Goal: Task Accomplishment & Management: Manage account settings

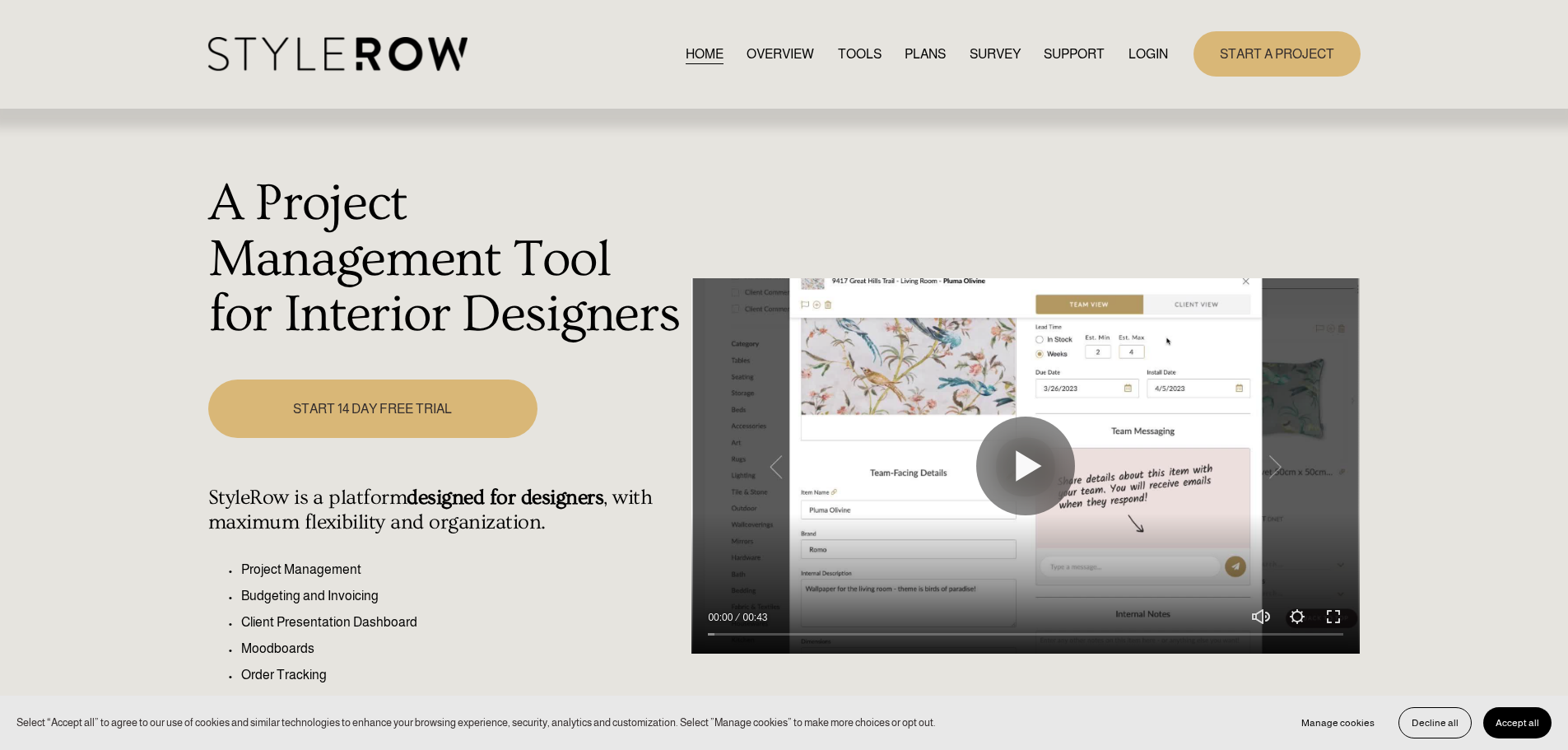
click at [1136, 49] on link "LOGIN" at bounding box center [1148, 53] width 40 height 22
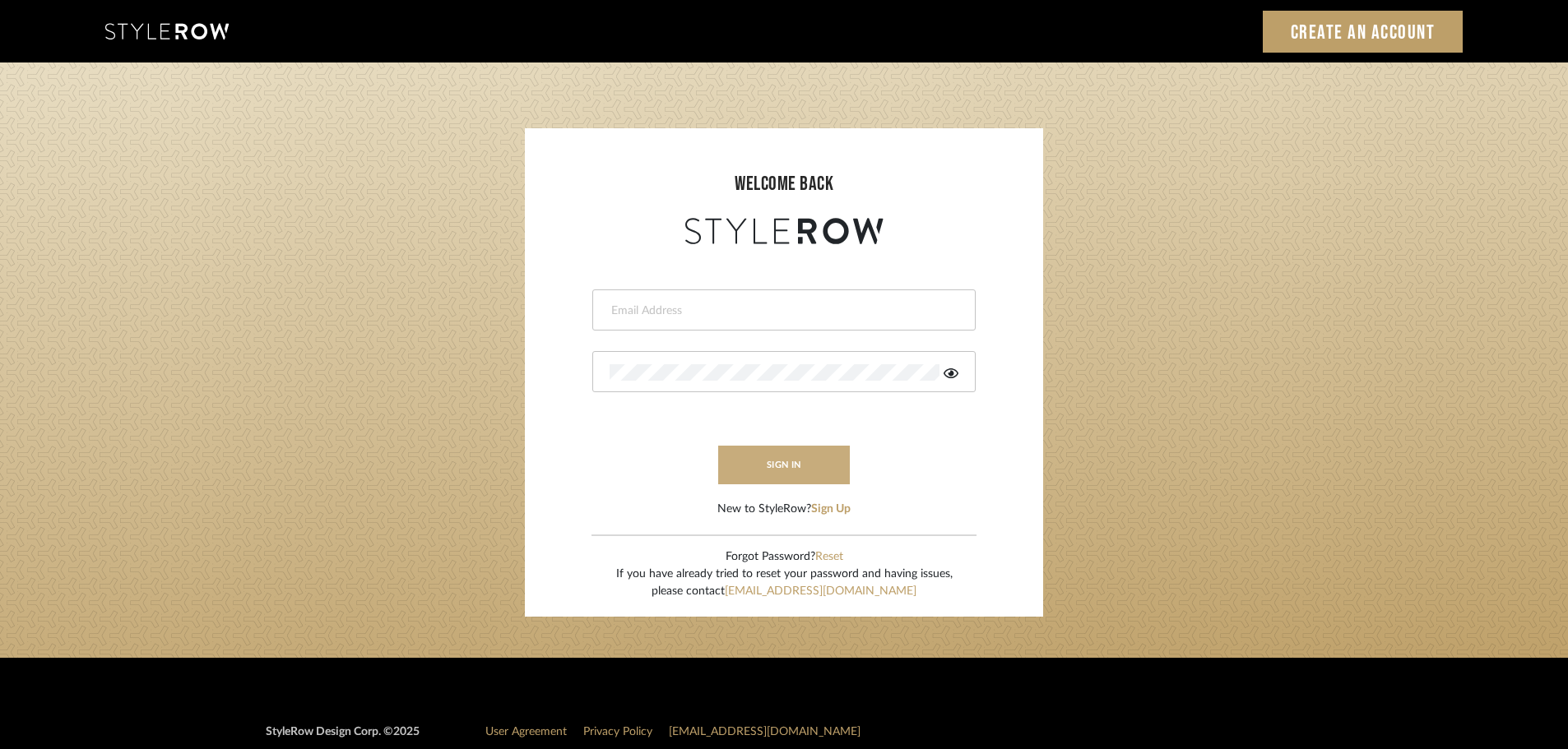
type input "carrie@tresbelleinteriors.com"
click at [768, 456] on button "sign in" at bounding box center [784, 465] width 132 height 39
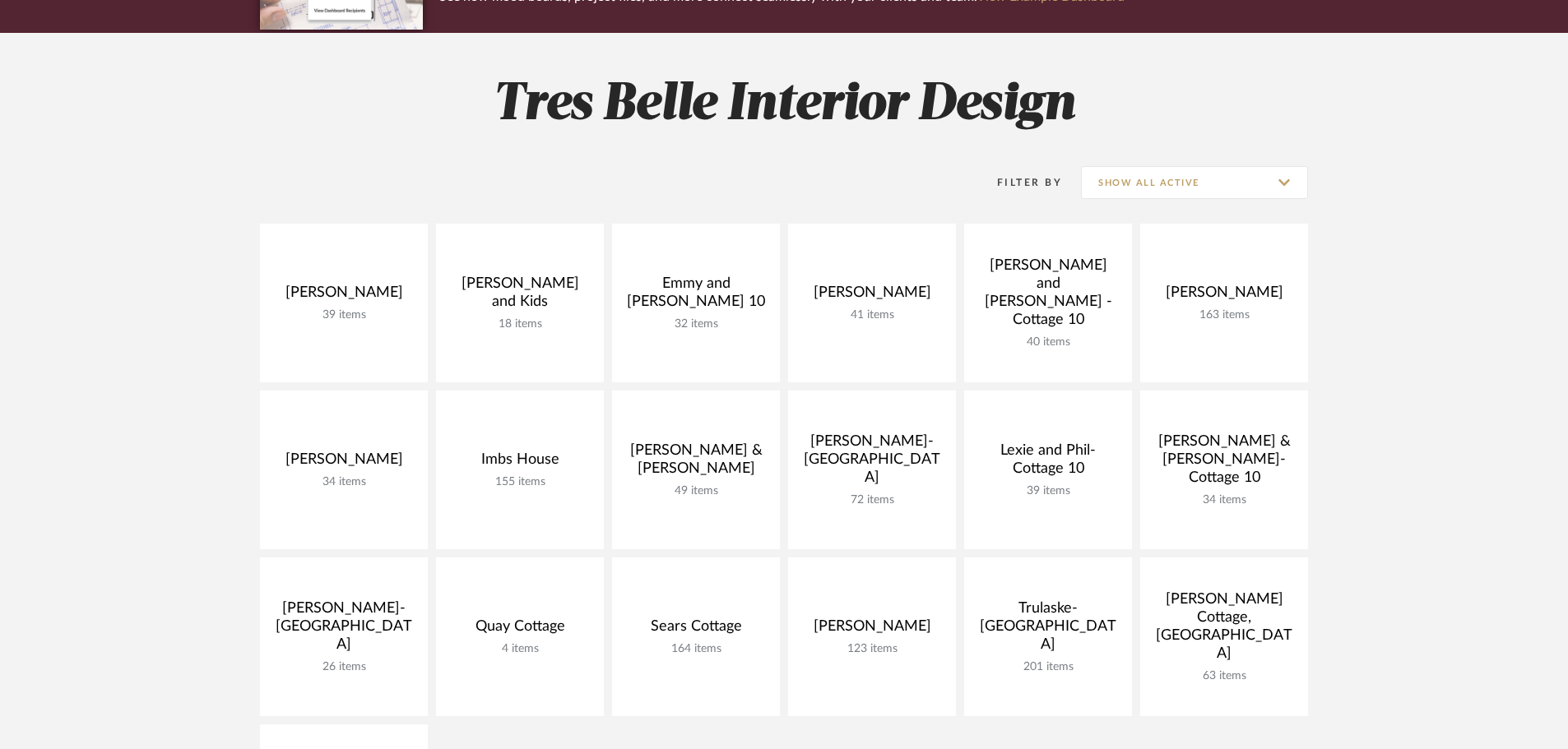
scroll to position [247, 0]
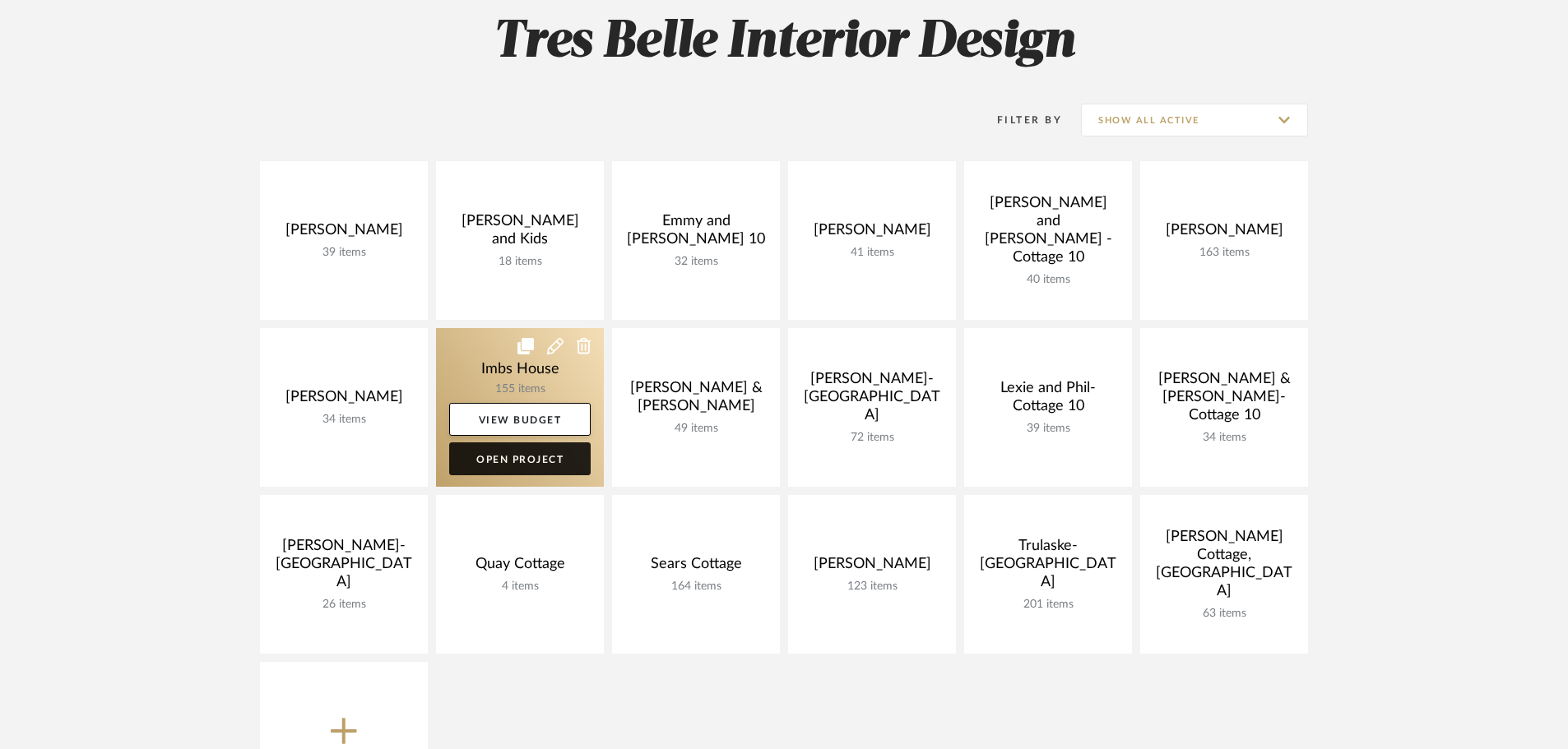
click at [549, 459] on link "Open Project" at bounding box center [520, 459] width 141 height 33
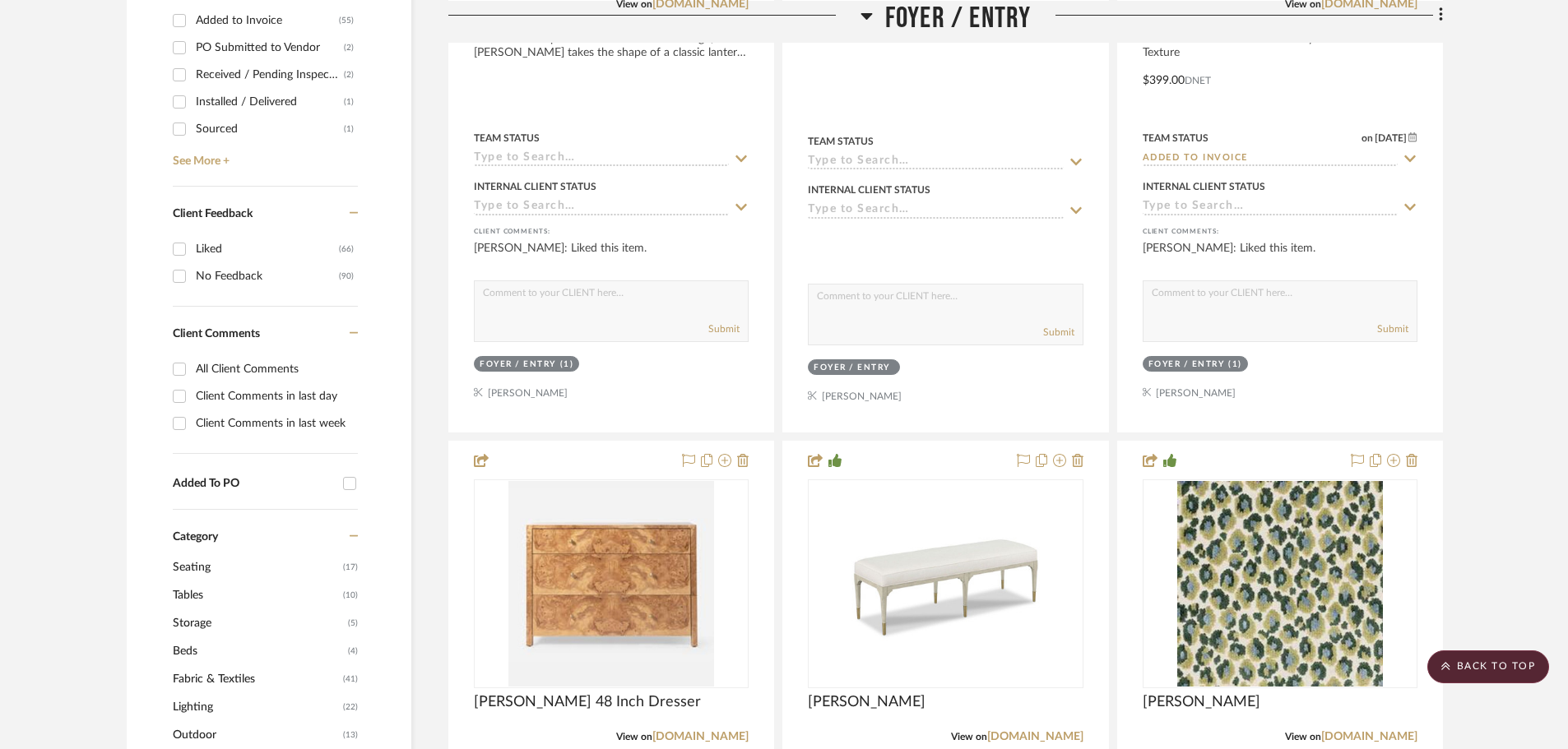
scroll to position [987, 0]
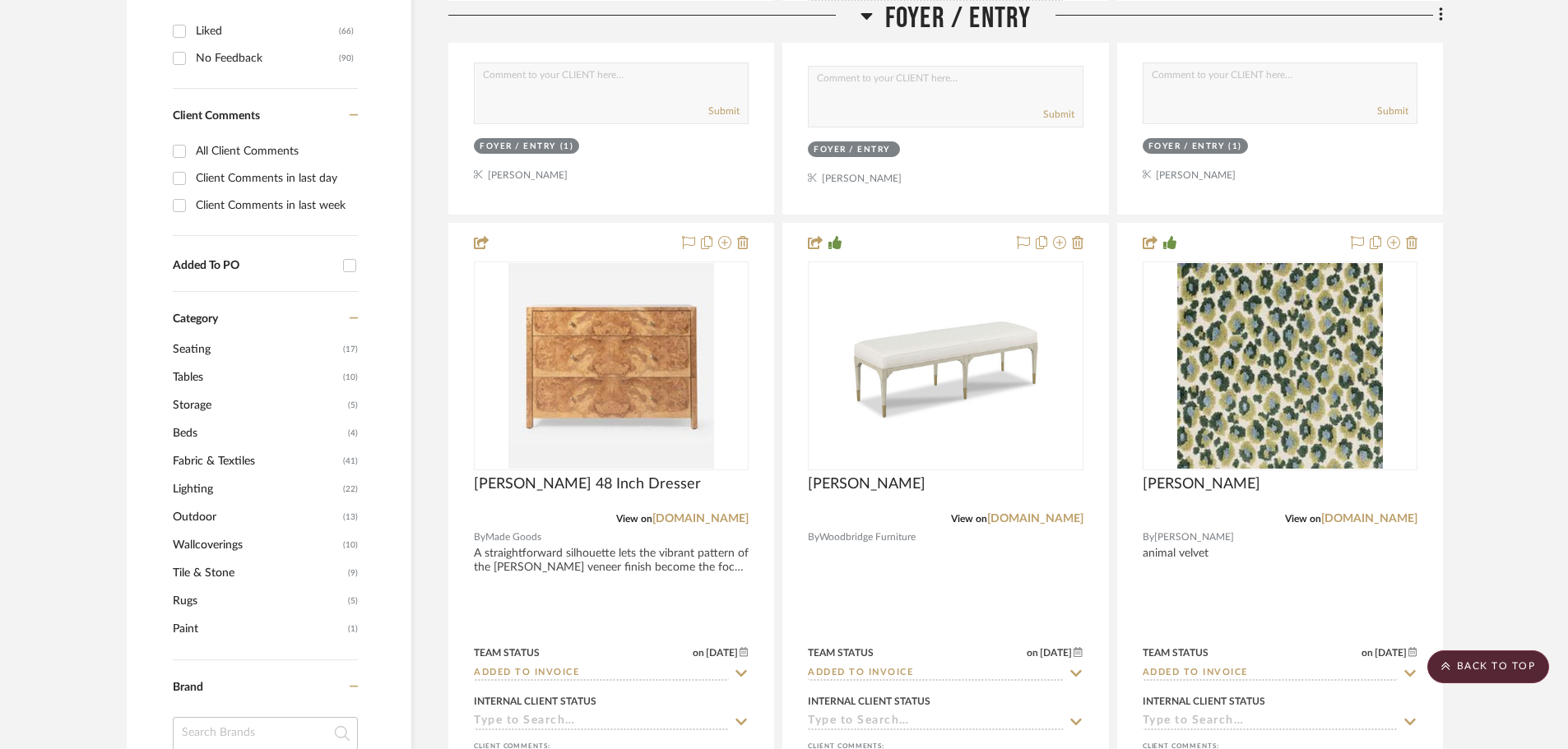
click at [230, 542] on span "Wallcoverings" at bounding box center [255, 544] width 166 height 27
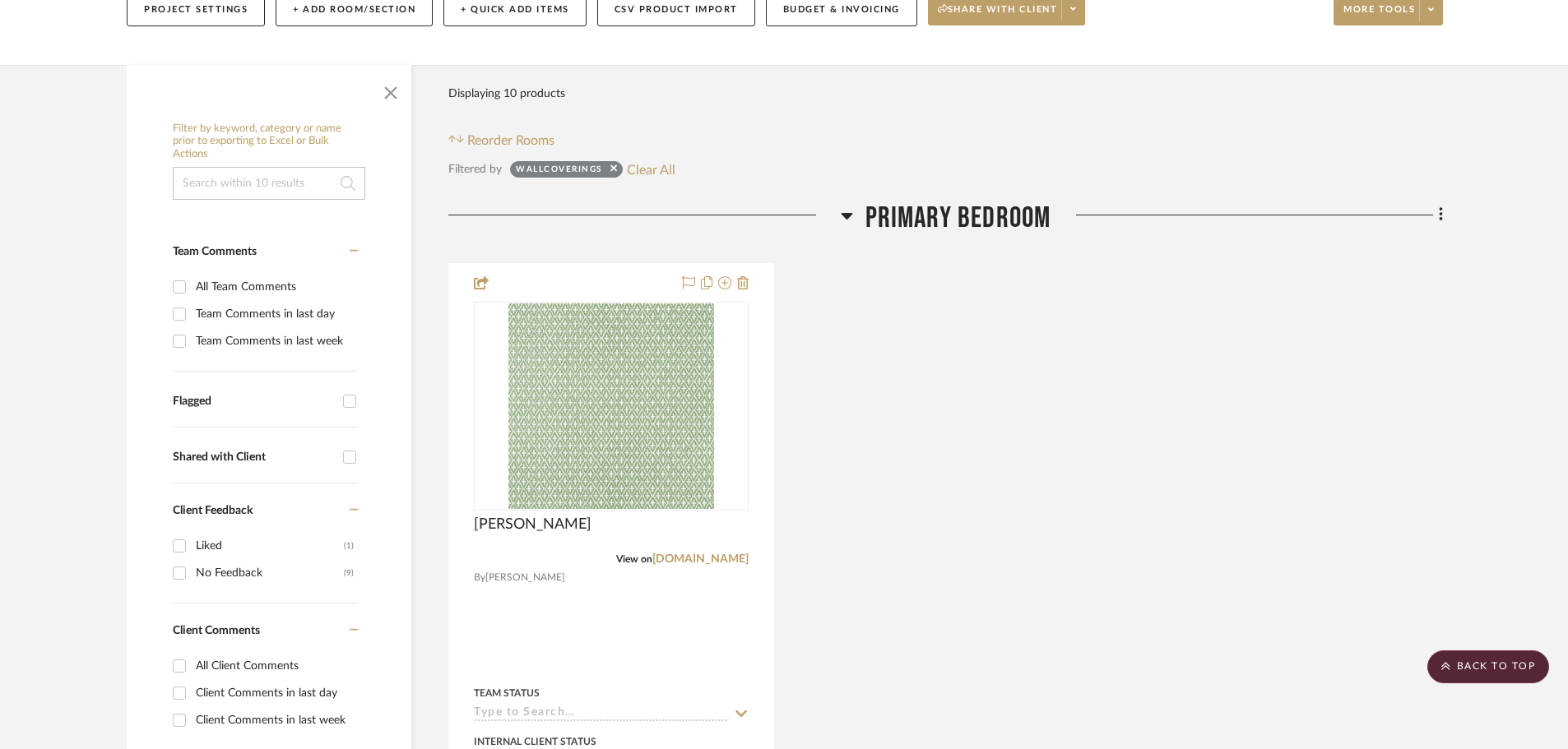
scroll to position [14, 0]
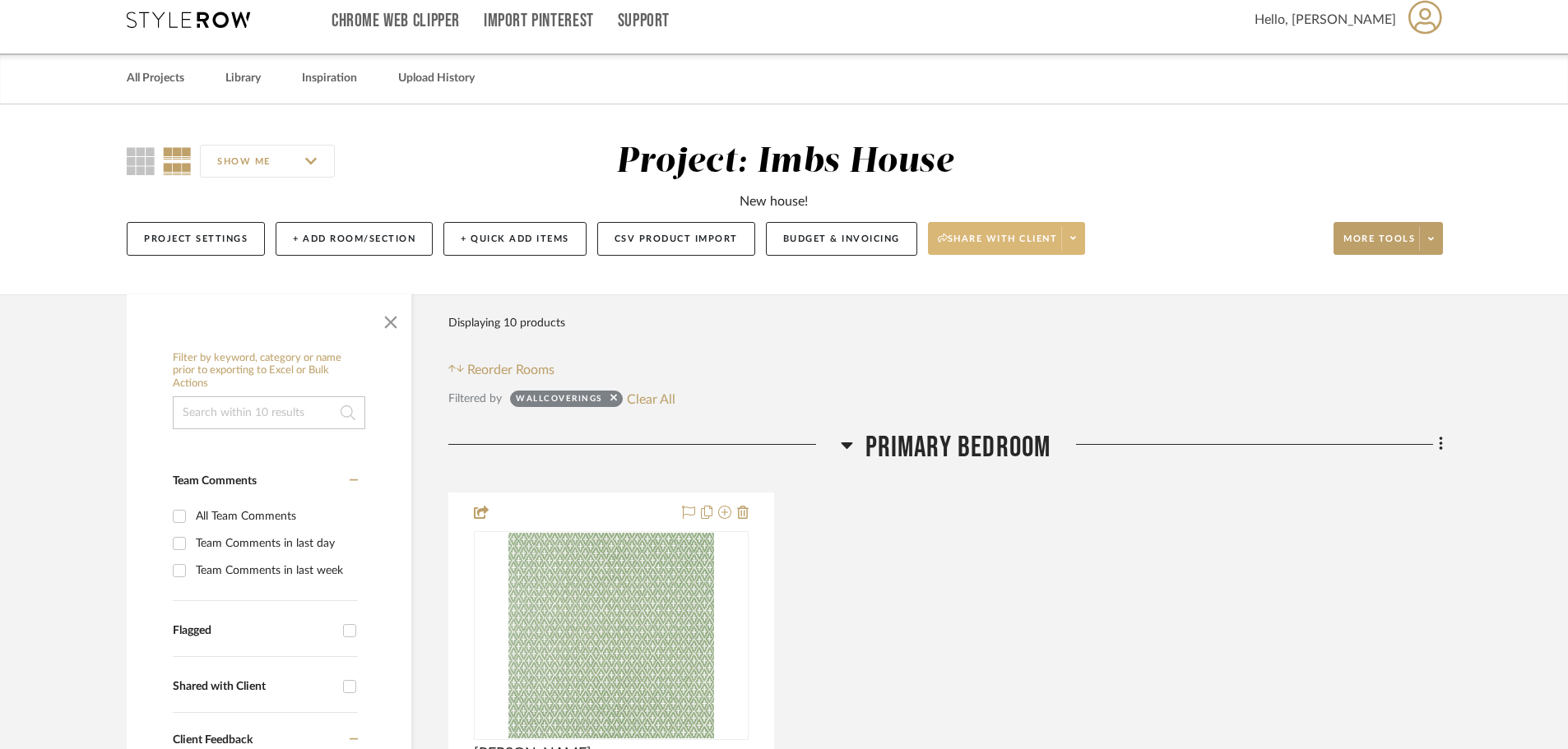
click at [986, 243] on span "Share with client" at bounding box center [998, 245] width 120 height 25
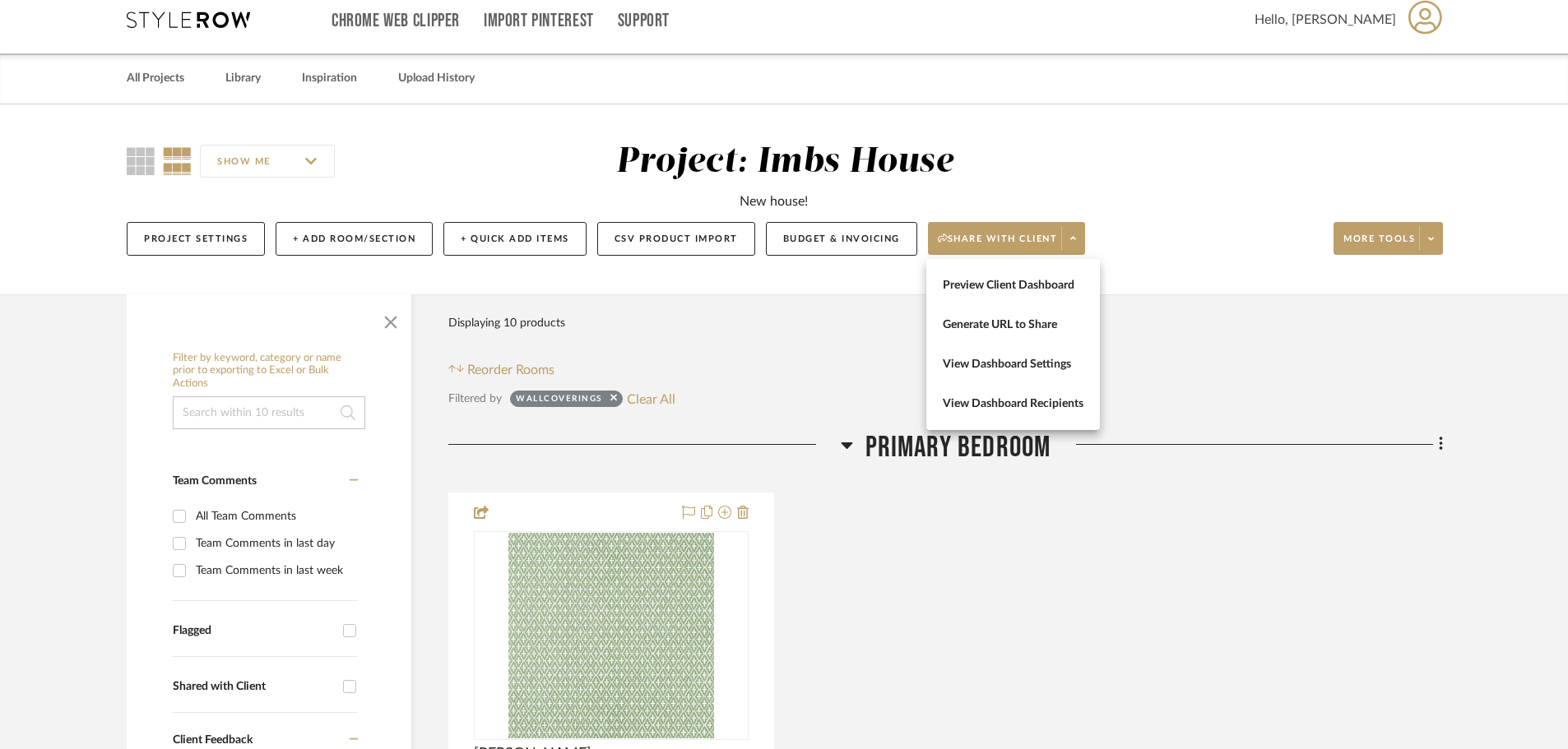
click at [1126, 245] on div at bounding box center [784, 374] width 1568 height 749
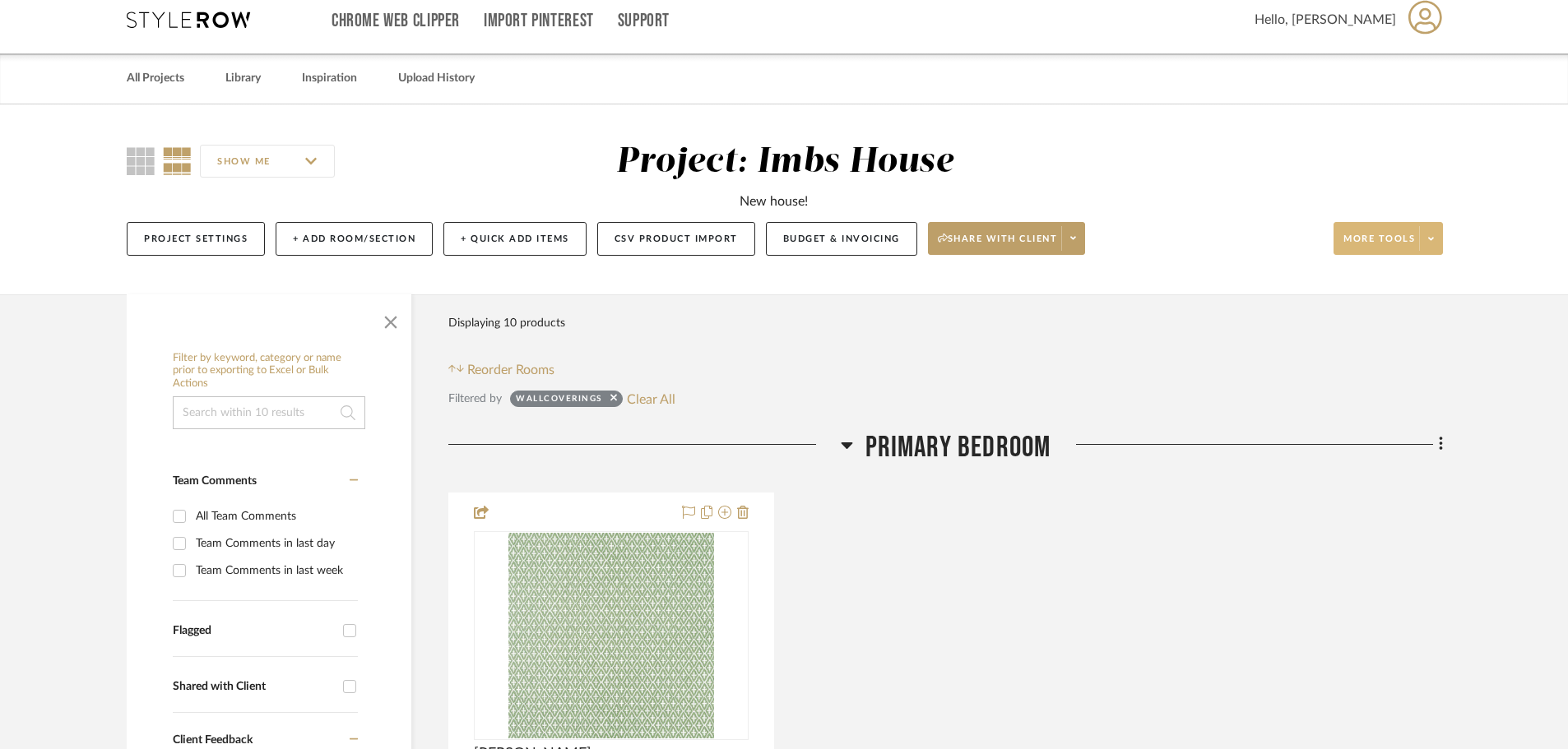
click at [1357, 246] on span "More tools" at bounding box center [1378, 245] width 71 height 25
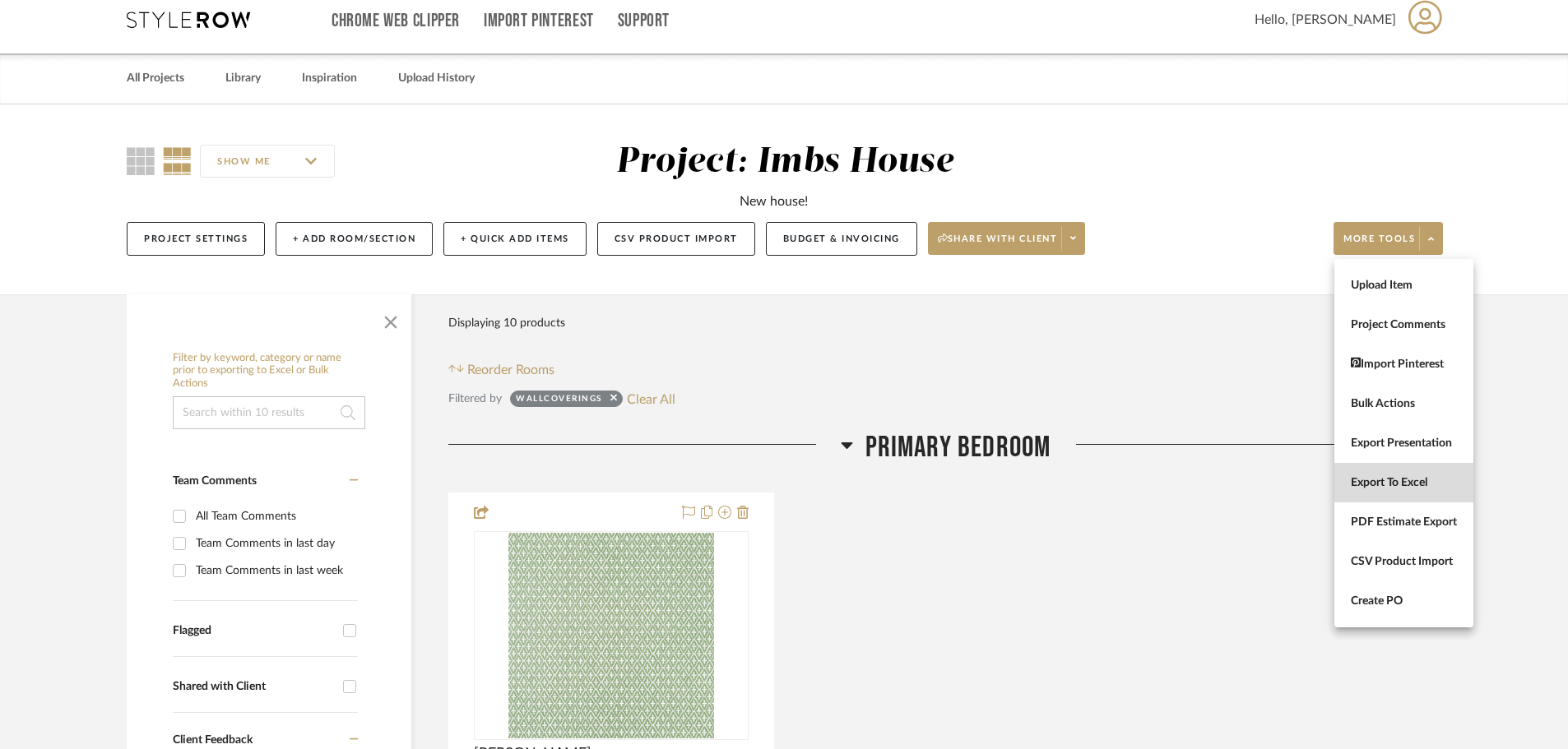
click at [1393, 474] on button "Export To Excel" at bounding box center [1404, 483] width 139 height 40
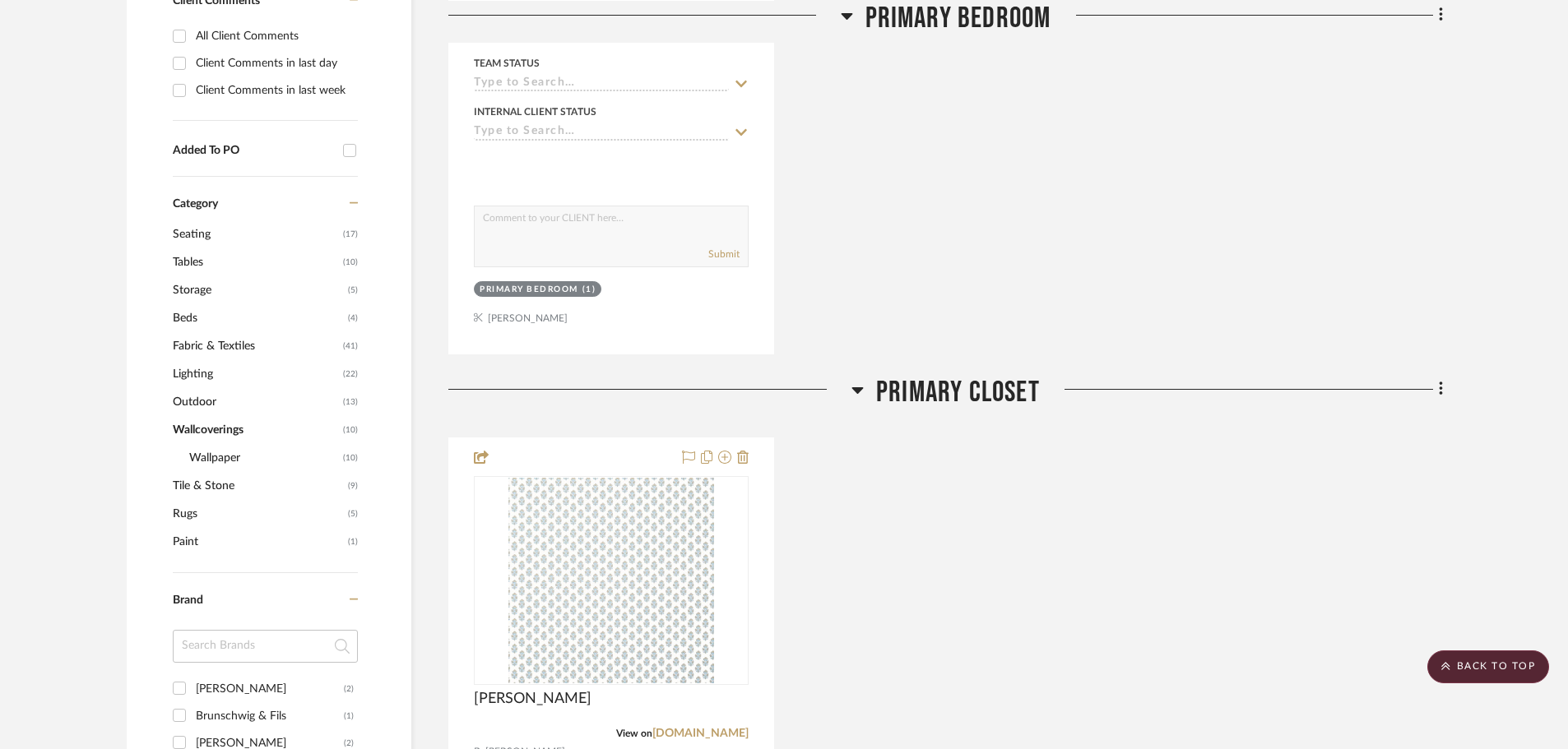
scroll to position [836, 0]
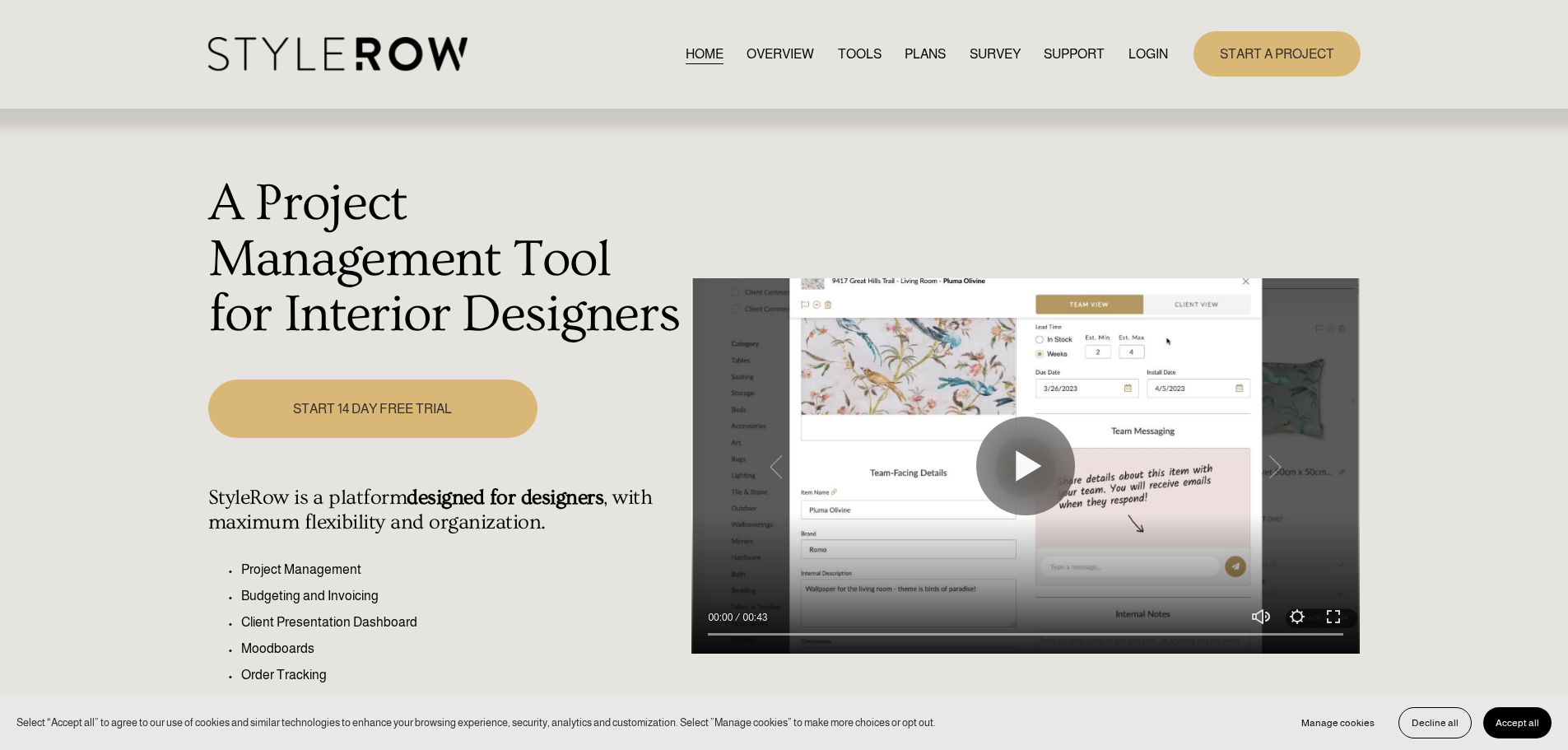
click at [1149, 48] on link "LOGIN" at bounding box center [1148, 53] width 40 height 22
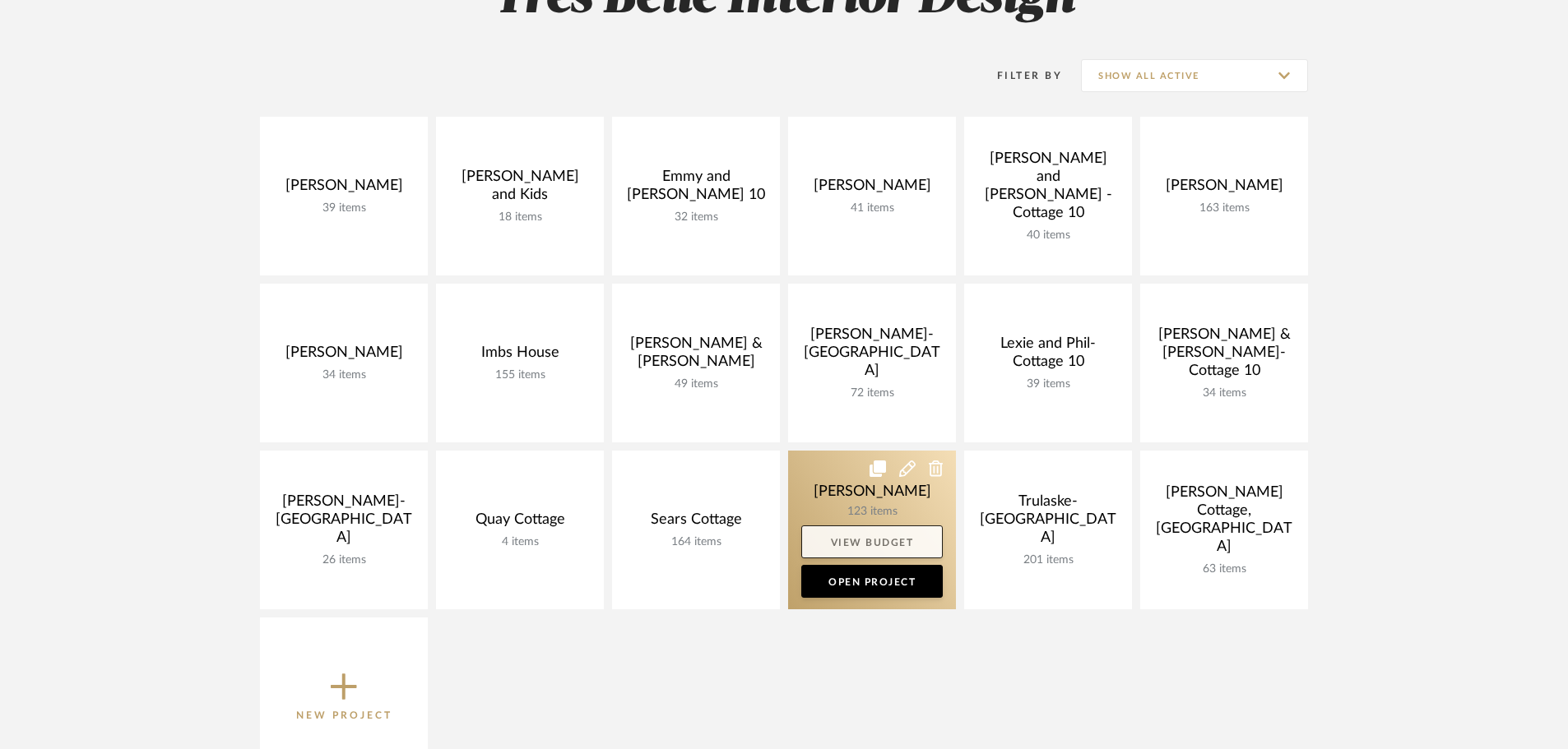
scroll to position [329, 0]
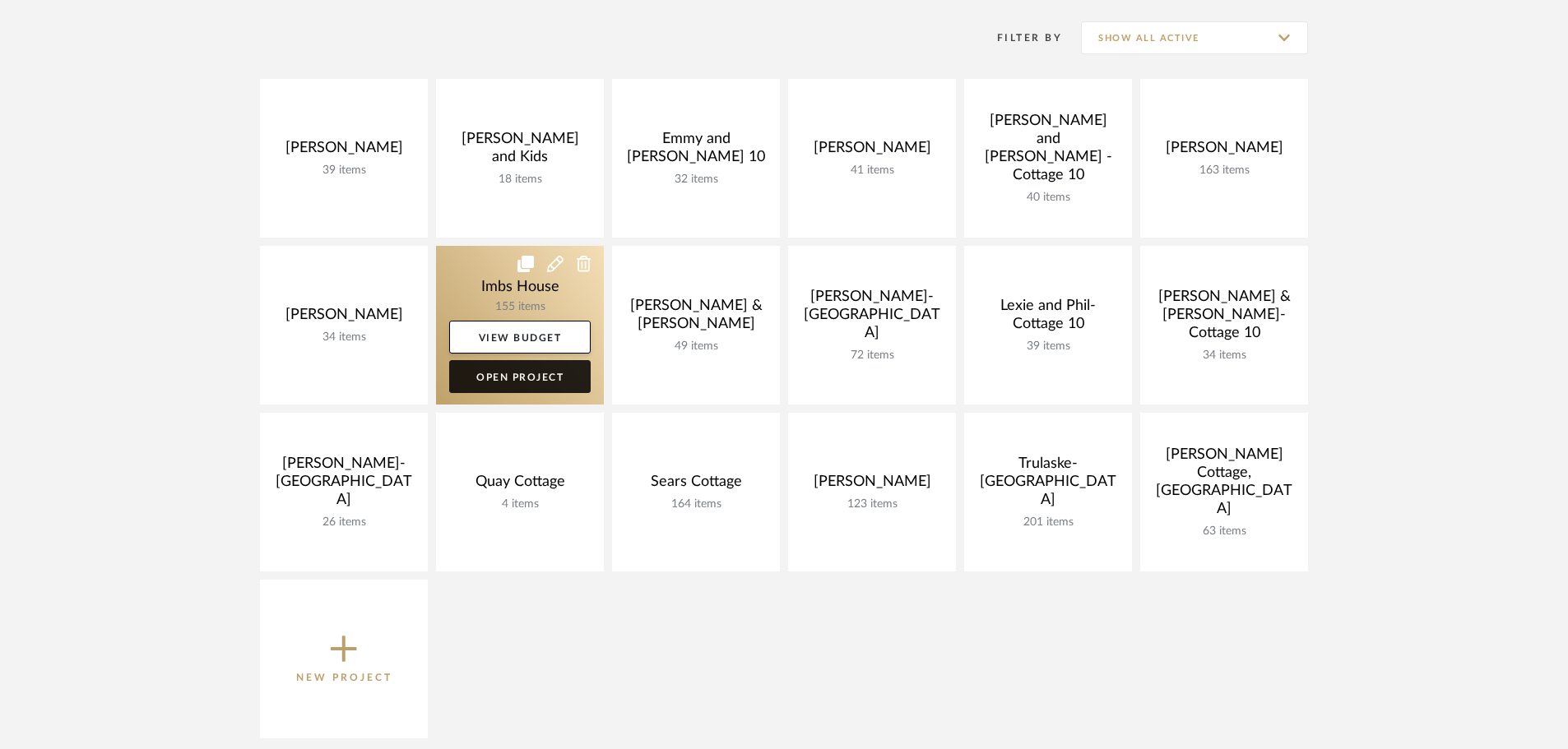
click at [562, 372] on link "Open Project" at bounding box center [520, 376] width 141 height 33
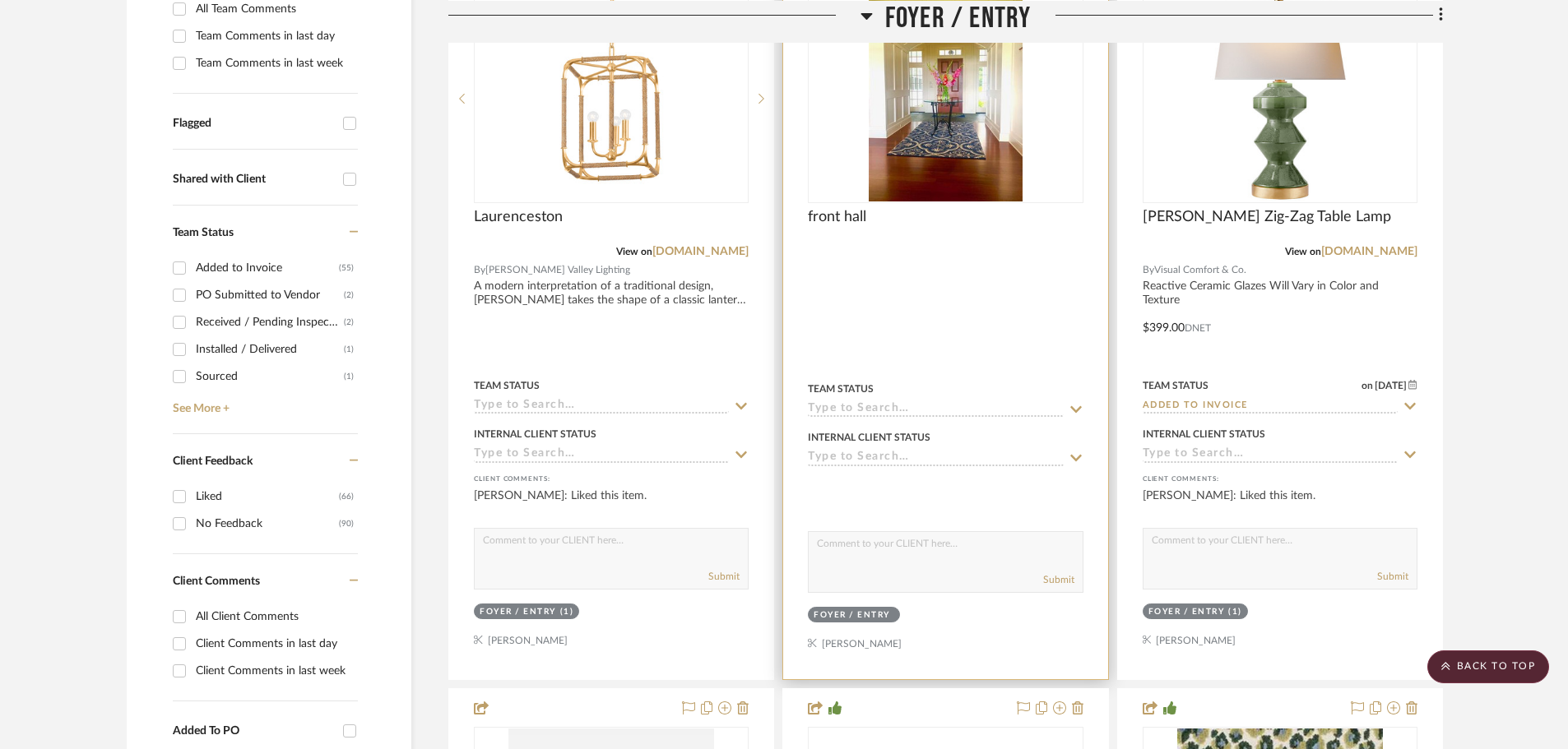
scroll to position [493, 0]
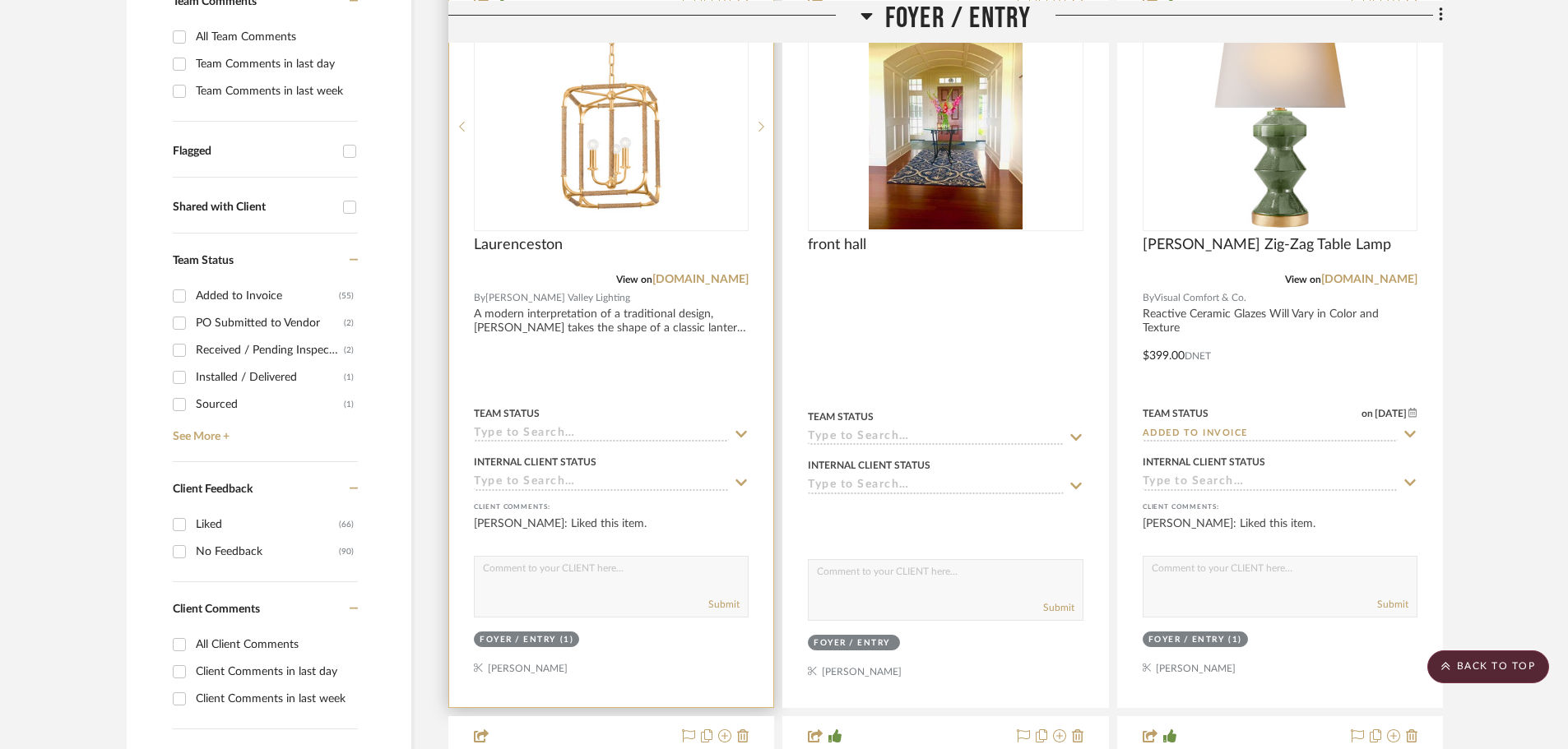
click at [741, 436] on icon at bounding box center [742, 434] width 11 height 7
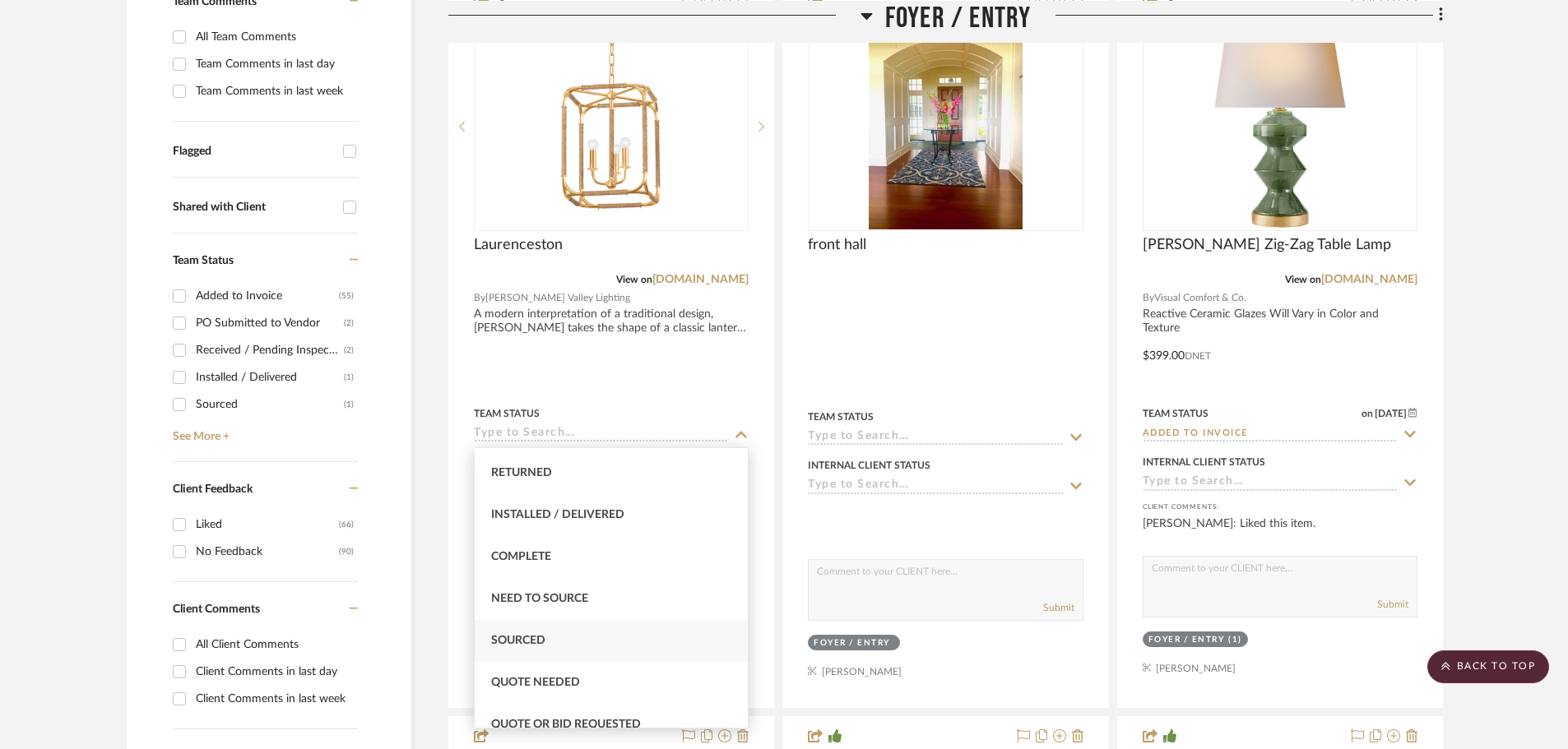
scroll to position [411, 0]
click at [572, 642] on span "Quote Needed" at bounding box center [536, 645] width 89 height 11
type input "[DATE]"
type input "Quote Needed"
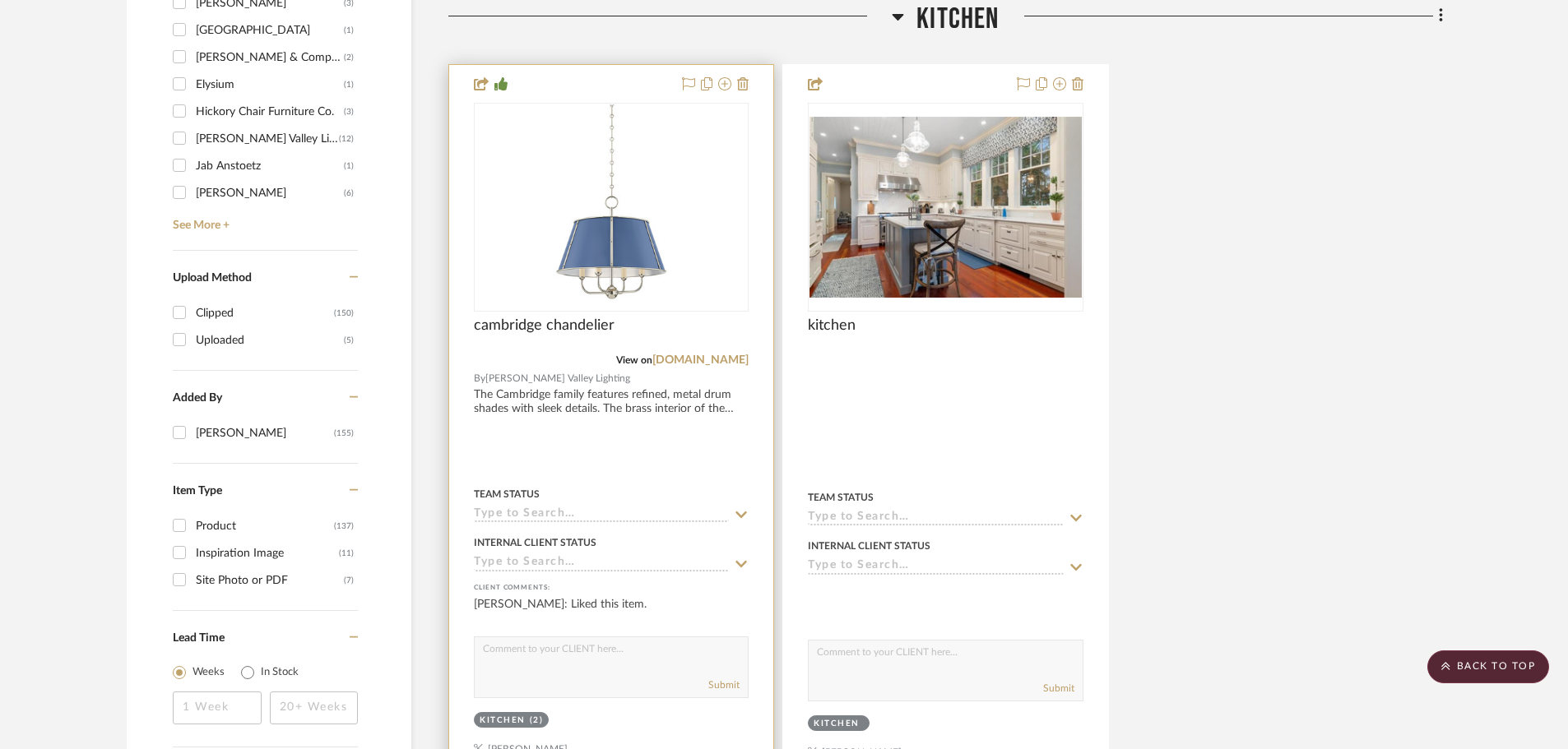
scroll to position [1974, 0]
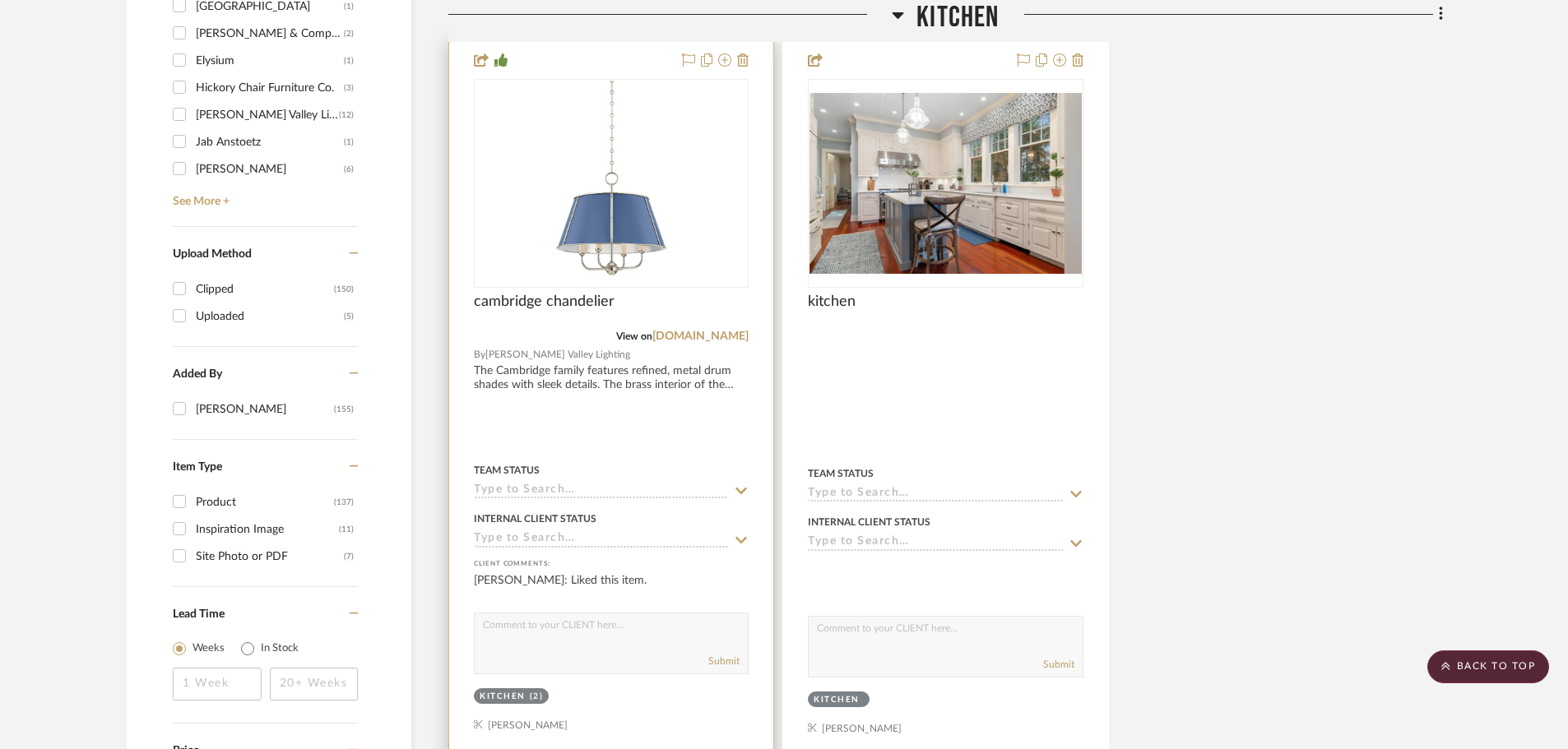
click at [741, 488] on icon at bounding box center [742, 491] width 15 height 13
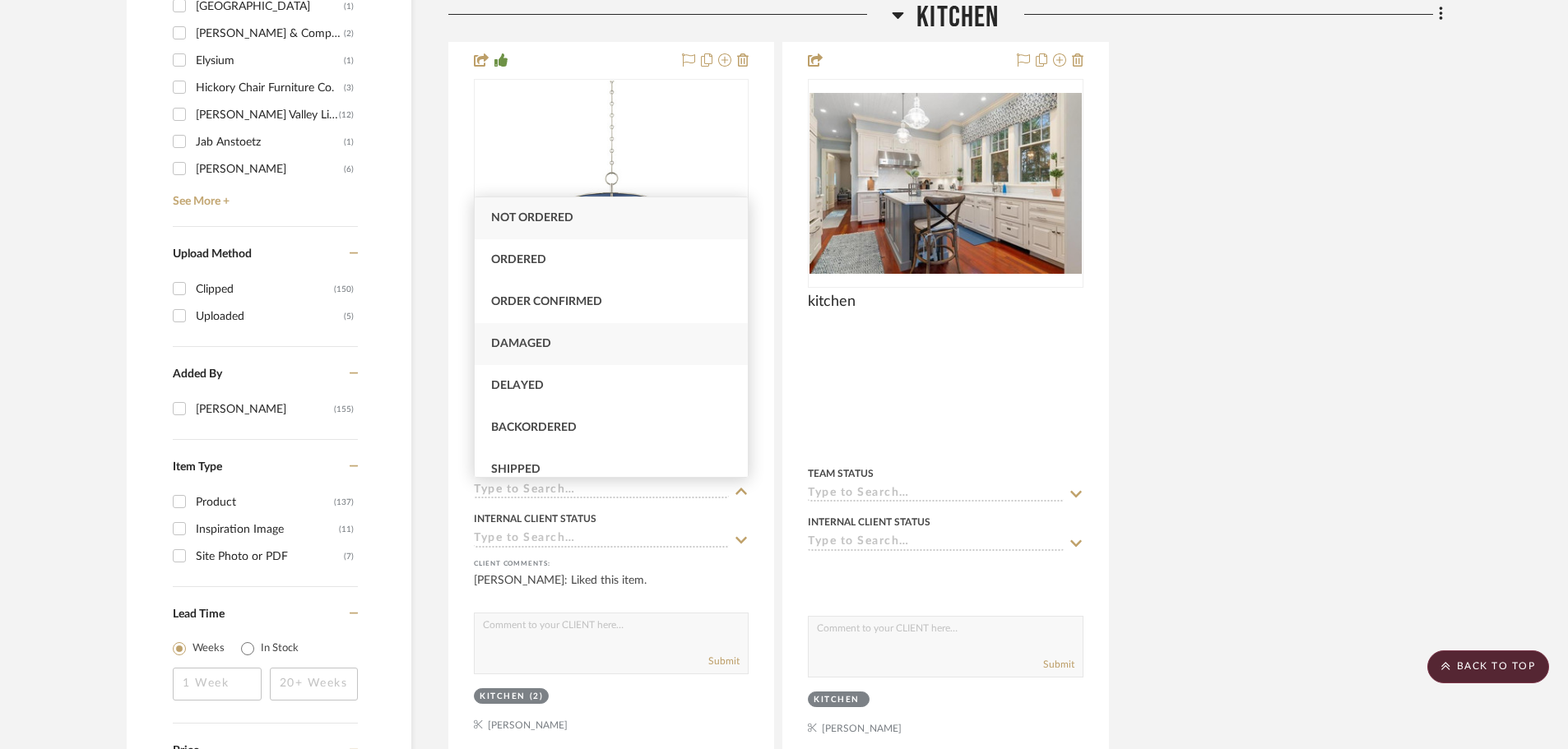
scroll to position [411, 0]
click at [563, 388] on span "Quote Needed" at bounding box center [536, 393] width 89 height 11
type input "[DATE]"
type input "Quote Needed"
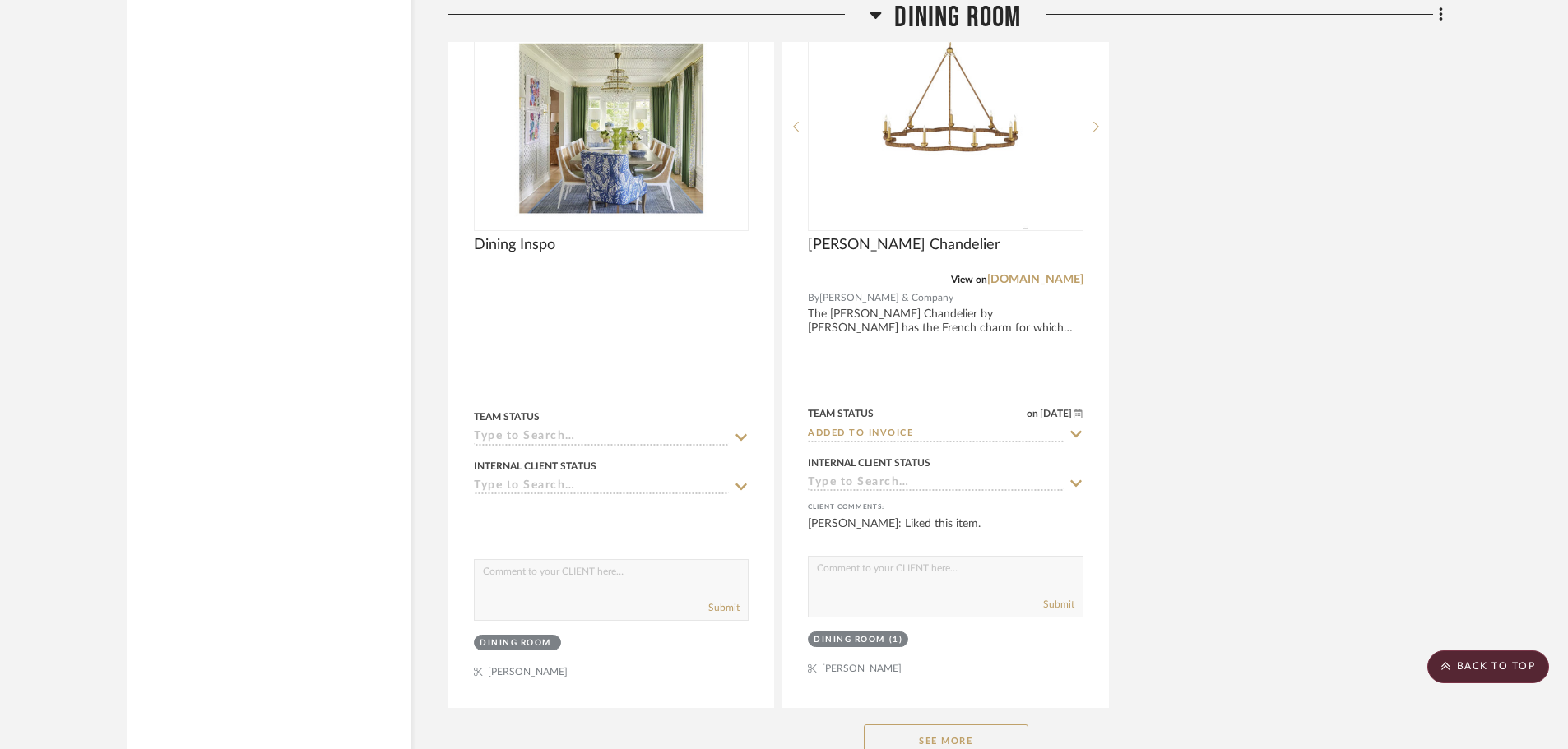
scroll to position [4441, 0]
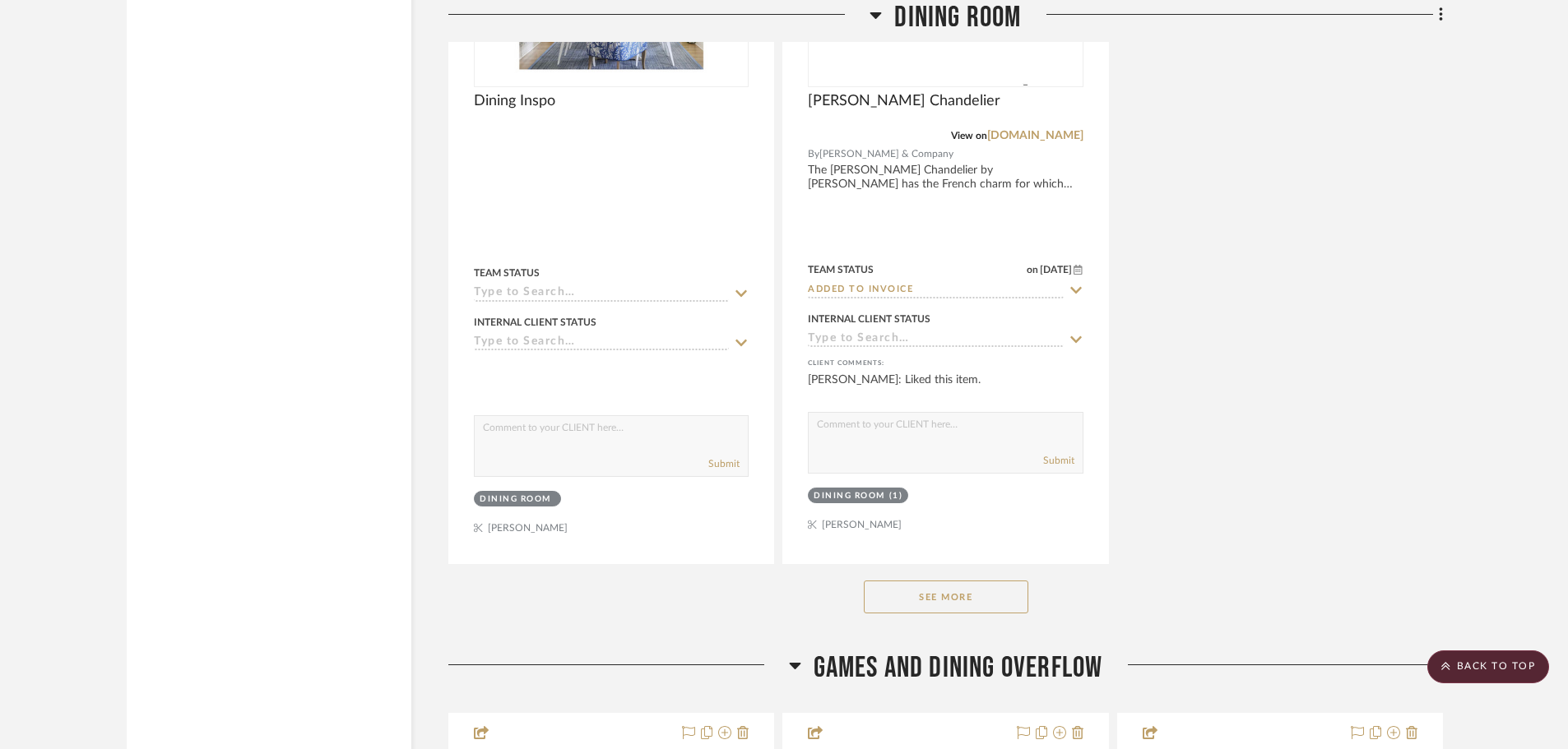
click at [916, 591] on button "See More" at bounding box center [946, 596] width 164 height 33
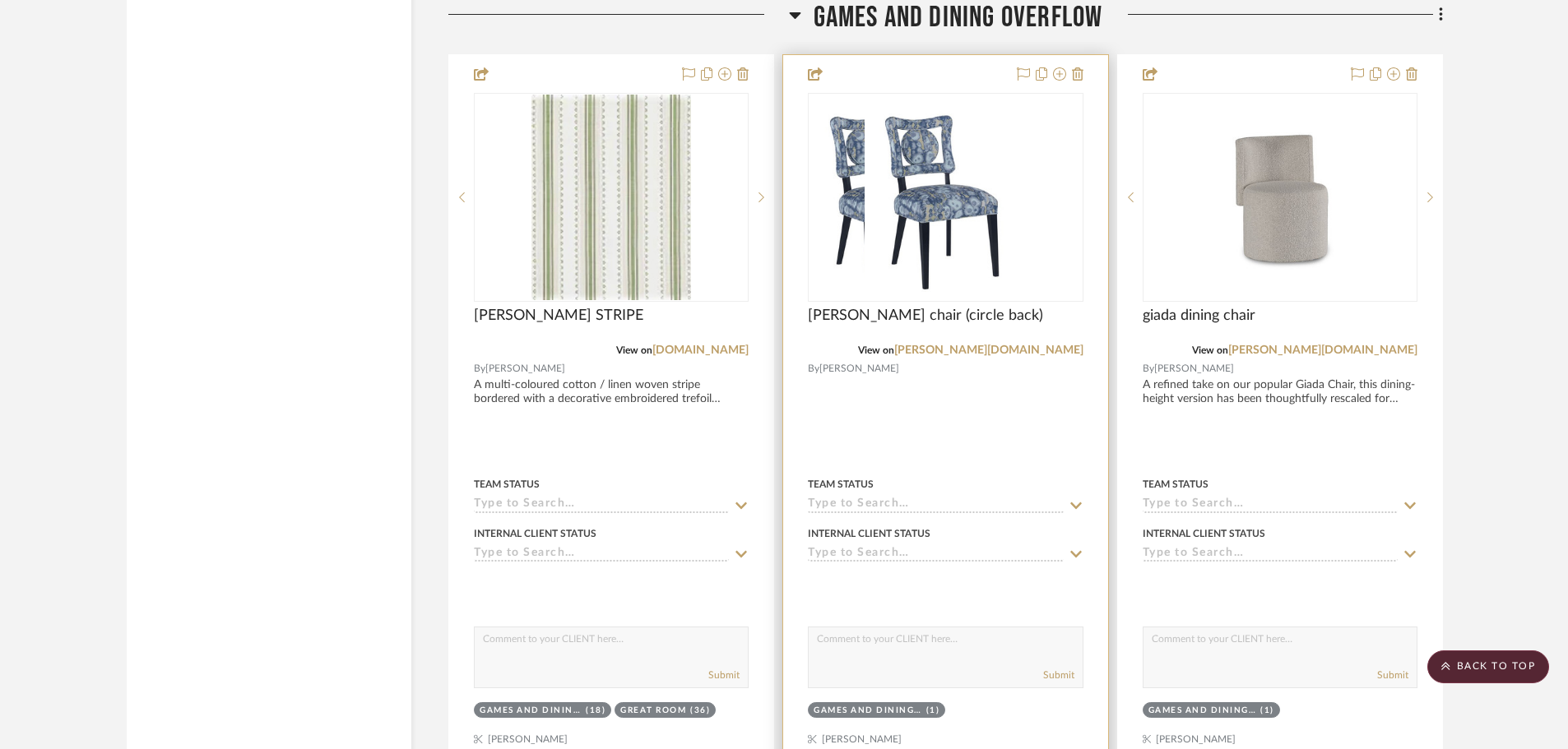
scroll to position [5838, 0]
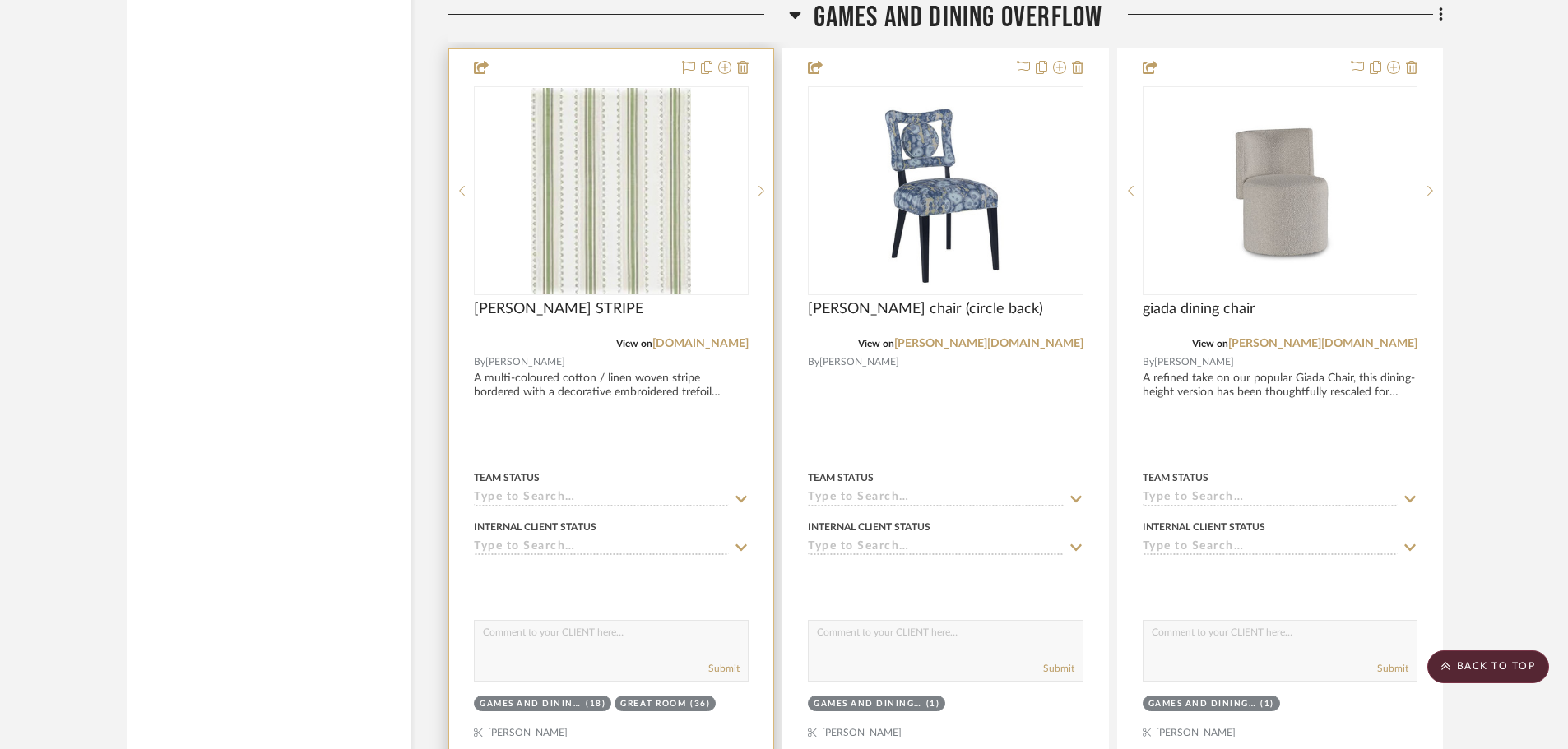
click at [742, 498] on icon at bounding box center [742, 500] width 15 height 13
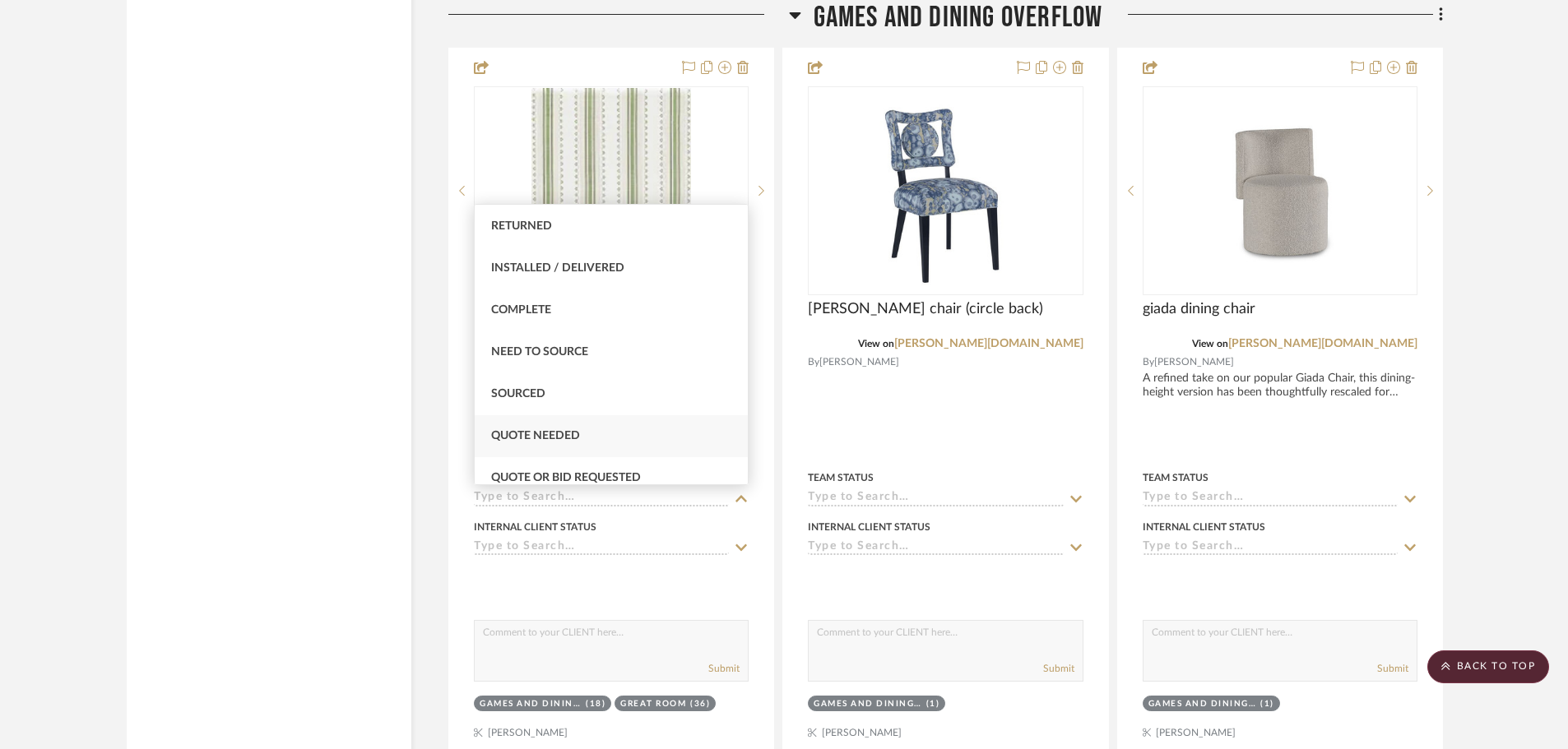
scroll to position [411, 0]
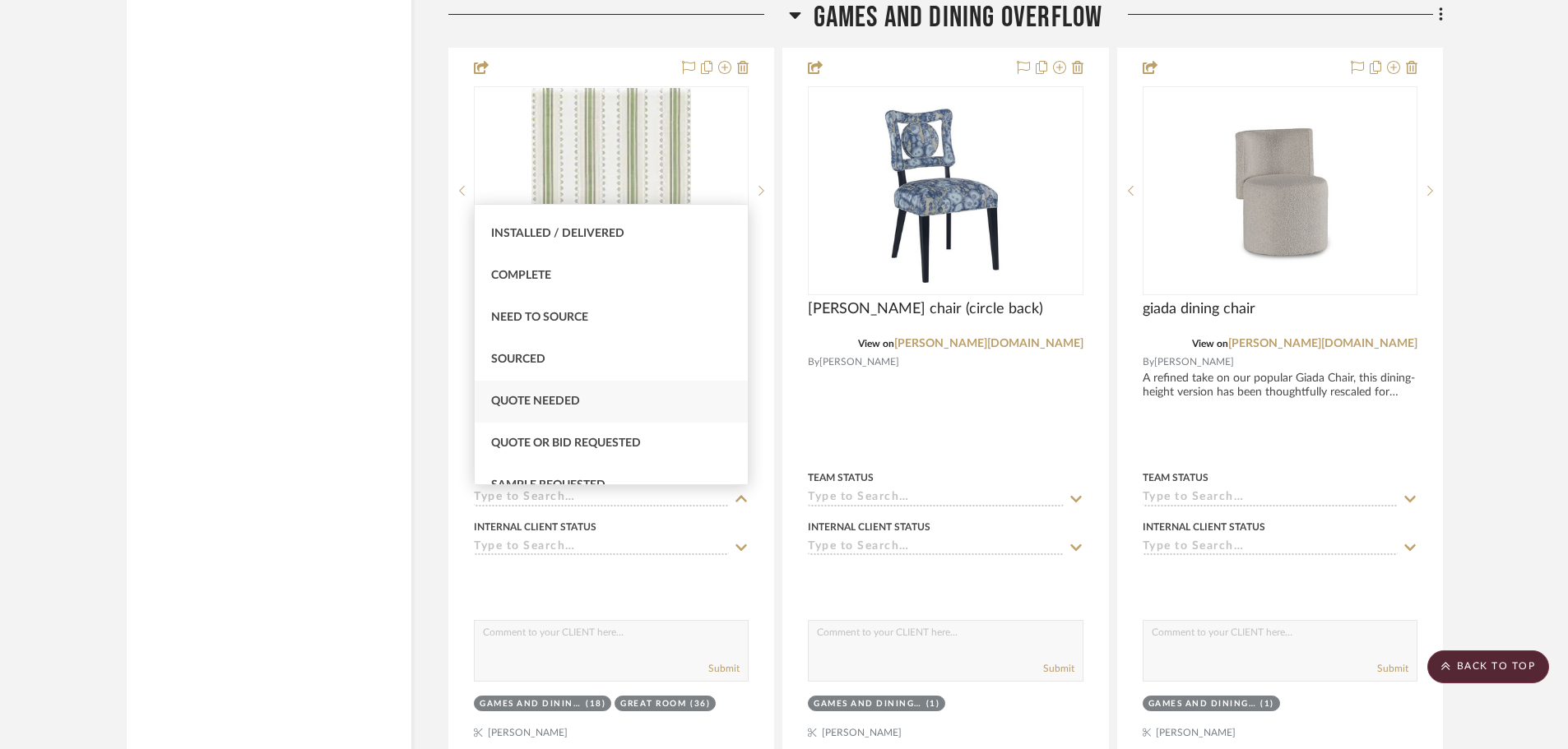
click at [574, 399] on span "Quote Needed" at bounding box center [536, 401] width 89 height 11
type input "[DATE]"
type input "Quote Needed"
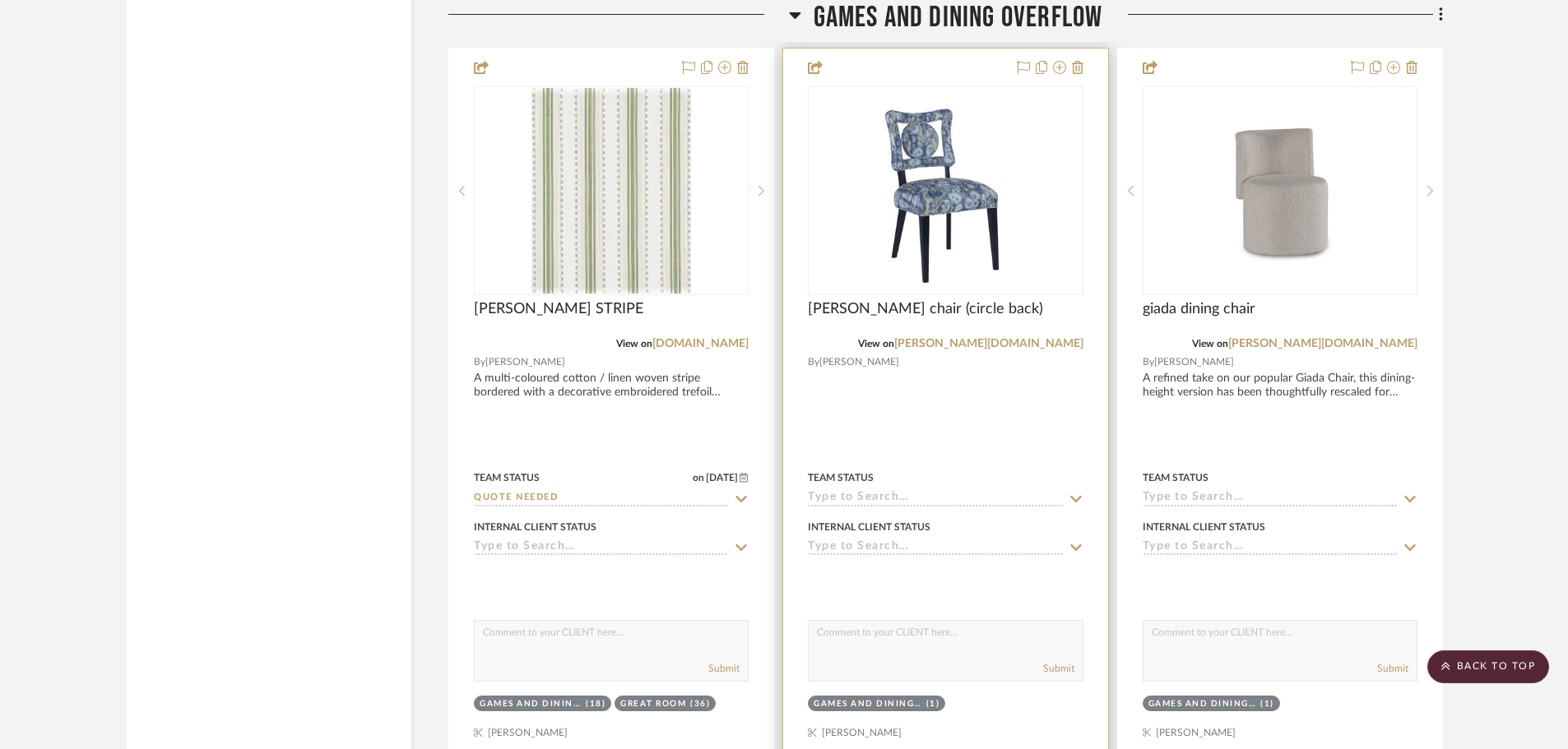
click at [1072, 499] on icon at bounding box center [1076, 498] width 11 height 7
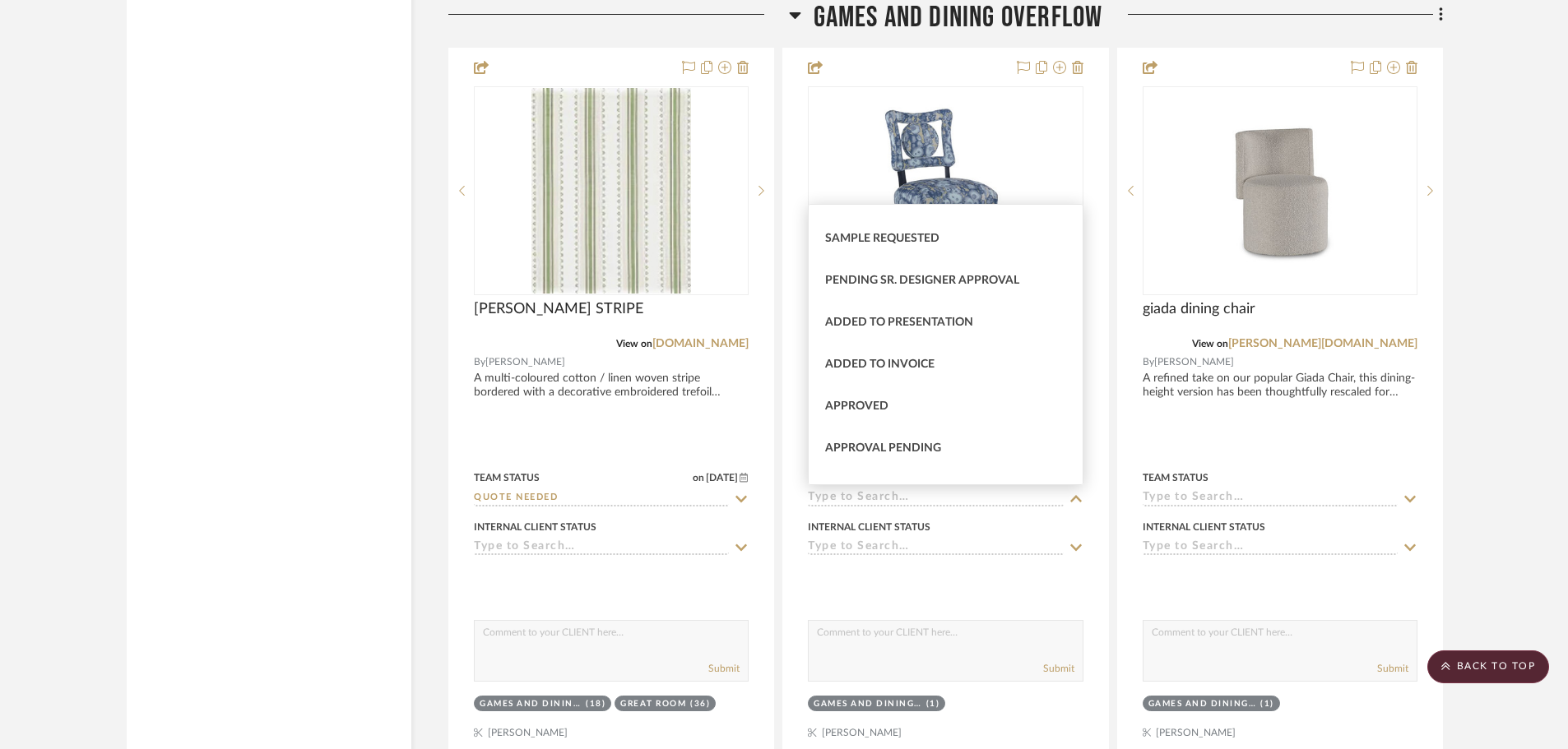
scroll to position [740, 0]
click at [917, 367] on span "Approval Pending" at bounding box center [883, 366] width 116 height 11
type input "[DATE]"
type input "Approval Pending"
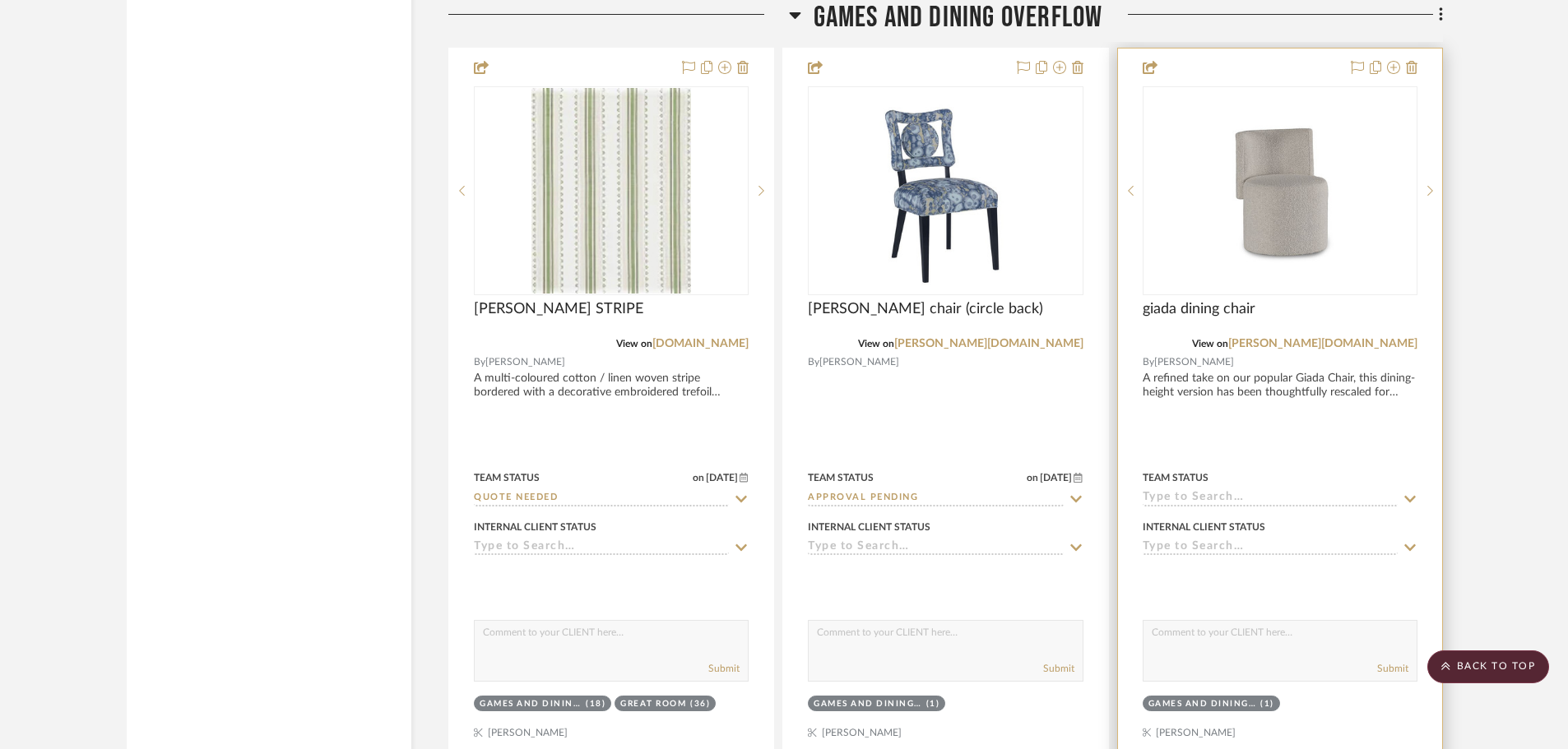
click at [1406, 497] on icon at bounding box center [1411, 498] width 11 height 7
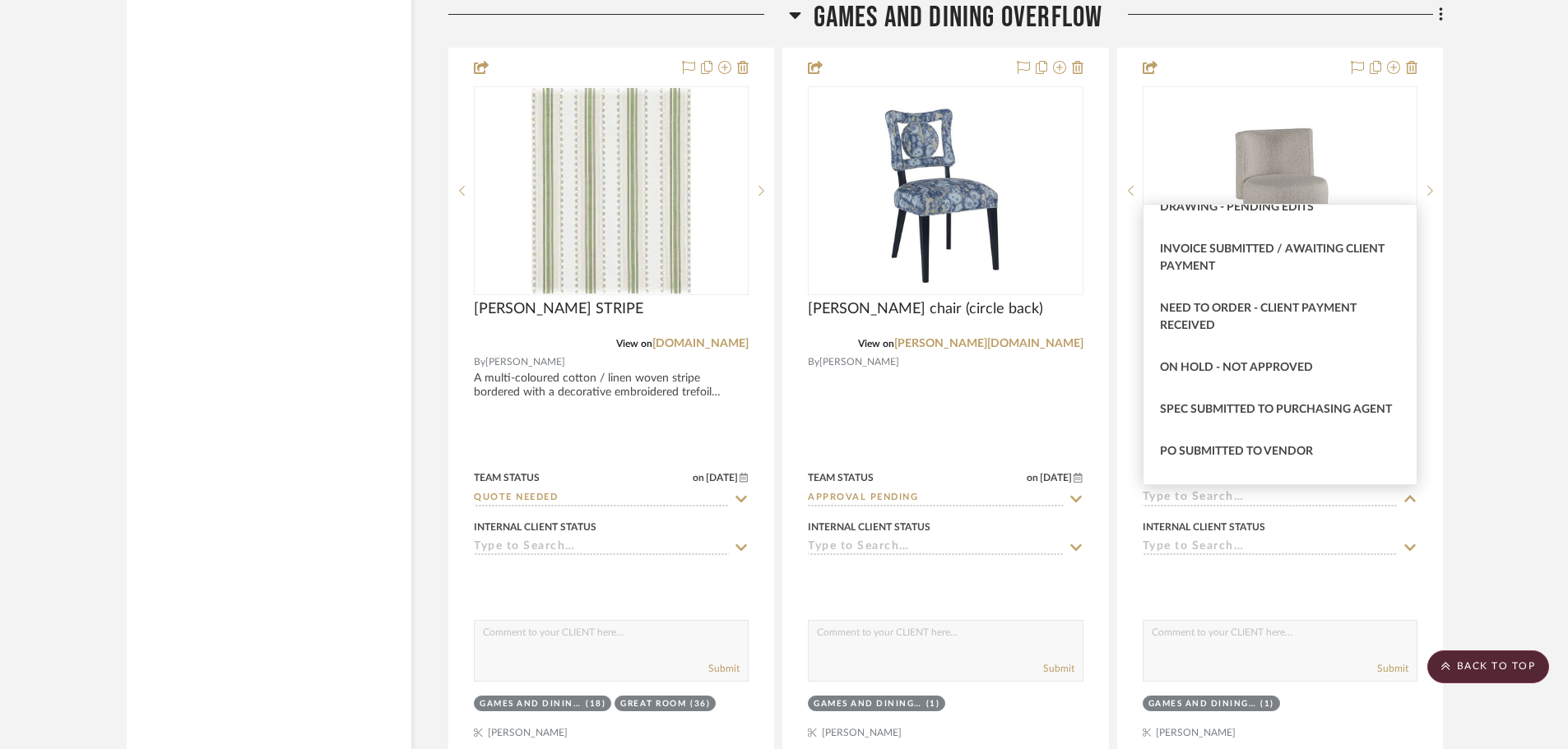
scroll to position [1151, 0]
click at [1231, 369] on span "On Hold - Not Approved" at bounding box center [1236, 367] width 153 height 11
type input "[DATE]"
type input "On Hold - Not Approved"
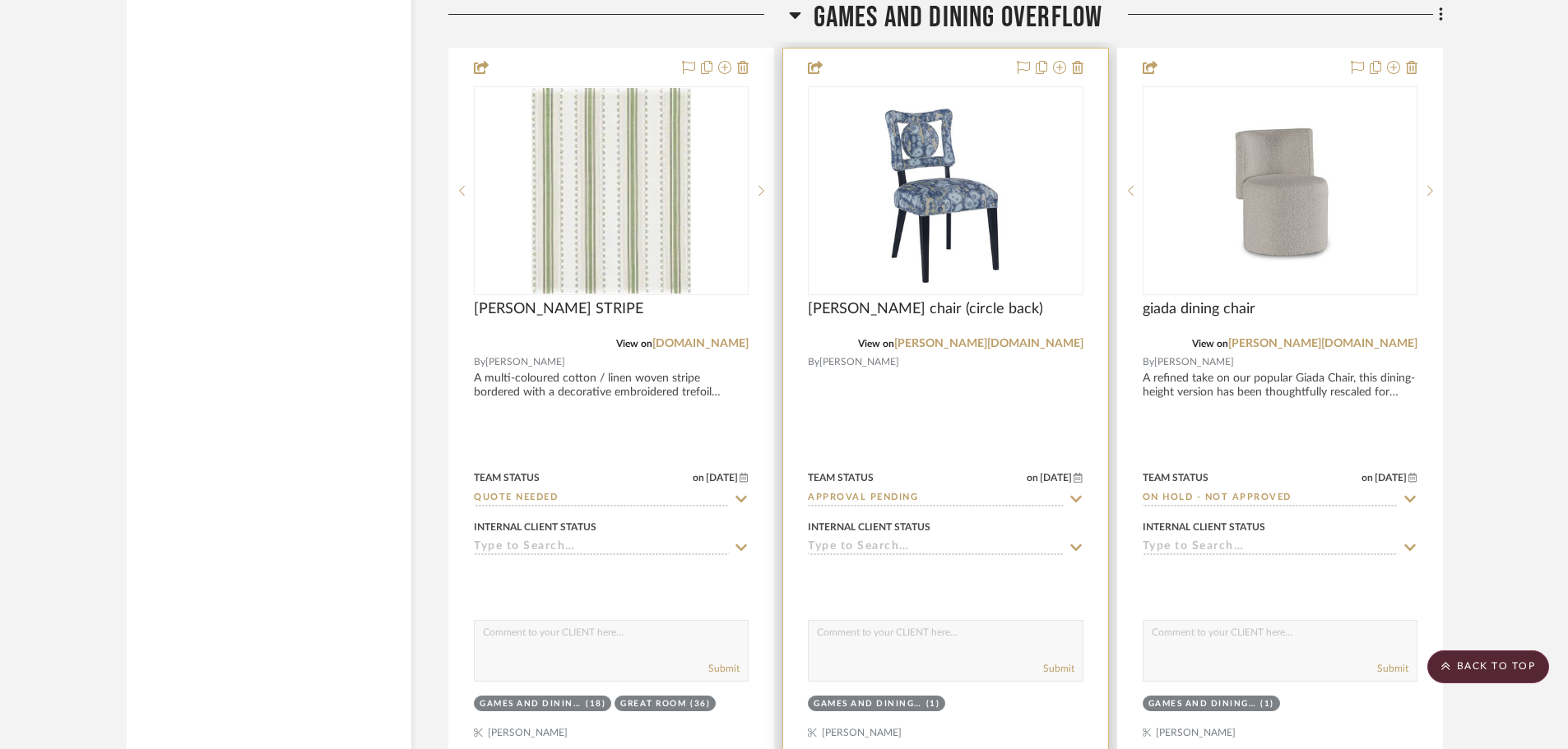
click at [1077, 497] on icon at bounding box center [1077, 500] width 15 height 13
click at [1079, 497] on icon at bounding box center [1077, 500] width 15 height 13
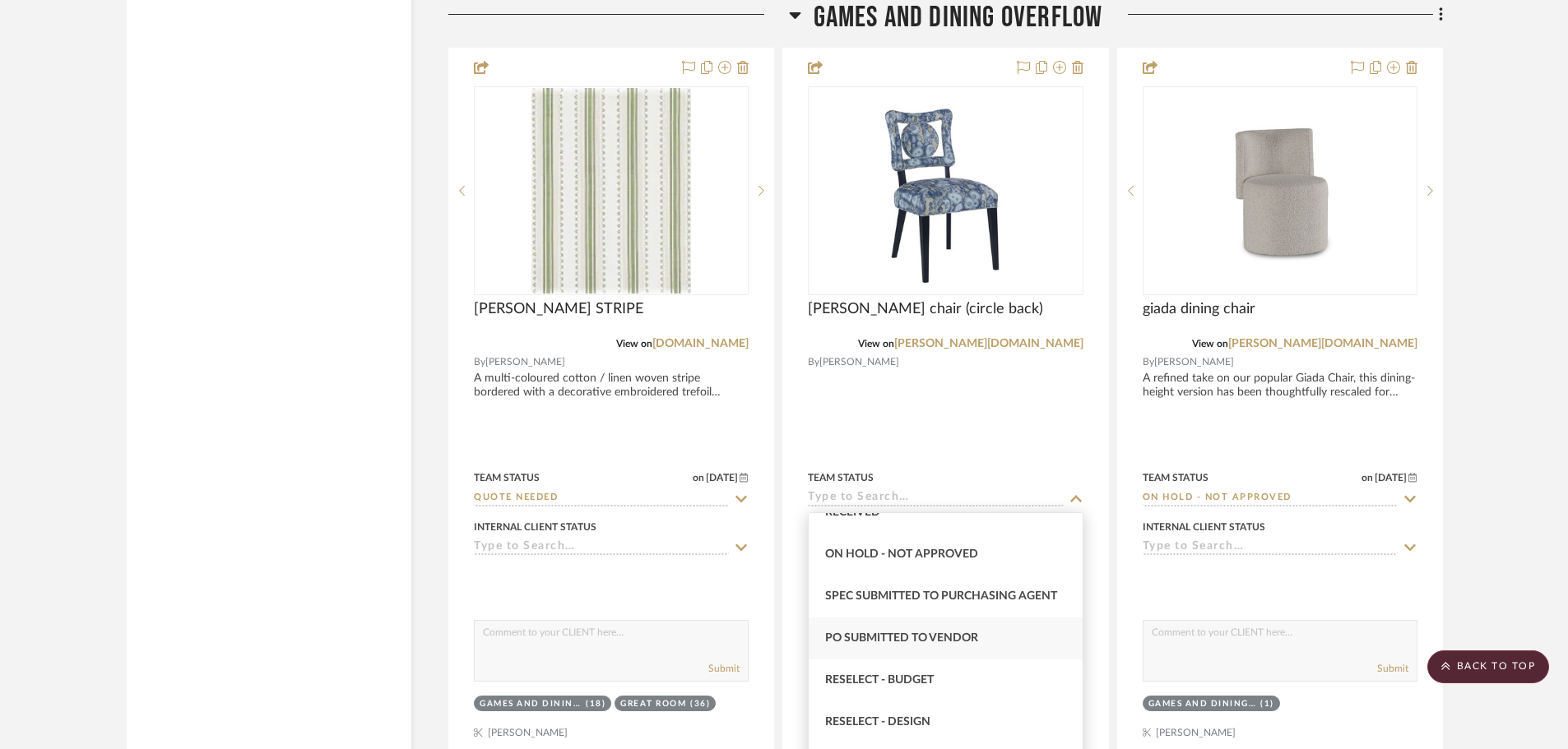
scroll to position [1233, 0]
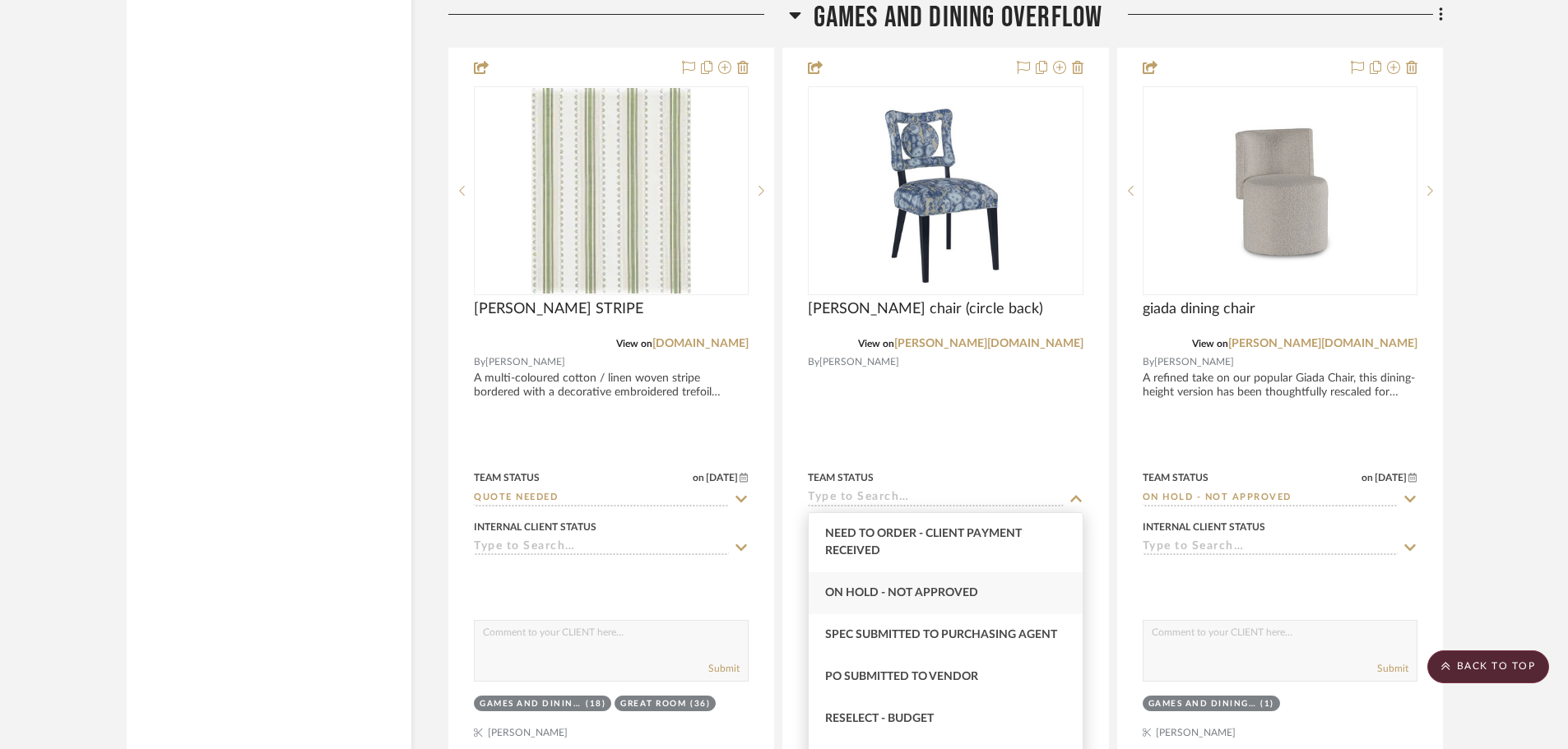
click at [950, 592] on span "On Hold - Not Approved" at bounding box center [901, 593] width 153 height 11
type input "On Hold - Not Approved"
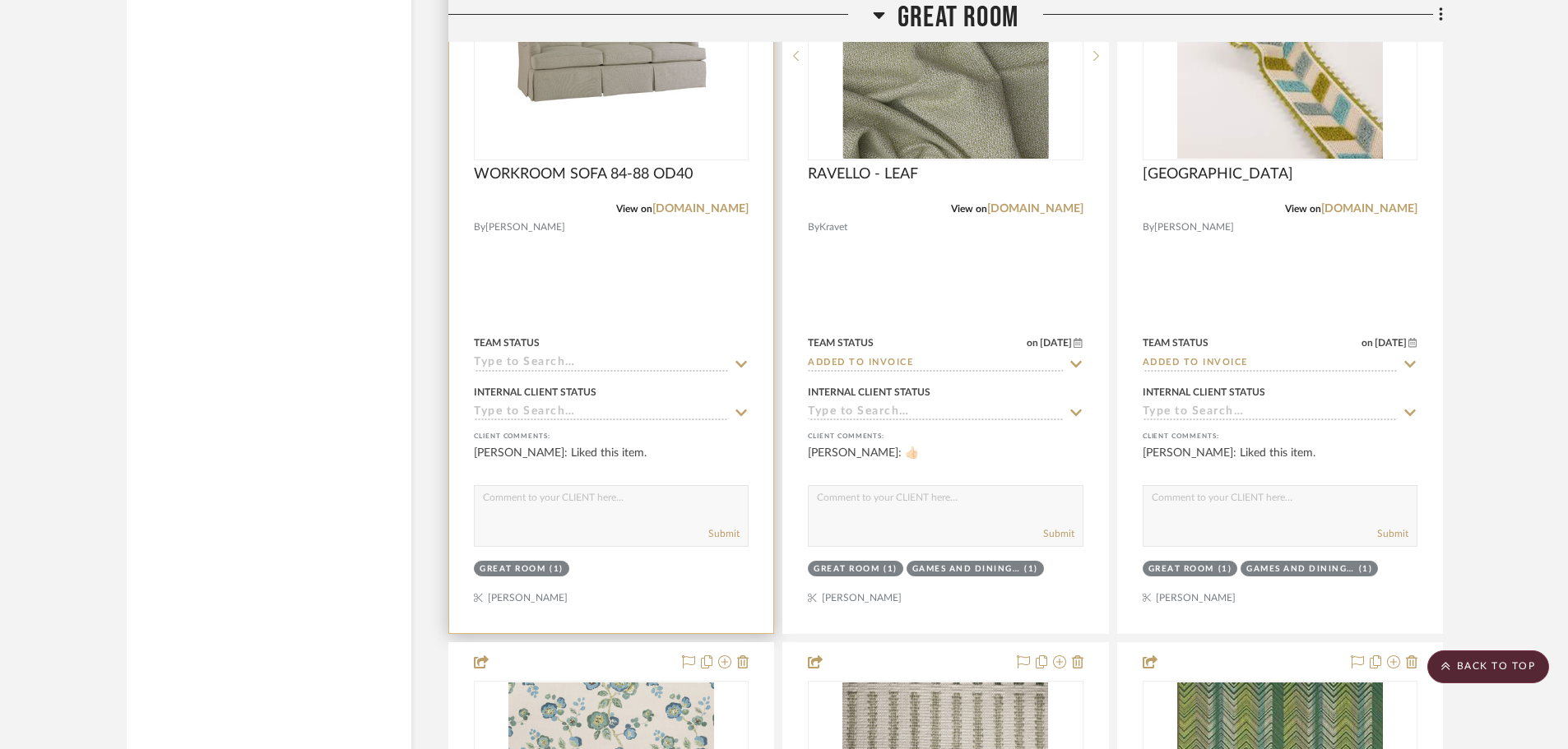
scroll to position [8305, 0]
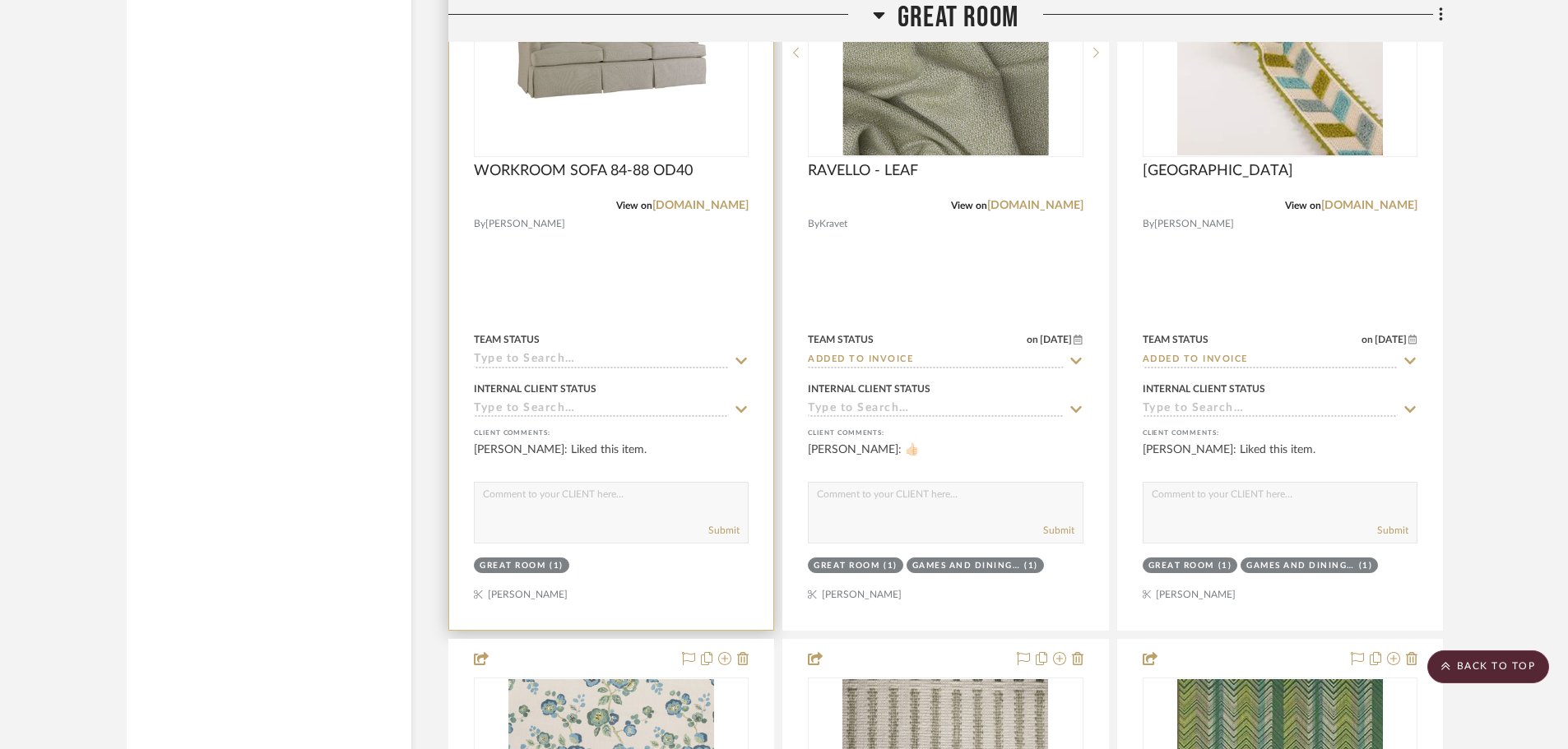
click at [744, 361] on icon at bounding box center [742, 360] width 11 height 7
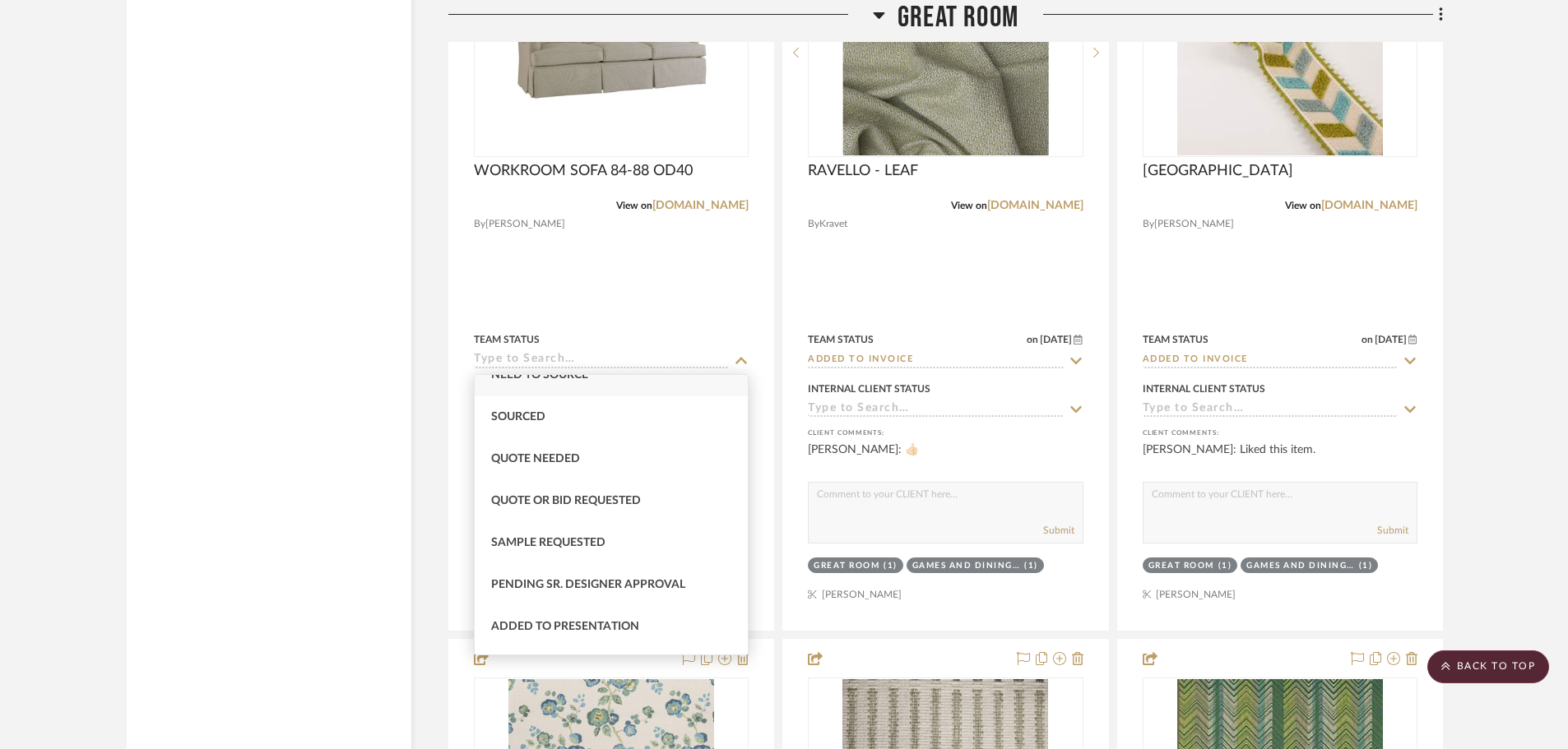
scroll to position [575, 0]
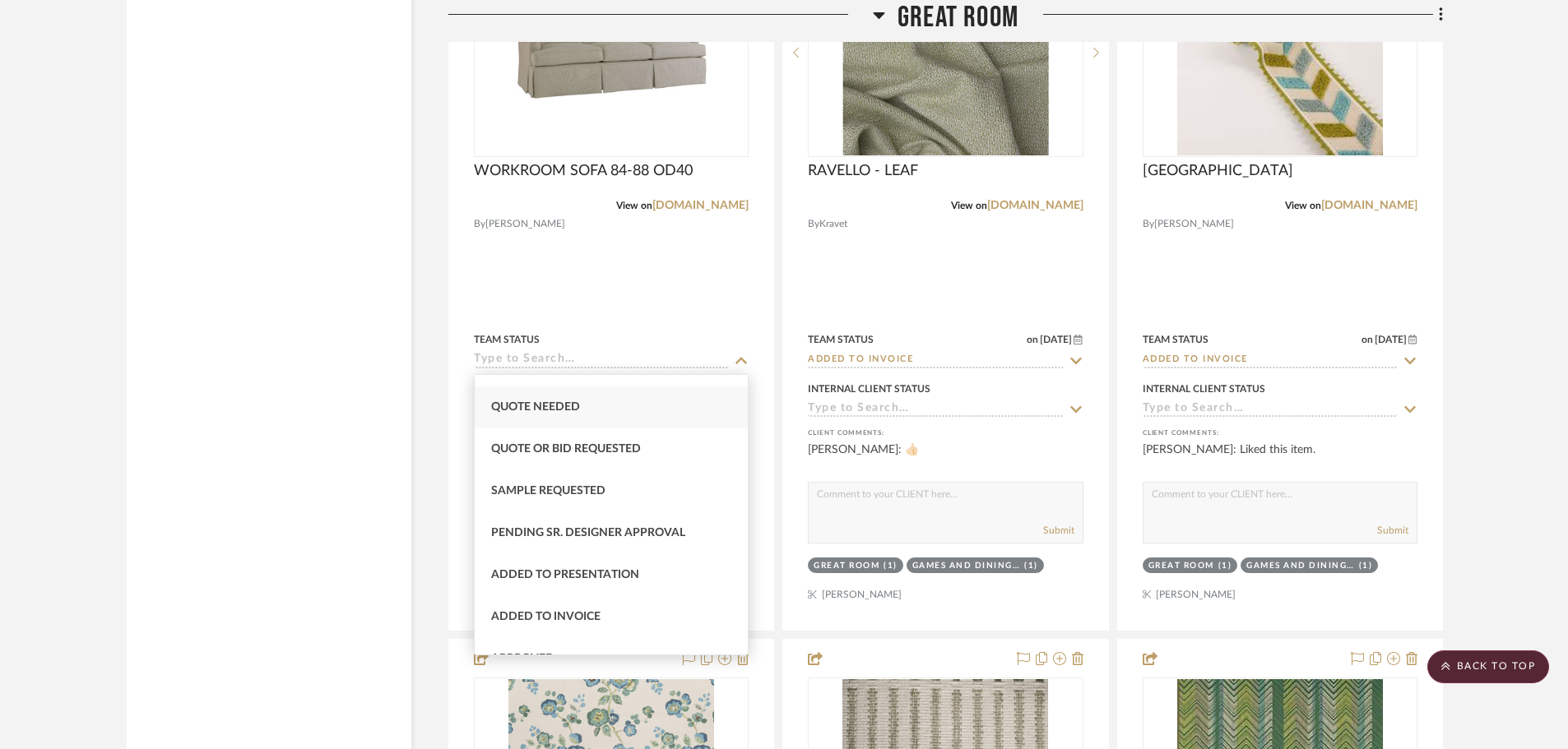
click at [596, 413] on div "Quote Needed" at bounding box center [611, 408] width 273 height 42
type input "[DATE]"
type input "Quote Needed"
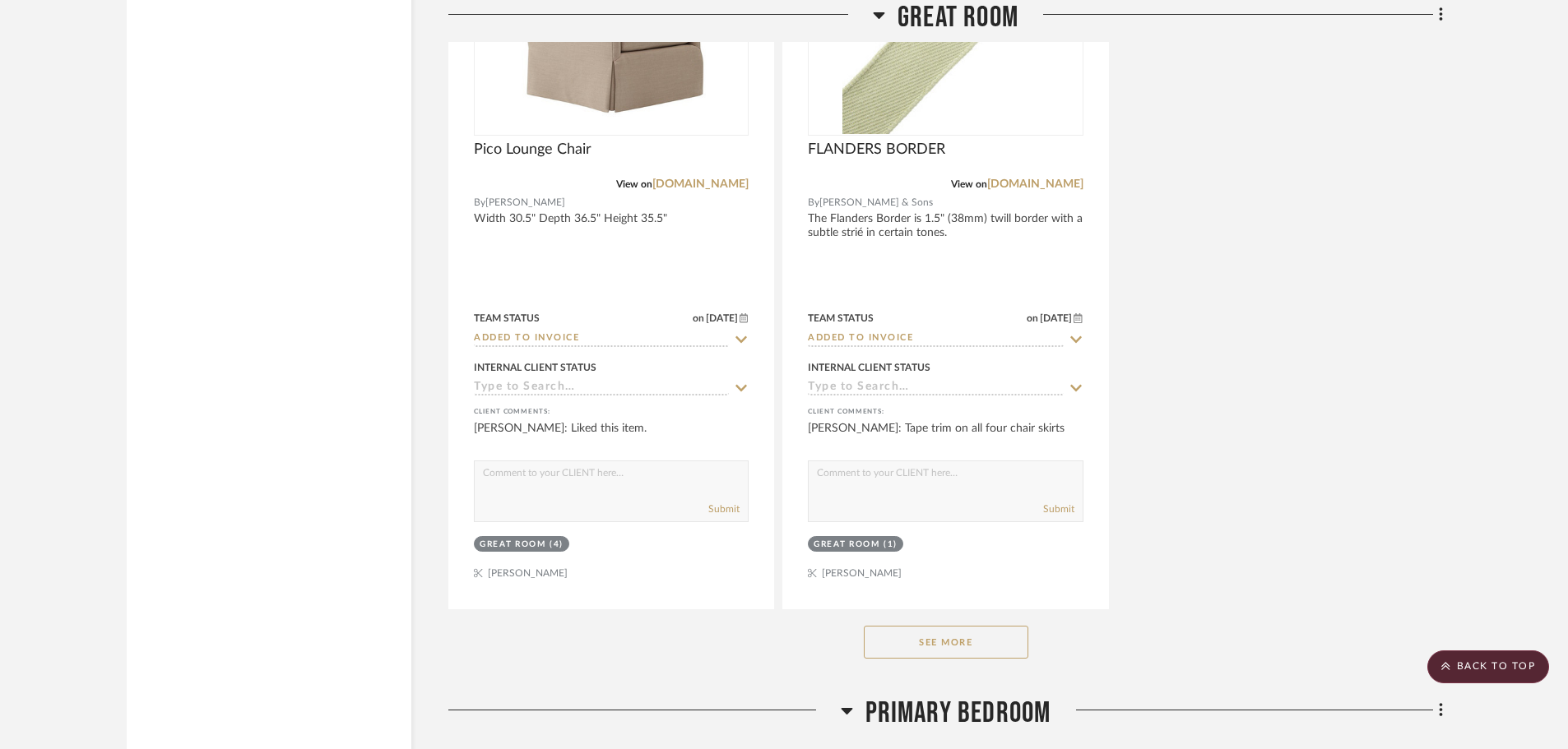
scroll to position [10033, 0]
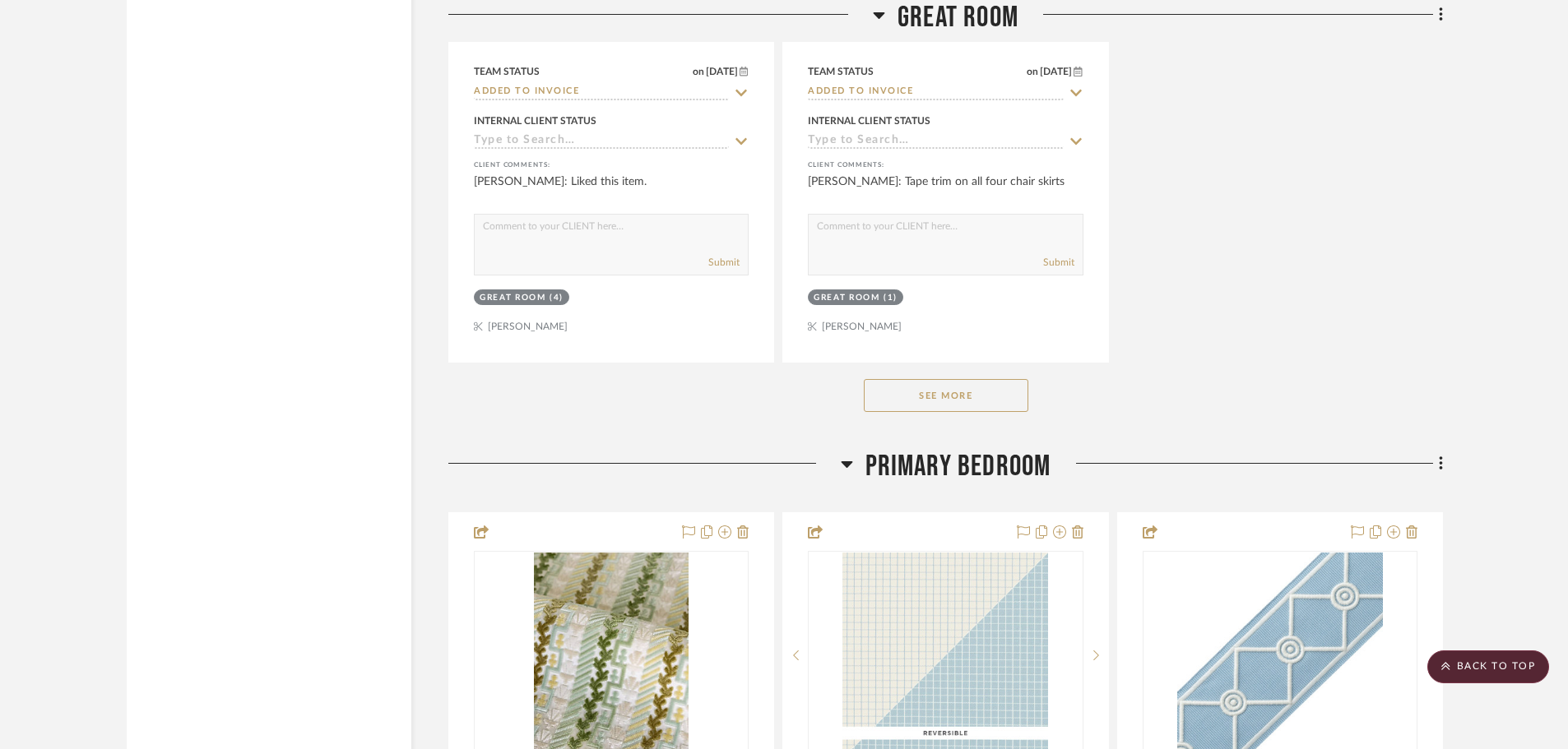
click at [1006, 393] on button "See More" at bounding box center [946, 395] width 164 height 33
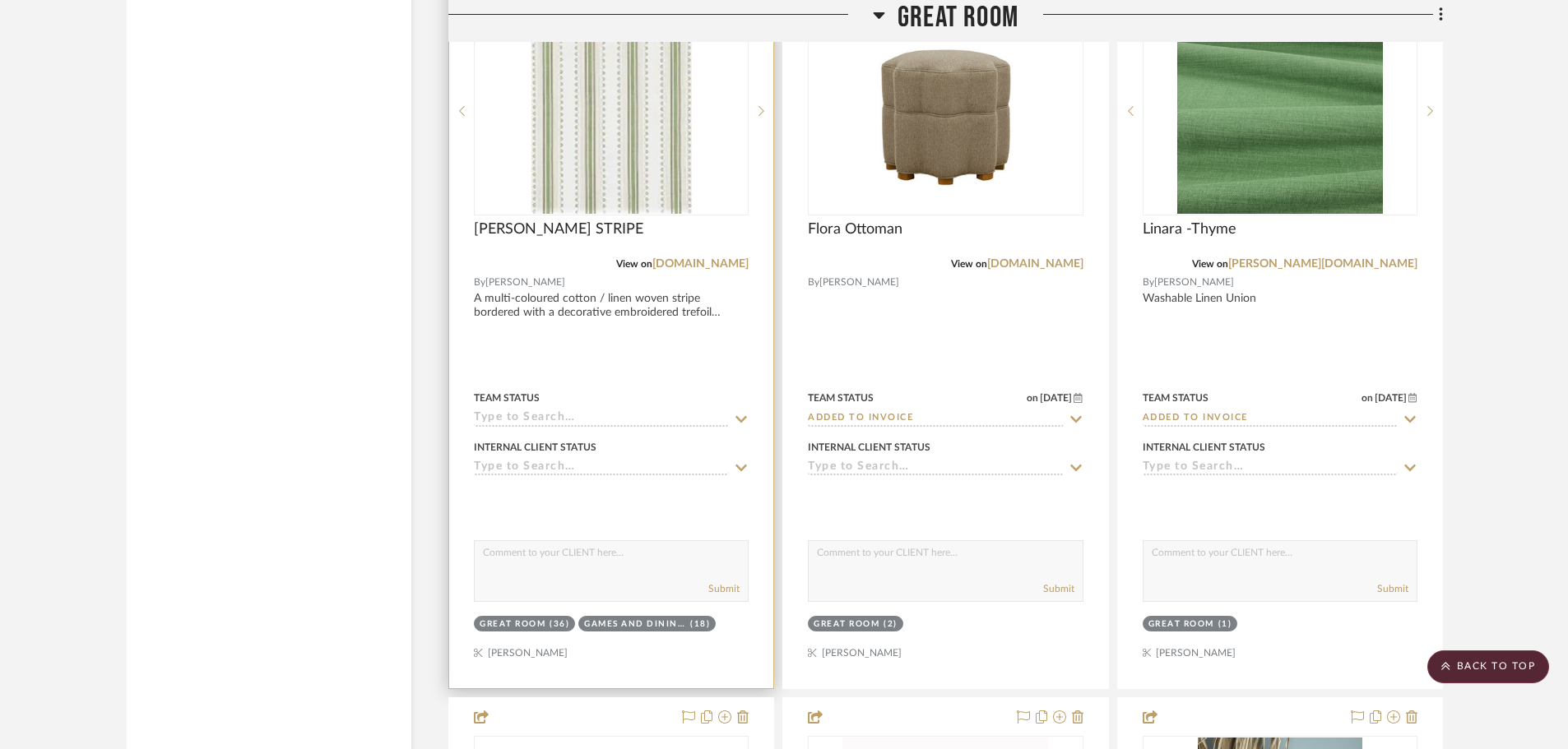
scroll to position [10444, 0]
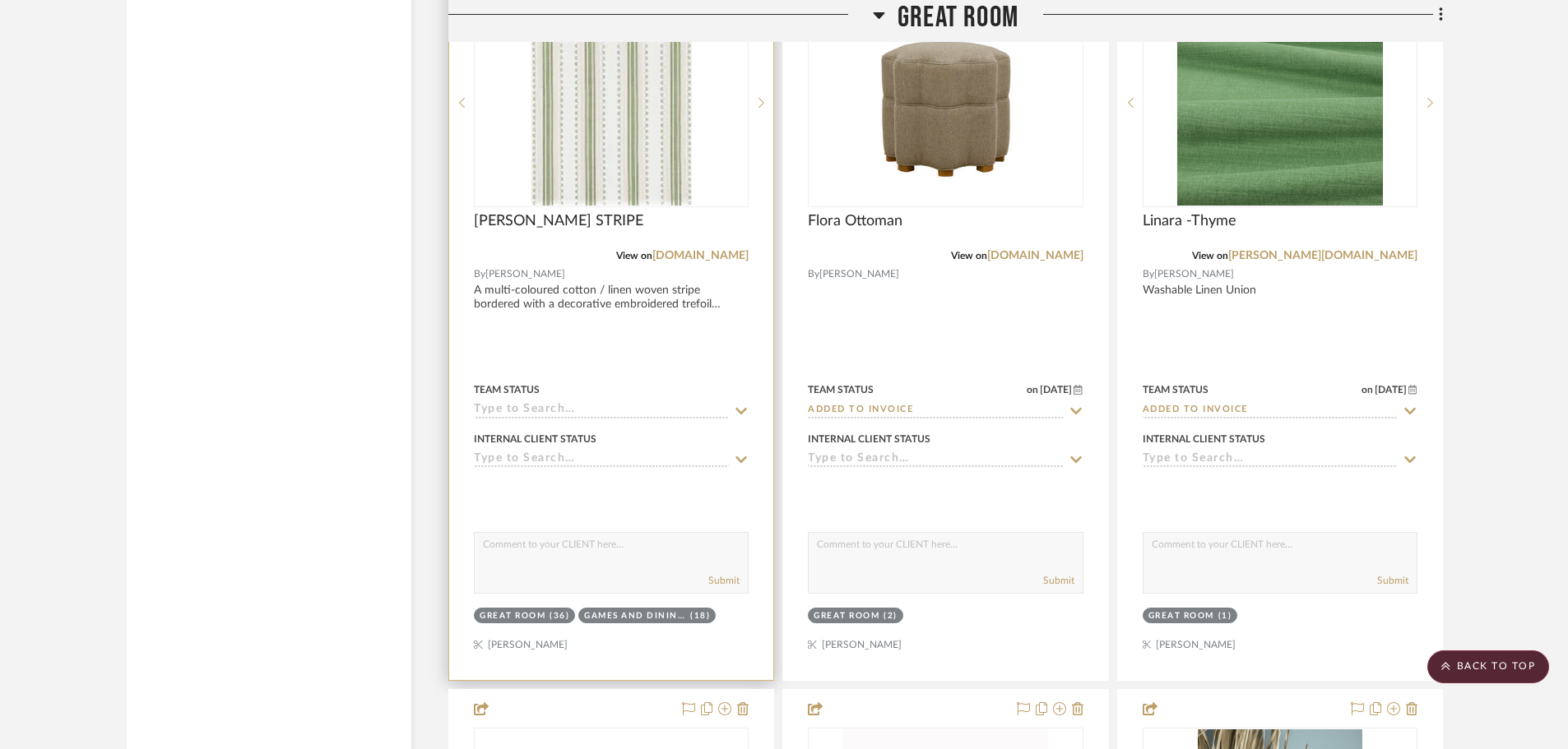
click at [738, 407] on icon at bounding box center [742, 411] width 15 height 13
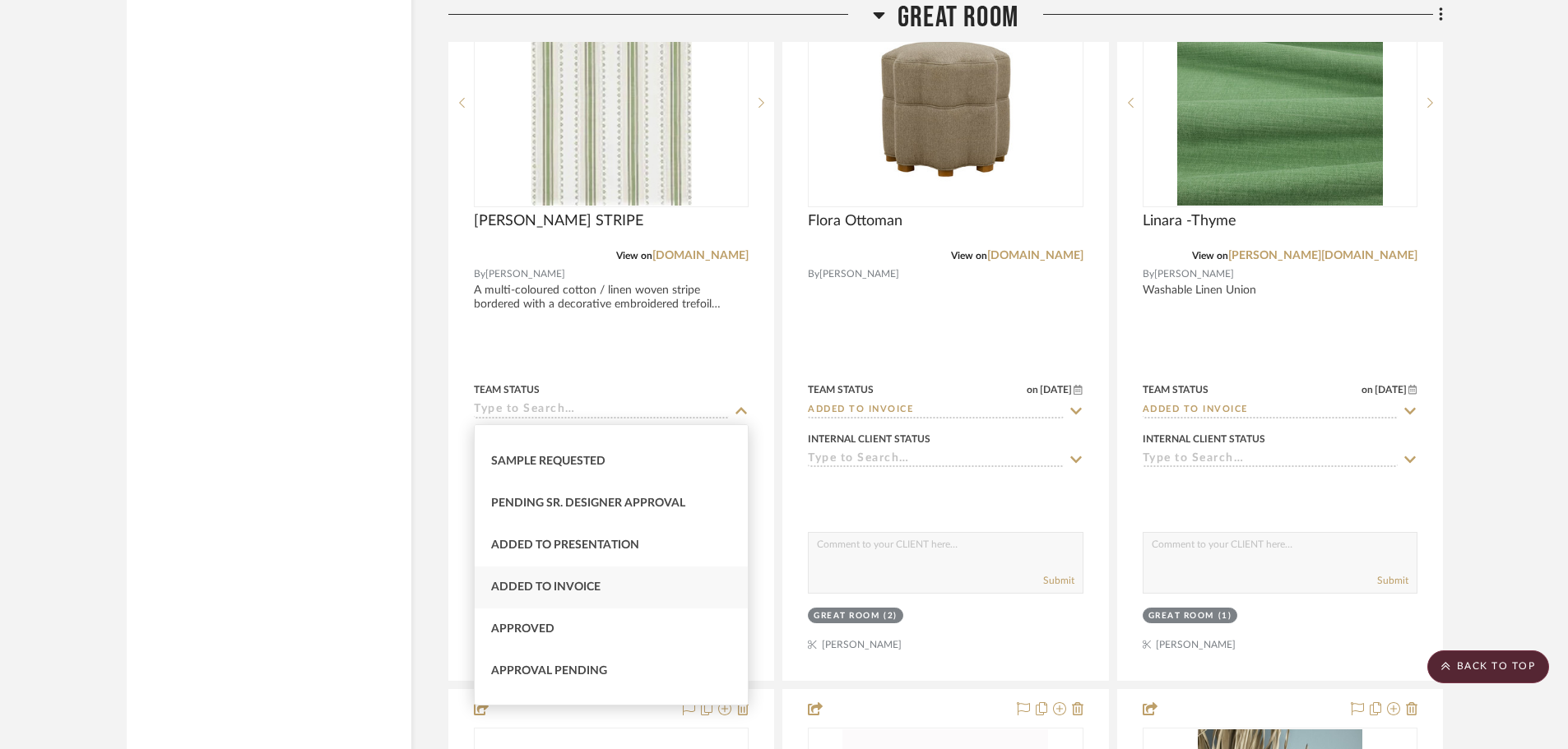
scroll to position [493, 0]
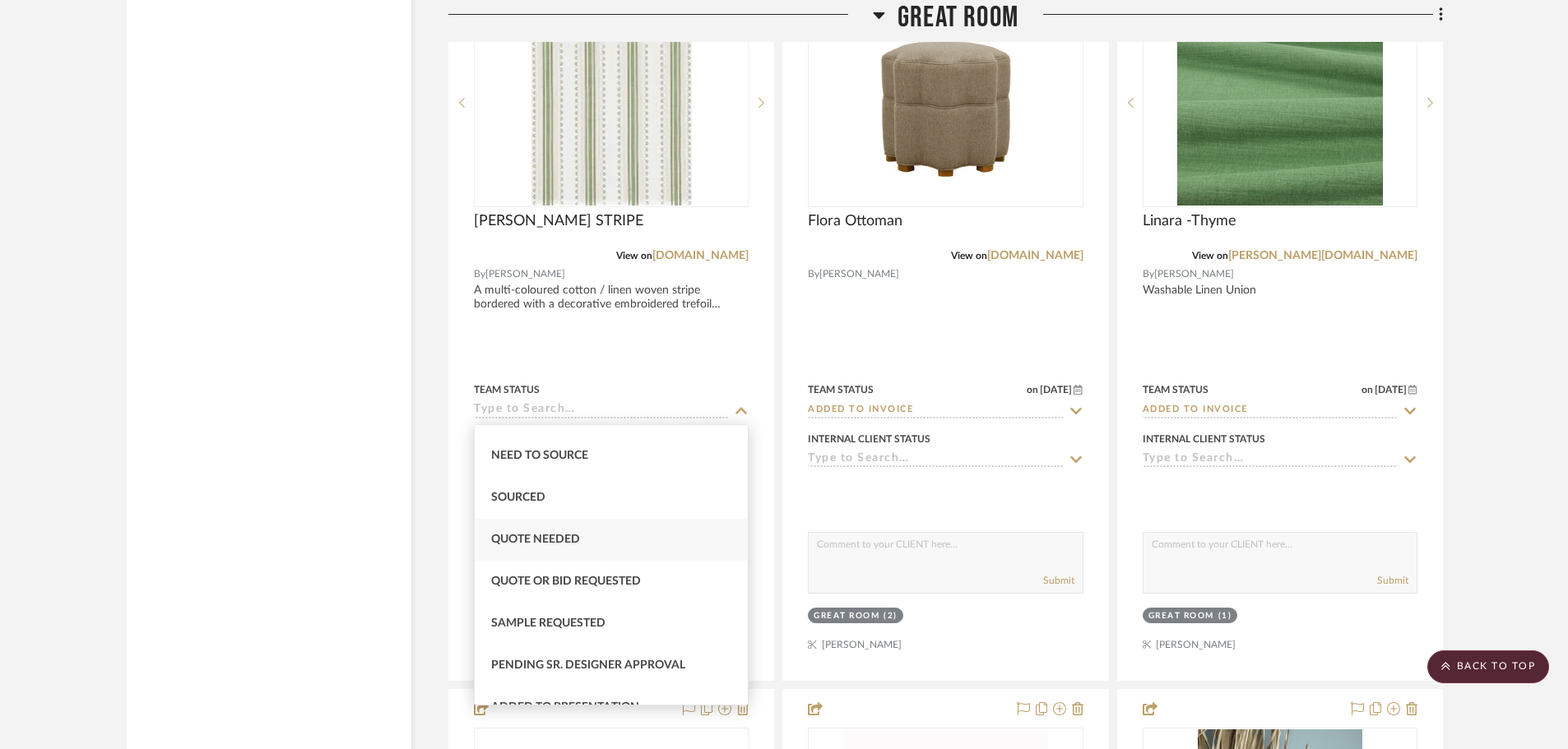
click at [653, 537] on div "Quote Needed" at bounding box center [611, 539] width 273 height 42
type input "[DATE]"
type input "Quote Needed"
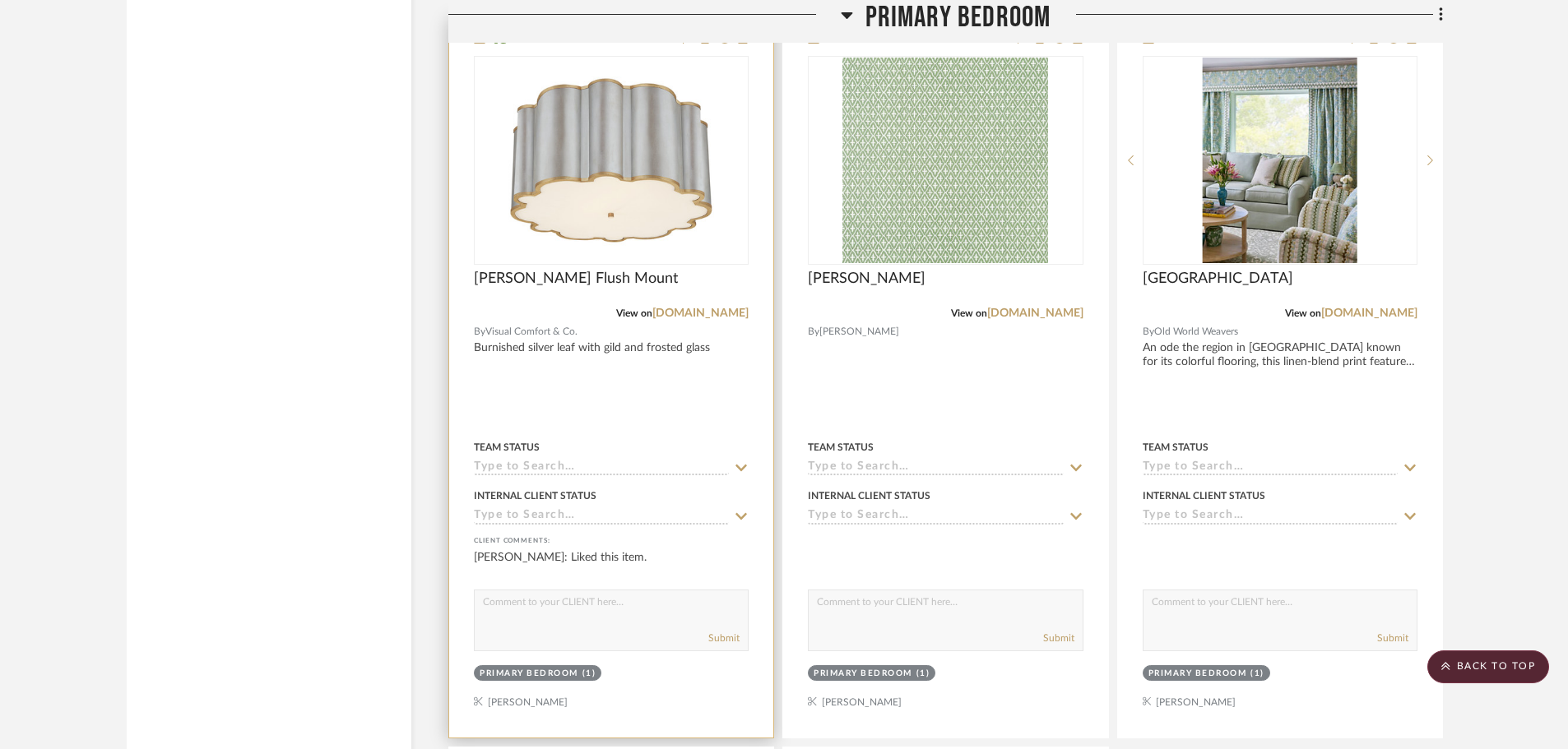
scroll to position [13487, 0]
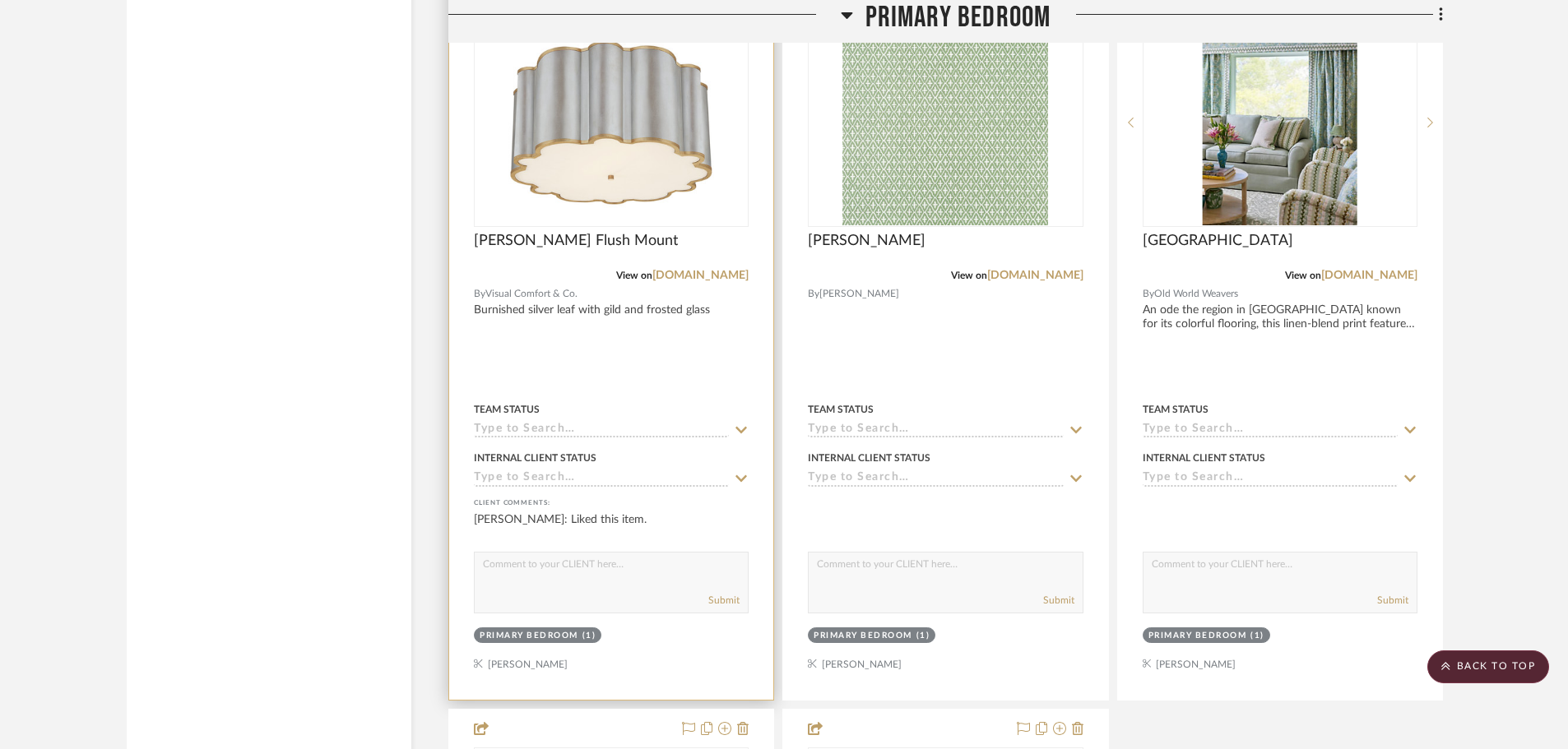
click at [742, 427] on icon at bounding box center [742, 430] width 15 height 13
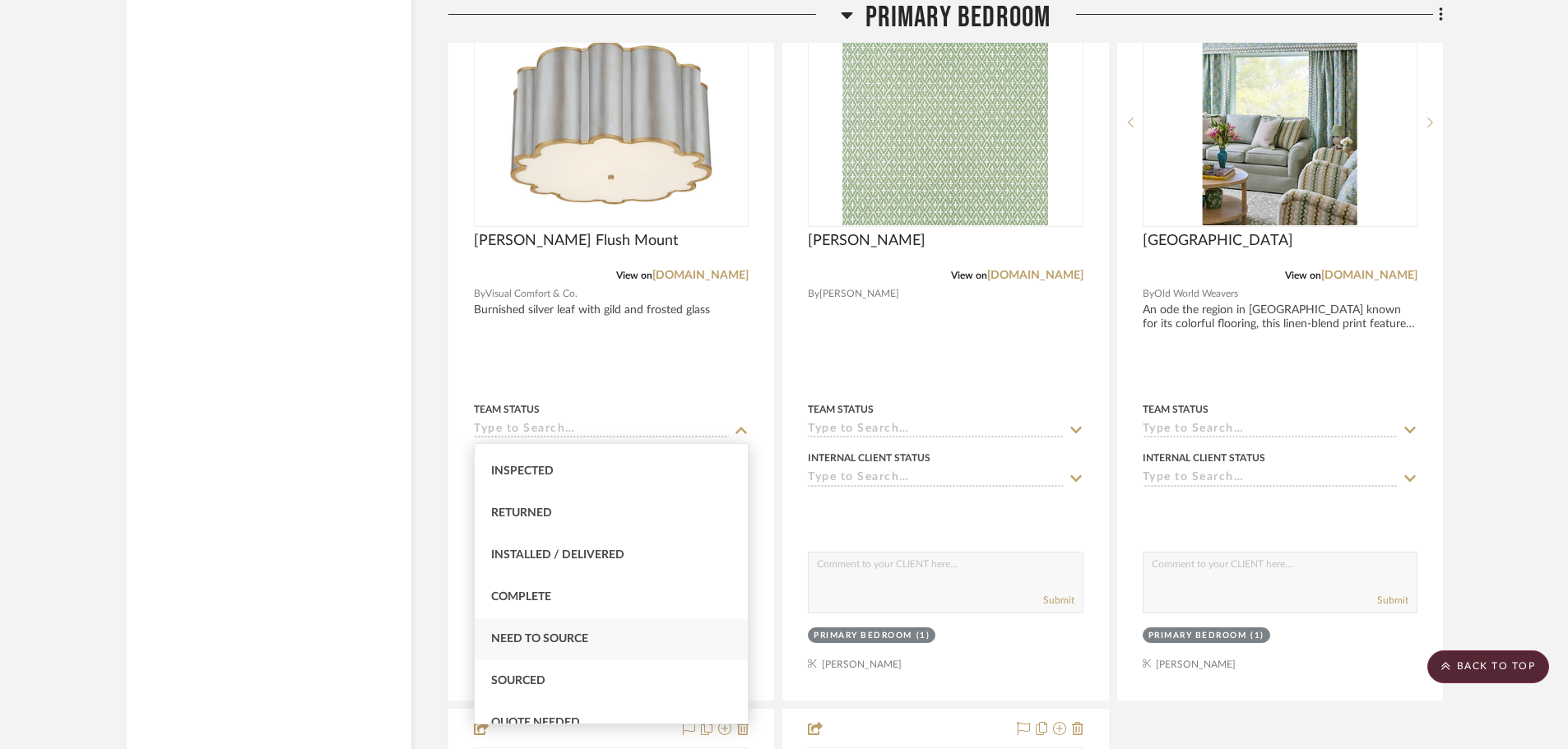
scroll to position [411, 0]
click at [562, 639] on span "Quote Needed" at bounding box center [536, 641] width 89 height 11
type input "[DATE]"
type input "Quote Needed"
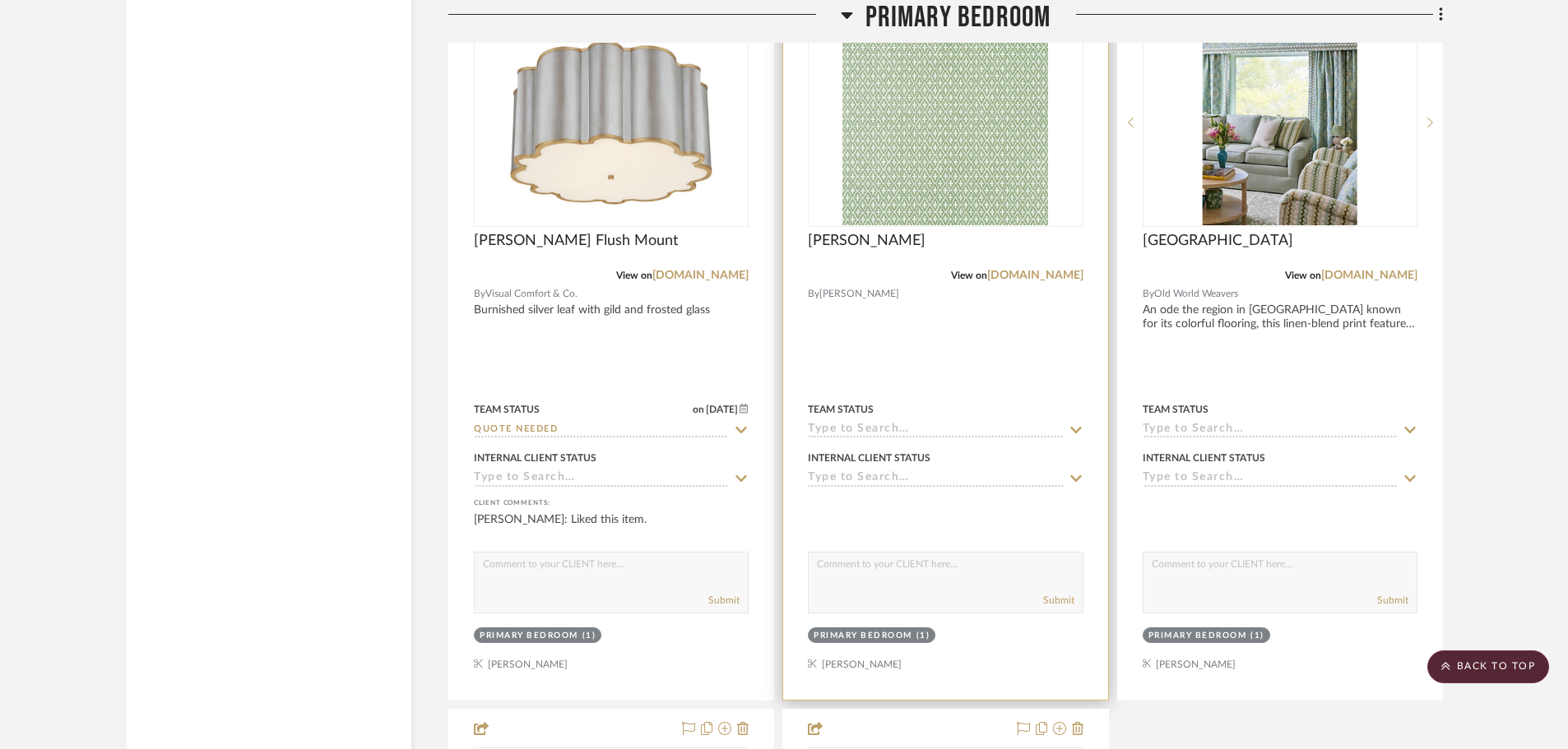
click at [1073, 429] on icon at bounding box center [1076, 429] width 11 height 7
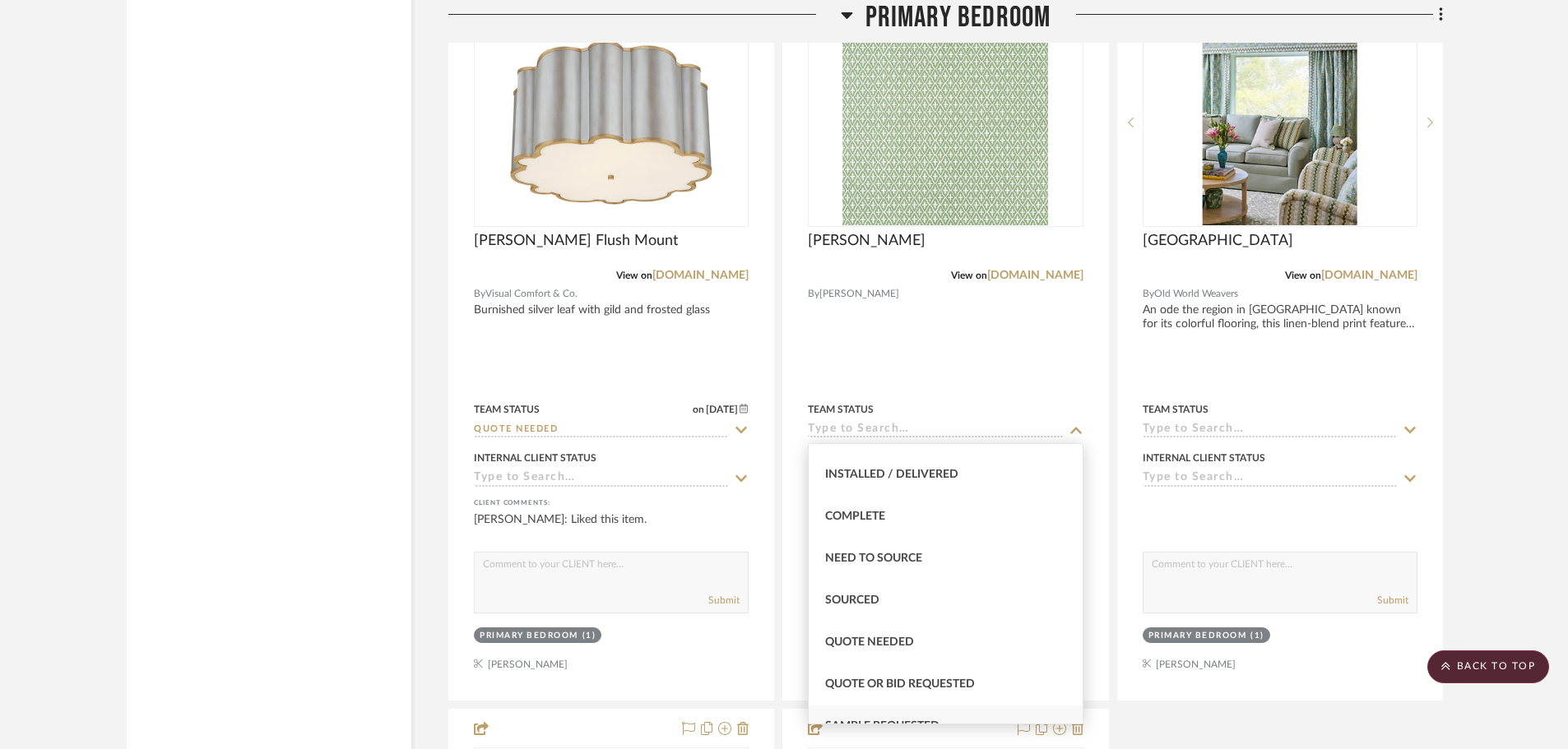
scroll to position [575, 0]
click at [907, 479] on span "Quote Needed" at bounding box center [870, 476] width 89 height 11
type input "[DATE]"
type input "Quote Needed"
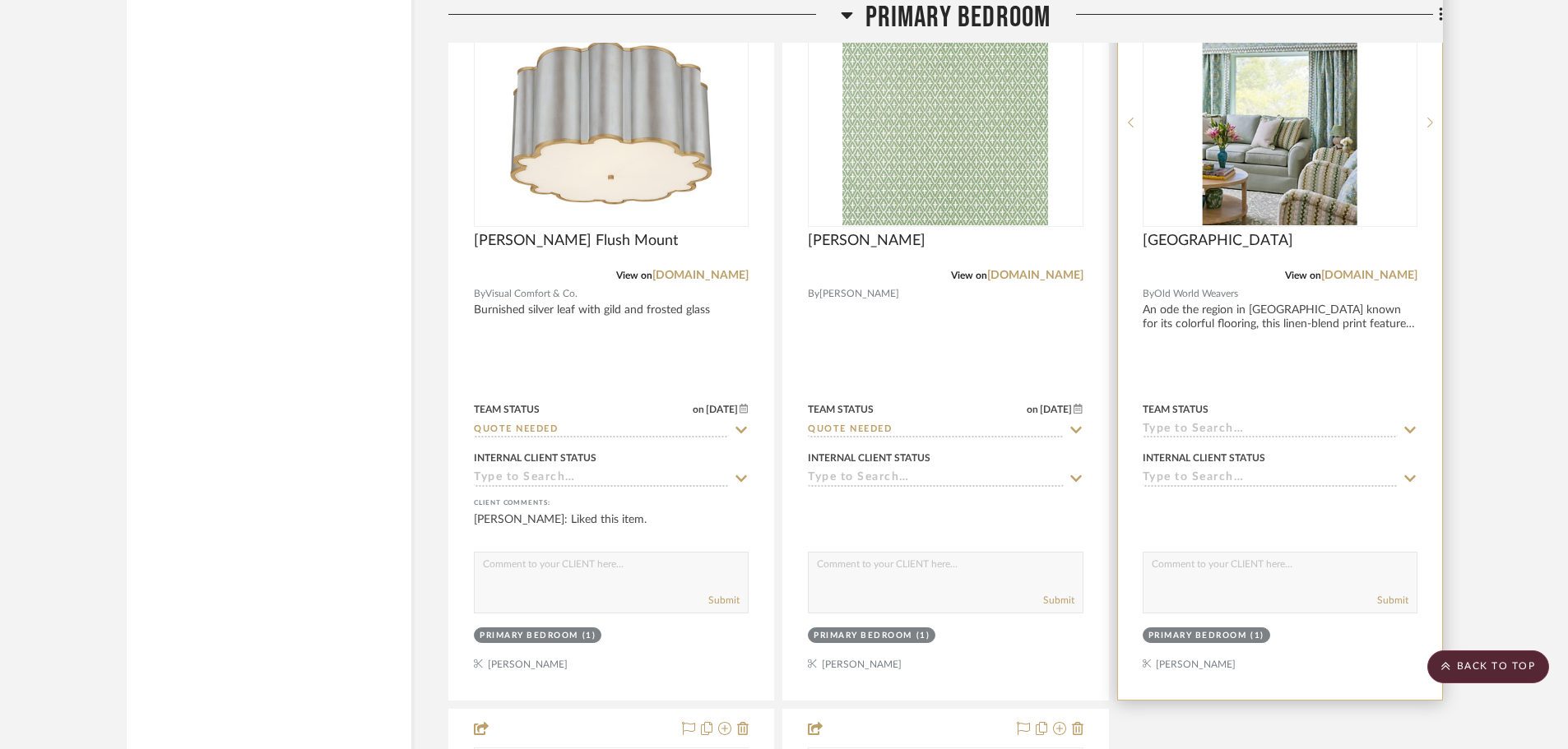
click at [1411, 429] on icon at bounding box center [1411, 430] width 15 height 13
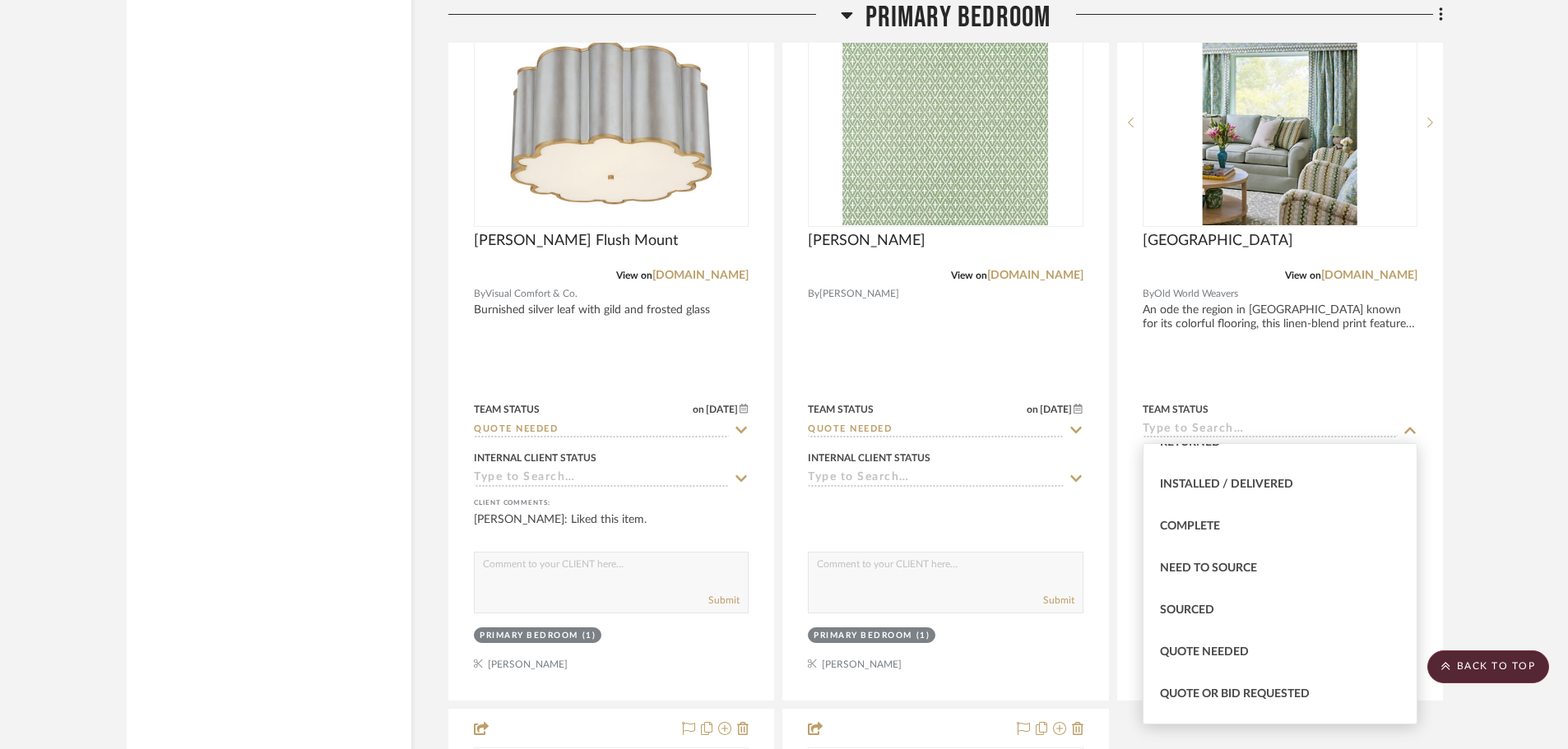
scroll to position [411, 0]
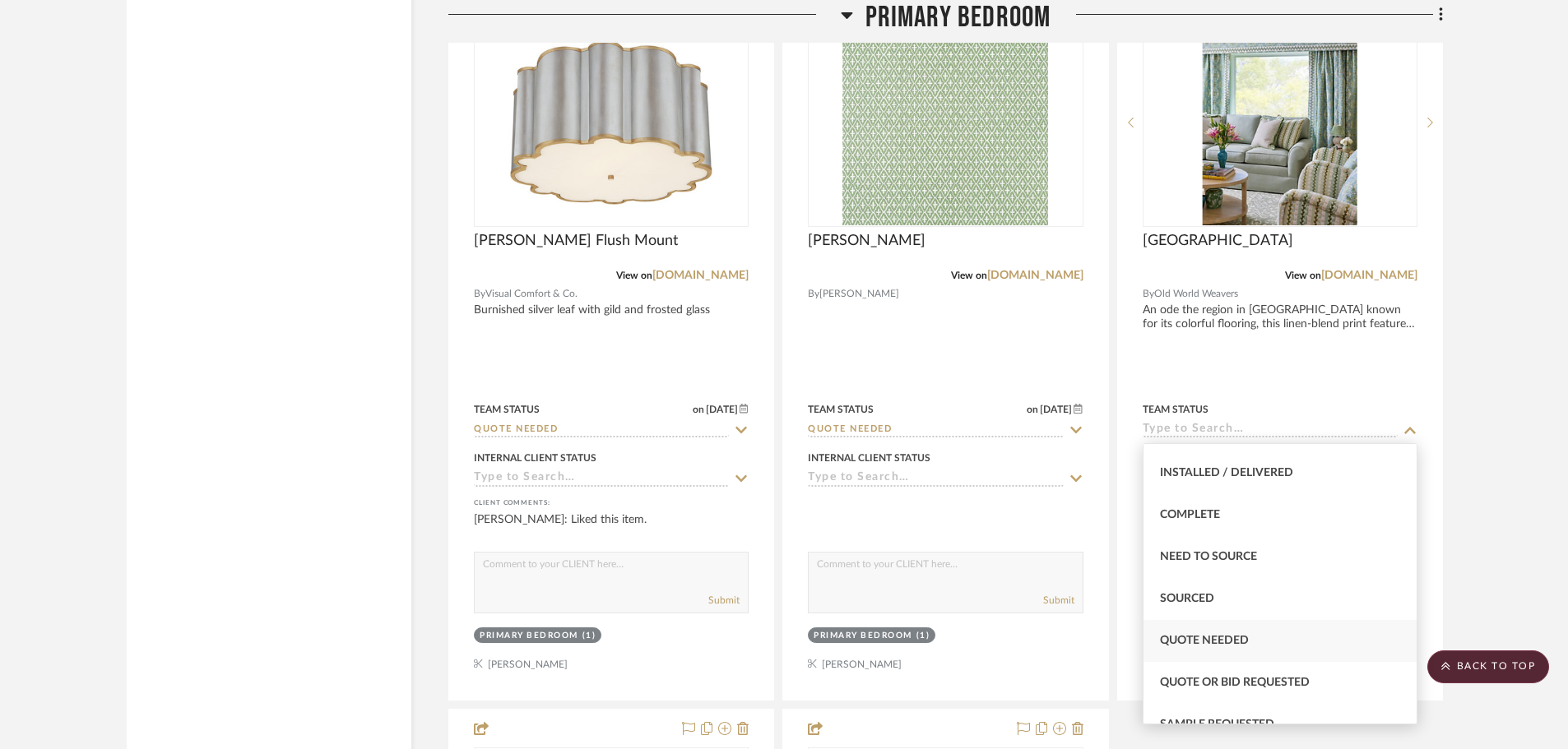
click at [1246, 632] on div "Quote Needed" at bounding box center [1281, 641] width 273 height 42
type input "[DATE]"
type input "Quote Needed"
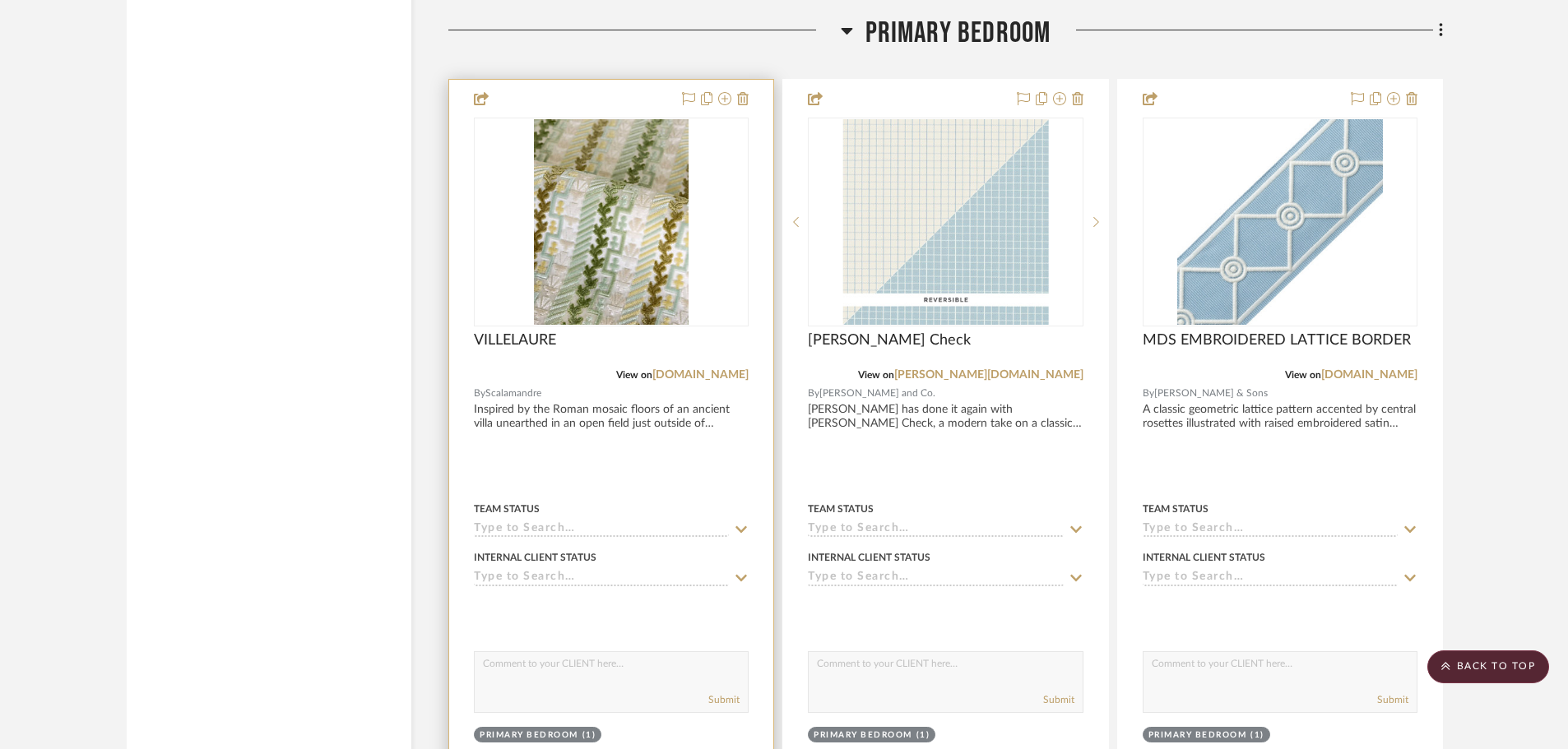
scroll to position [12664, 0]
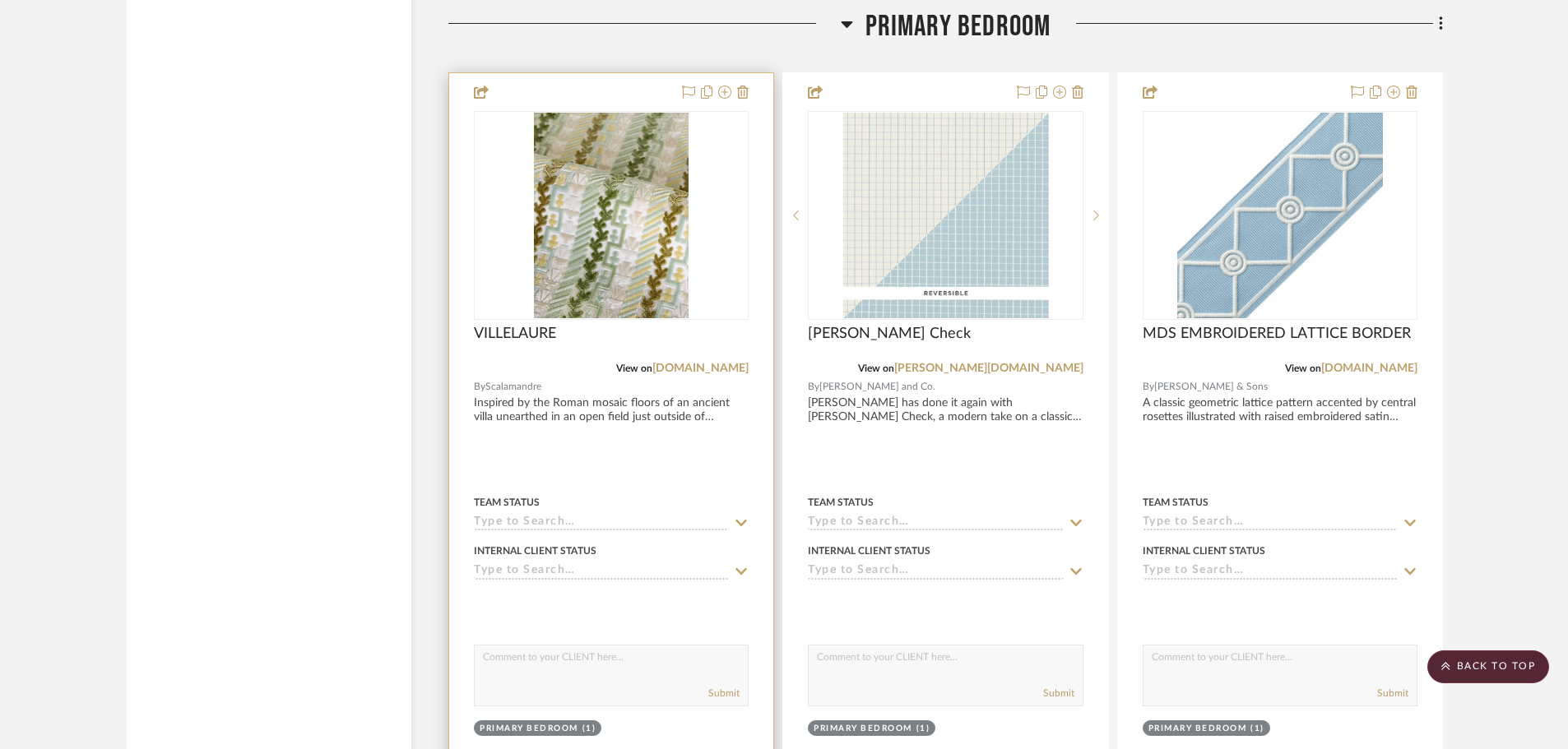
click at [743, 521] on icon at bounding box center [742, 523] width 15 height 13
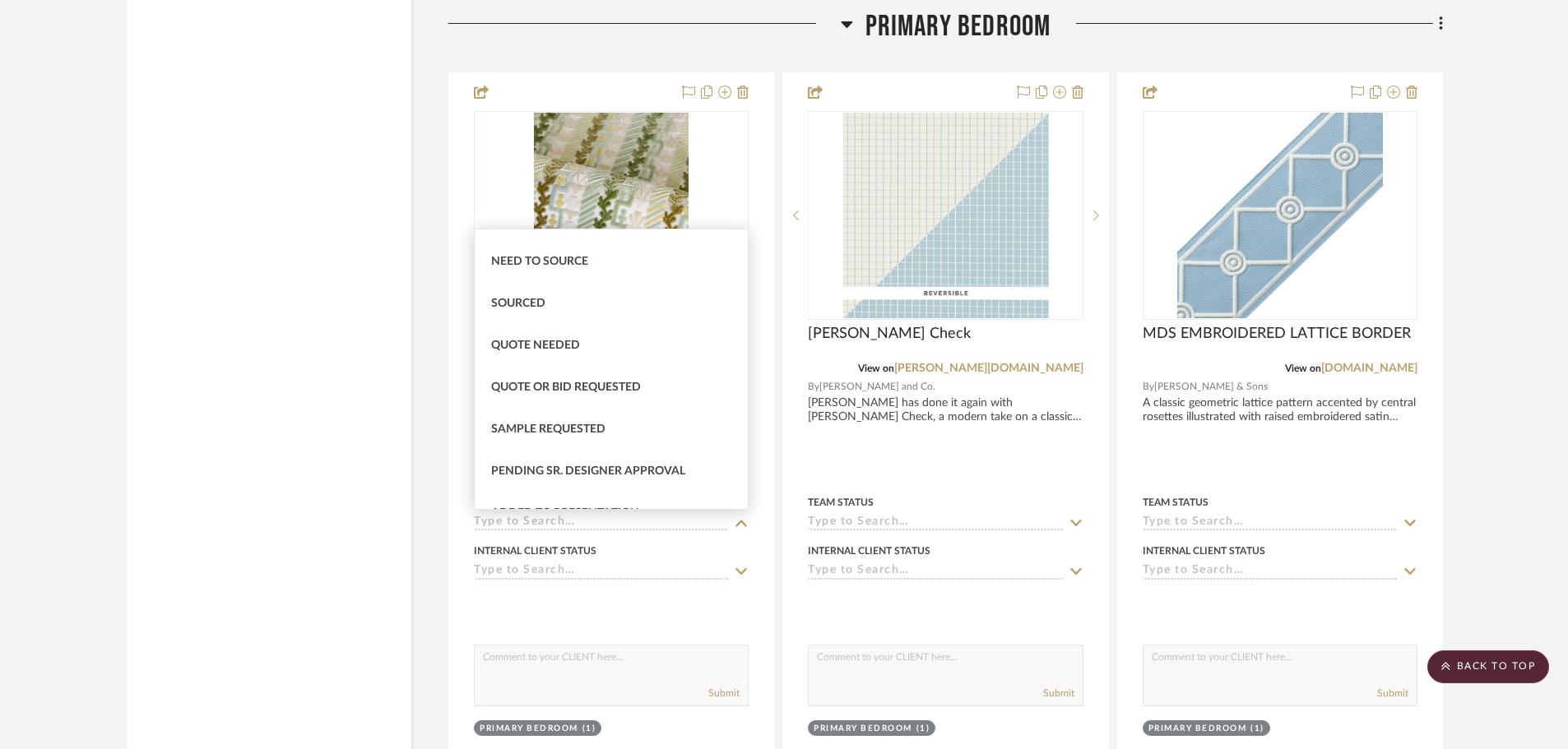
scroll to position [493, 0]
click at [583, 349] on div "Quote Needed" at bounding box center [611, 344] width 273 height 42
type input "[DATE]"
type input "Quote Needed"
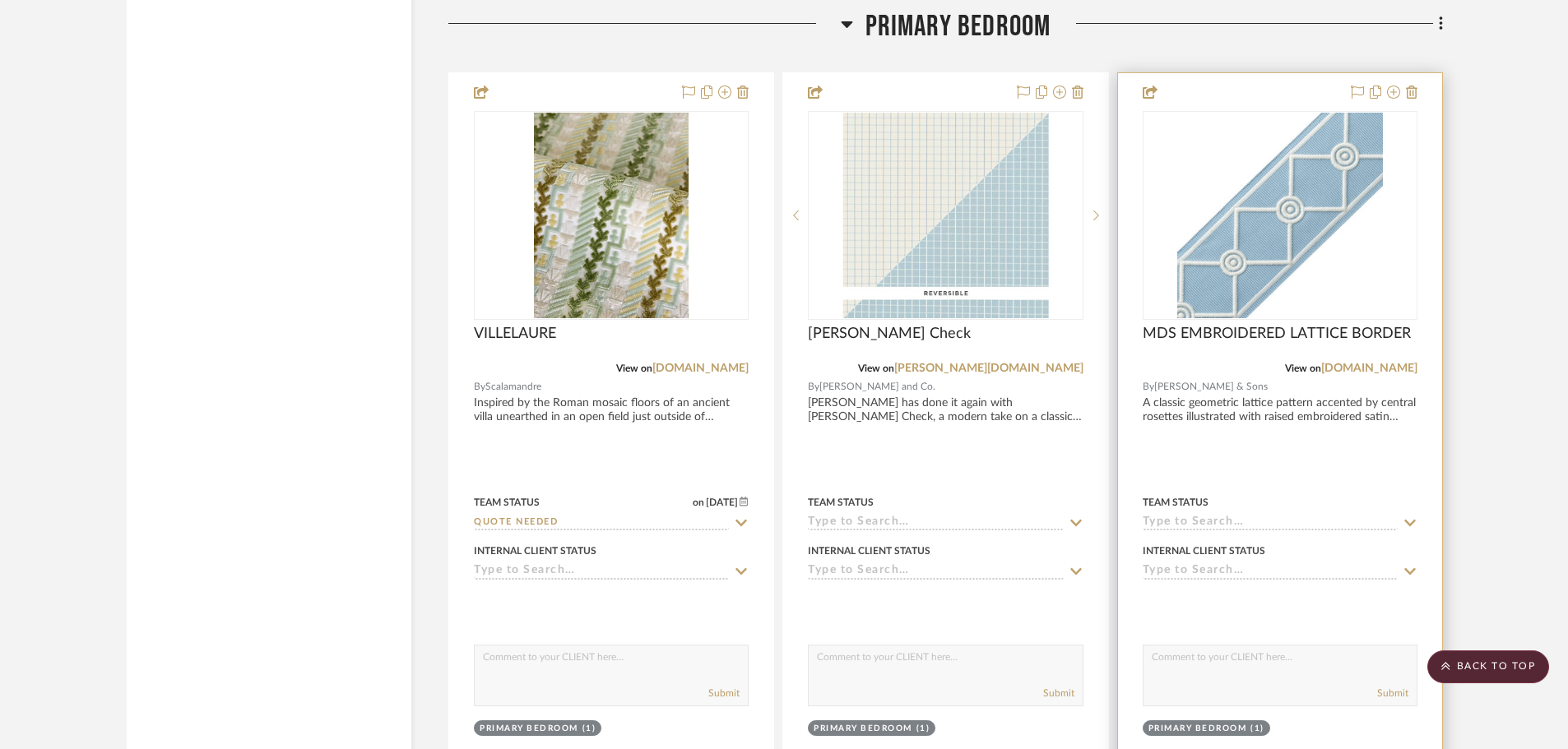
click at [1407, 522] on icon at bounding box center [1411, 522] width 11 height 7
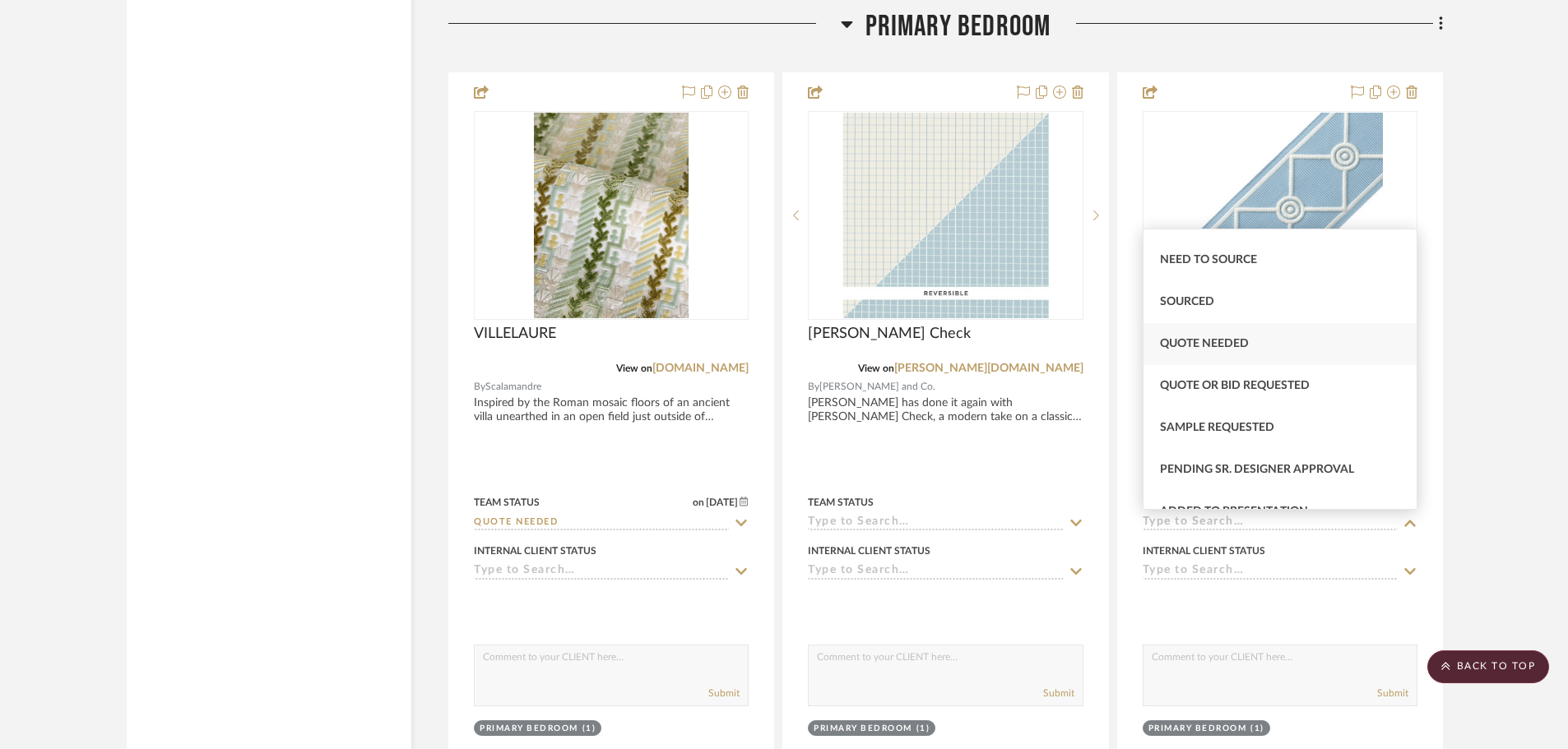
click at [1257, 350] on div "Quote Needed" at bounding box center [1281, 344] width 273 height 42
type input "[DATE]"
type input "Quote Needed"
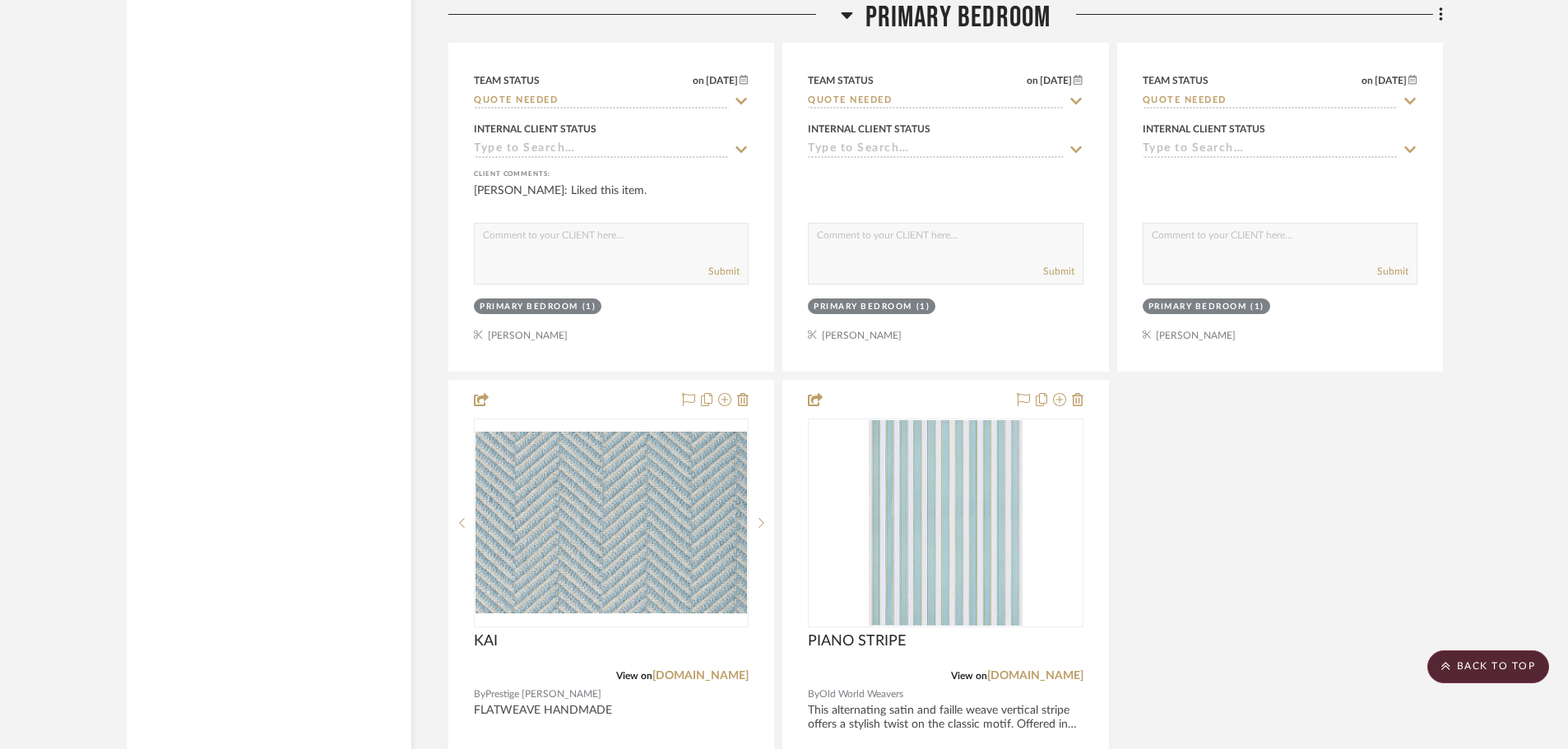
scroll to position [14145, 0]
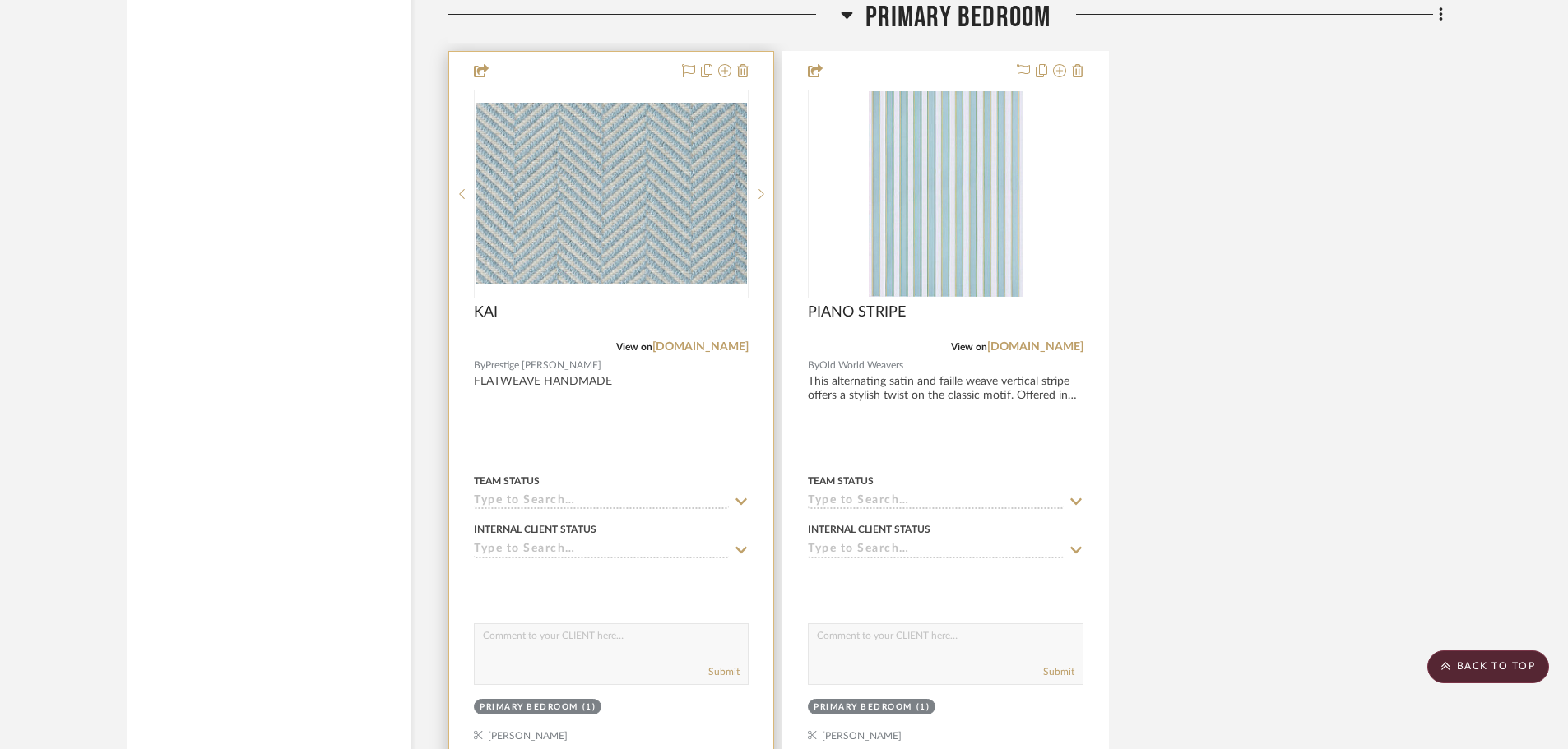
click at [739, 496] on icon at bounding box center [742, 502] width 15 height 13
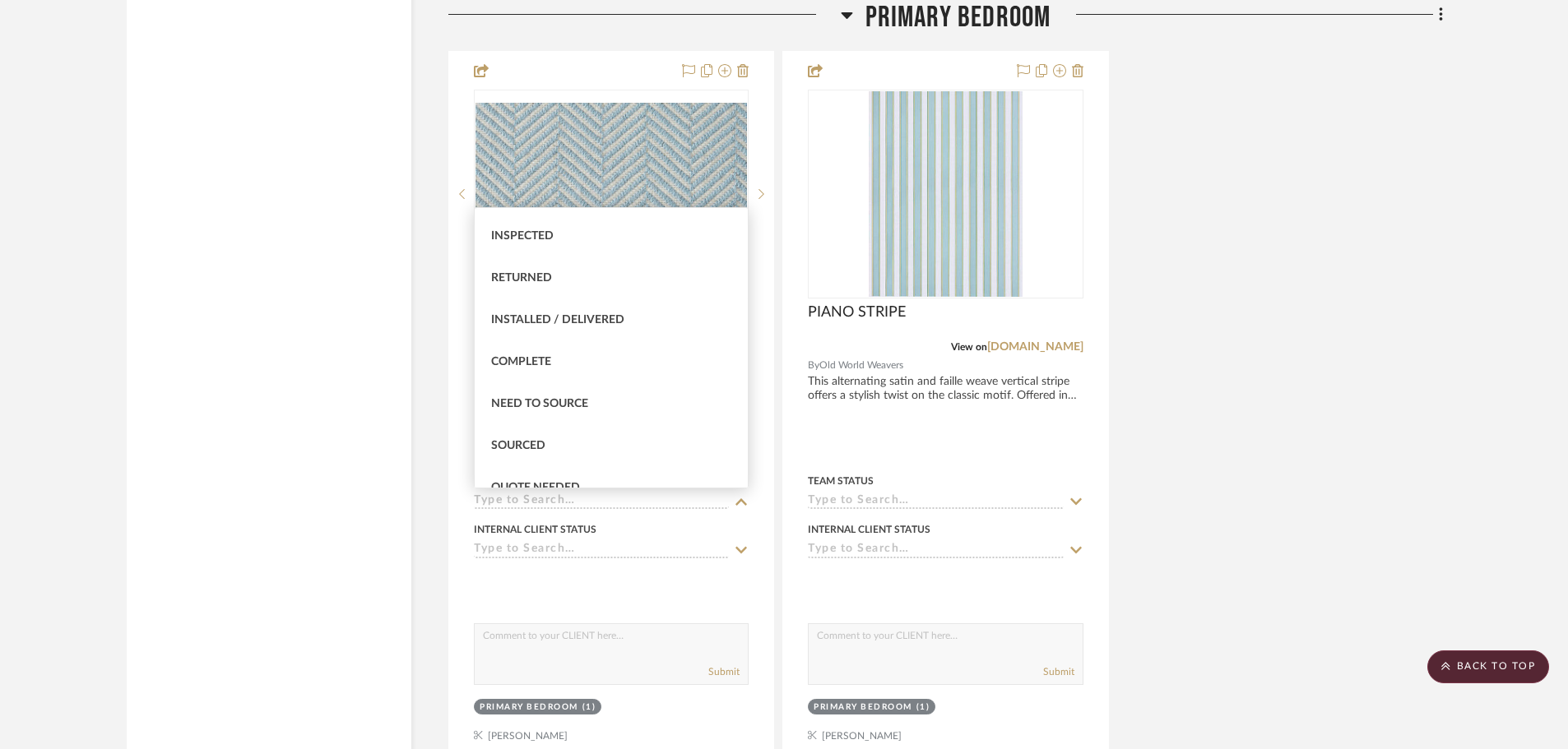
scroll to position [411, 0]
click at [613, 408] on div "Quote Needed" at bounding box center [611, 405] width 273 height 42
type input "[DATE]"
type input "Quote Needed"
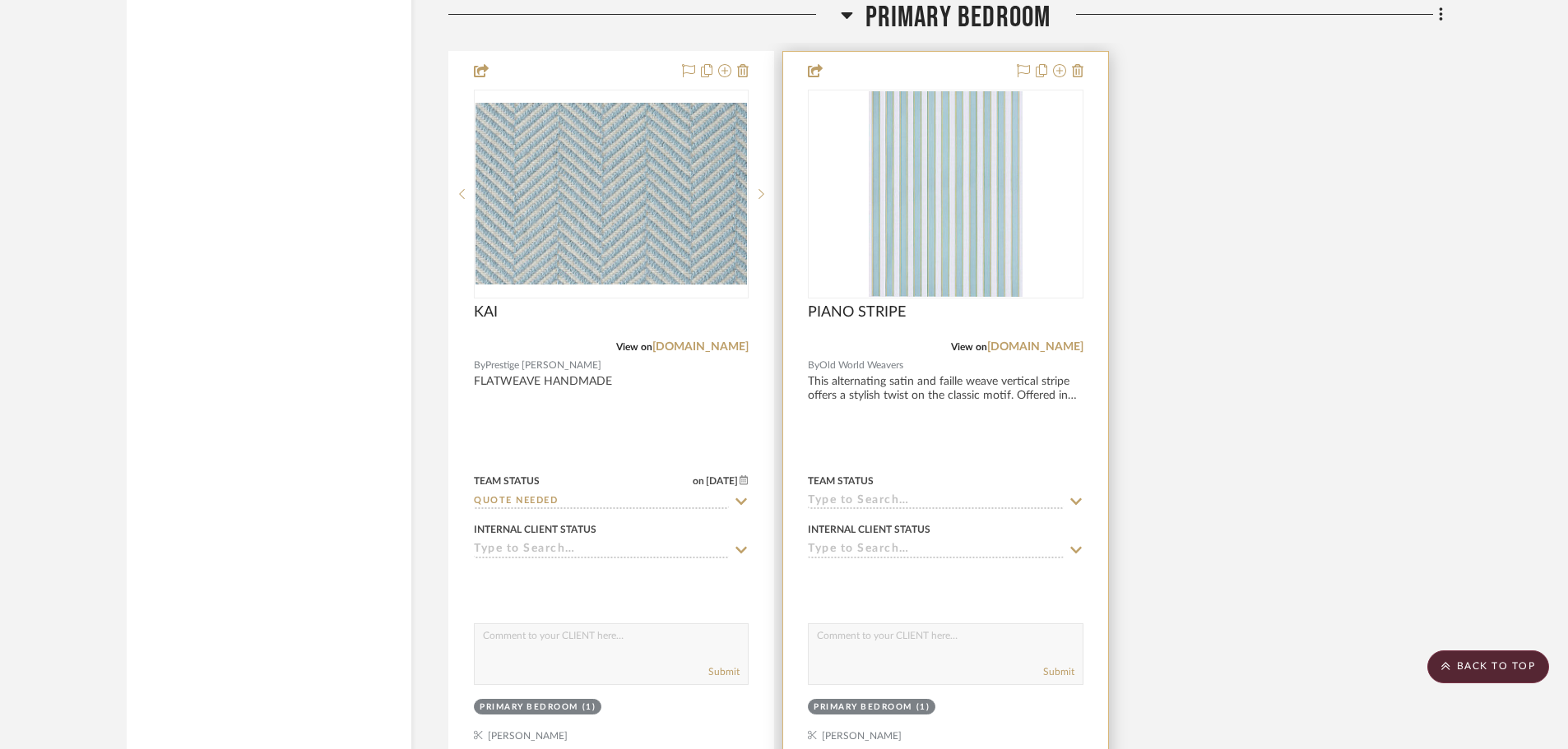
click at [1072, 499] on icon at bounding box center [1076, 502] width 11 height 7
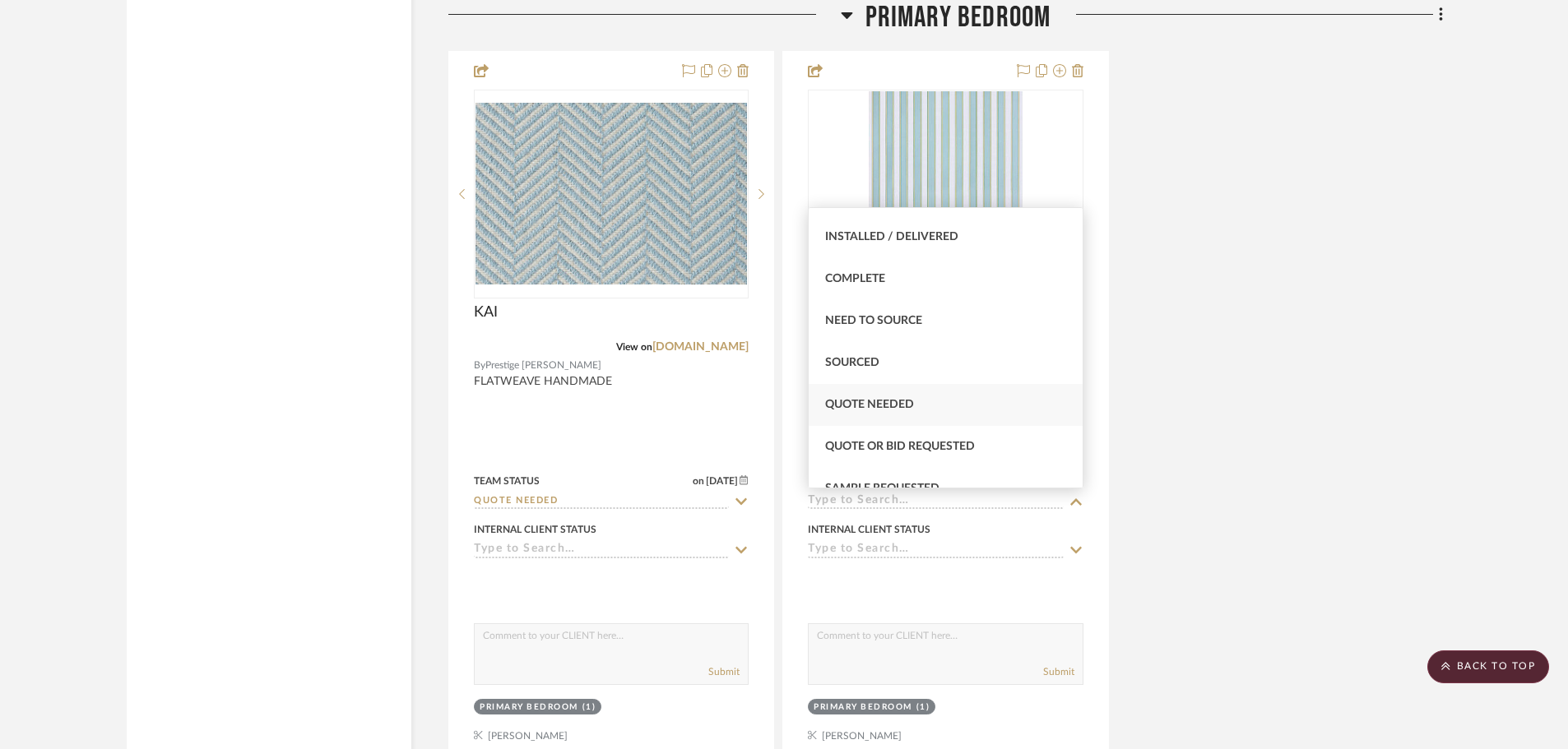
click at [899, 399] on span "Quote Needed" at bounding box center [870, 405] width 89 height 11
type input "[DATE]"
type input "Quote Needed"
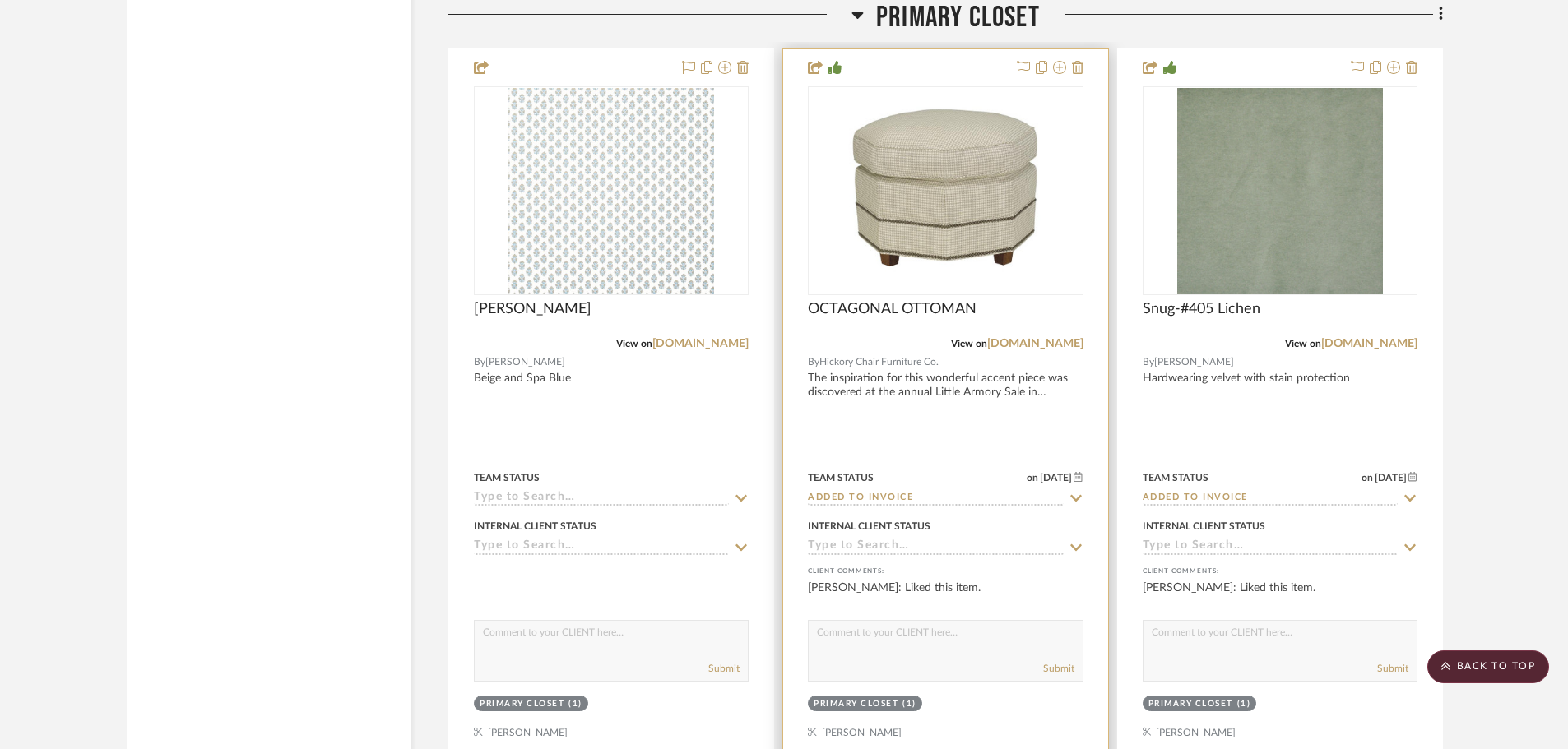
scroll to position [15049, 0]
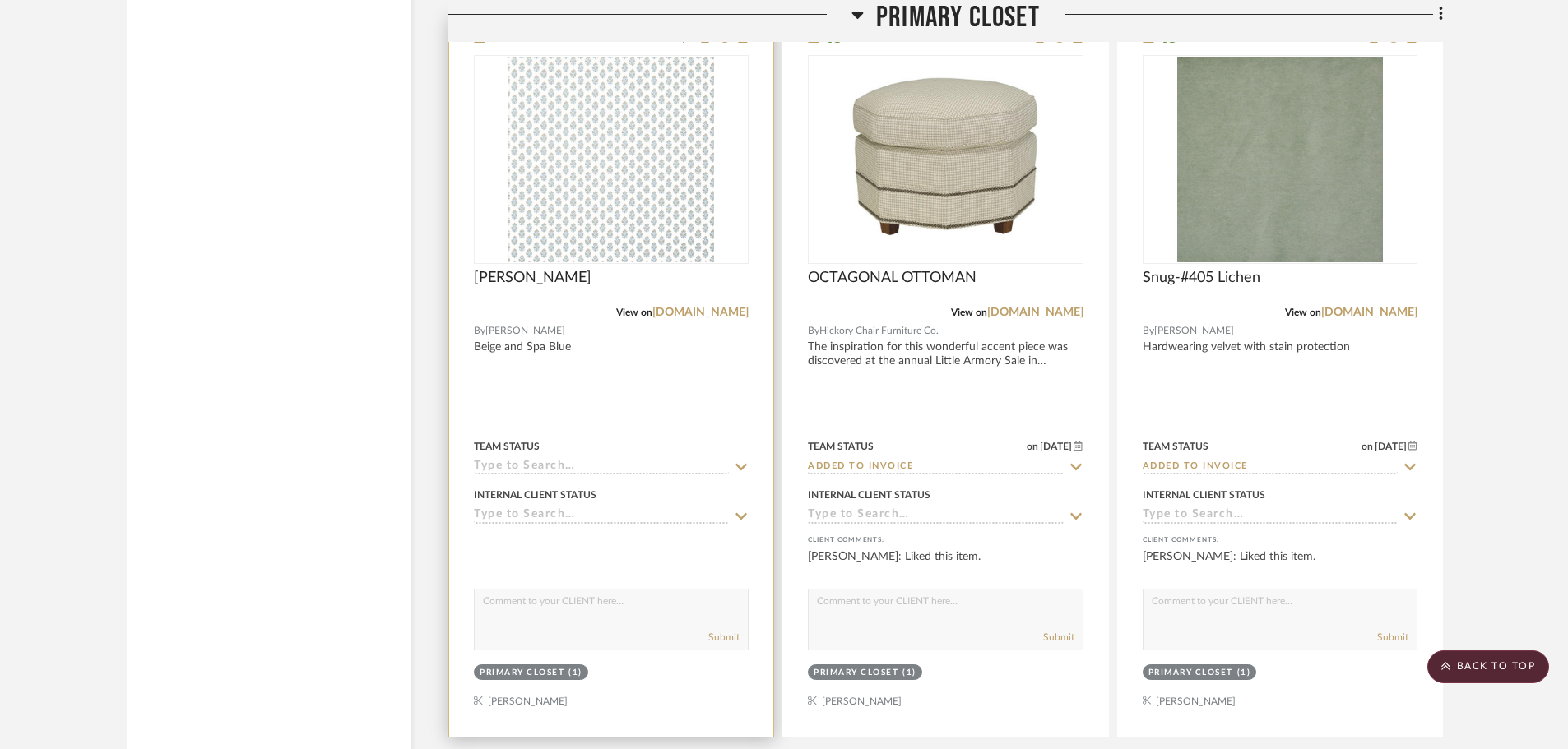
click at [740, 464] on icon at bounding box center [742, 467] width 15 height 13
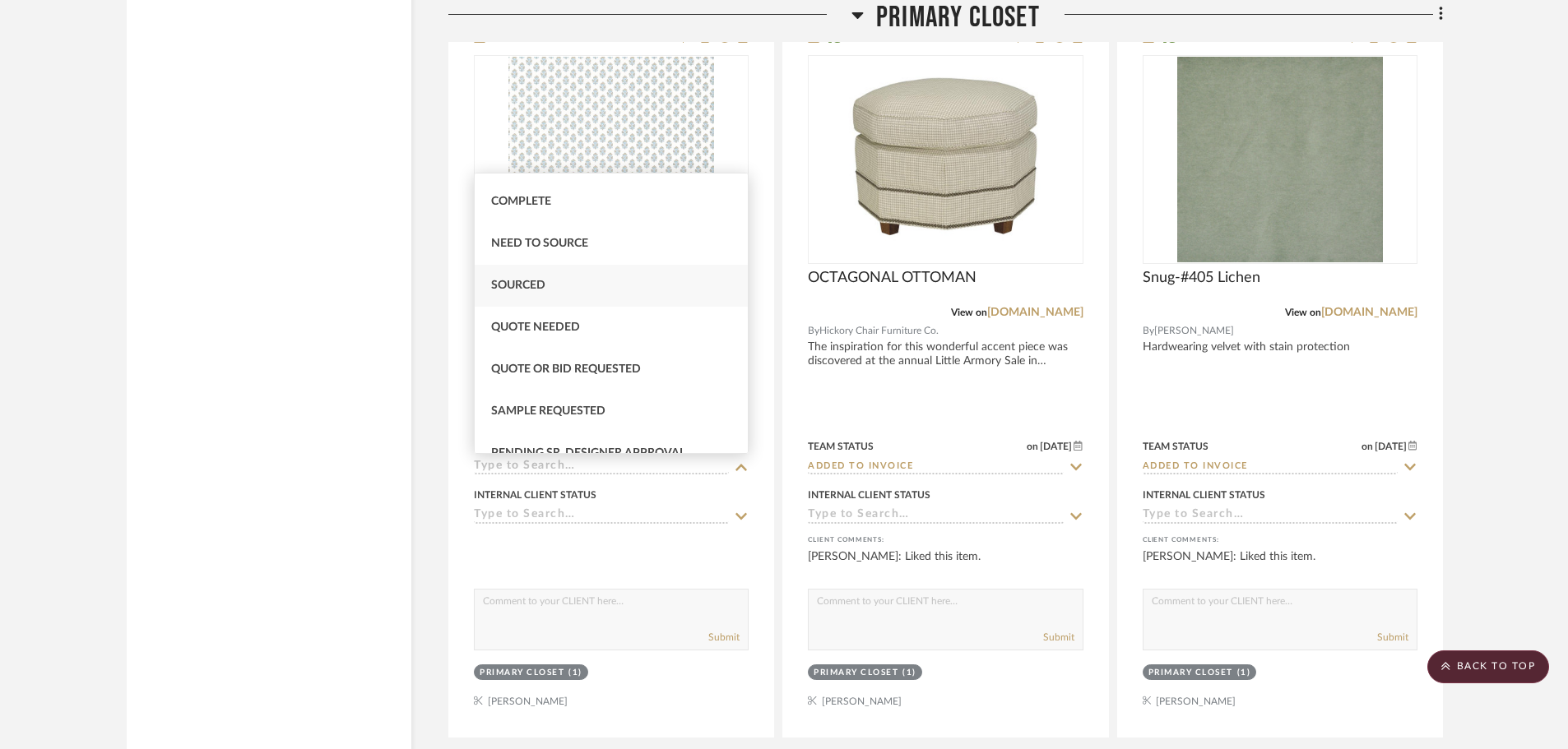
scroll to position [493, 0]
click at [635, 290] on div "Quote Needed" at bounding box center [611, 288] width 273 height 42
type input "[DATE]"
type input "Quote Needed"
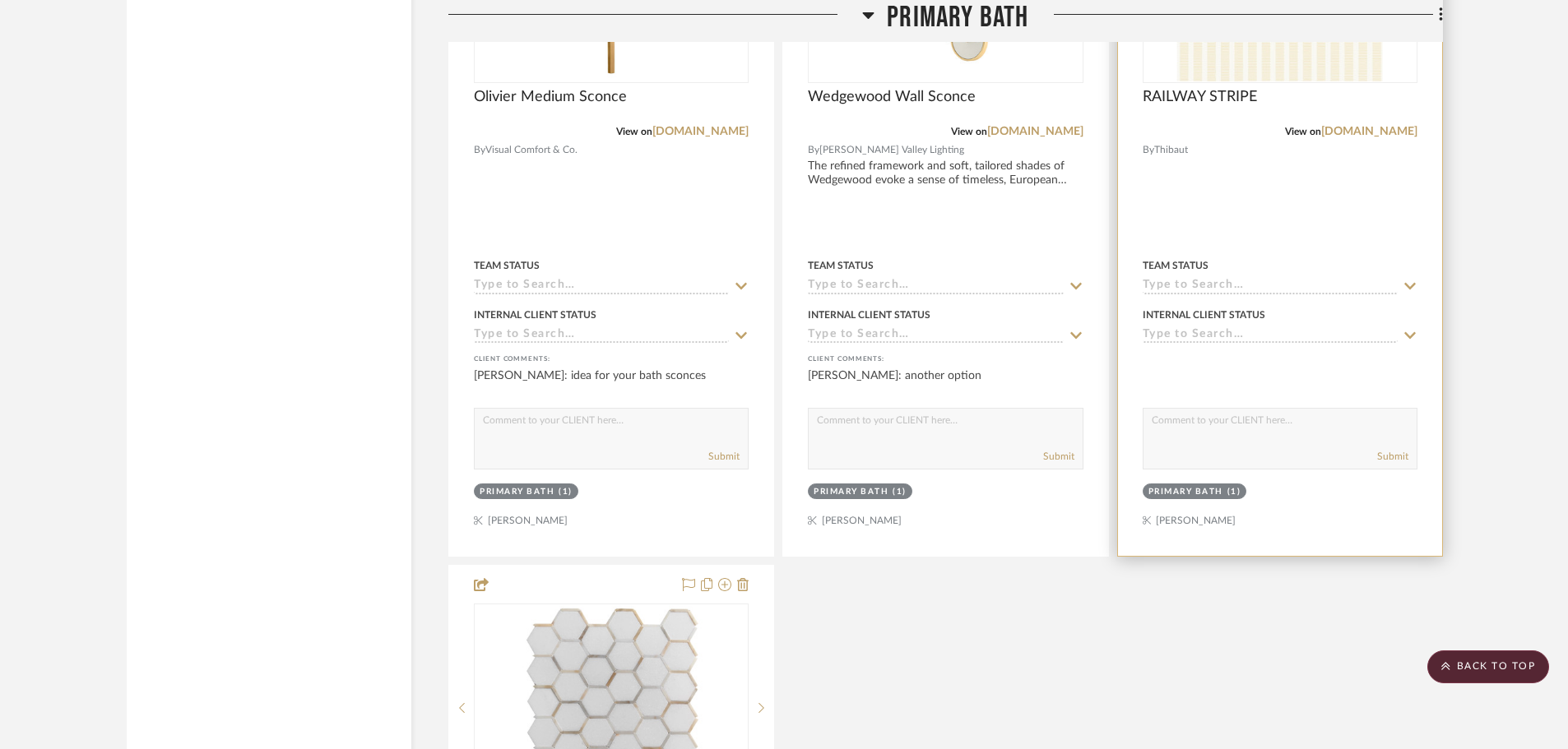
scroll to position [16036, 0]
click at [1406, 286] on icon at bounding box center [1411, 284] width 15 height 13
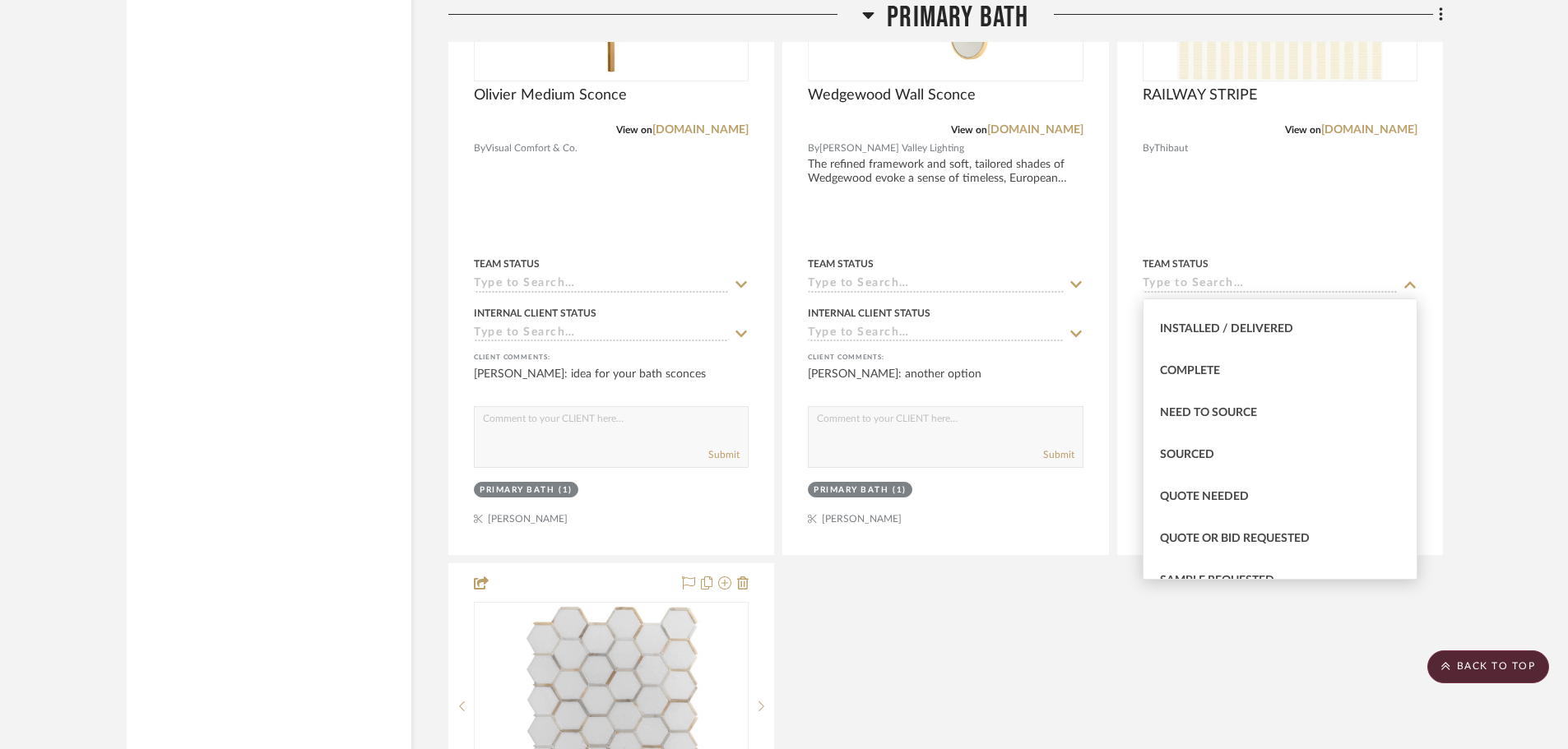
scroll to position [411, 0]
click at [1250, 497] on div "Quote Needed" at bounding box center [1281, 496] width 273 height 42
type input "[DATE]"
type input "Quote Needed"
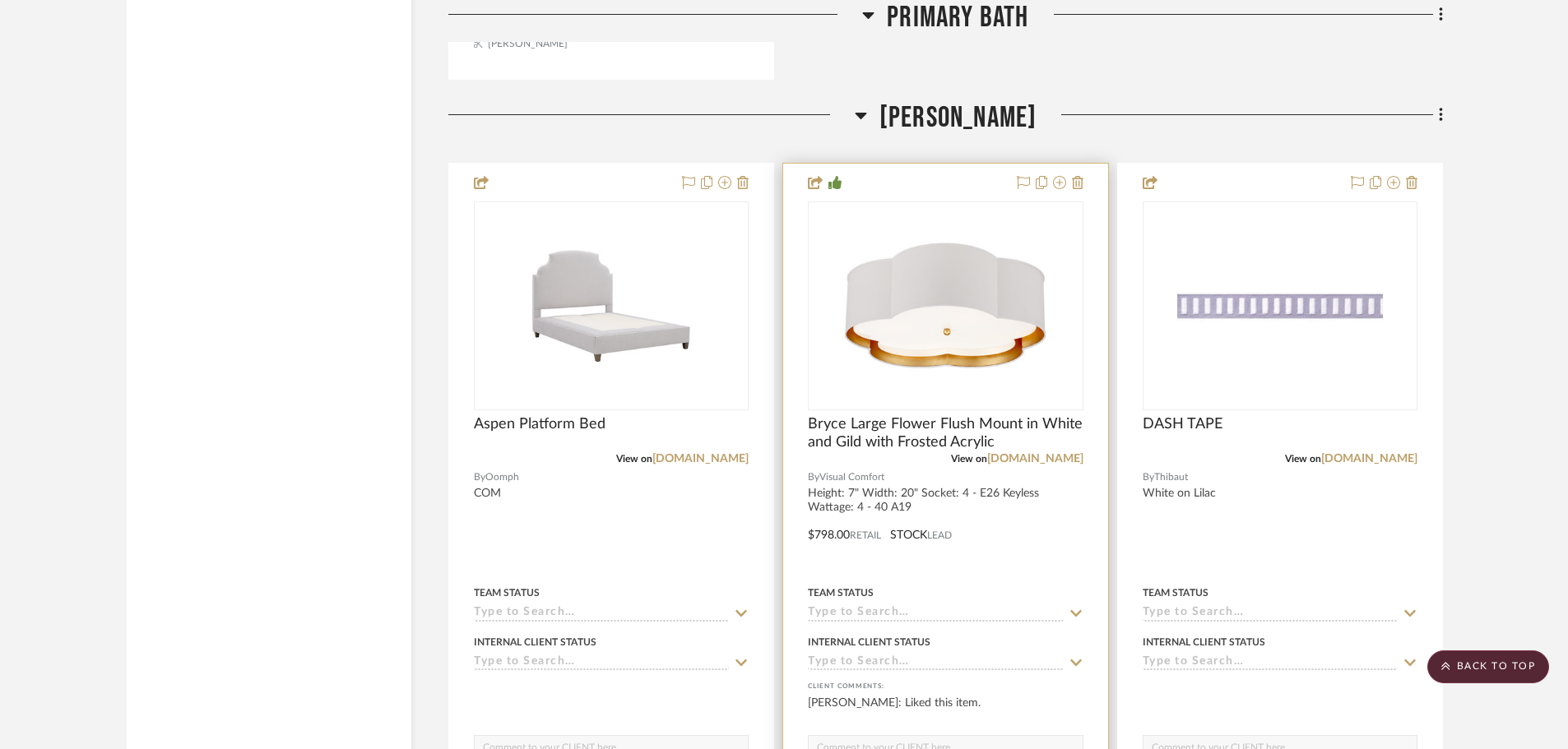
scroll to position [17270, 0]
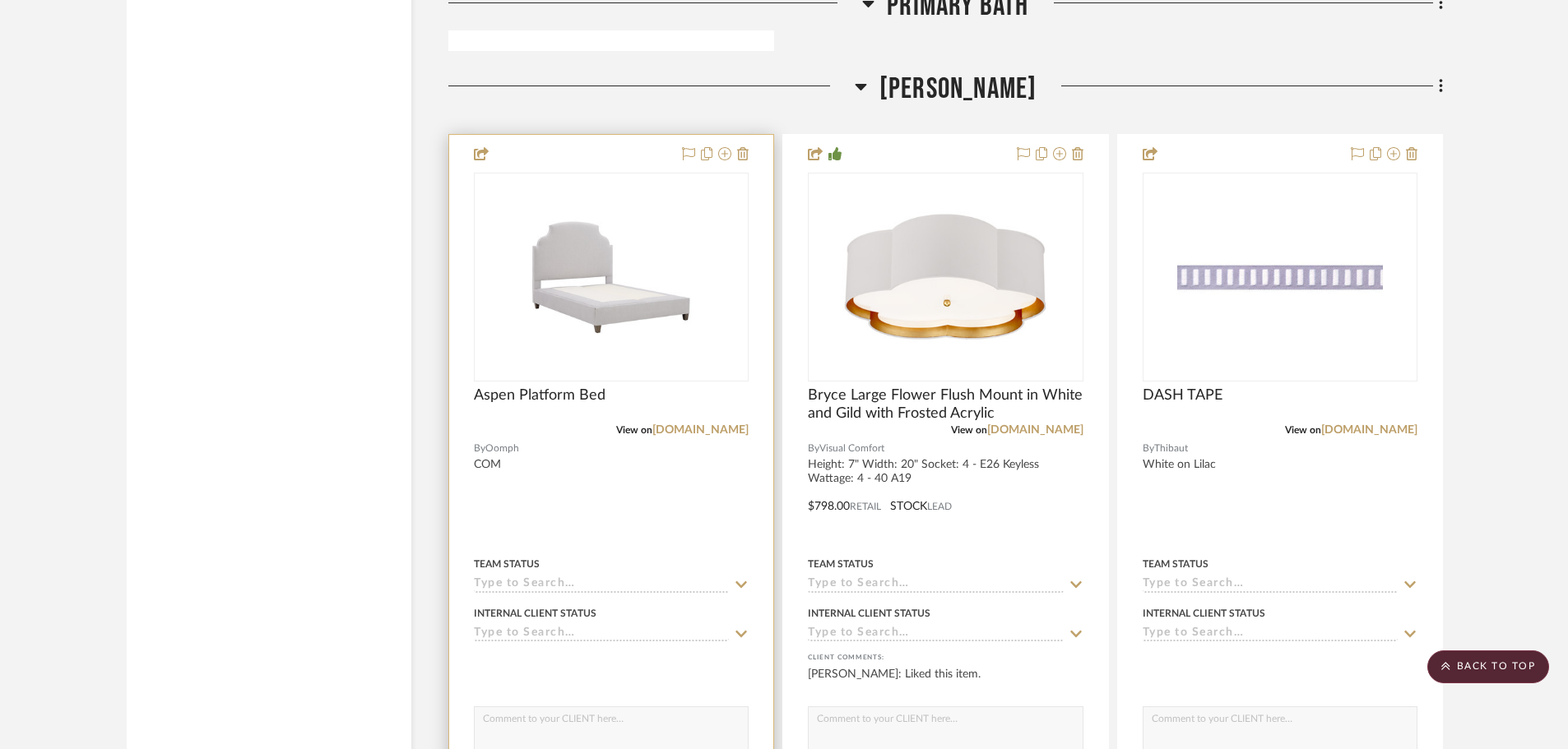
click at [741, 586] on icon at bounding box center [742, 584] width 11 height 7
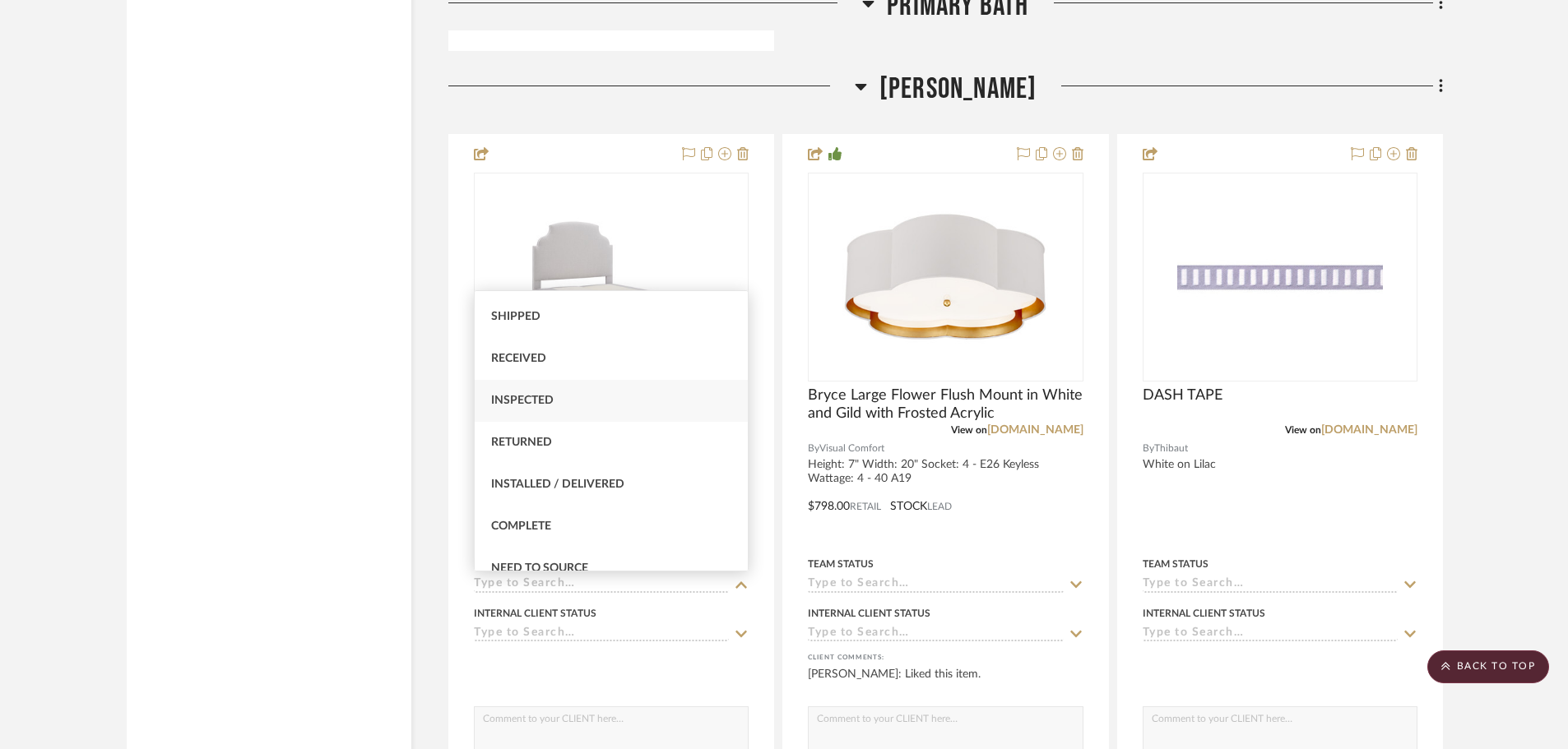
scroll to position [411, 0]
click at [582, 491] on div "Quote Needed" at bounding box center [611, 488] width 273 height 42
type input "[DATE]"
type input "Quote Needed"
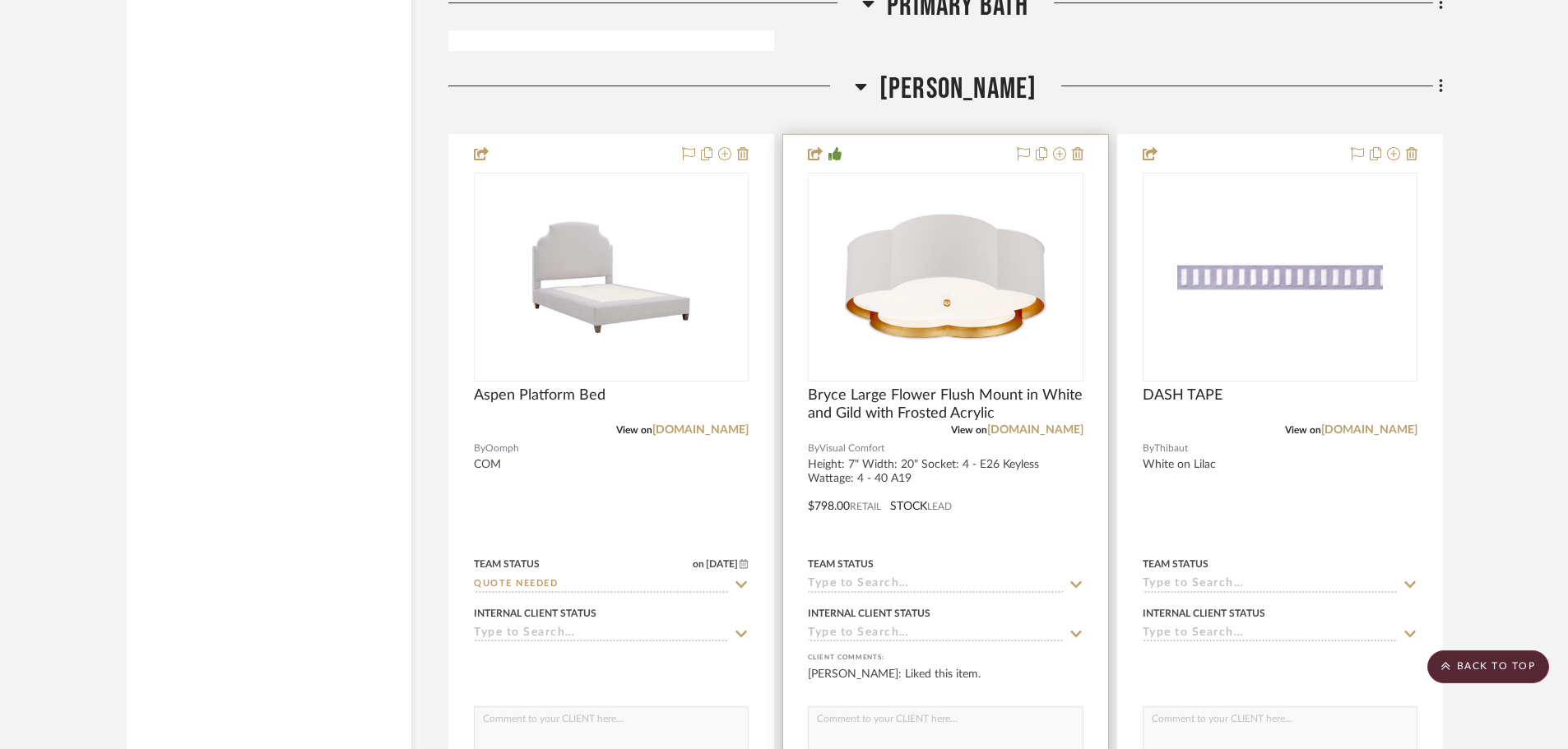
click at [1070, 583] on icon at bounding box center [1076, 584] width 11 height 7
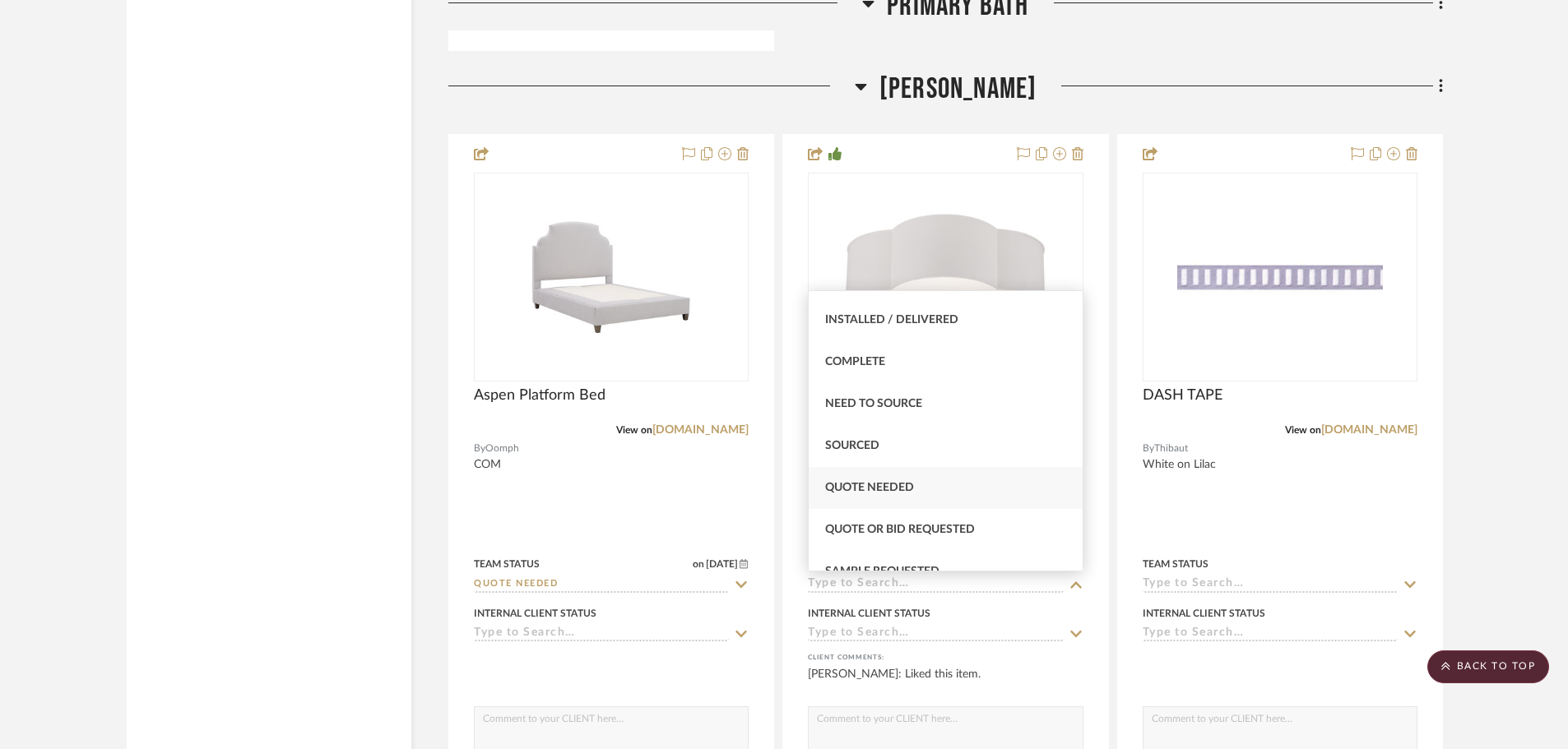
click at [903, 491] on span "Quote Needed" at bounding box center [870, 487] width 89 height 11
type input "[DATE]"
type input "Quote Needed"
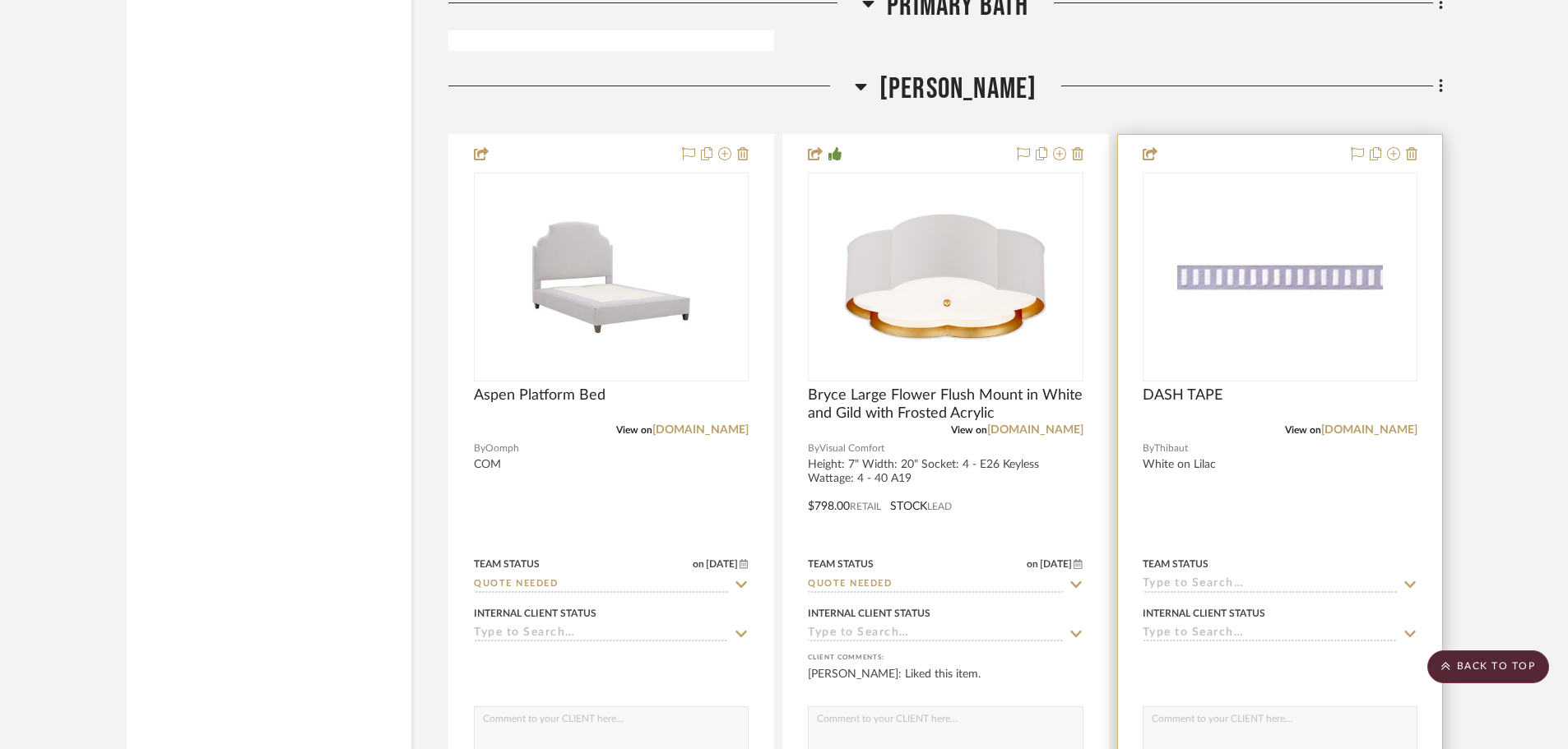
click at [1411, 581] on icon at bounding box center [1411, 585] width 15 height 13
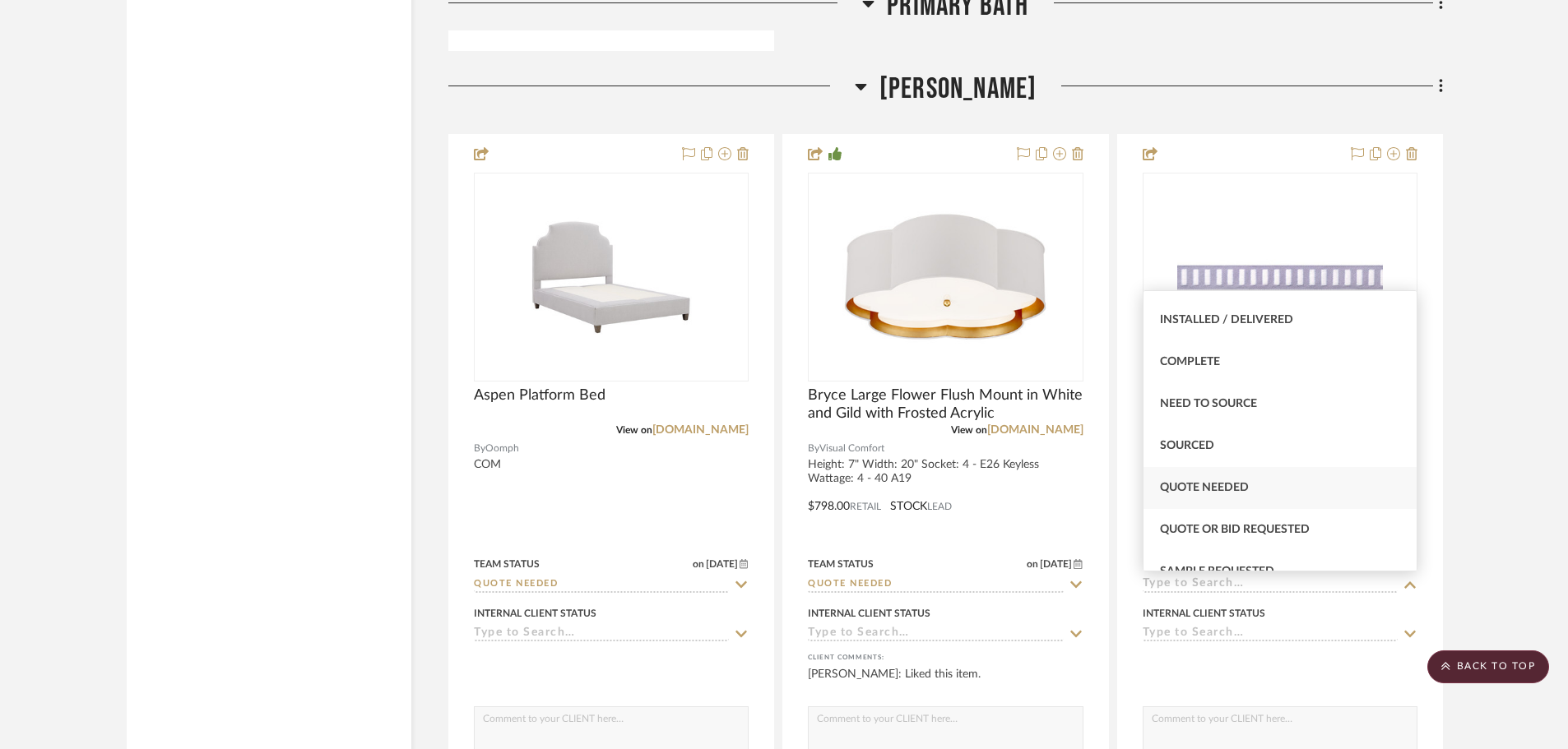
click at [1233, 483] on span "Quote Needed" at bounding box center [1205, 487] width 89 height 11
type input "[DATE]"
type input "Quote Needed"
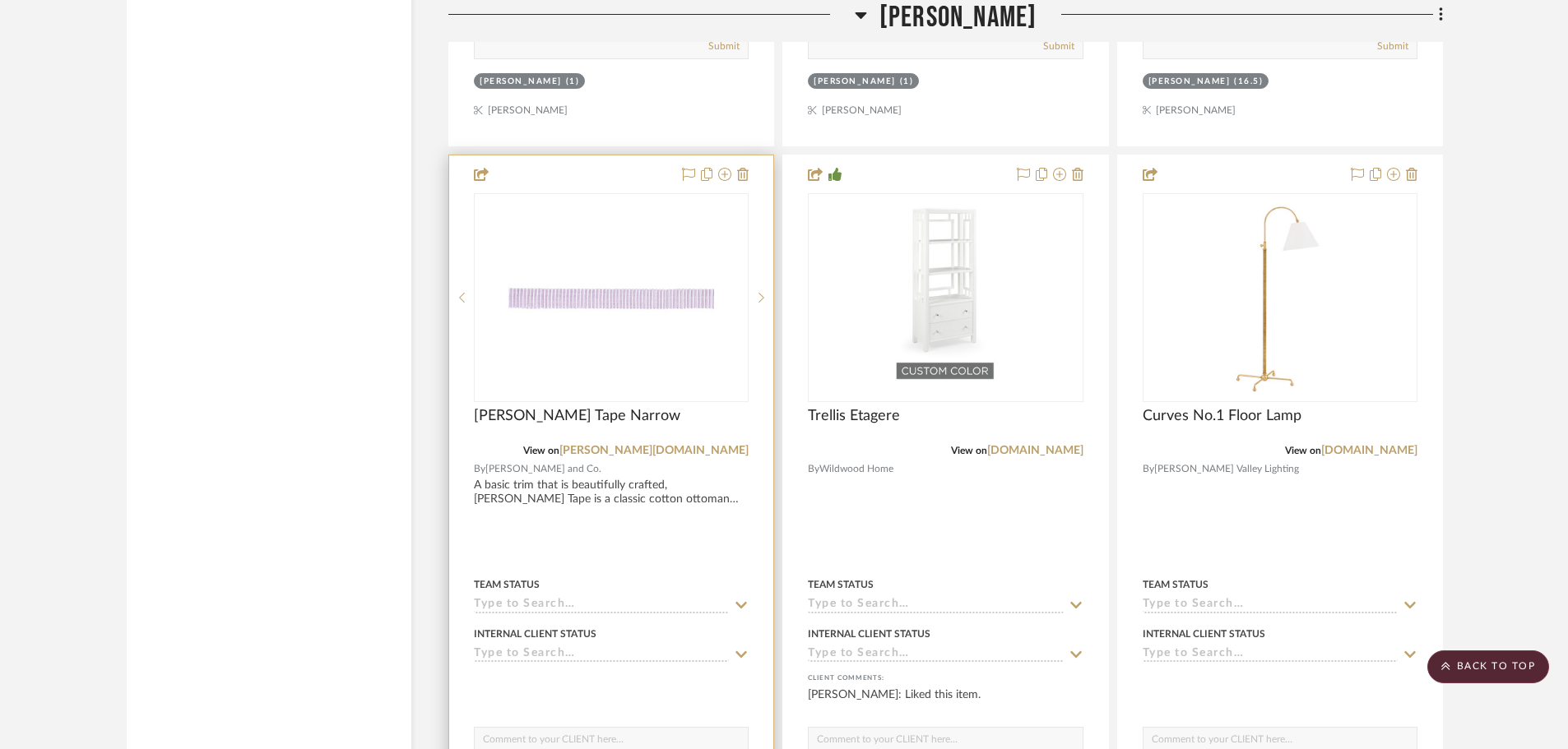
scroll to position [18009, 0]
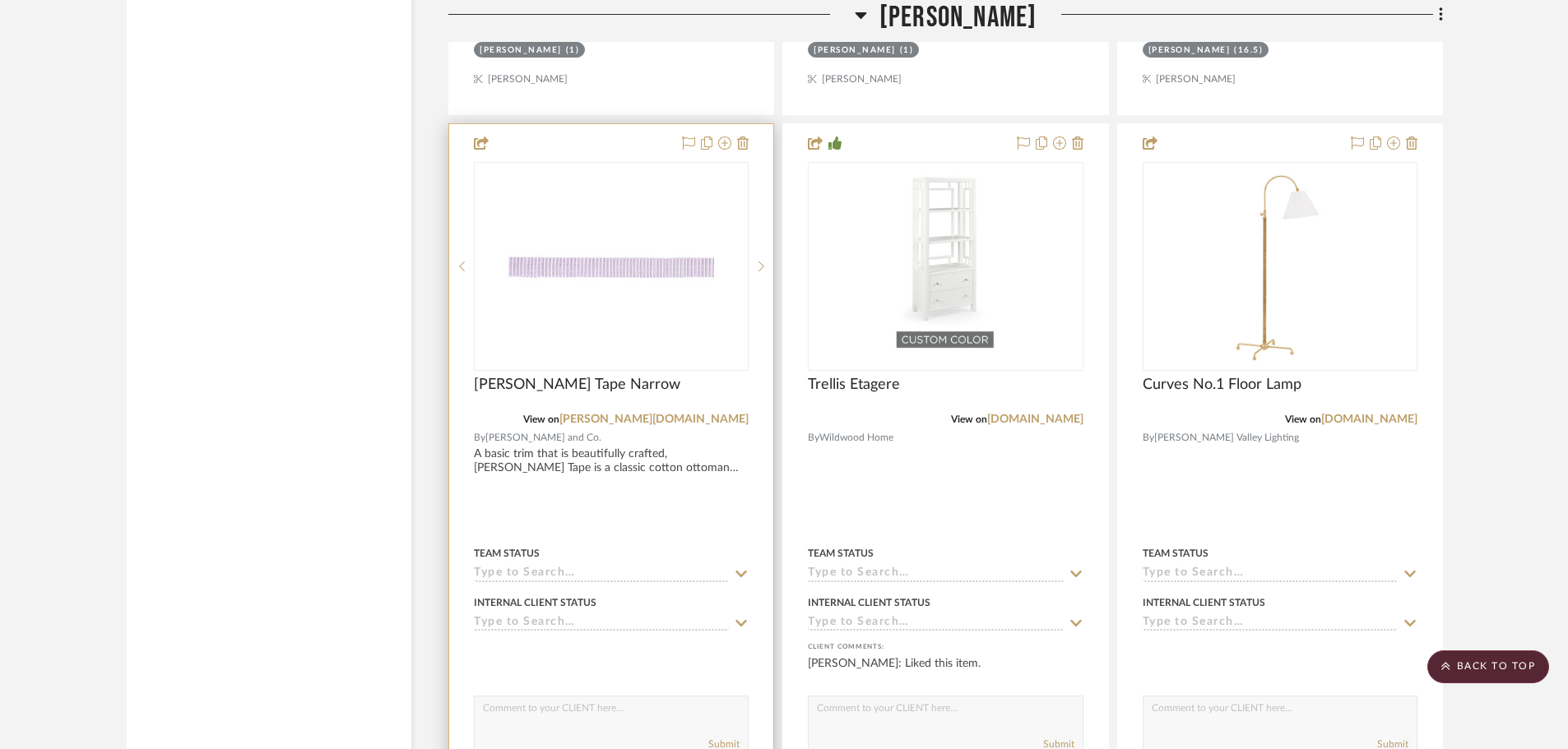
click at [741, 573] on icon at bounding box center [742, 574] width 15 height 13
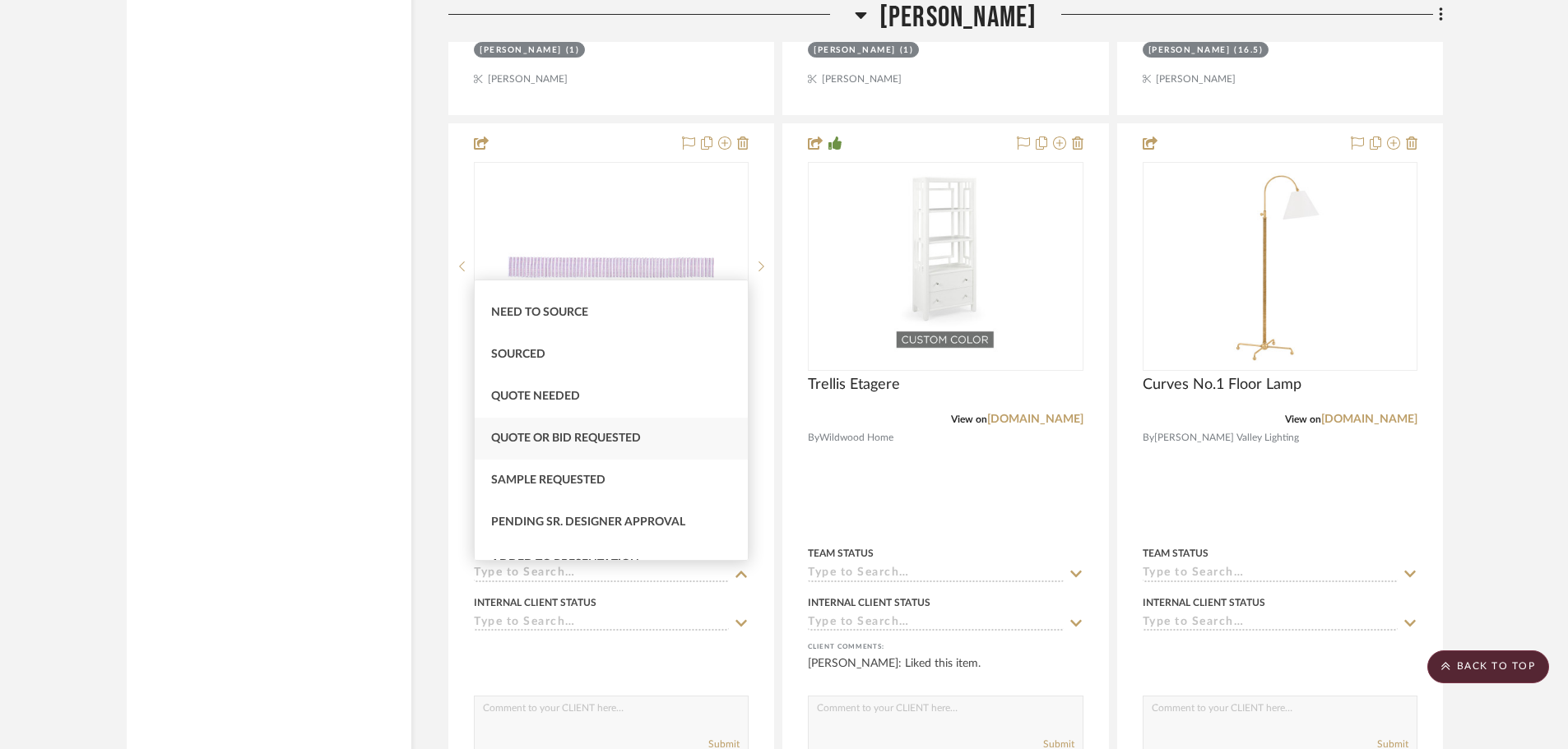
scroll to position [493, 0]
click at [584, 391] on div "Quote Needed" at bounding box center [611, 395] width 273 height 42
type input "[DATE]"
type input "Quote Needed"
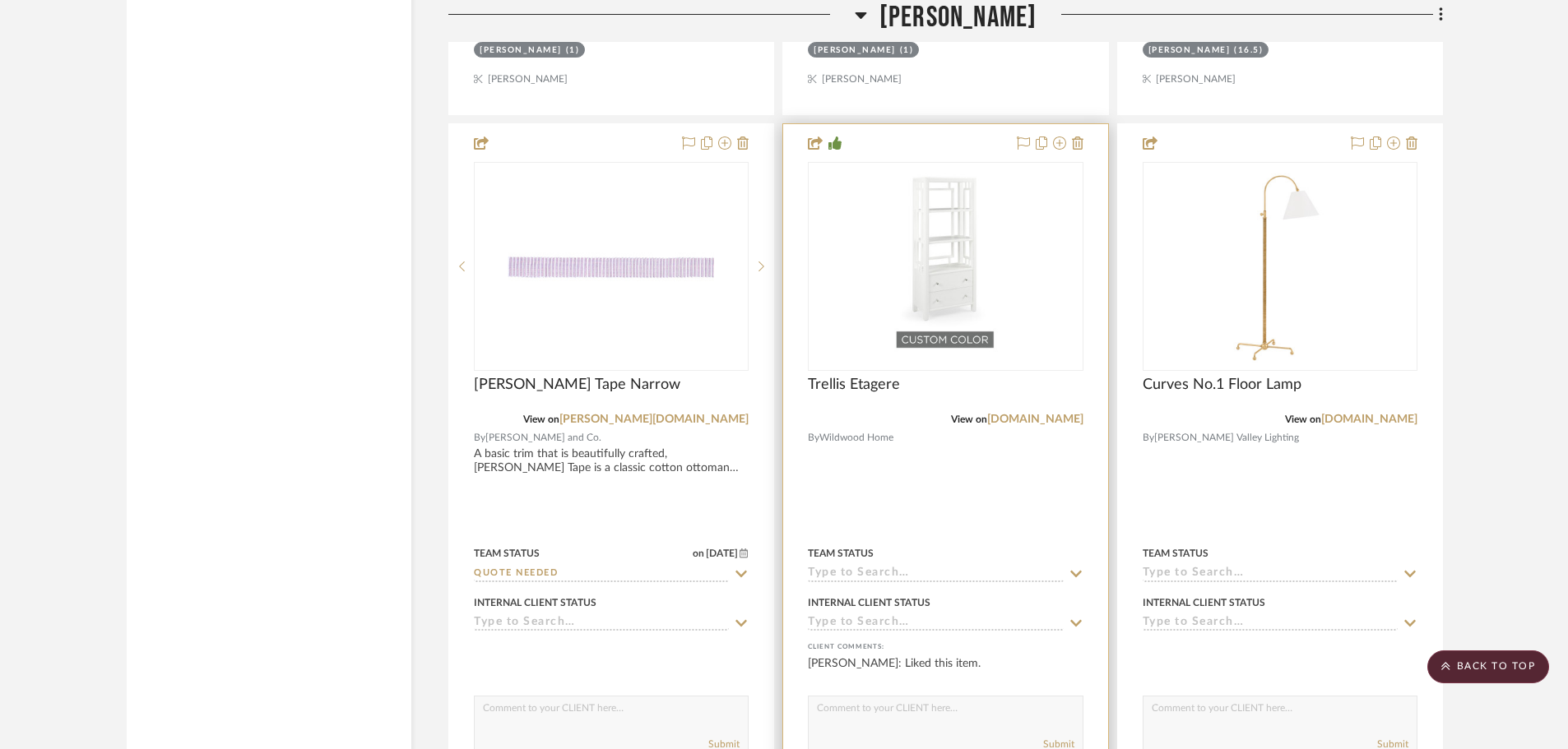
click at [1080, 574] on icon at bounding box center [1077, 574] width 15 height 13
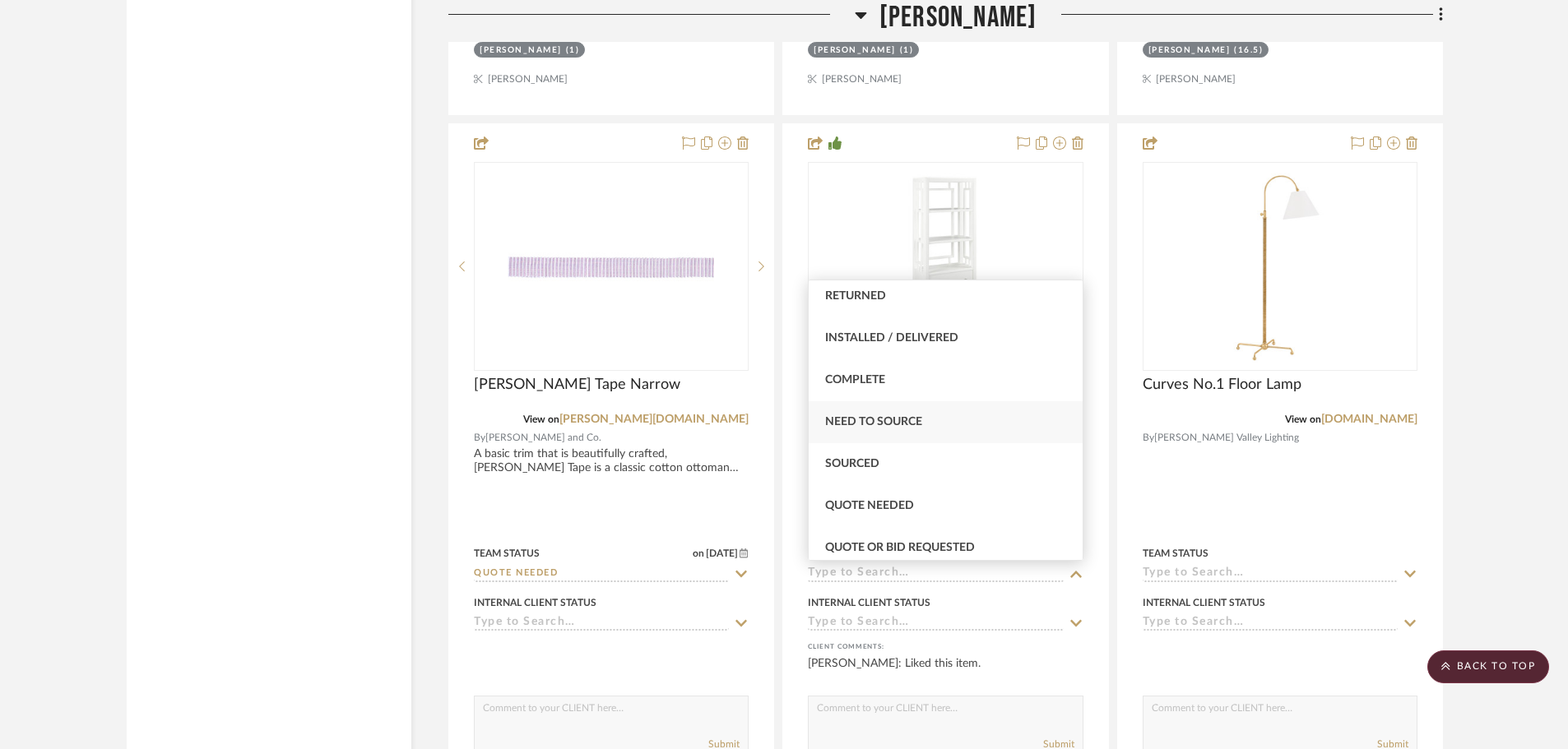
scroll to position [411, 0]
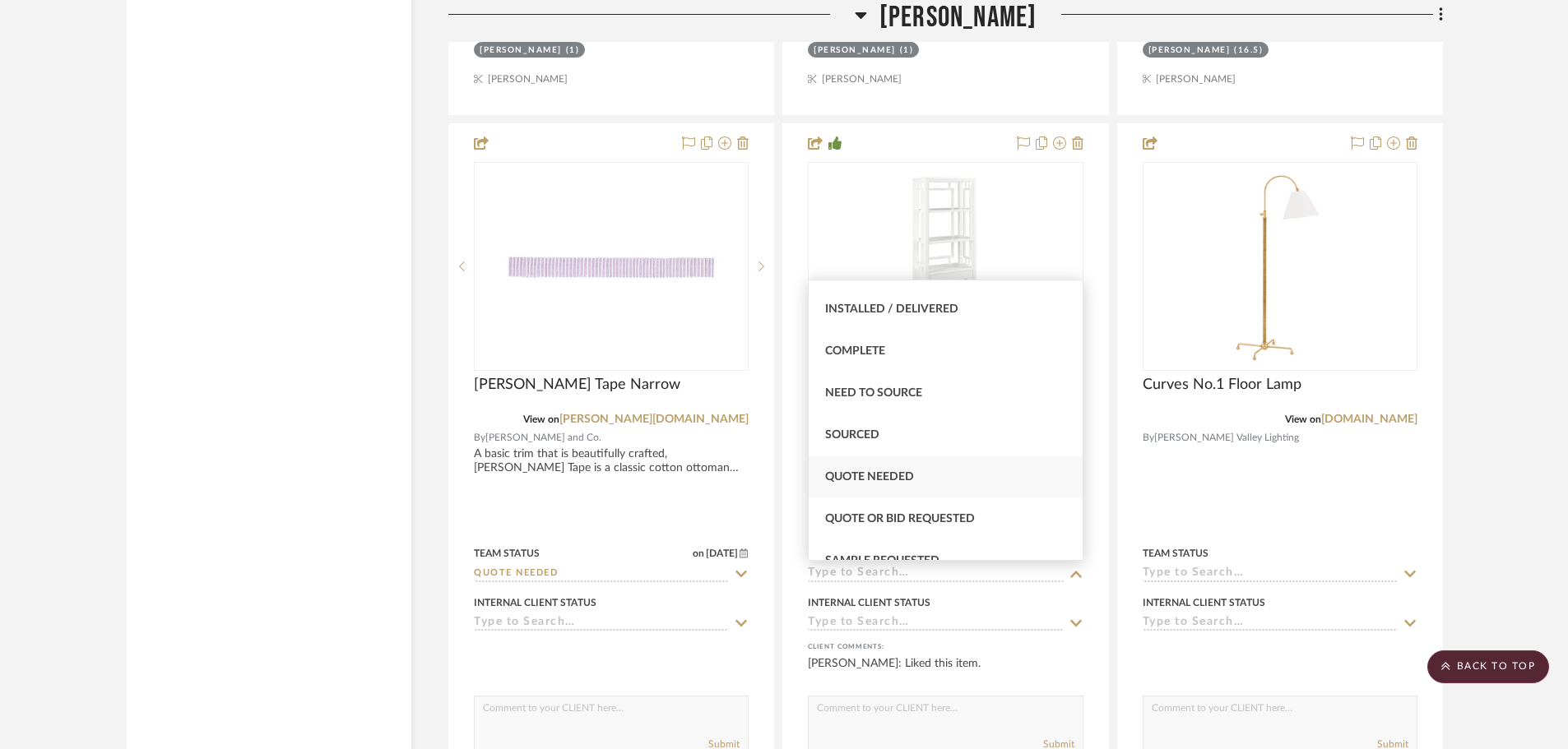
click at [889, 471] on span "Quote Needed" at bounding box center [870, 477] width 89 height 11
type input "[DATE]"
type input "Quote Needed"
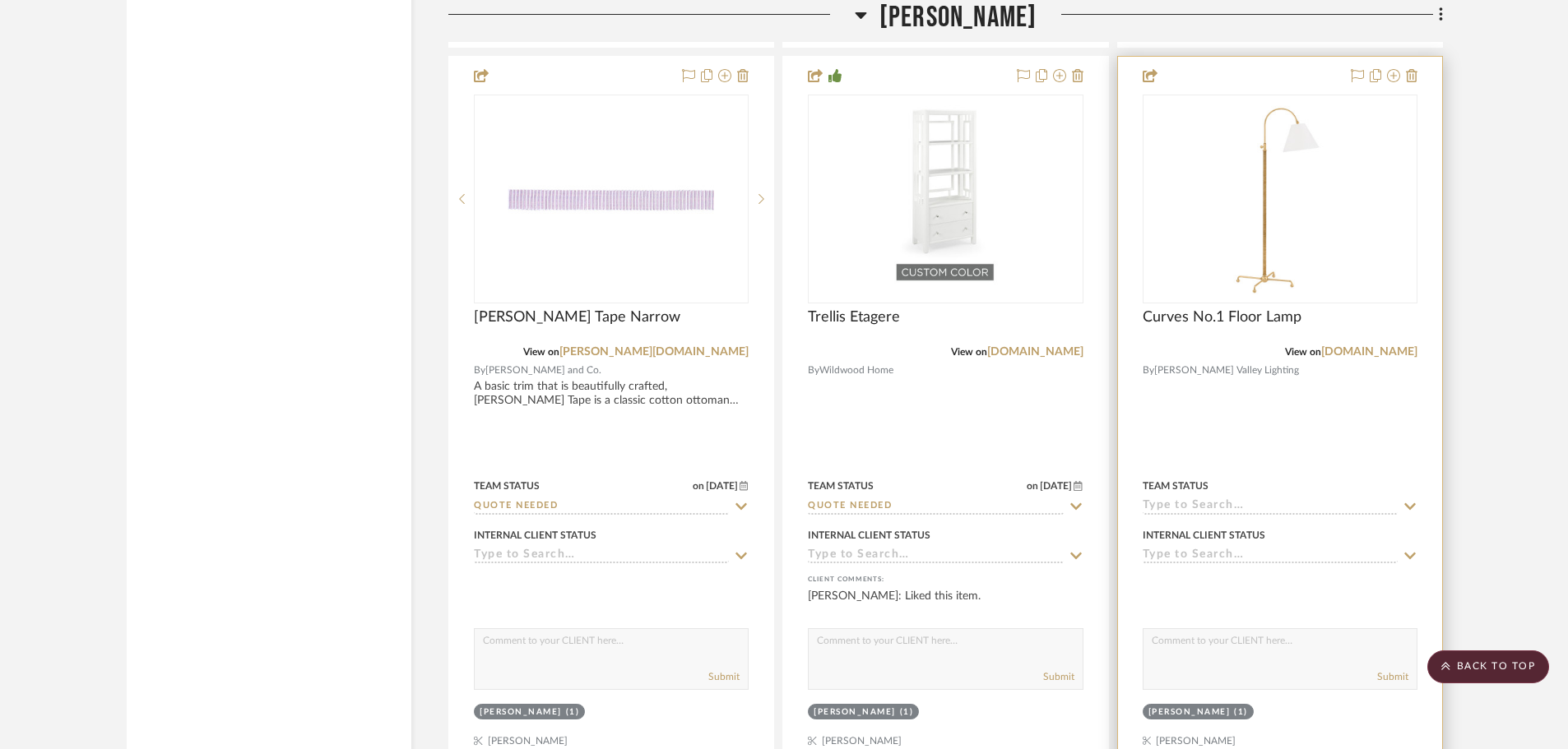
scroll to position [18174, 0]
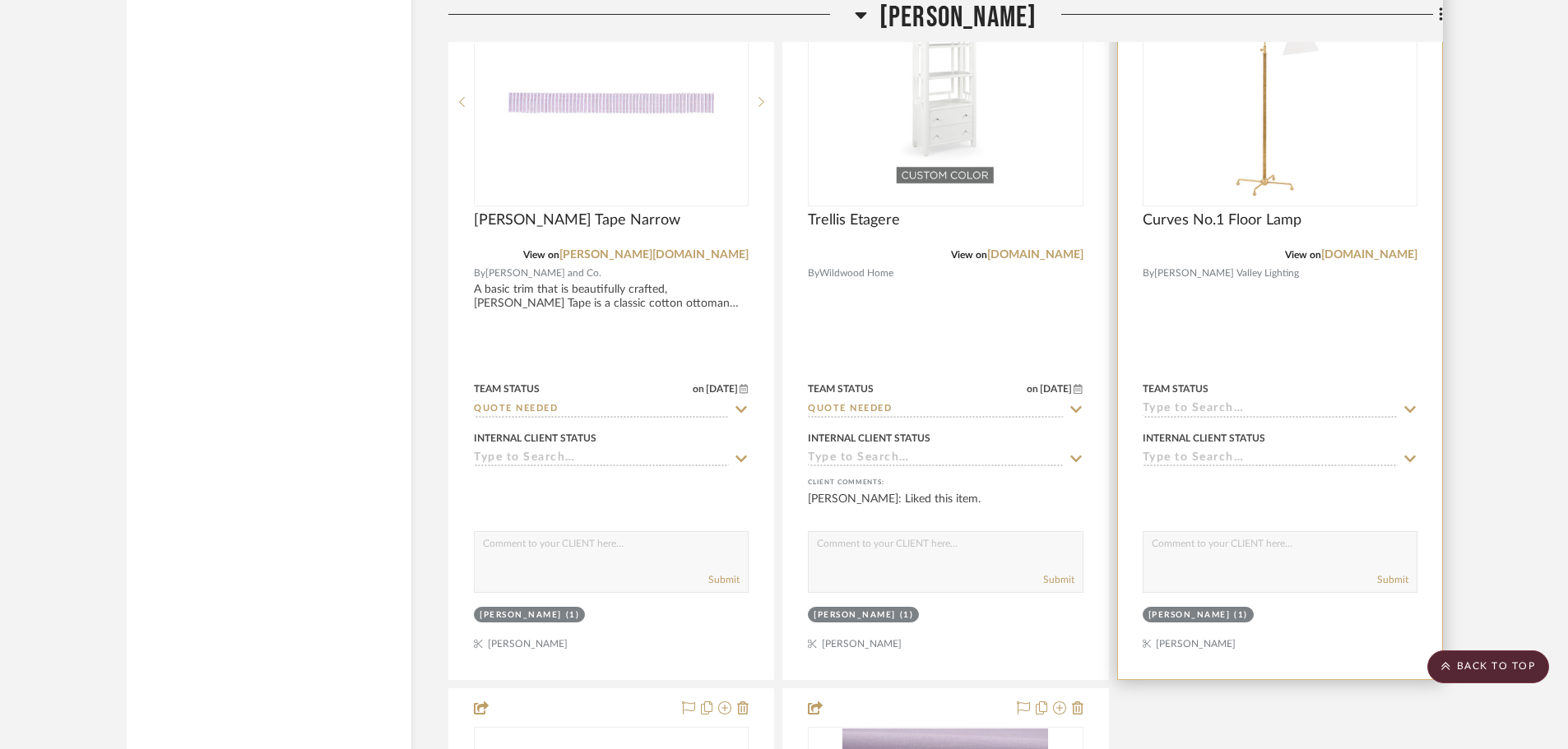
click at [1411, 407] on icon at bounding box center [1411, 410] width 15 height 13
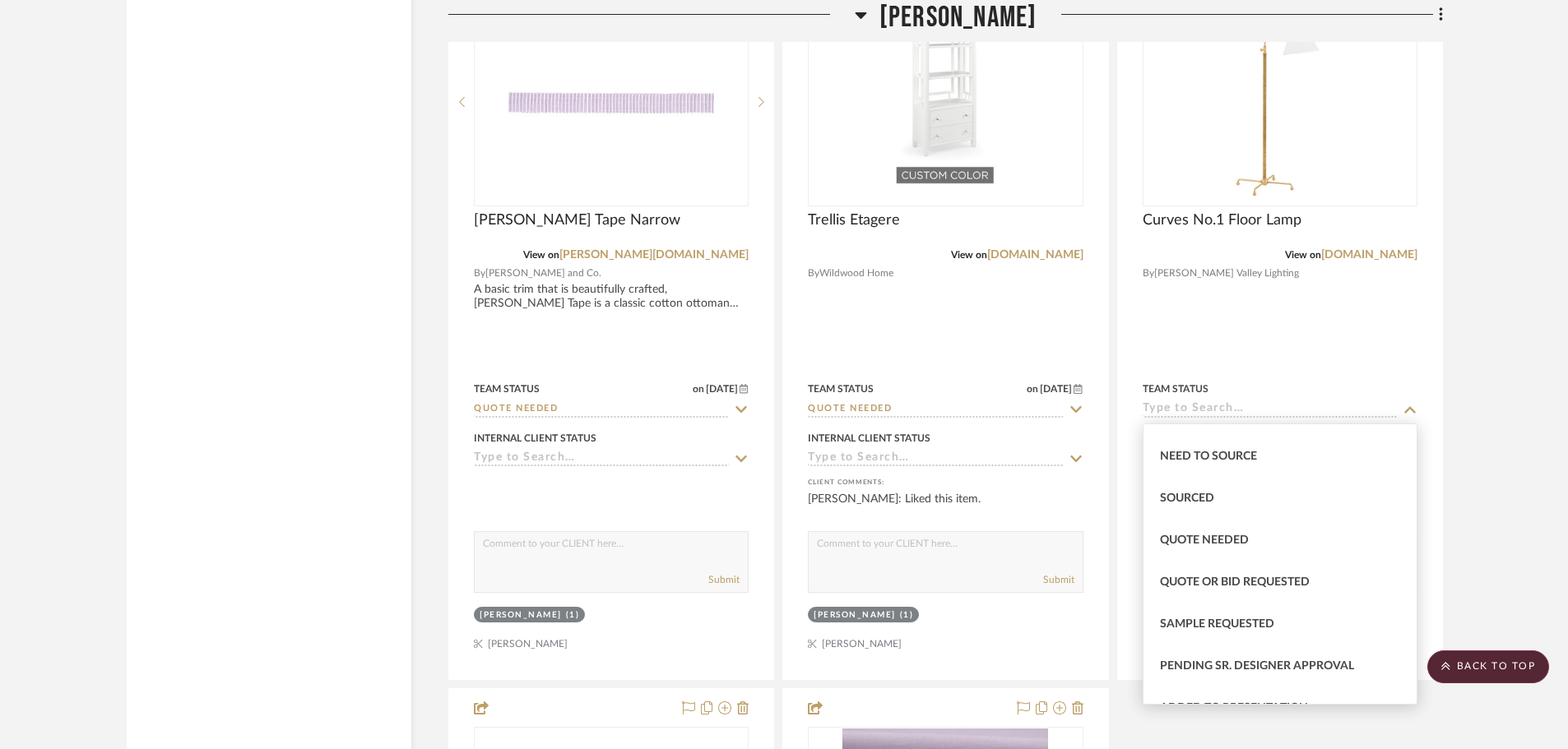
scroll to position [493, 0]
click at [1170, 530] on div "Quote Needed" at bounding box center [1281, 539] width 273 height 42
type input "[DATE]"
type input "Quote Needed"
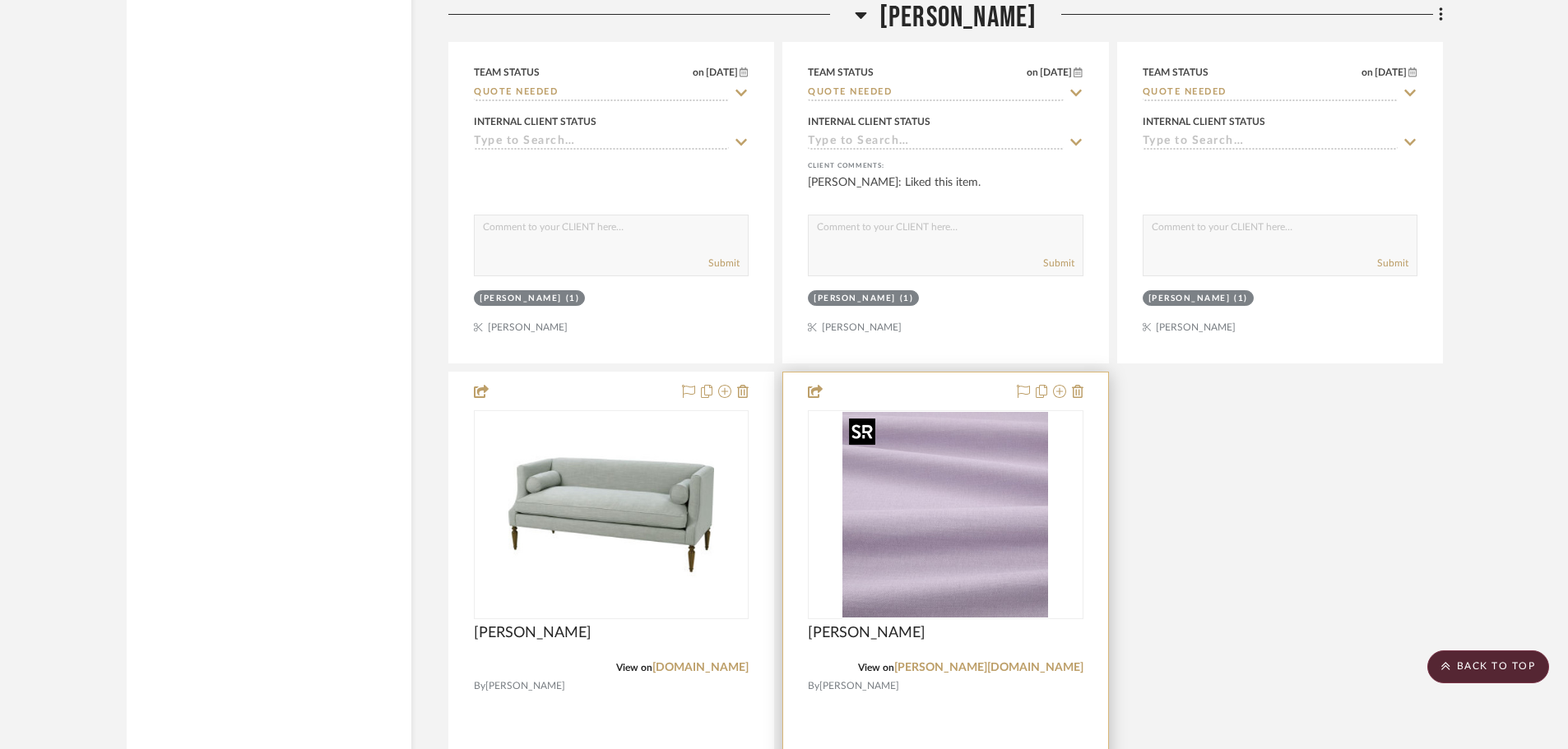
scroll to position [18586, 0]
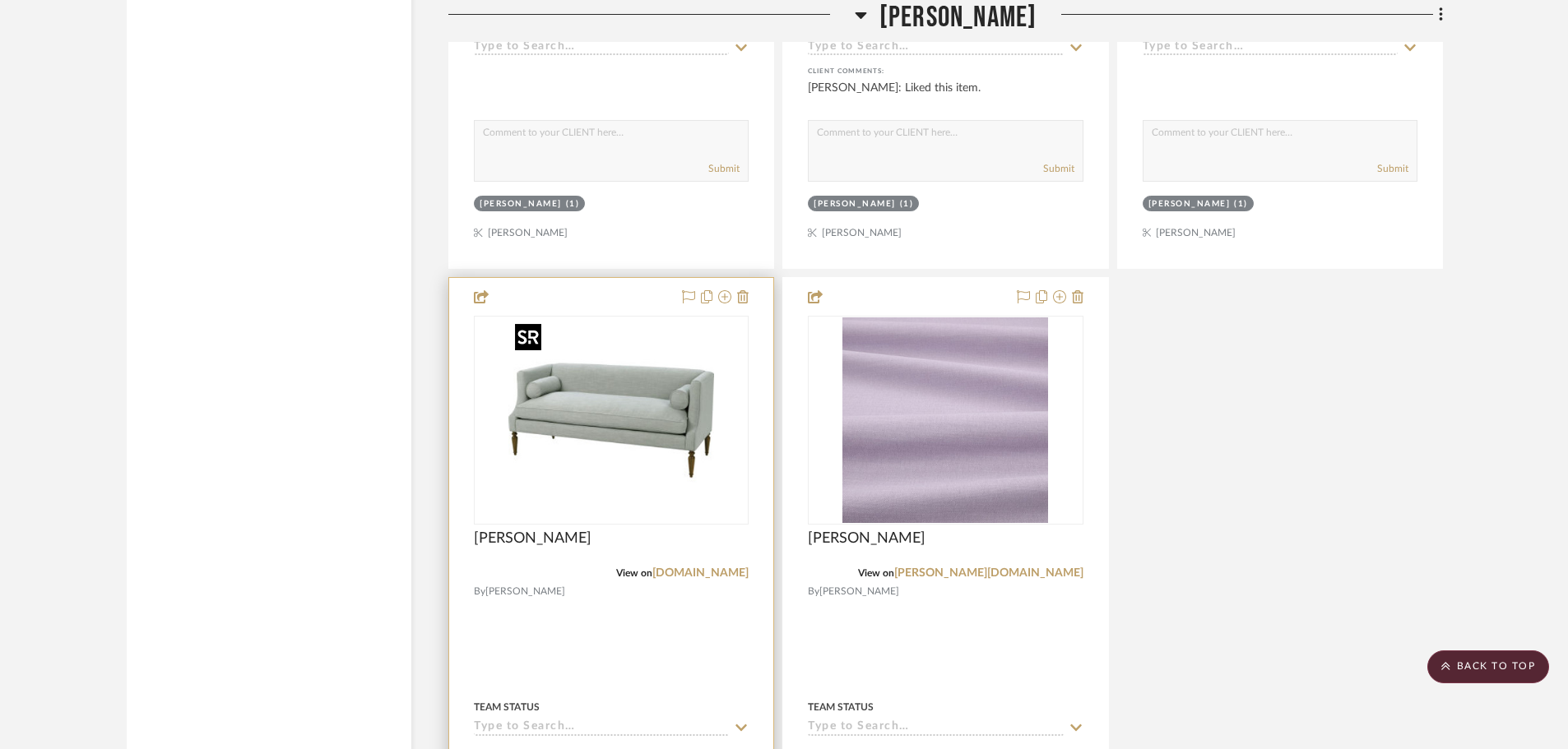
click at [714, 465] on img "0" at bounding box center [611, 420] width 206 height 206
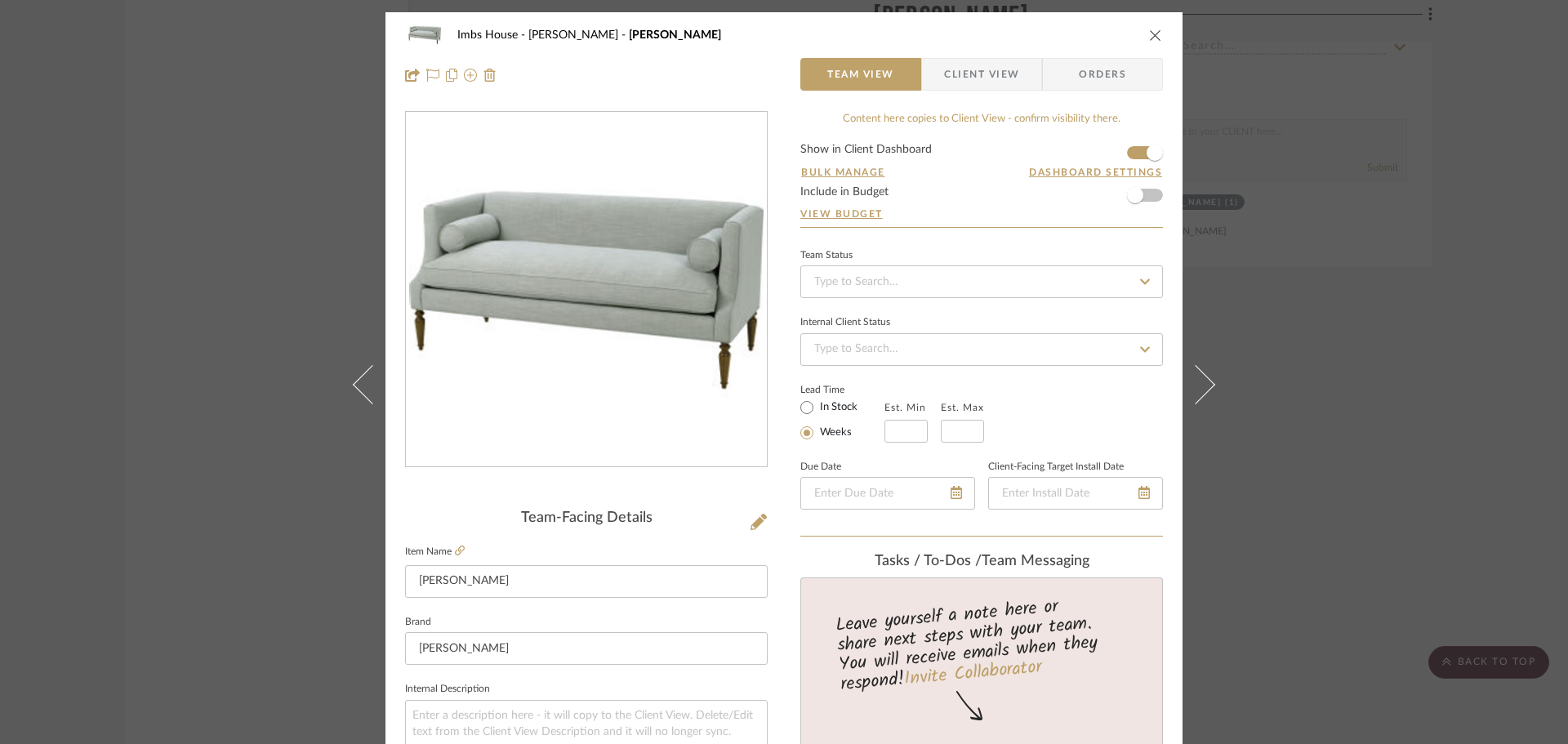
click at [1149, 34] on icon "close" at bounding box center [1156, 35] width 13 height 13
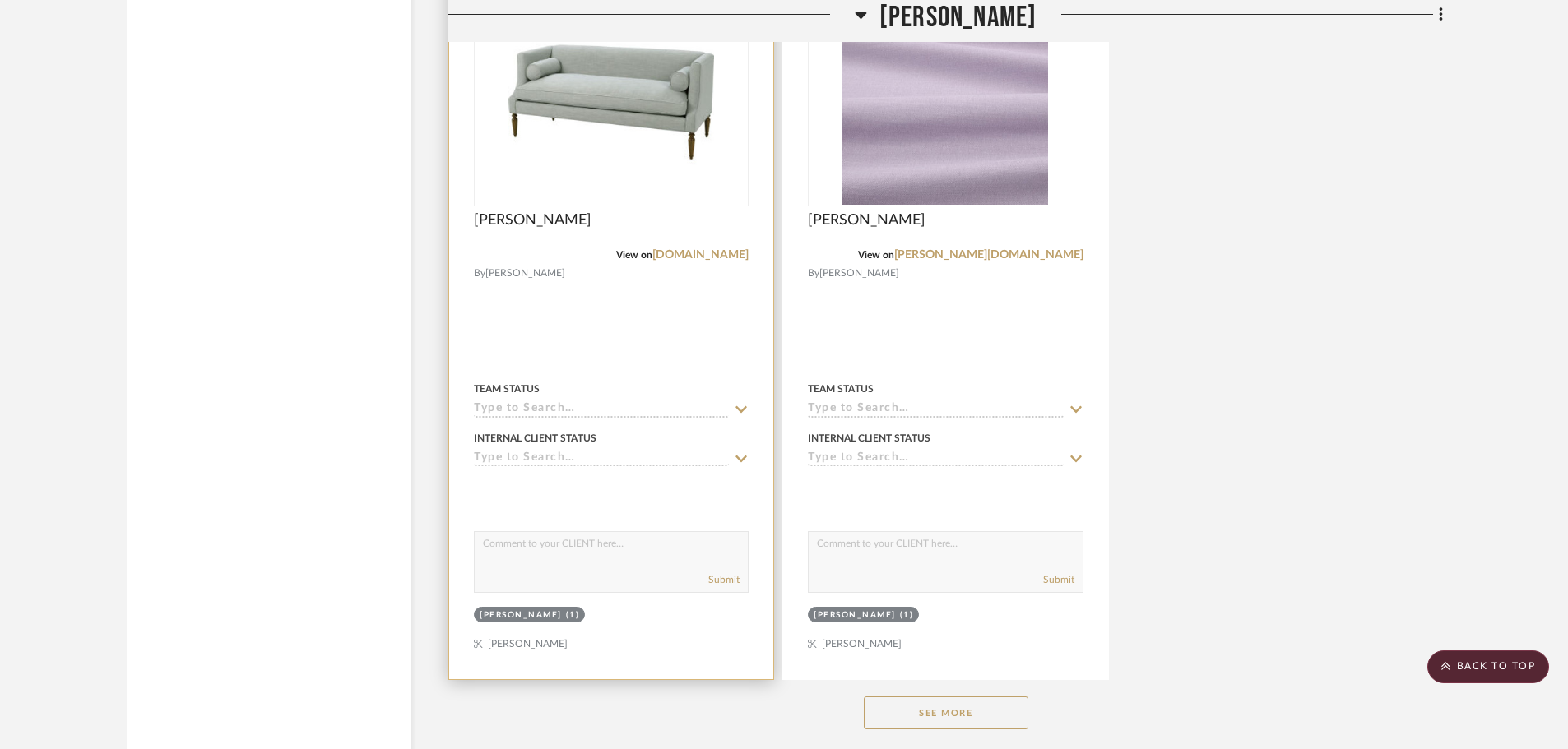
scroll to position [18914, 0]
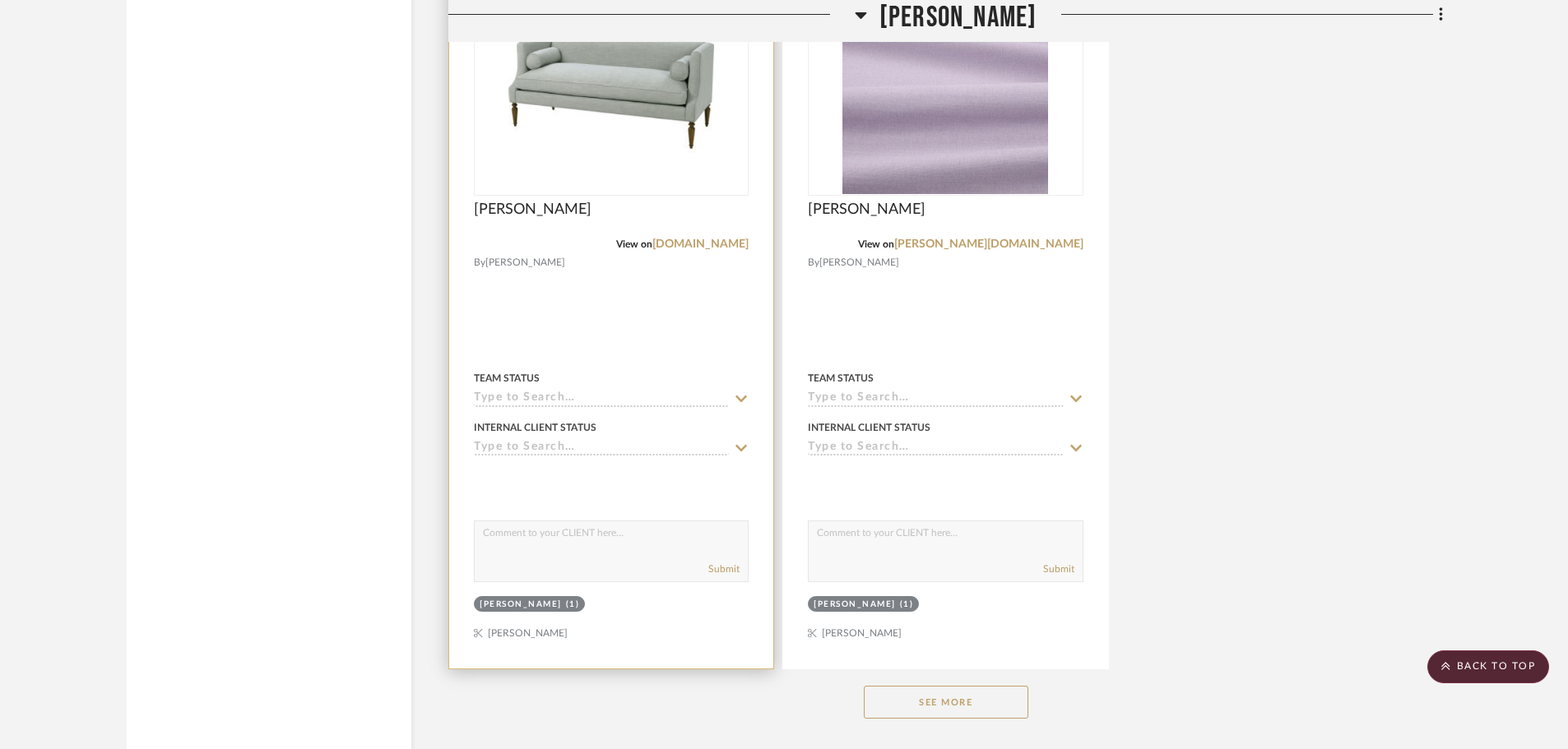
click at [740, 393] on icon at bounding box center [742, 399] width 15 height 13
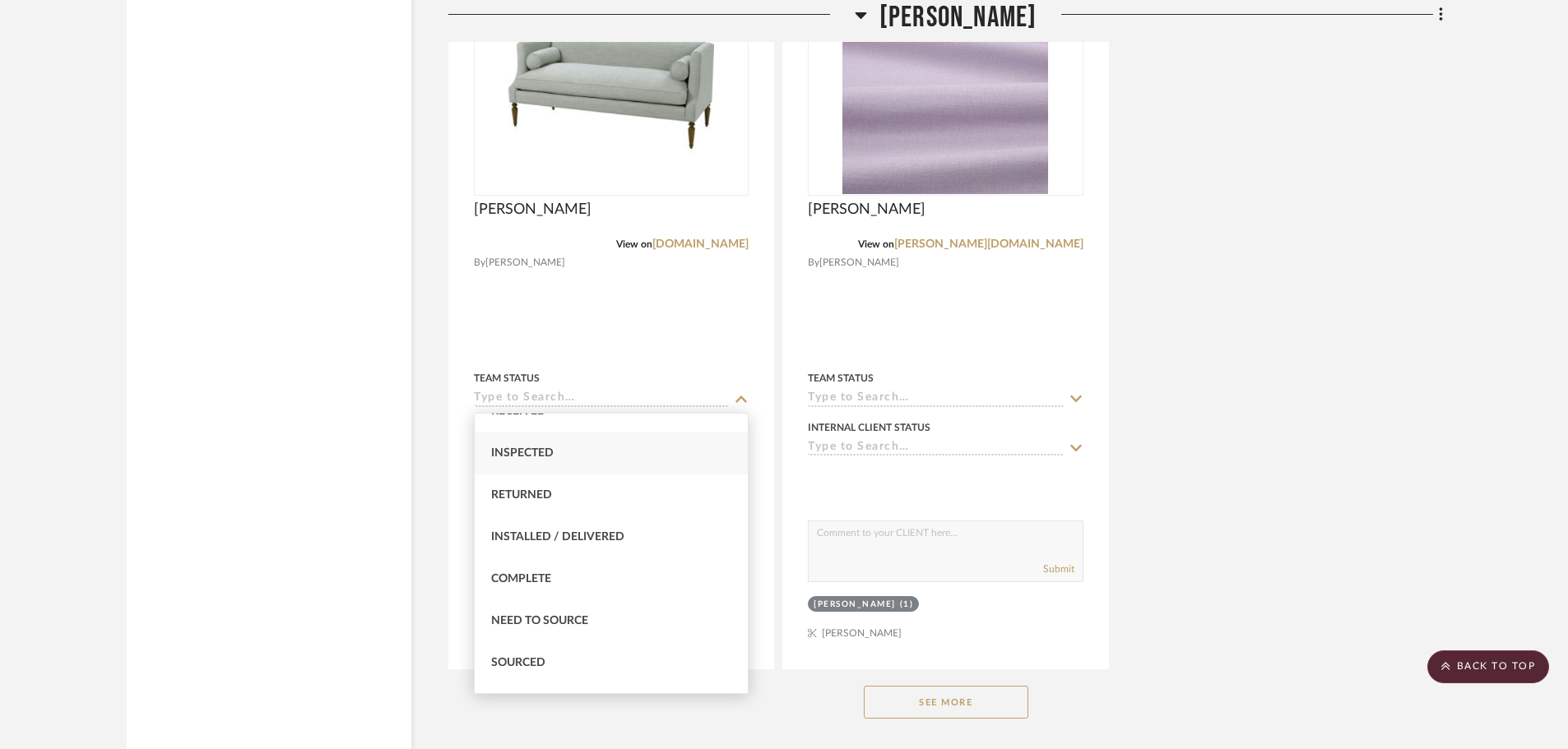
scroll to position [411, 0]
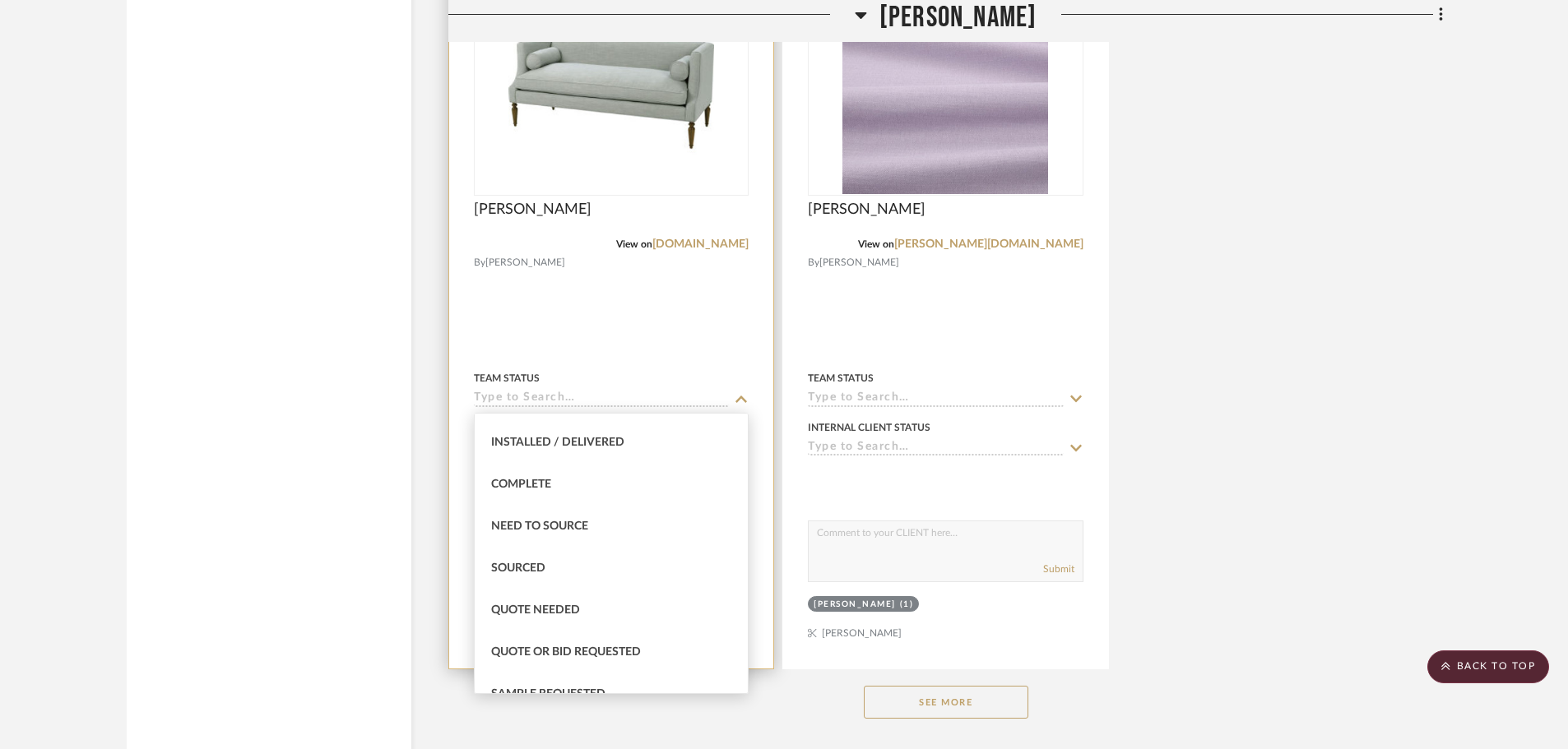
drag, startPoint x: 593, startPoint y: 617, endPoint x: 624, endPoint y: 590, distance: 41.1
click at [592, 617] on div "Quote Needed" at bounding box center [611, 611] width 273 height 42
type input "[DATE]"
type input "Quote Needed"
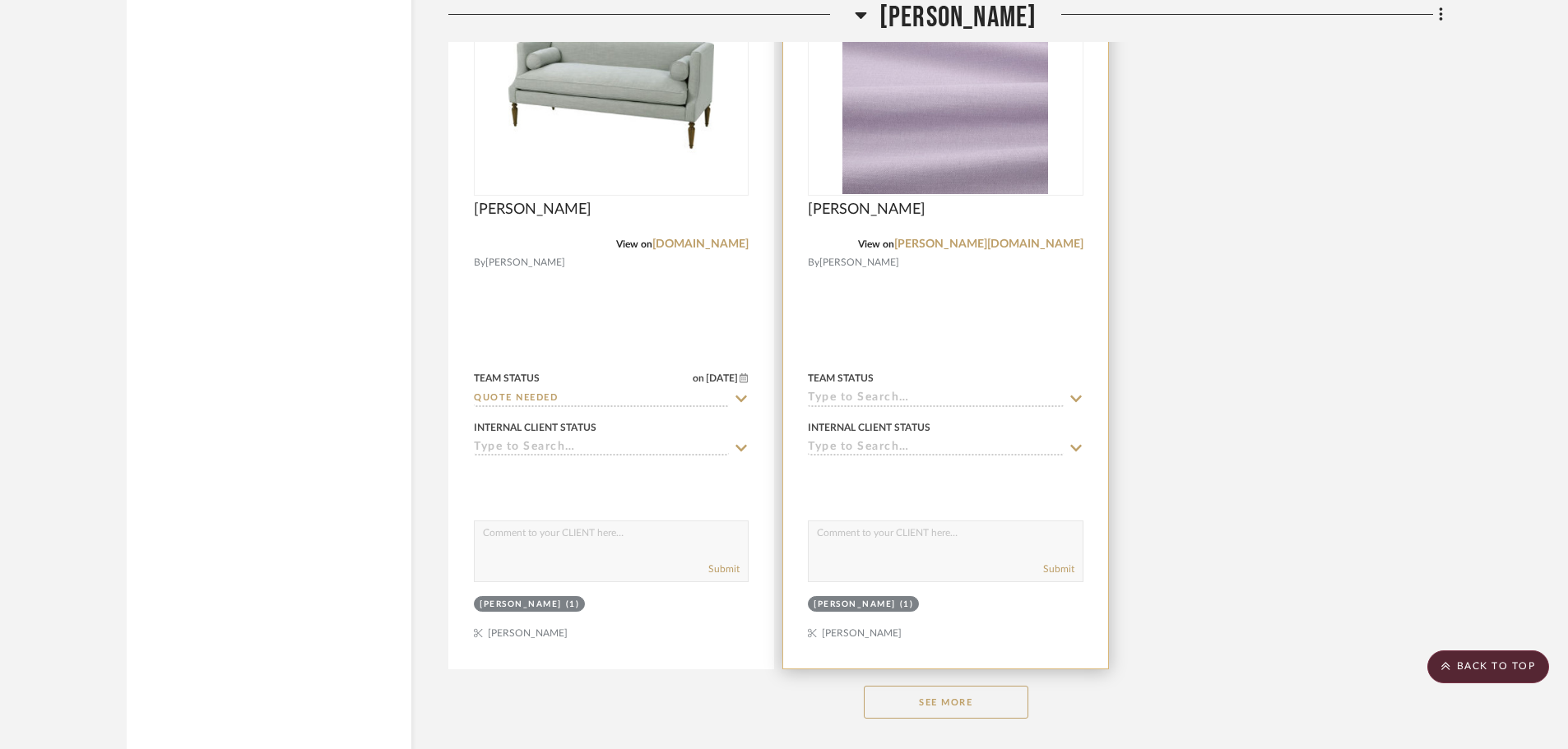
click at [1077, 398] on icon at bounding box center [1077, 399] width 15 height 13
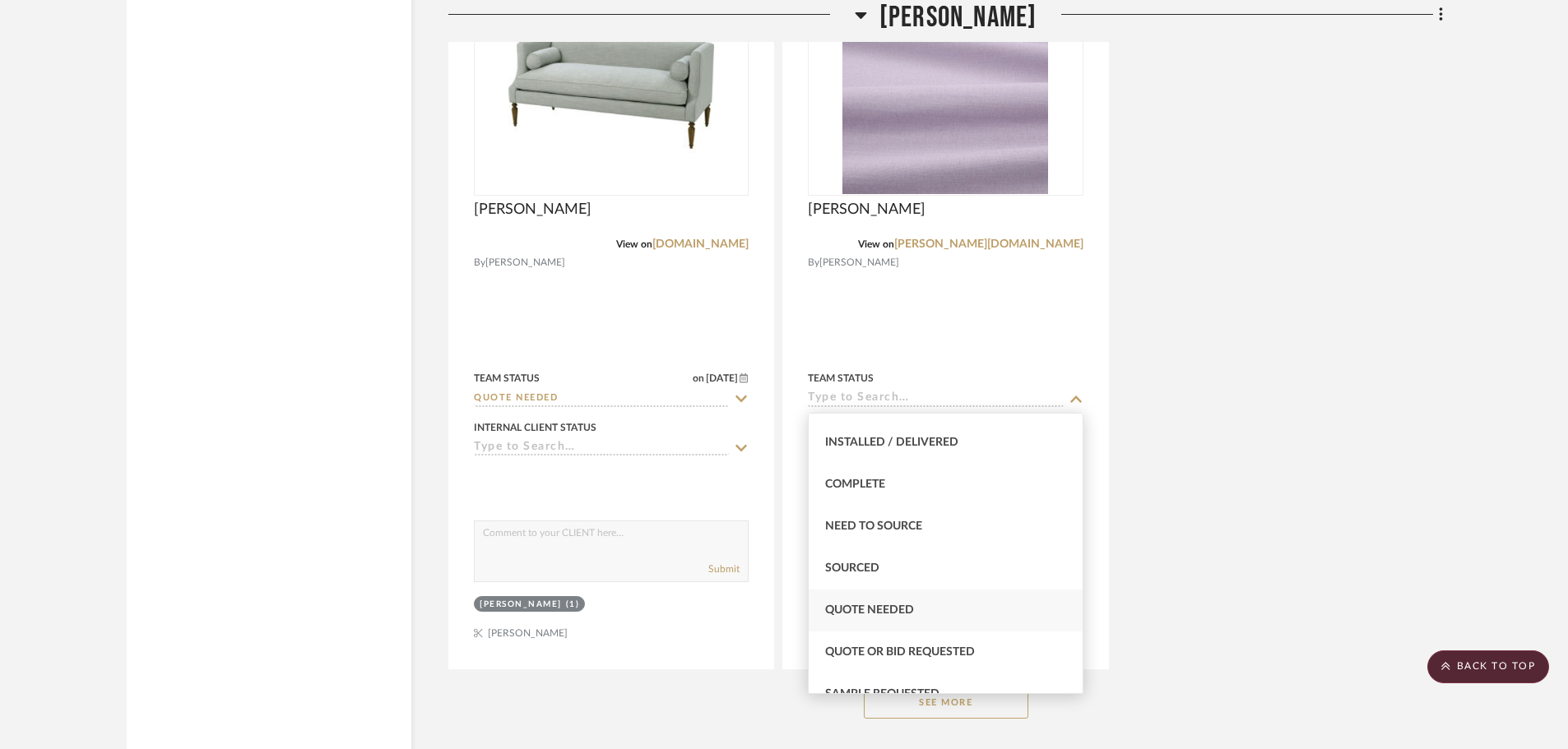
click at [914, 602] on div "Quote Needed" at bounding box center [946, 611] width 273 height 42
type input "[DATE]"
type input "Quote Needed"
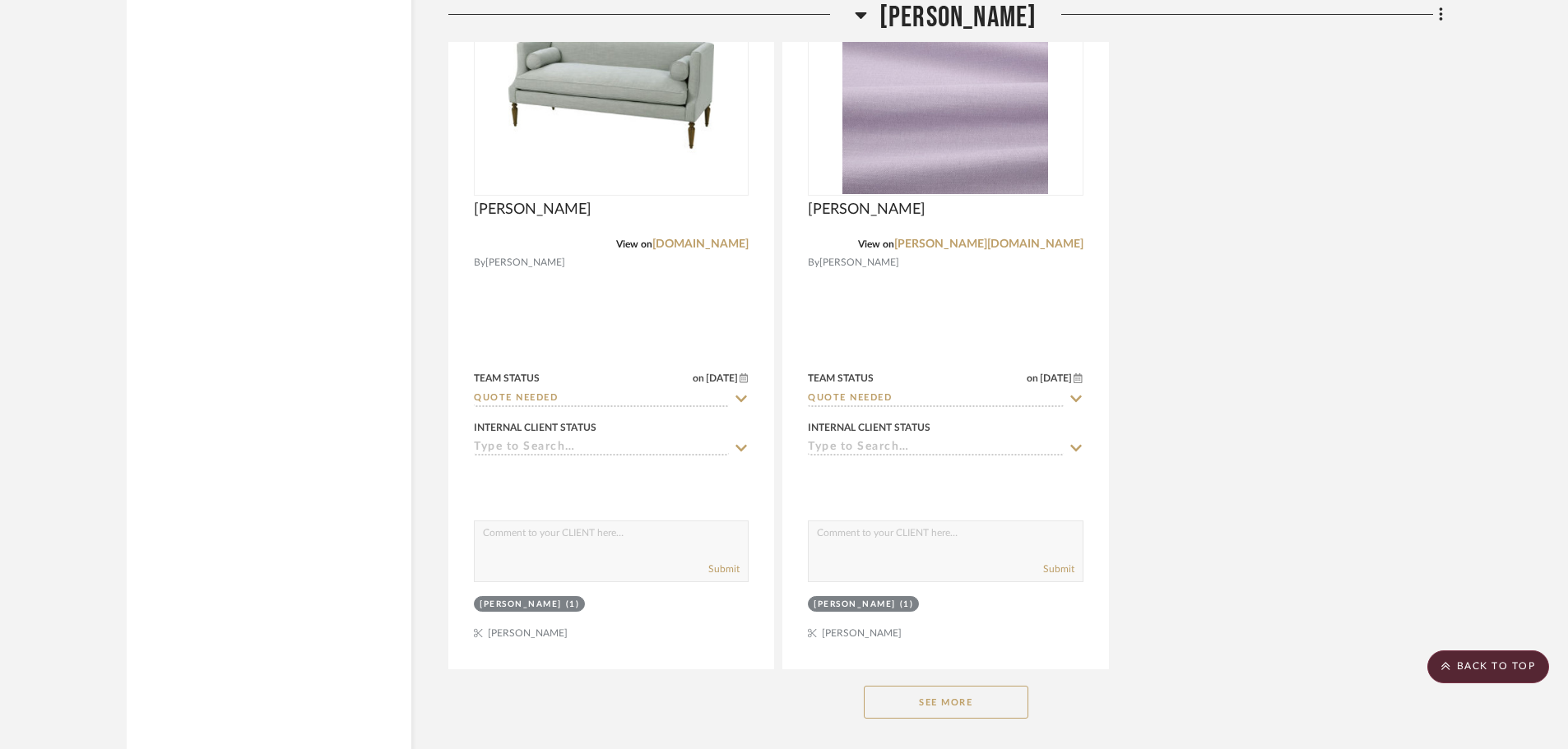
click at [970, 691] on button "See More" at bounding box center [946, 702] width 164 height 33
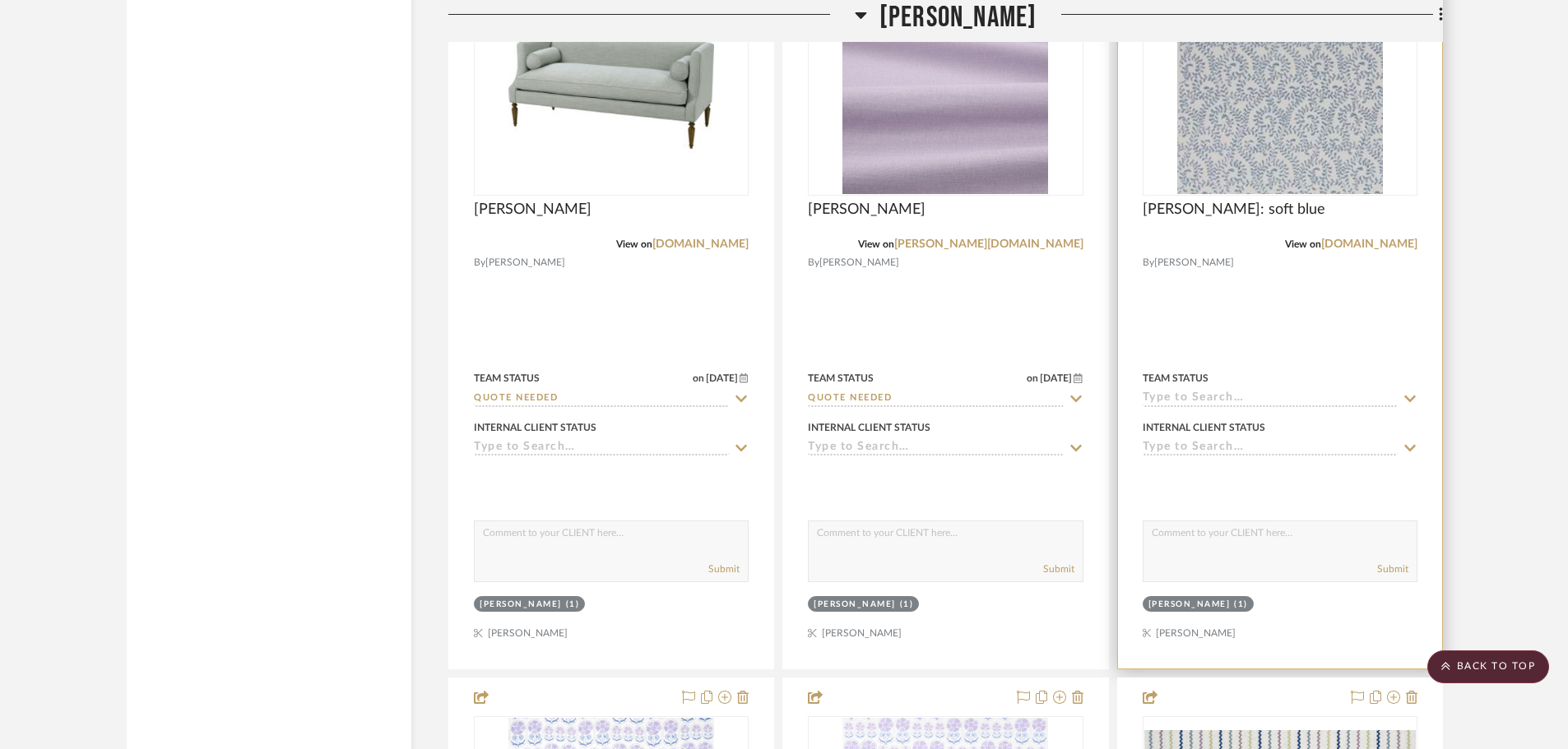
click at [1406, 393] on icon at bounding box center [1411, 399] width 15 height 13
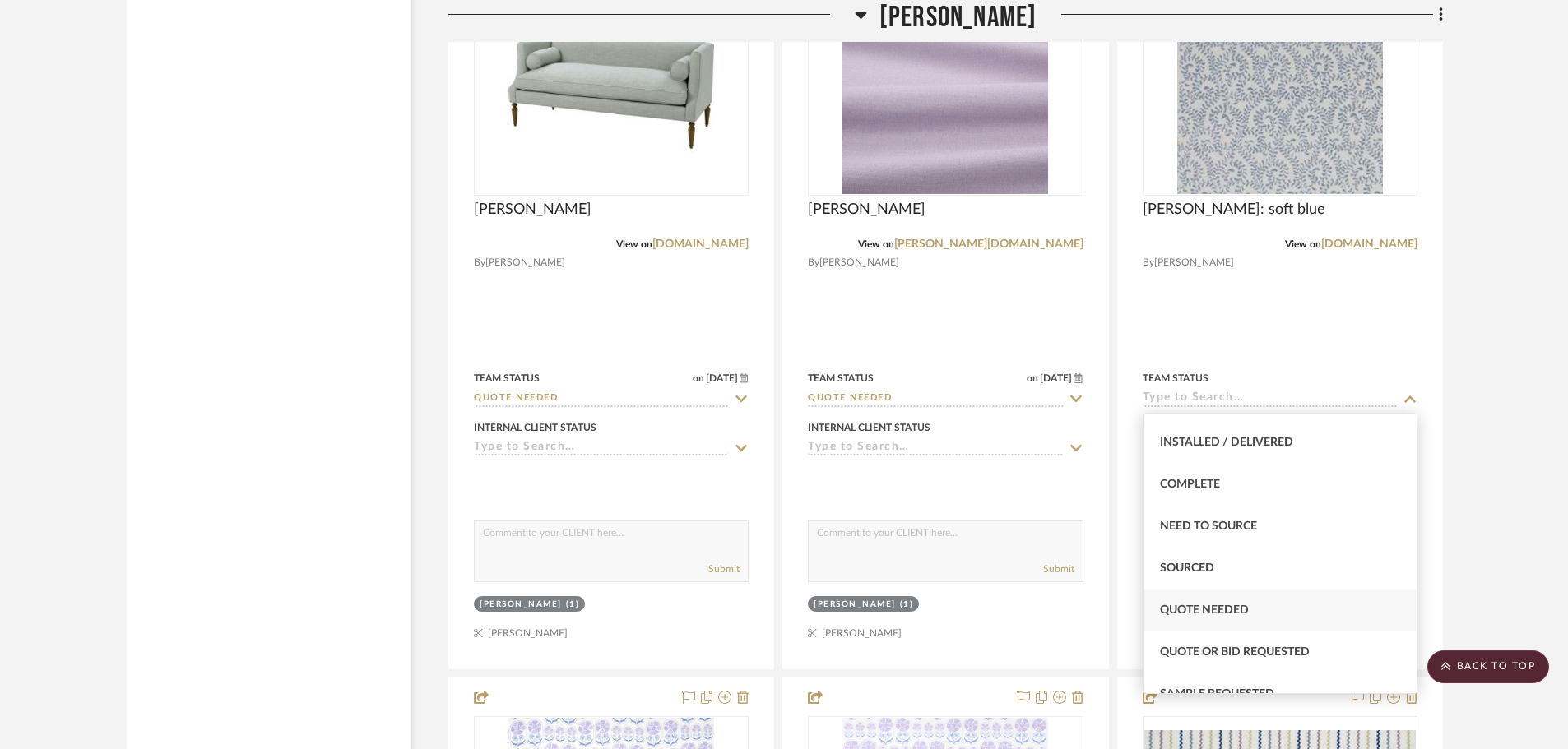
click at [1219, 606] on span "Quote Needed" at bounding box center [1205, 611] width 89 height 11
type input "[DATE]"
type input "Quote Needed"
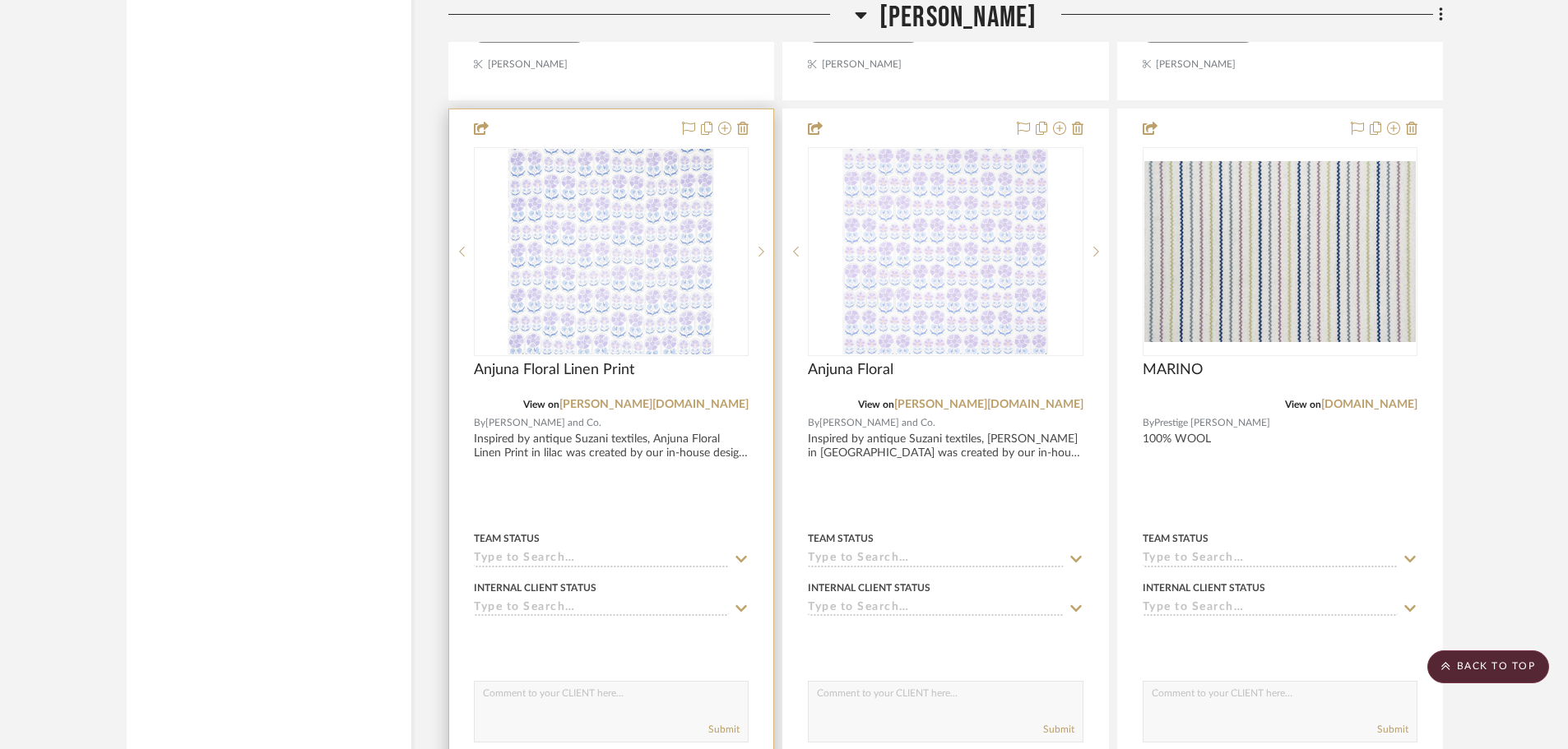
scroll to position [19490, 0]
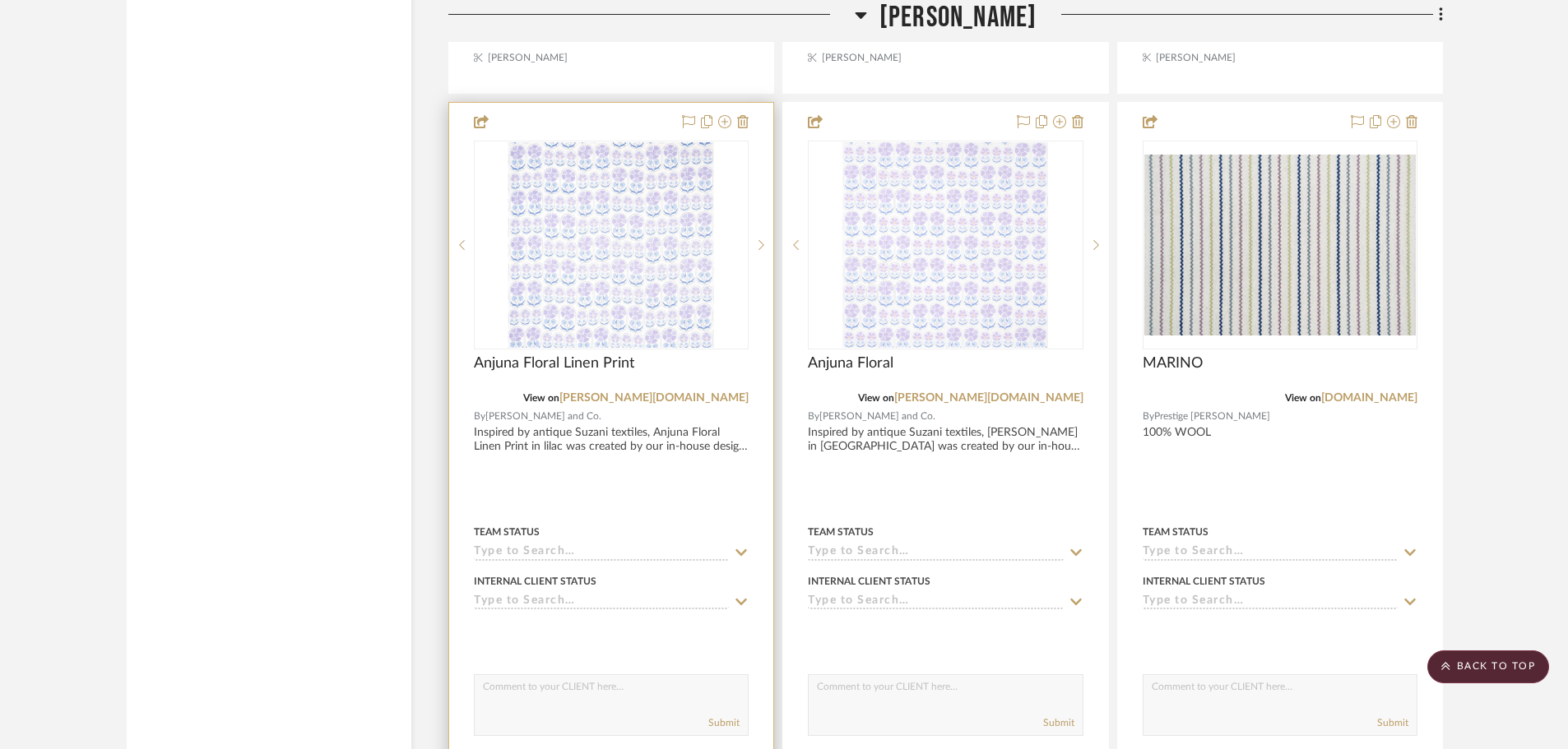
click at [738, 549] on icon at bounding box center [742, 553] width 15 height 13
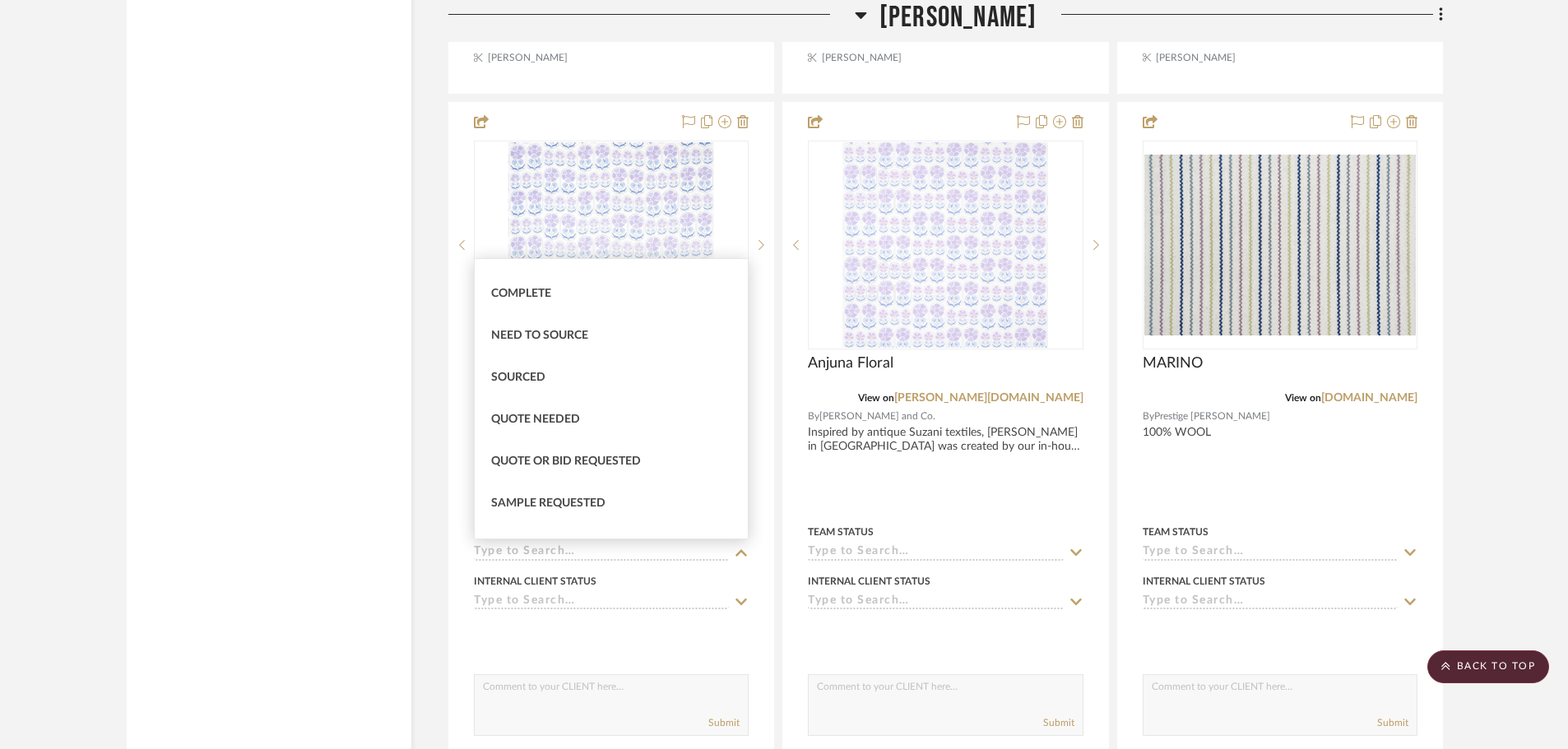
scroll to position [493, 0]
click at [582, 377] on div "Quote Needed" at bounding box center [611, 374] width 273 height 42
type input "[DATE]"
type input "Quote Needed"
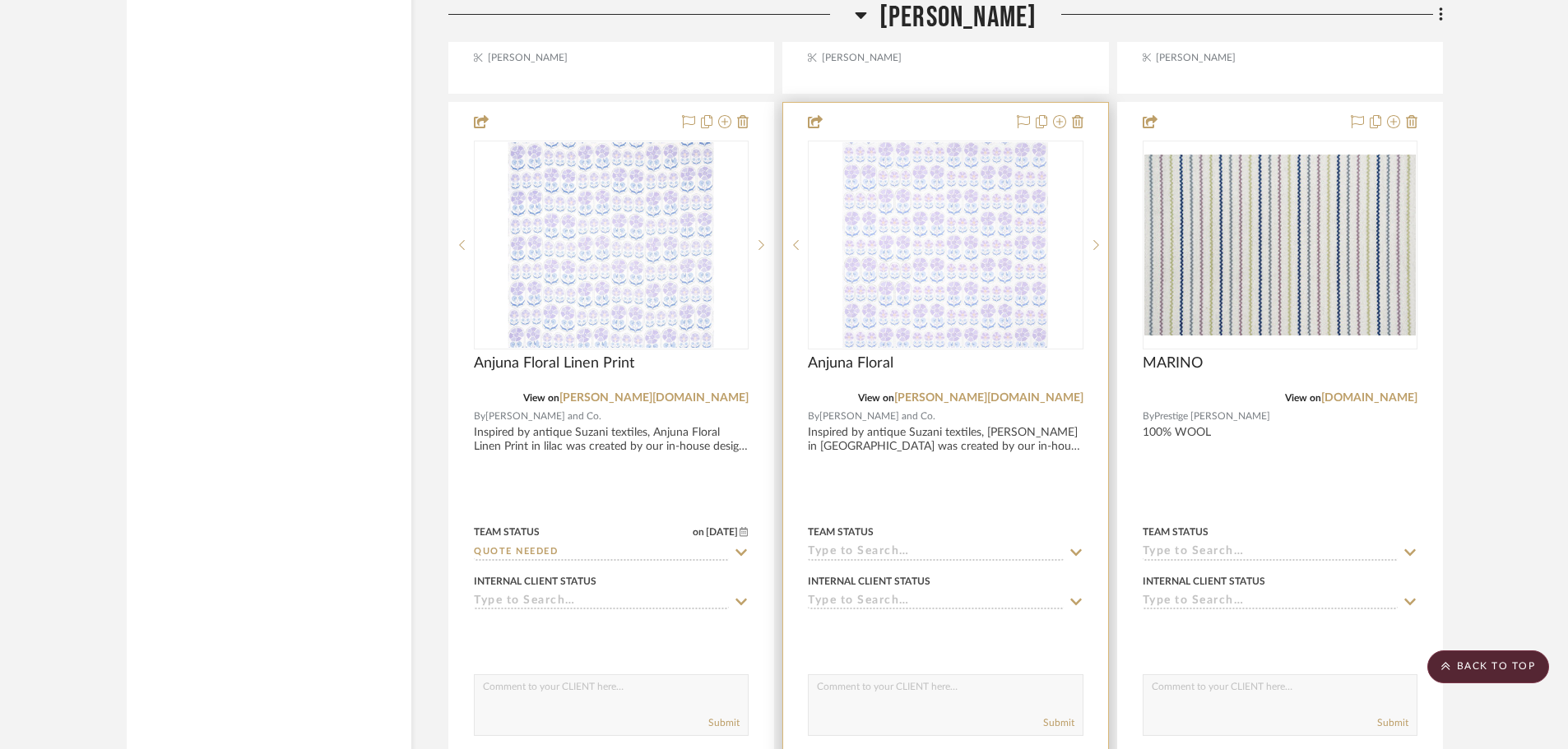
click at [1077, 550] on icon at bounding box center [1077, 553] width 15 height 13
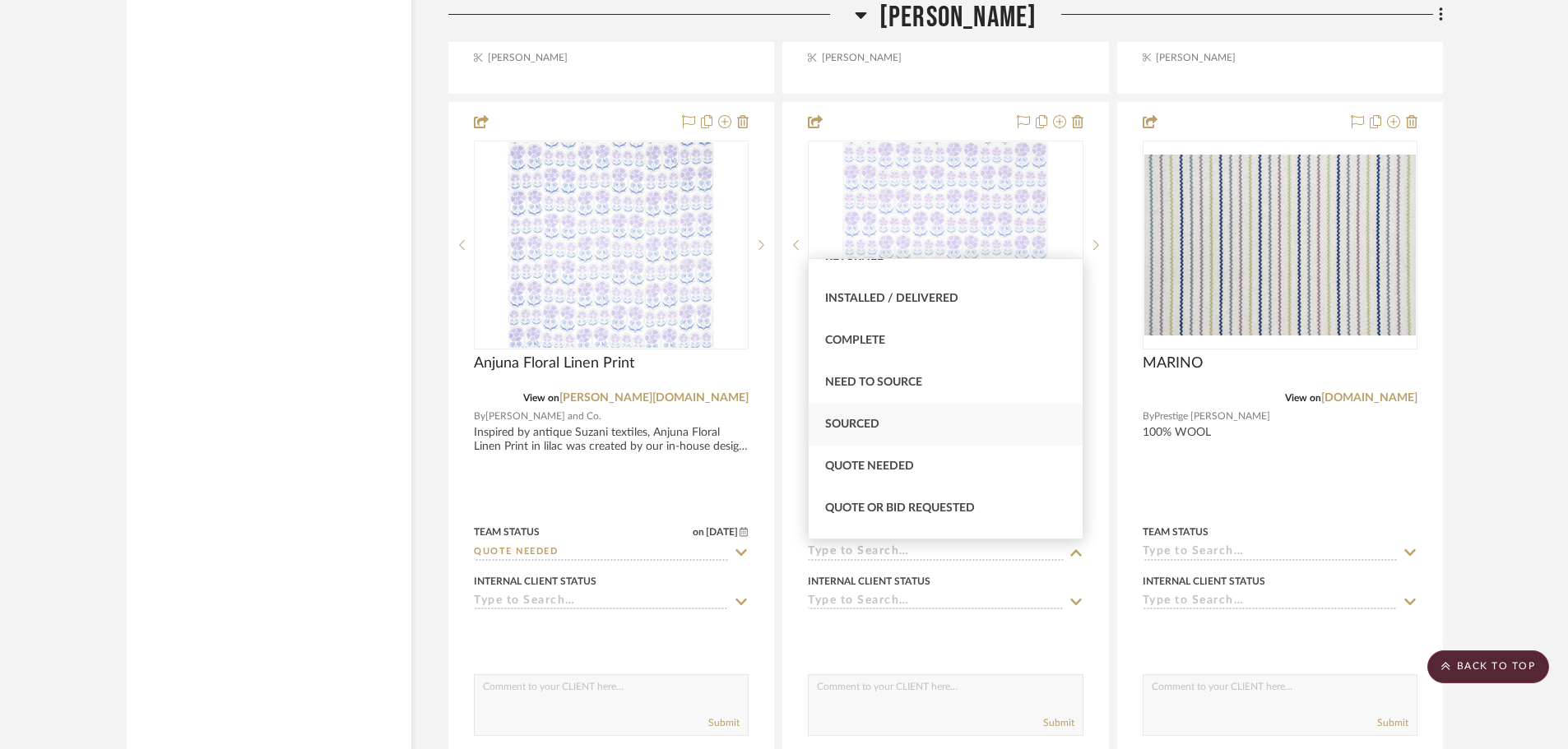
scroll to position [411, 0]
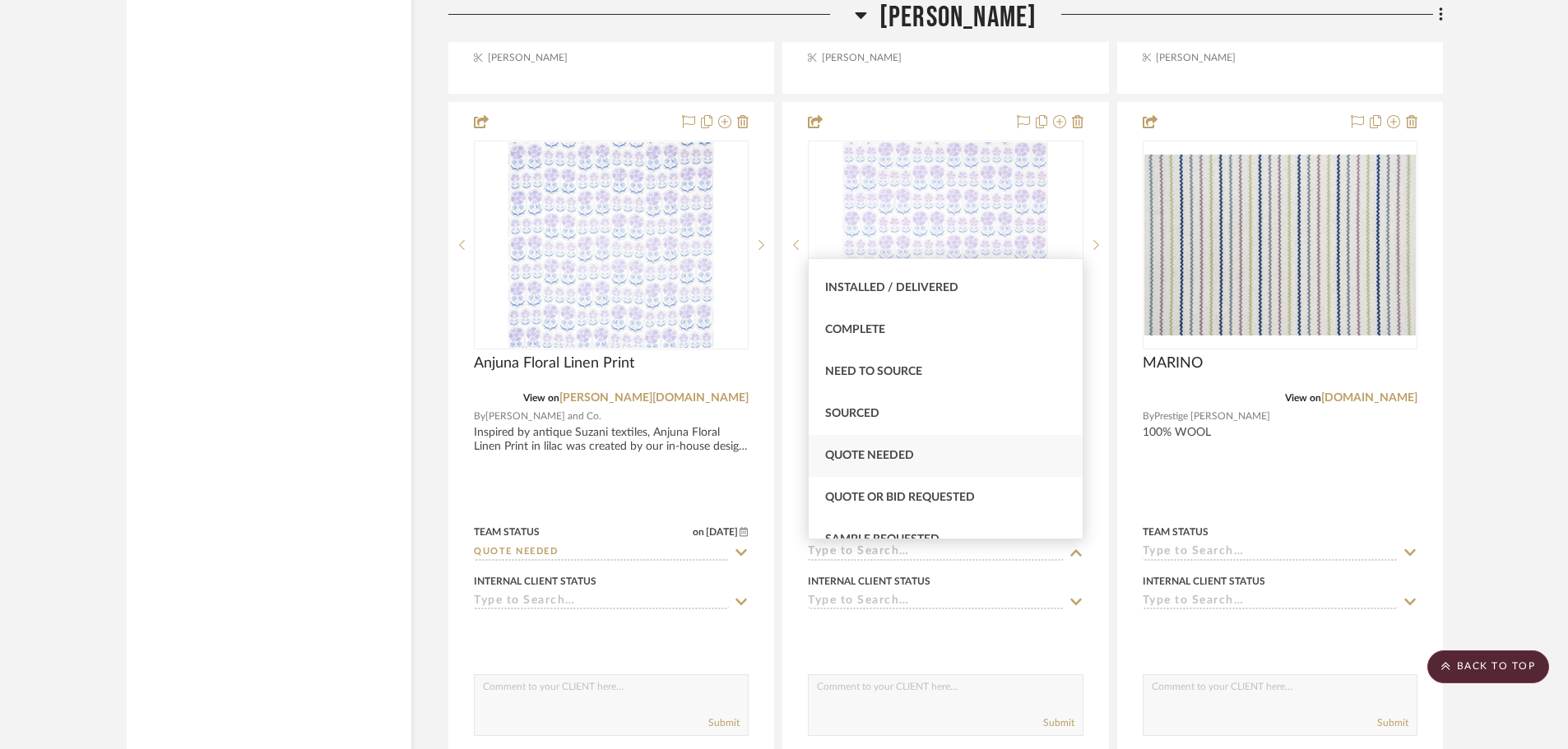
click at [909, 449] on span "Quote Needed" at bounding box center [870, 455] width 89 height 11
type input "[DATE]"
type input "Quote Needed"
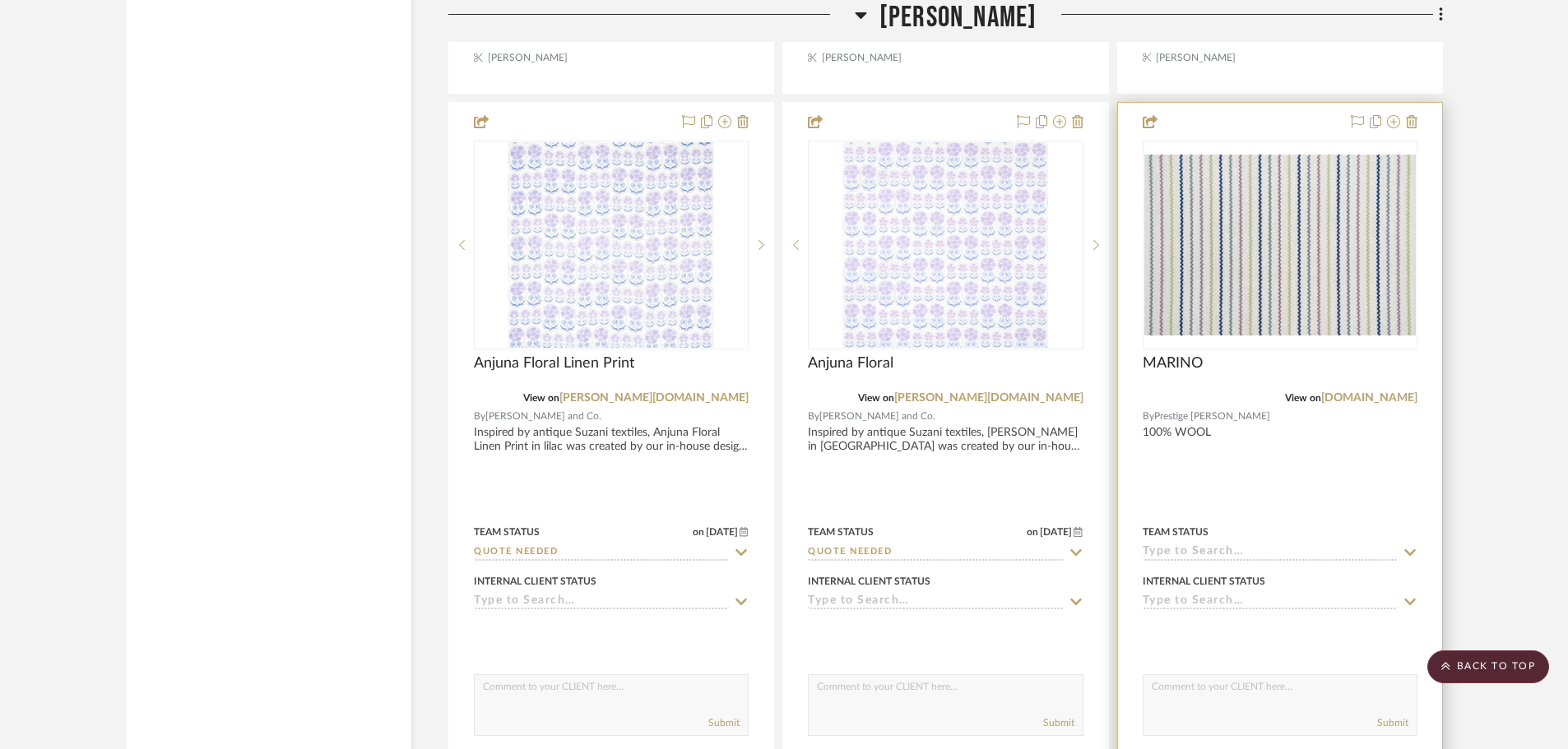
click at [1409, 549] on icon at bounding box center [1411, 553] width 15 height 13
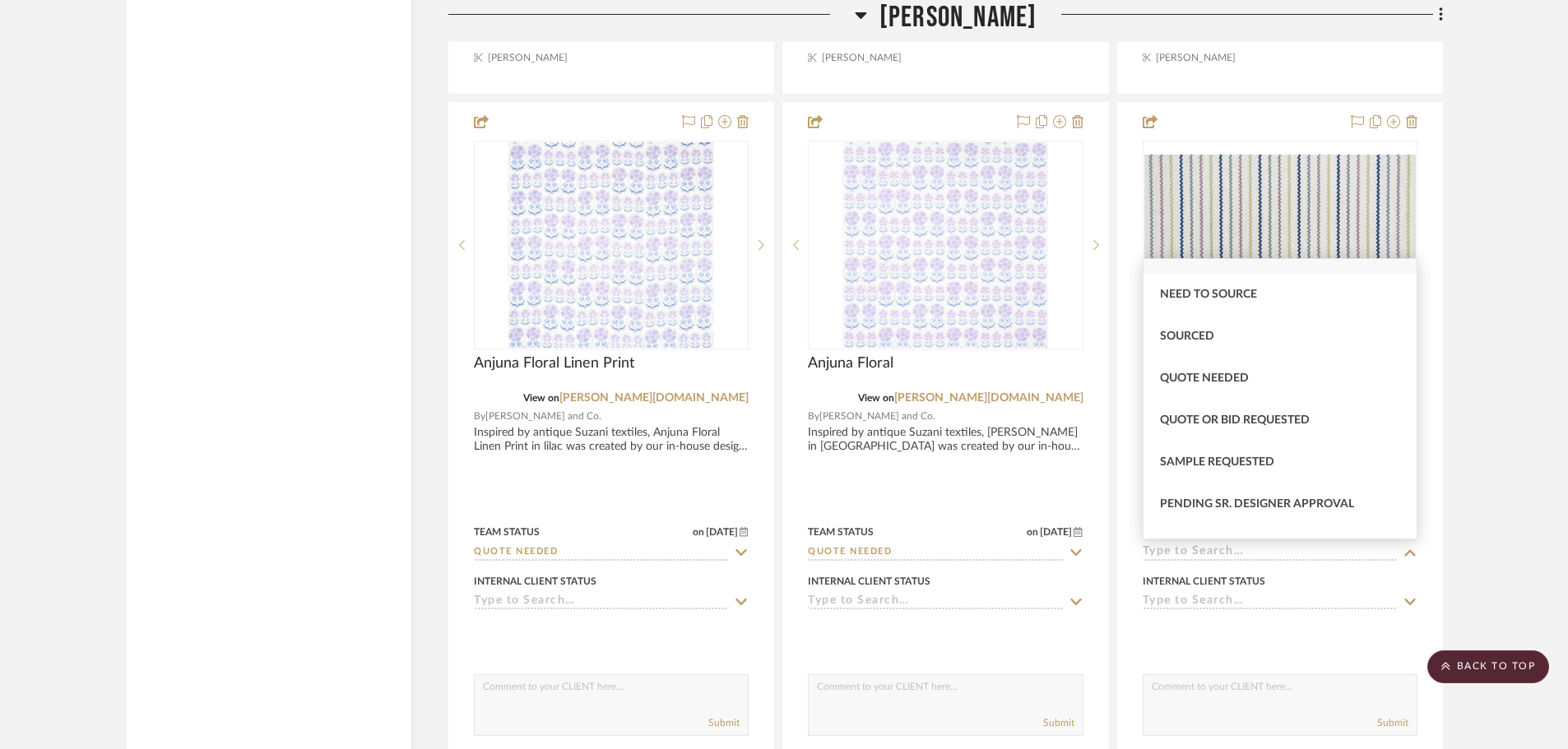
scroll to position [493, 0]
click at [1233, 378] on span "Quote Needed" at bounding box center [1205, 374] width 89 height 11
type input "[DATE]"
type input "Quote Needed"
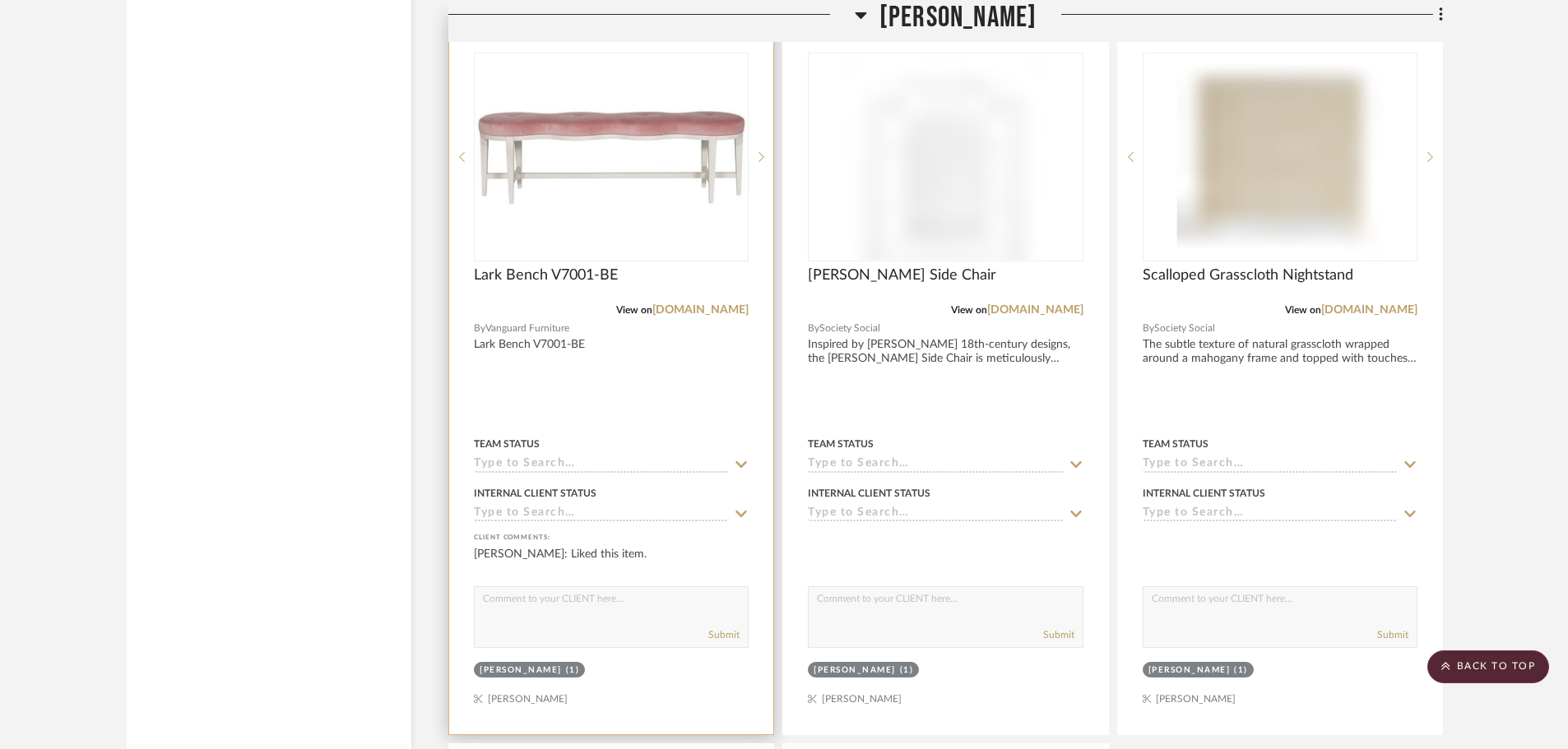
scroll to position [20312, 0]
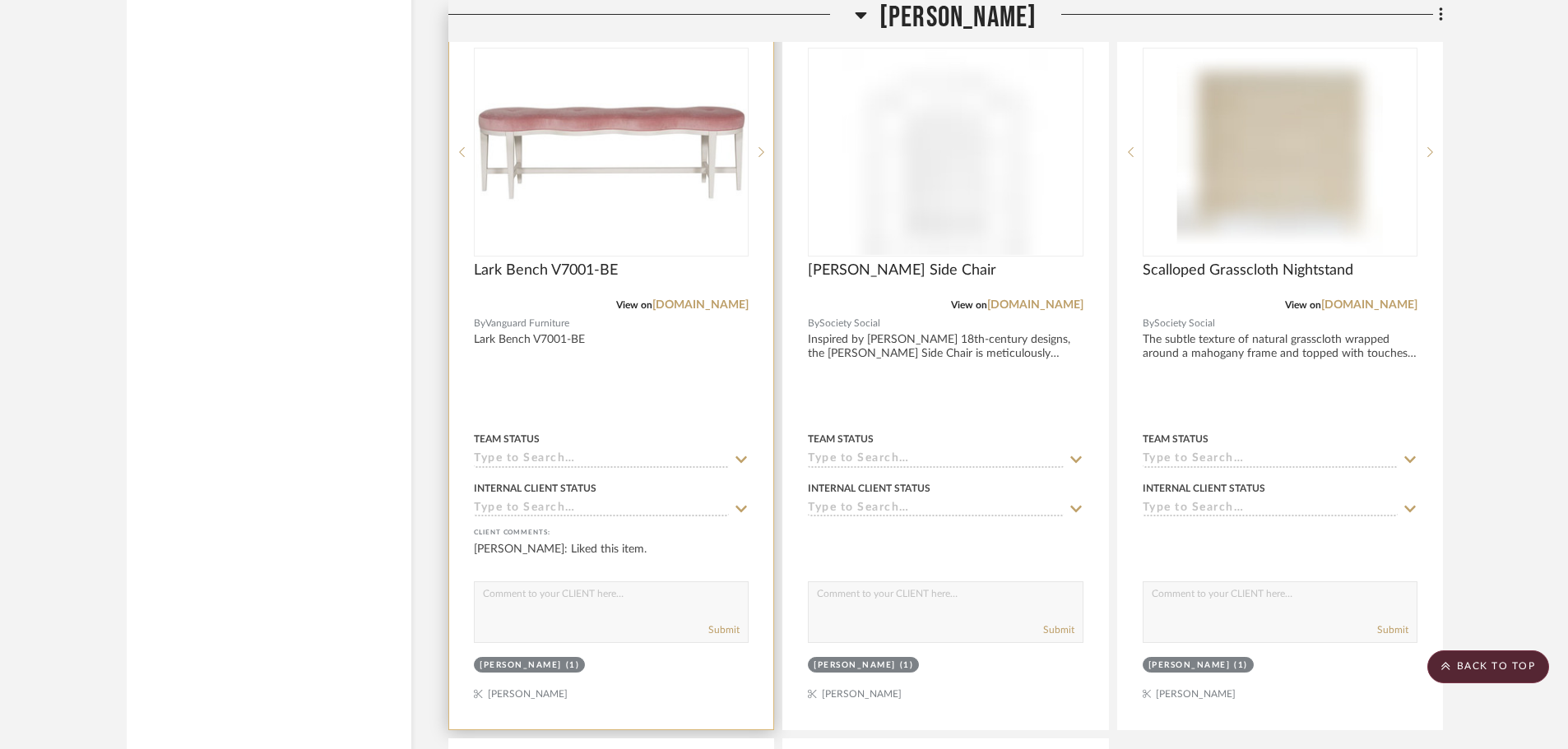
click at [741, 458] on icon at bounding box center [742, 460] width 15 height 13
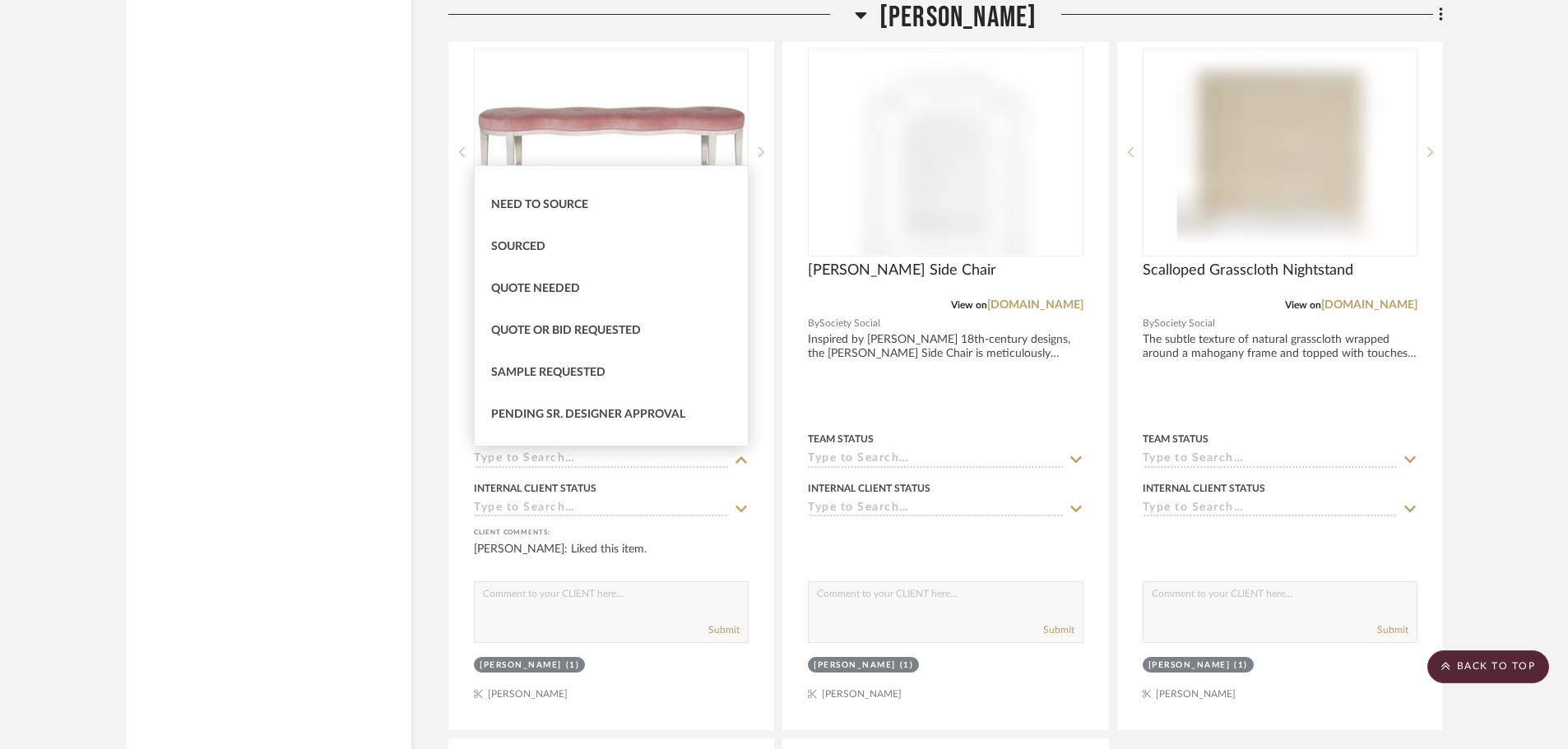
scroll to position [493, 0]
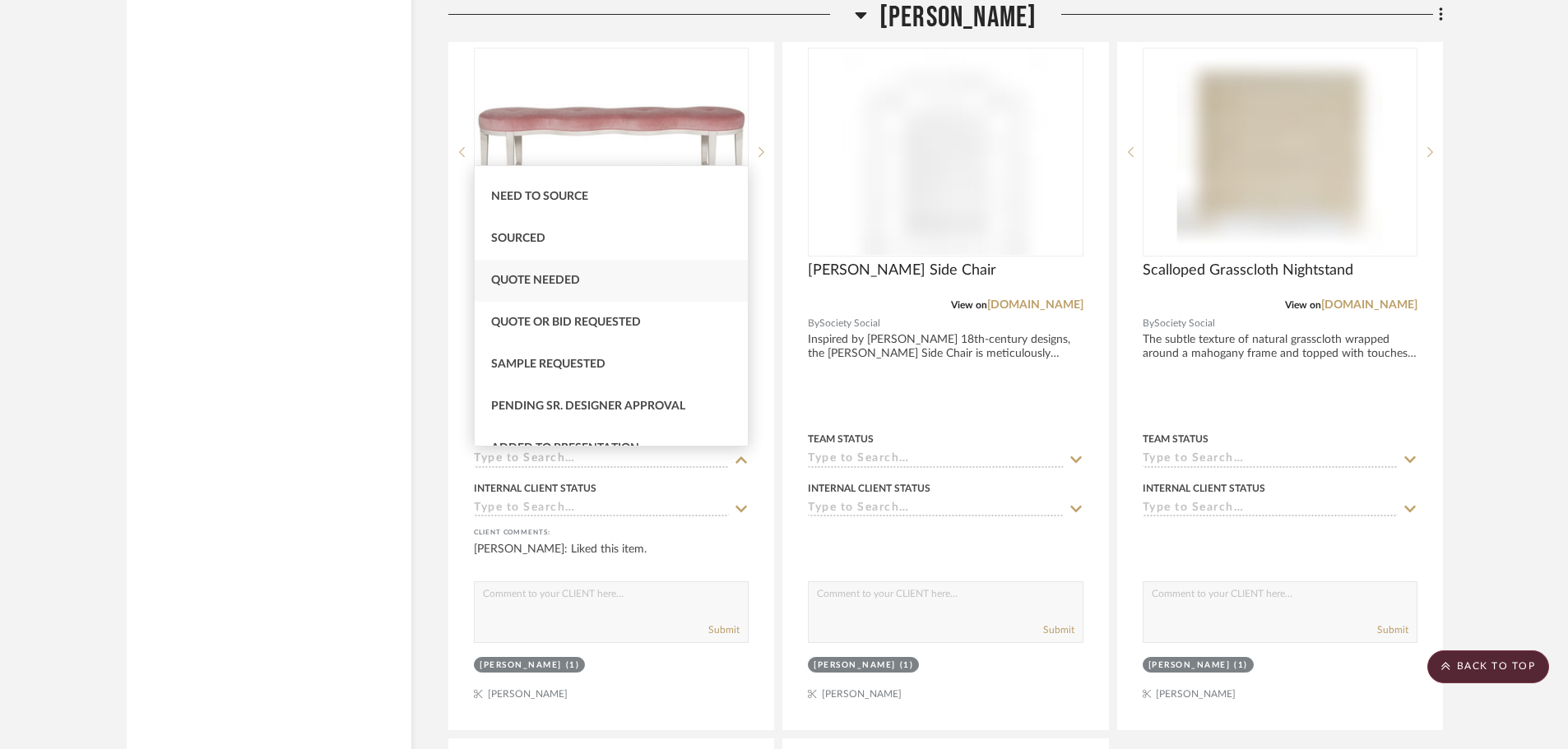
click at [586, 281] on div "Quote Needed" at bounding box center [611, 281] width 273 height 42
type input "[DATE]"
type input "Quote Needed"
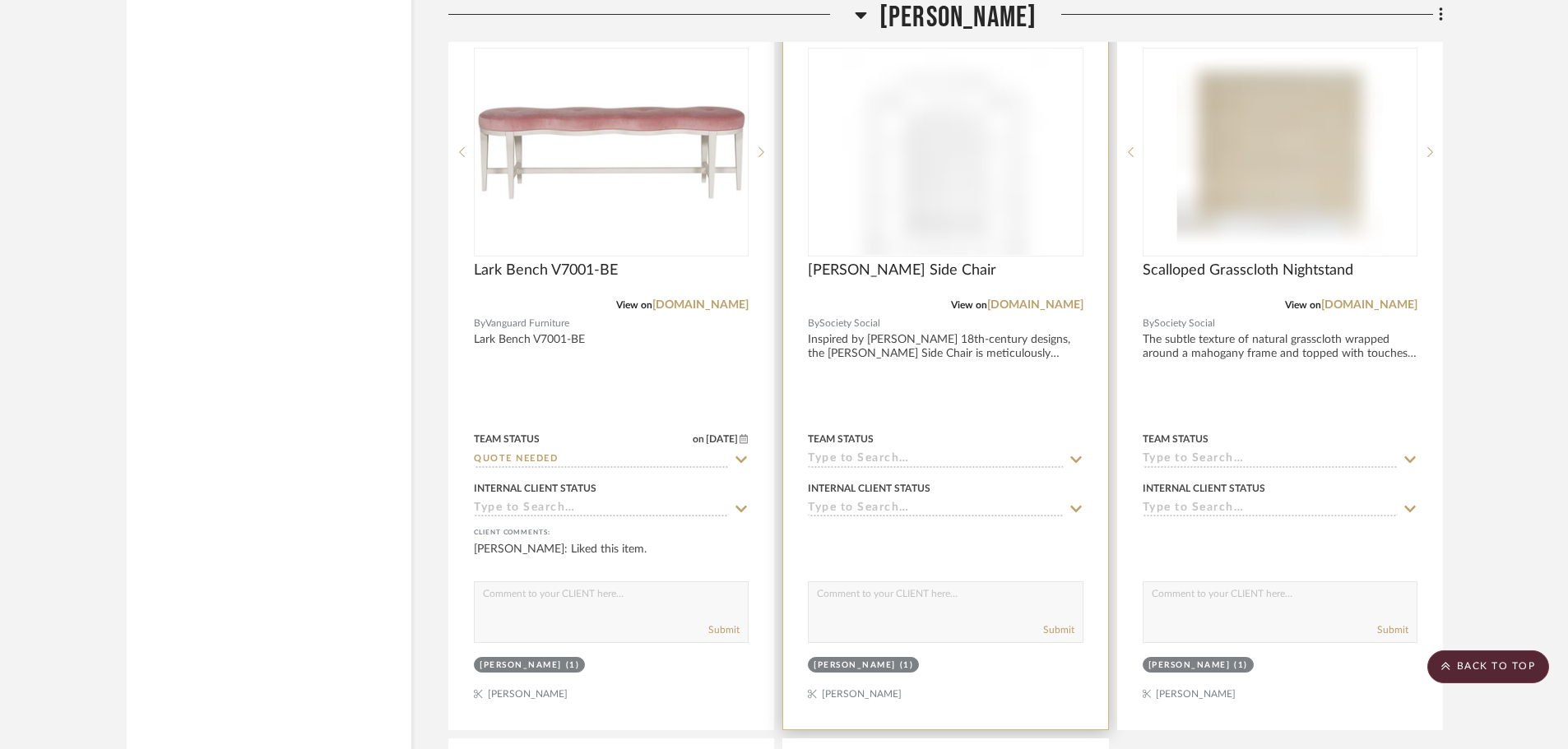
click at [1077, 456] on icon at bounding box center [1077, 460] width 15 height 13
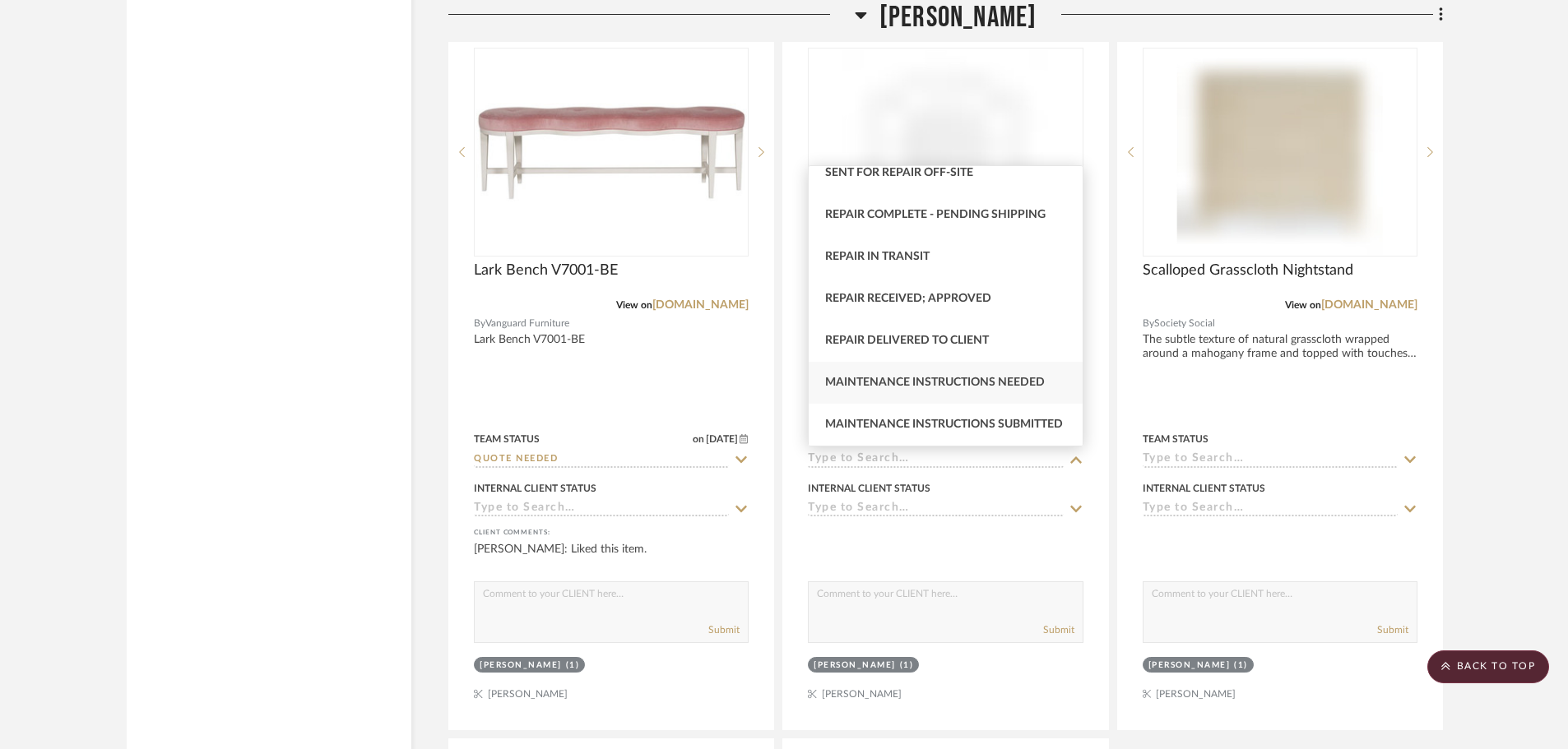
scroll to position [3211, 0]
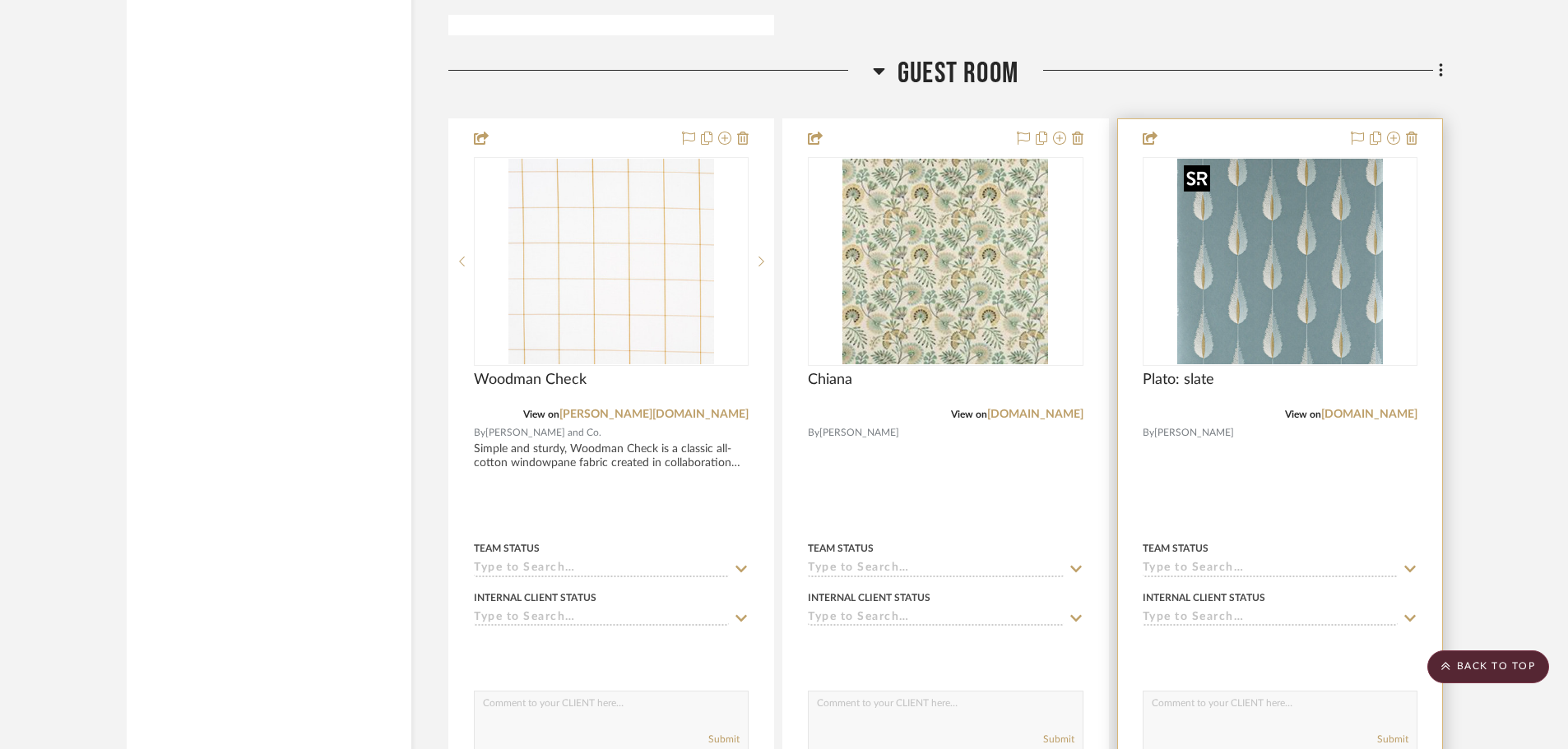
scroll to position [29769, 0]
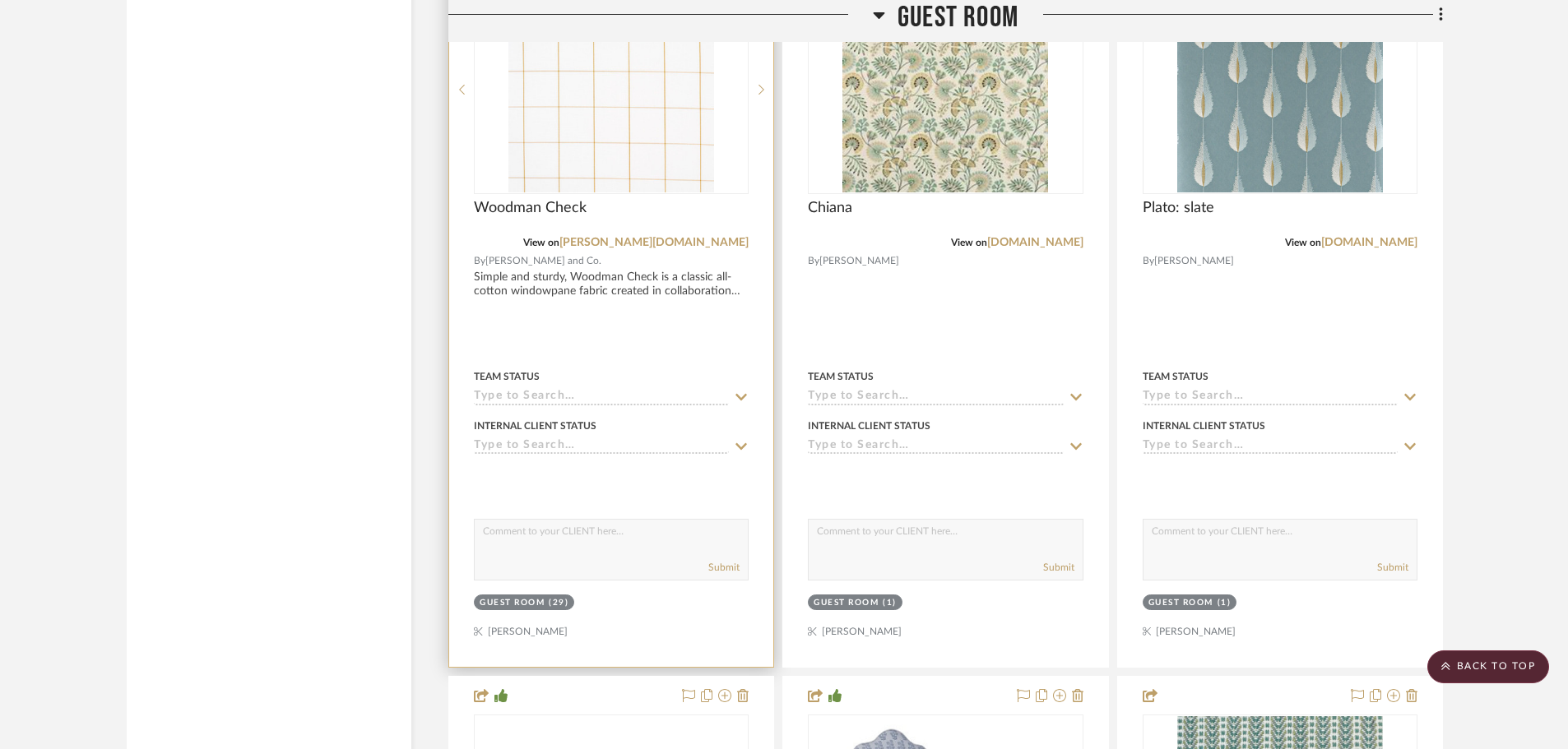
click at [740, 401] on icon at bounding box center [742, 397] width 15 height 13
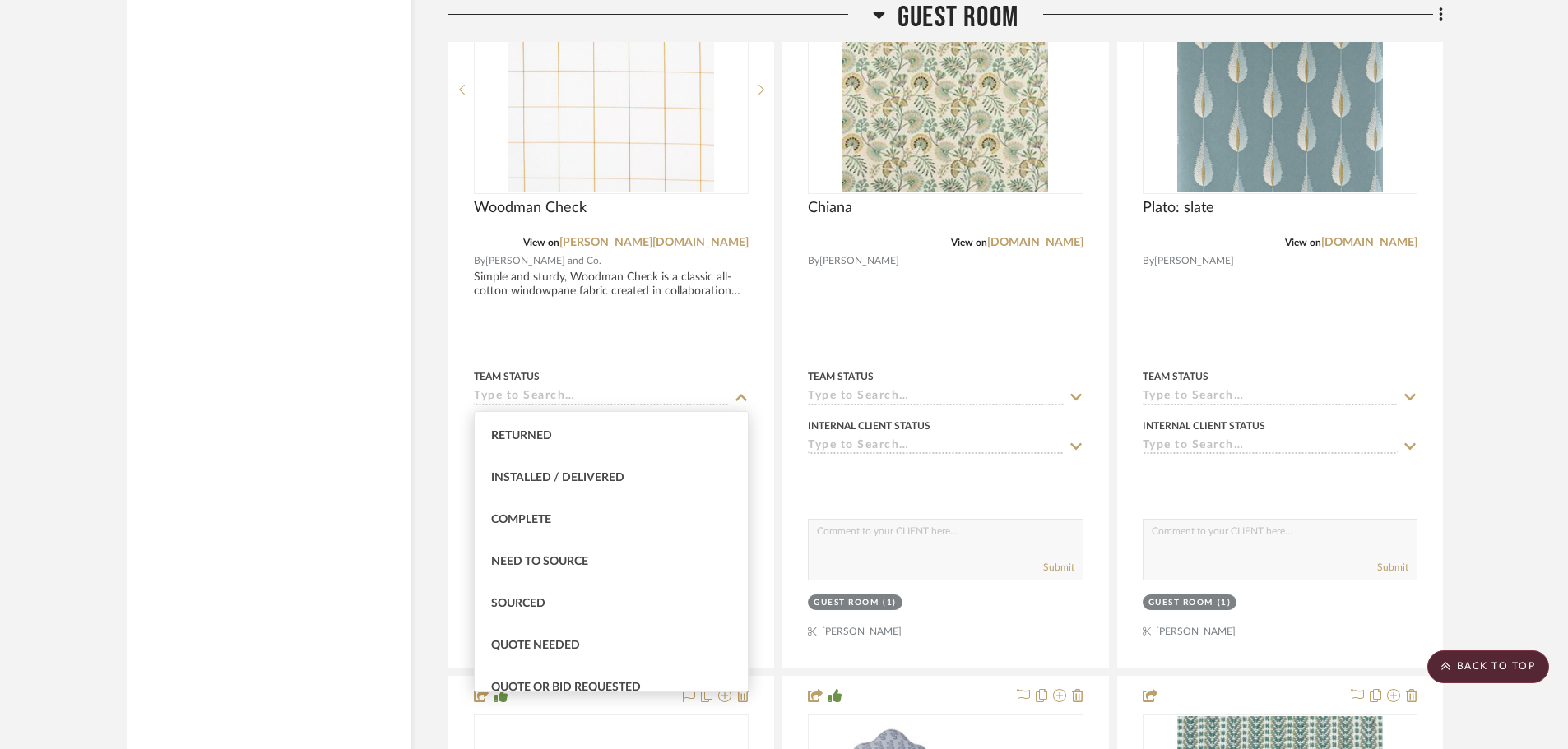
scroll to position [493, 0]
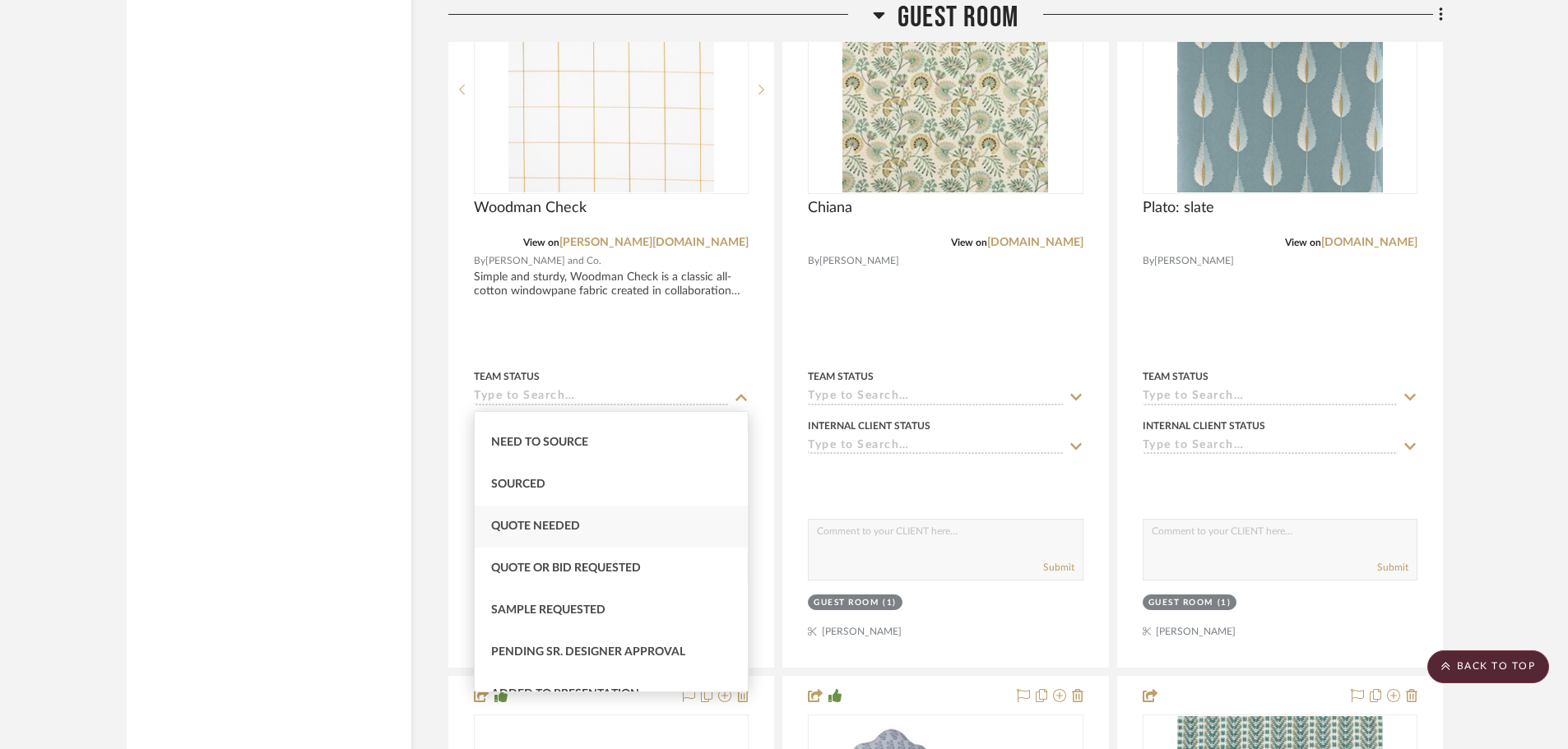
click at [582, 521] on div "Quote Needed" at bounding box center [611, 526] width 273 height 42
type input "[DATE]"
type input "Quote Needed"
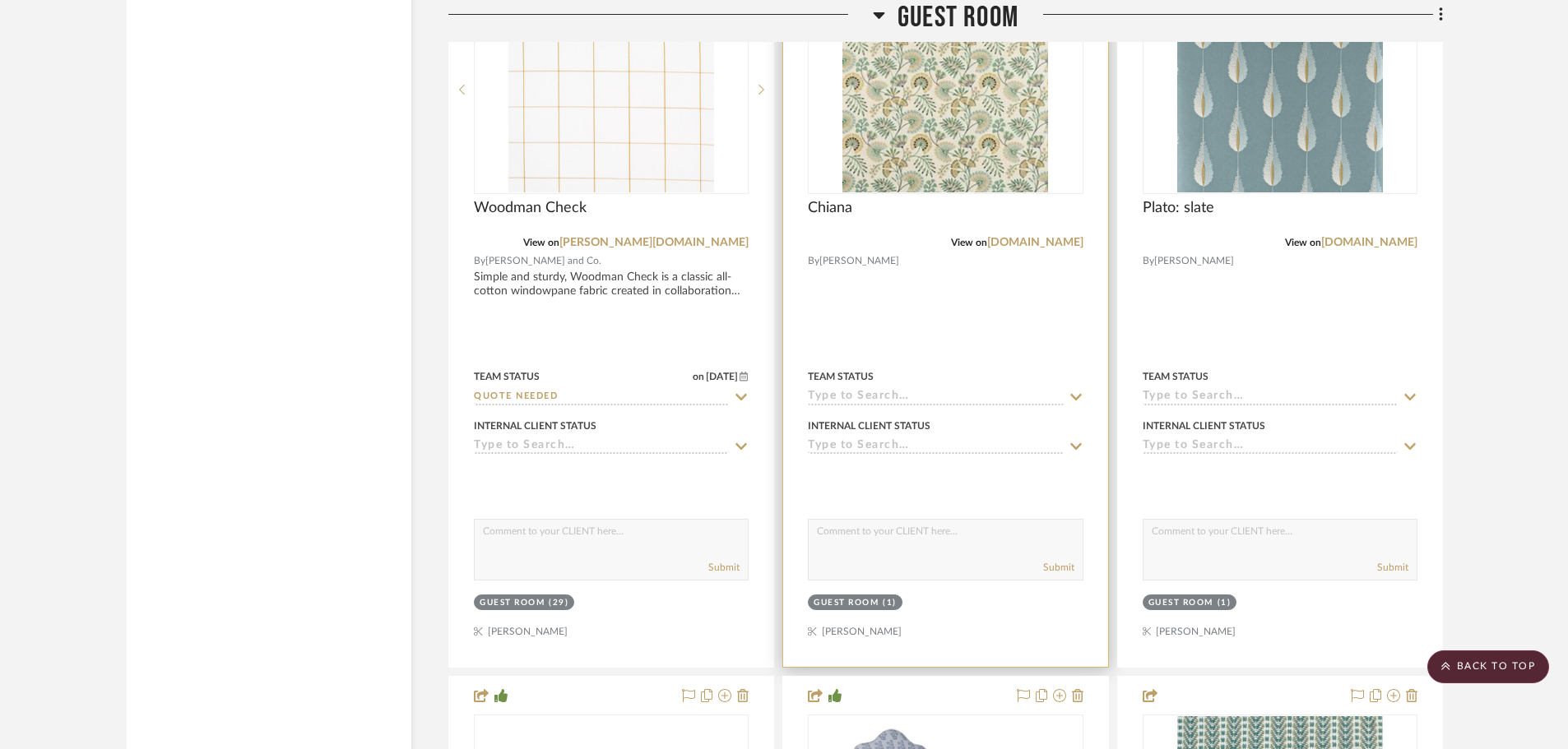
click at [1077, 396] on icon at bounding box center [1077, 397] width 15 height 13
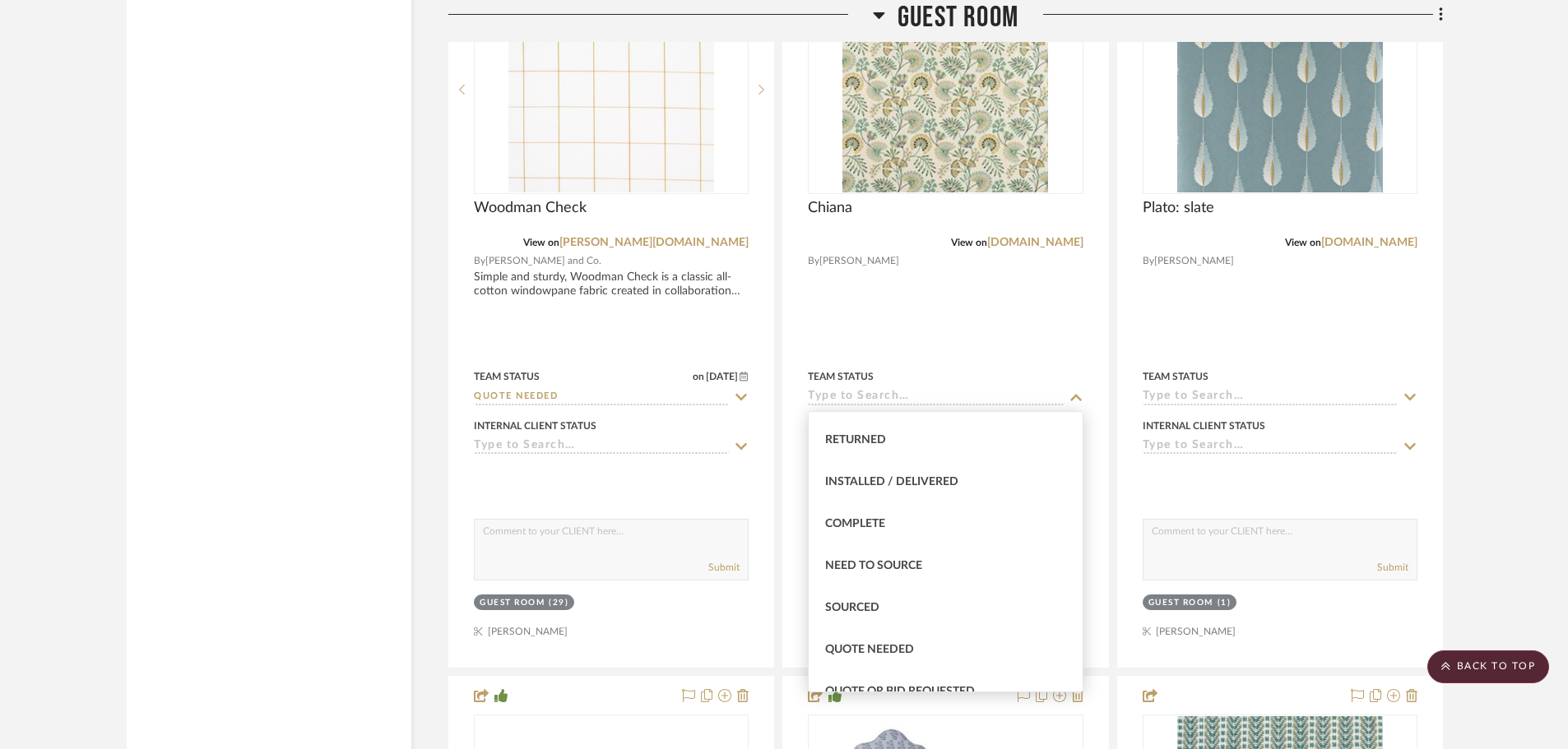
scroll to position [411, 0]
click at [872, 607] on span "Quote Needed" at bounding box center [870, 609] width 89 height 11
type input "[DATE]"
type input "Quote Needed"
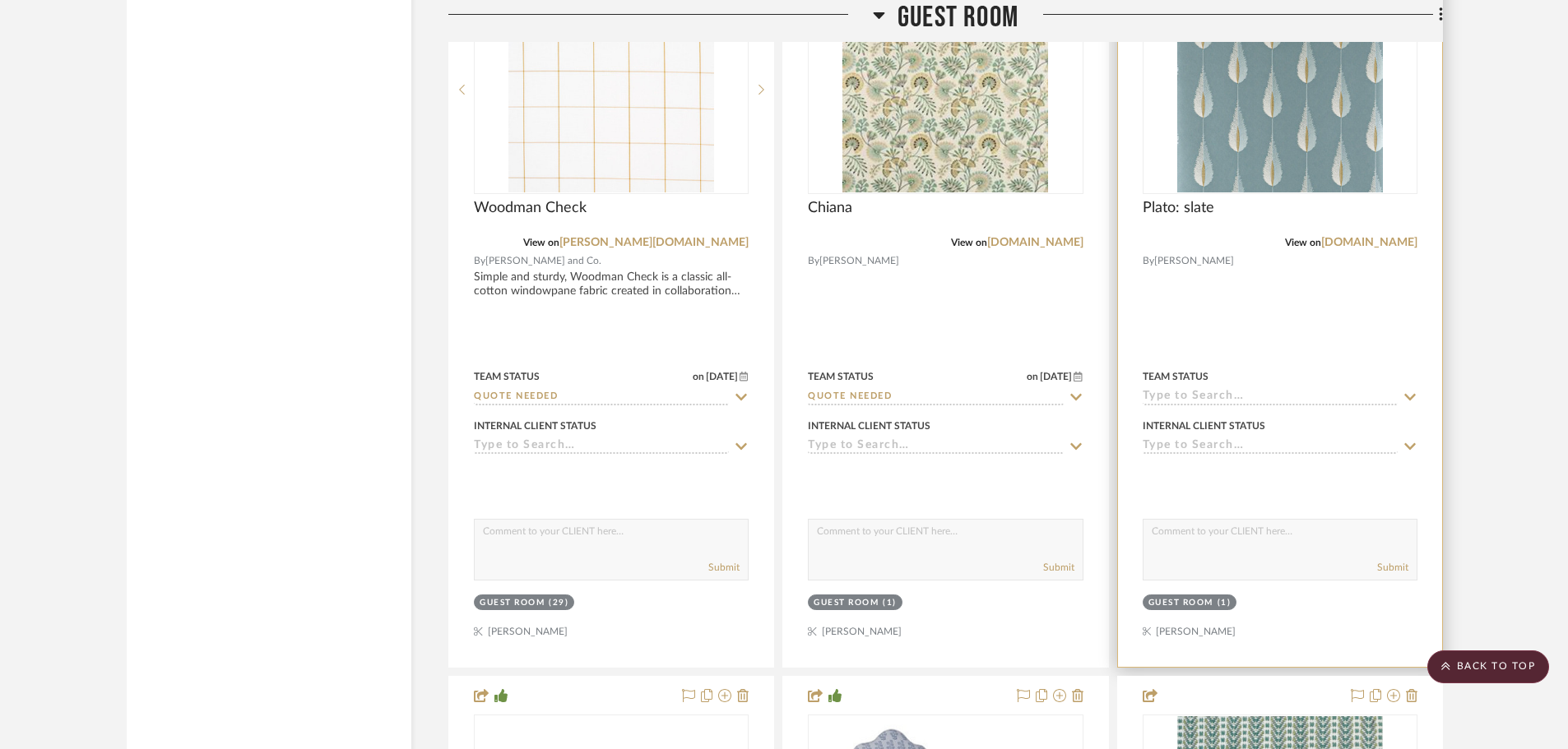
click at [1413, 393] on icon at bounding box center [1411, 397] width 15 height 13
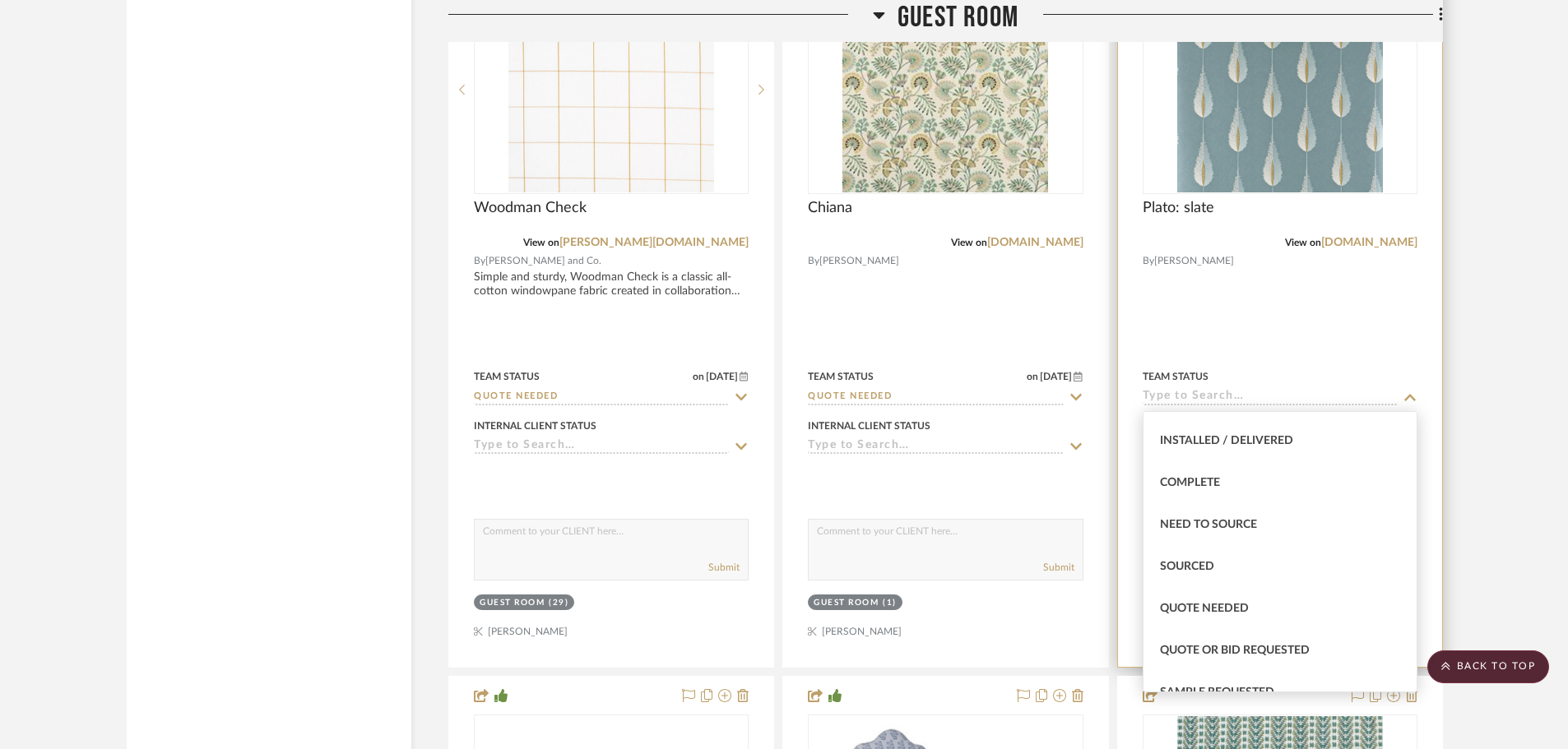
click at [1229, 607] on span "Quote Needed" at bounding box center [1205, 609] width 89 height 11
type input "[DATE]"
type input "Quote Needed"
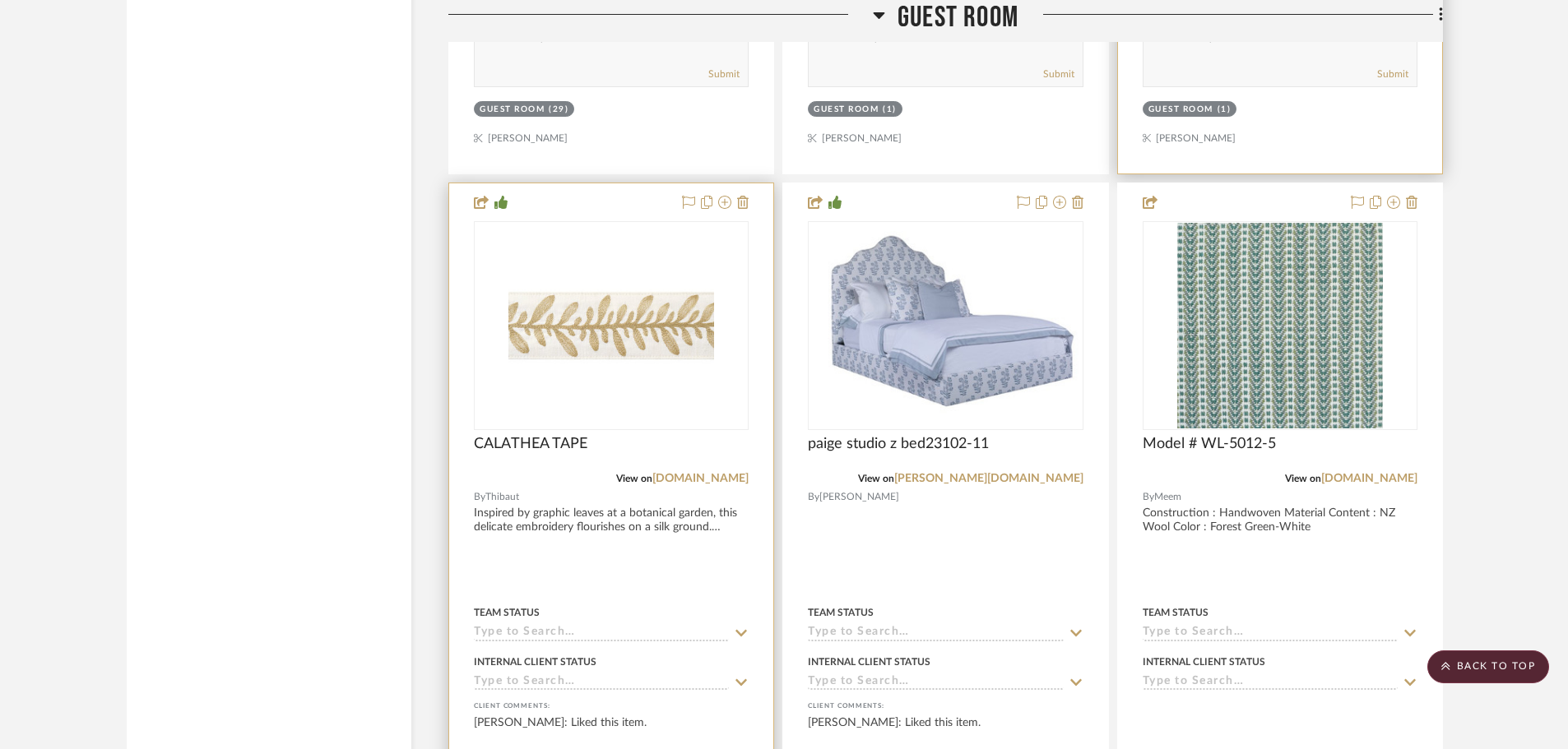
scroll to position [30345, 0]
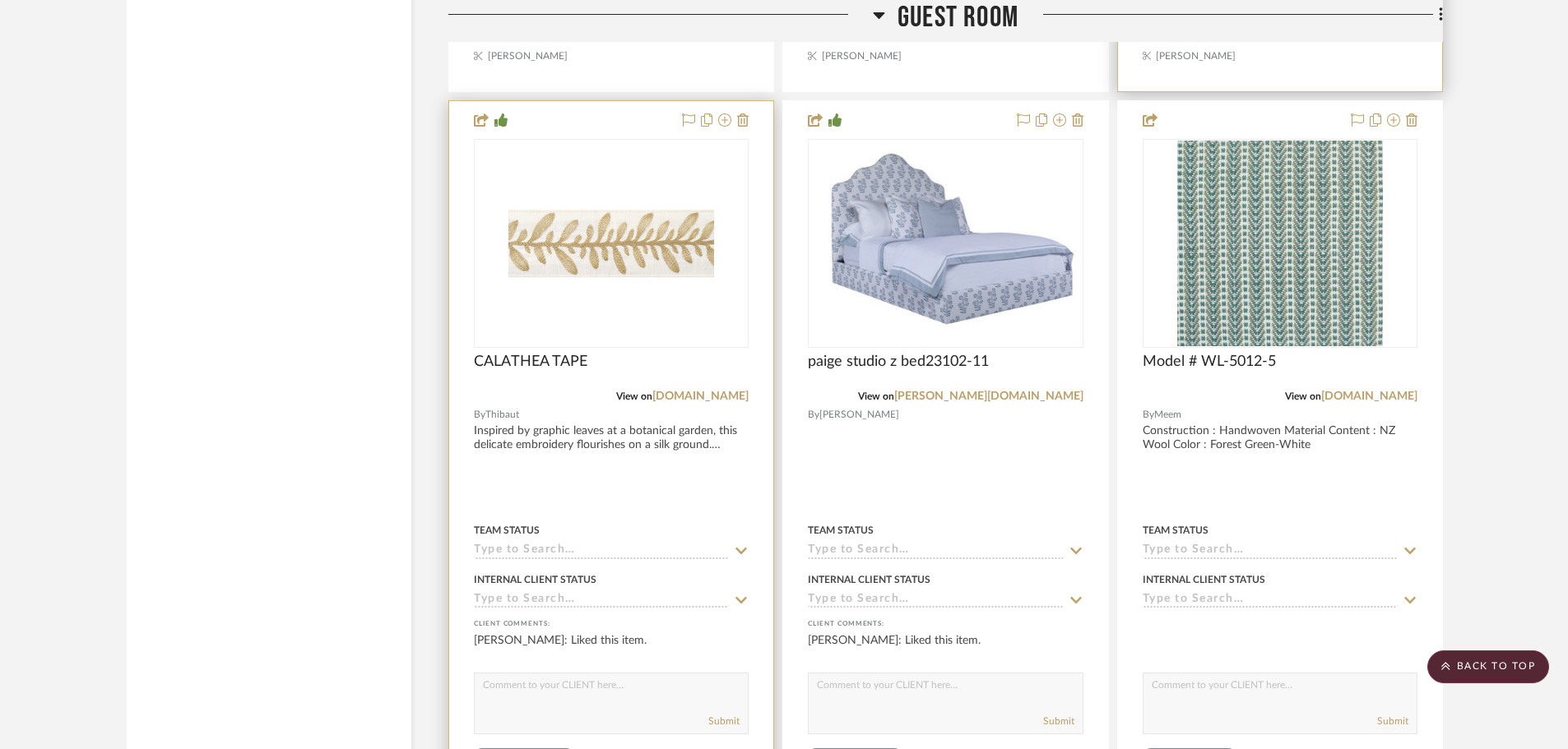
click at [736, 548] on icon at bounding box center [742, 551] width 15 height 13
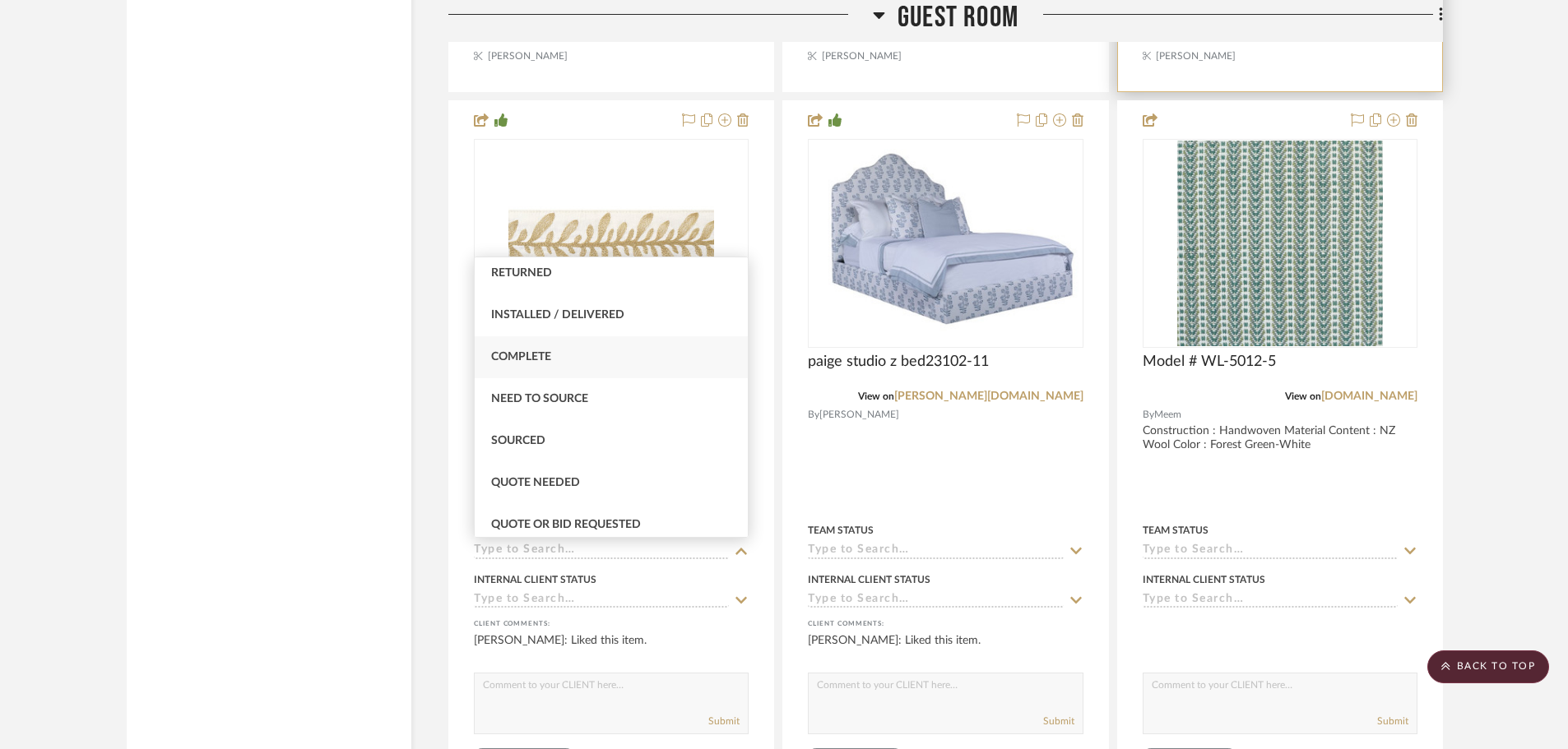
scroll to position [411, 0]
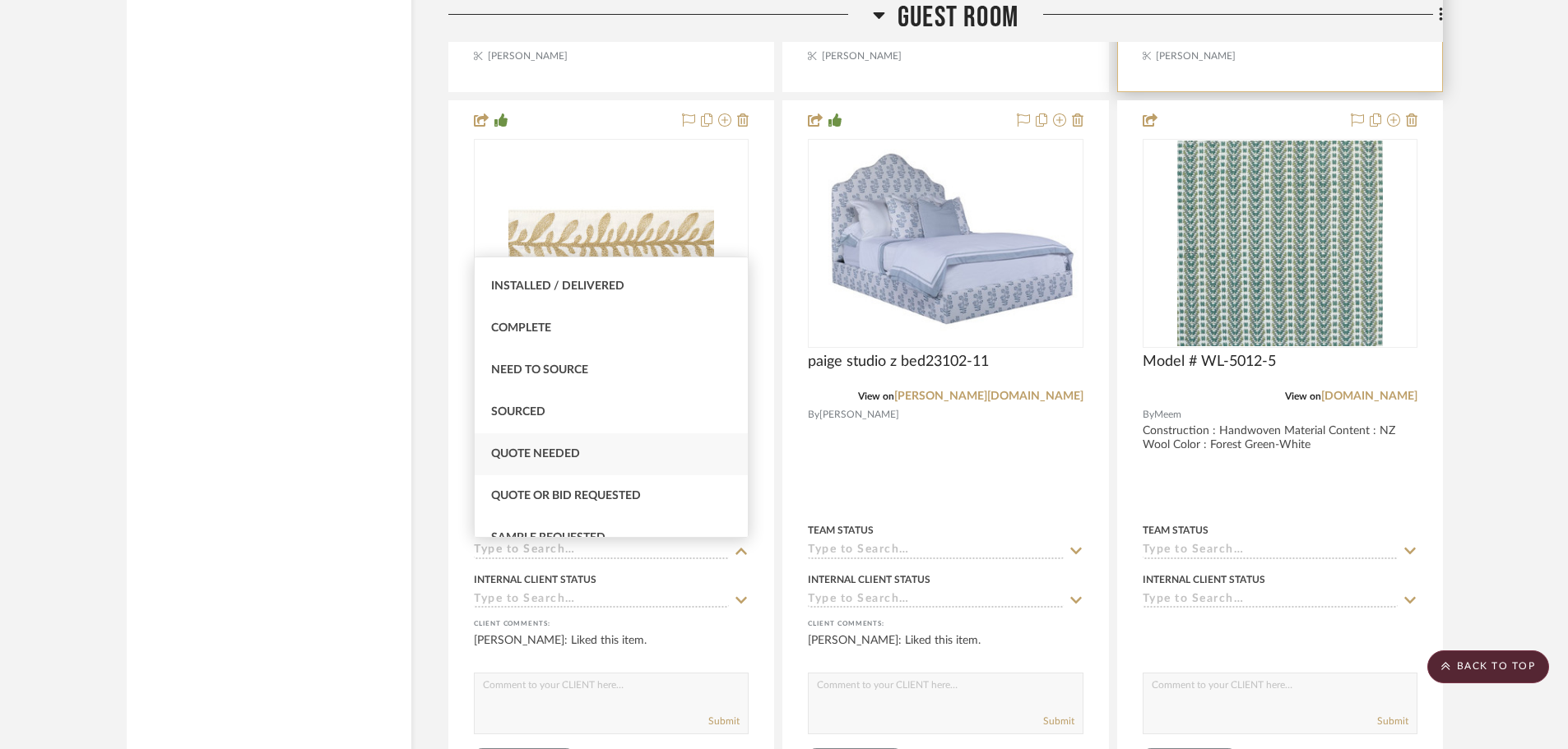
click at [561, 448] on span "Quote Needed" at bounding box center [536, 454] width 89 height 11
type input "[DATE]"
type input "Quote Needed"
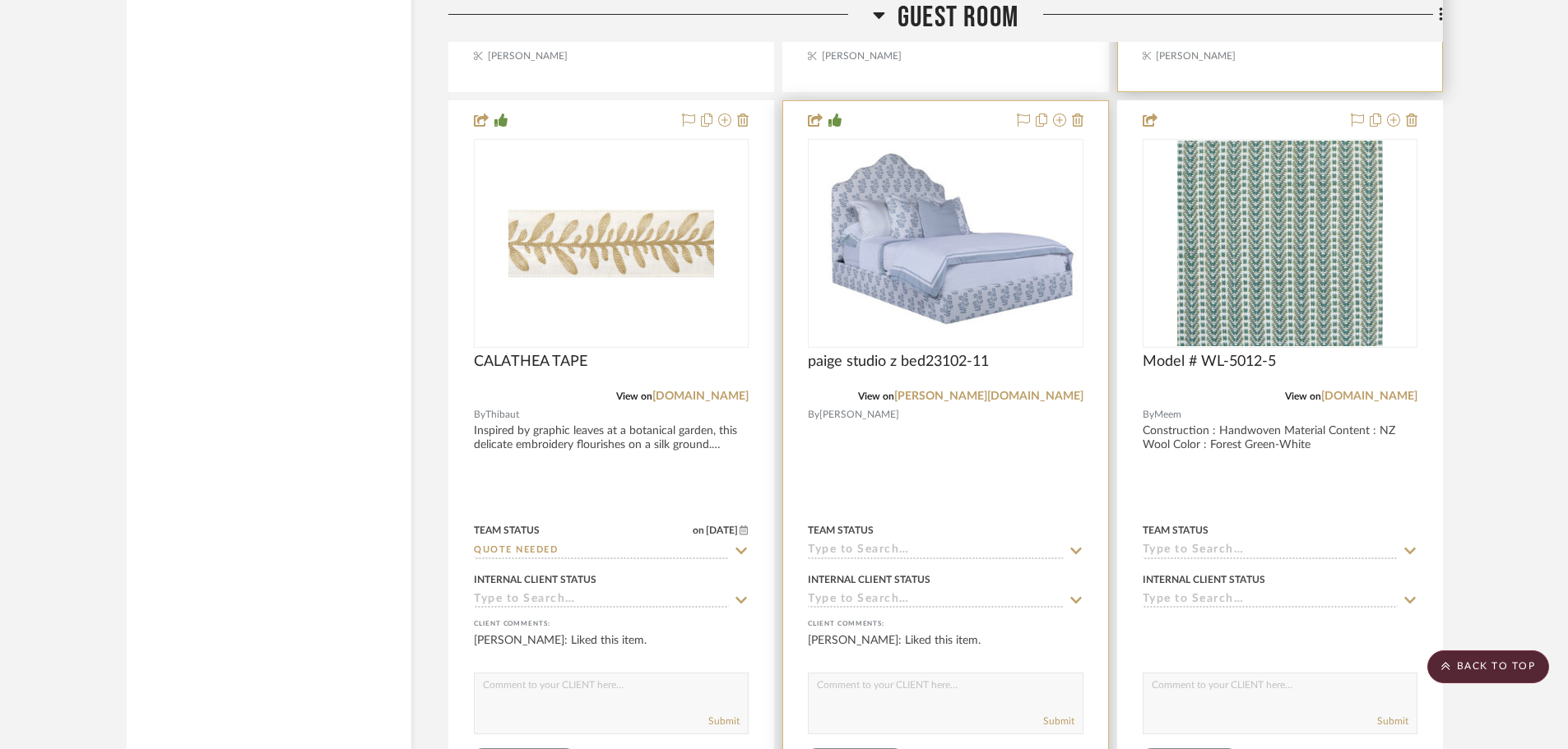
click at [1077, 549] on icon at bounding box center [1077, 551] width 15 height 13
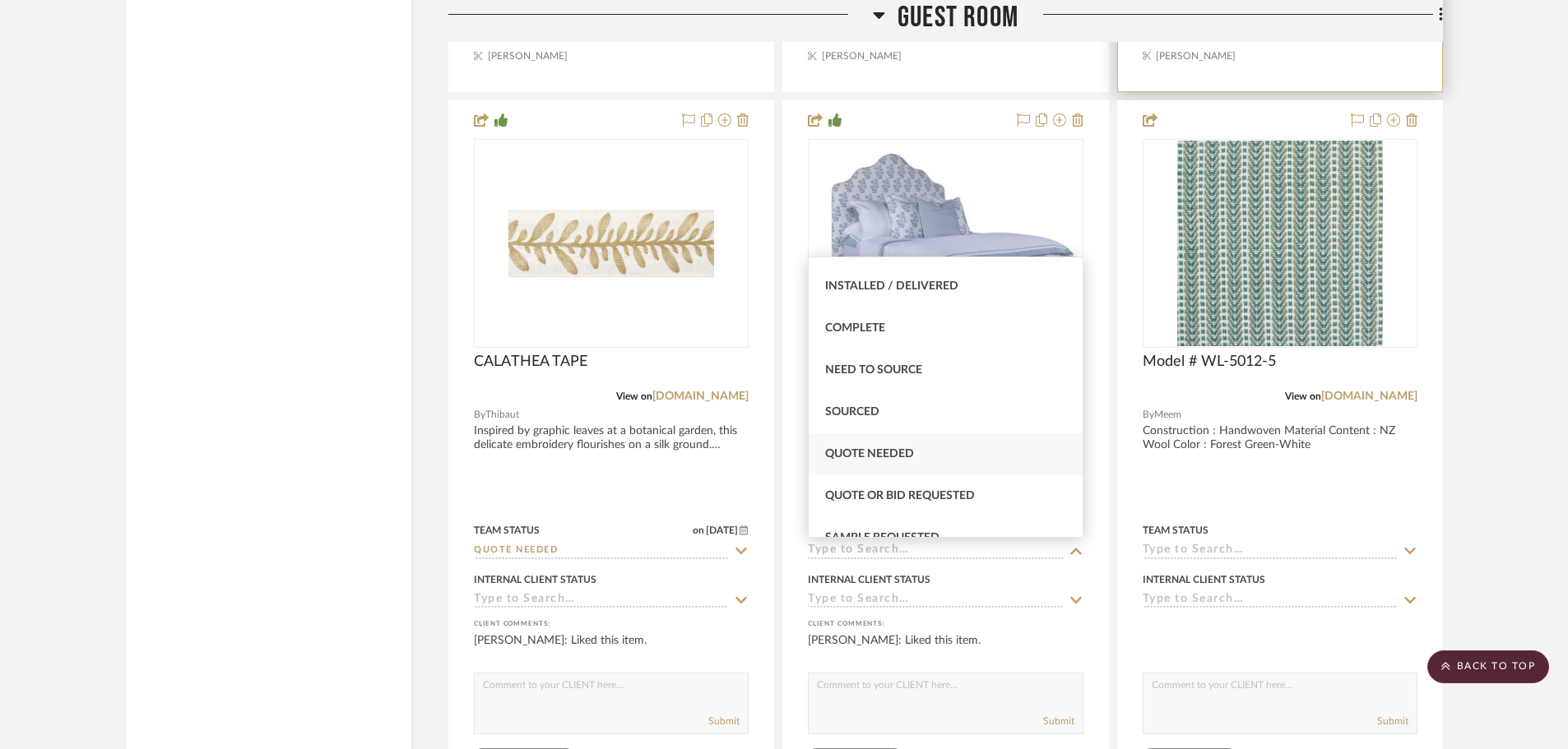
click at [920, 453] on div "Quote Needed" at bounding box center [946, 454] width 273 height 42
type input "[DATE]"
type input "Quote Needed"
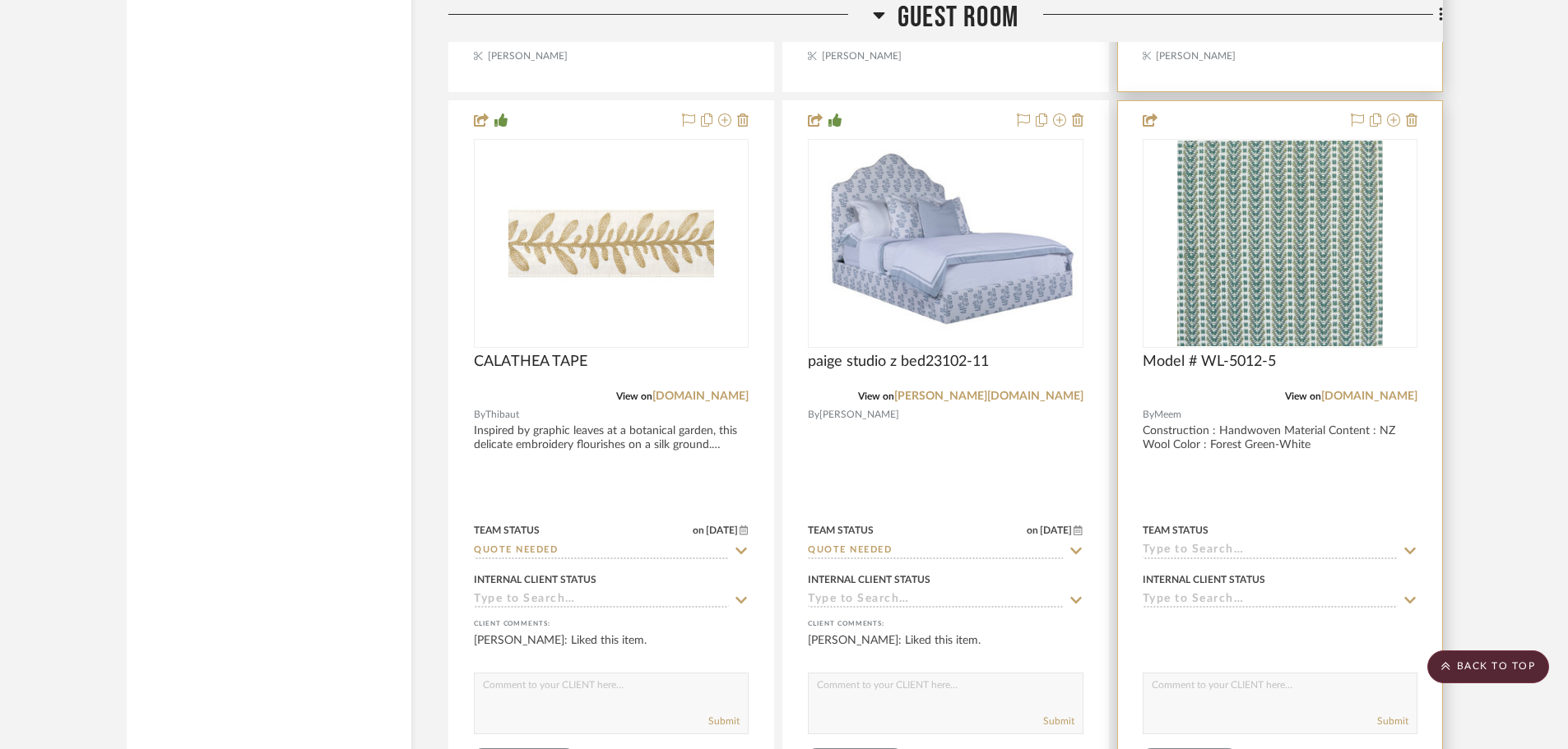
click at [1410, 547] on icon at bounding box center [1411, 551] width 15 height 13
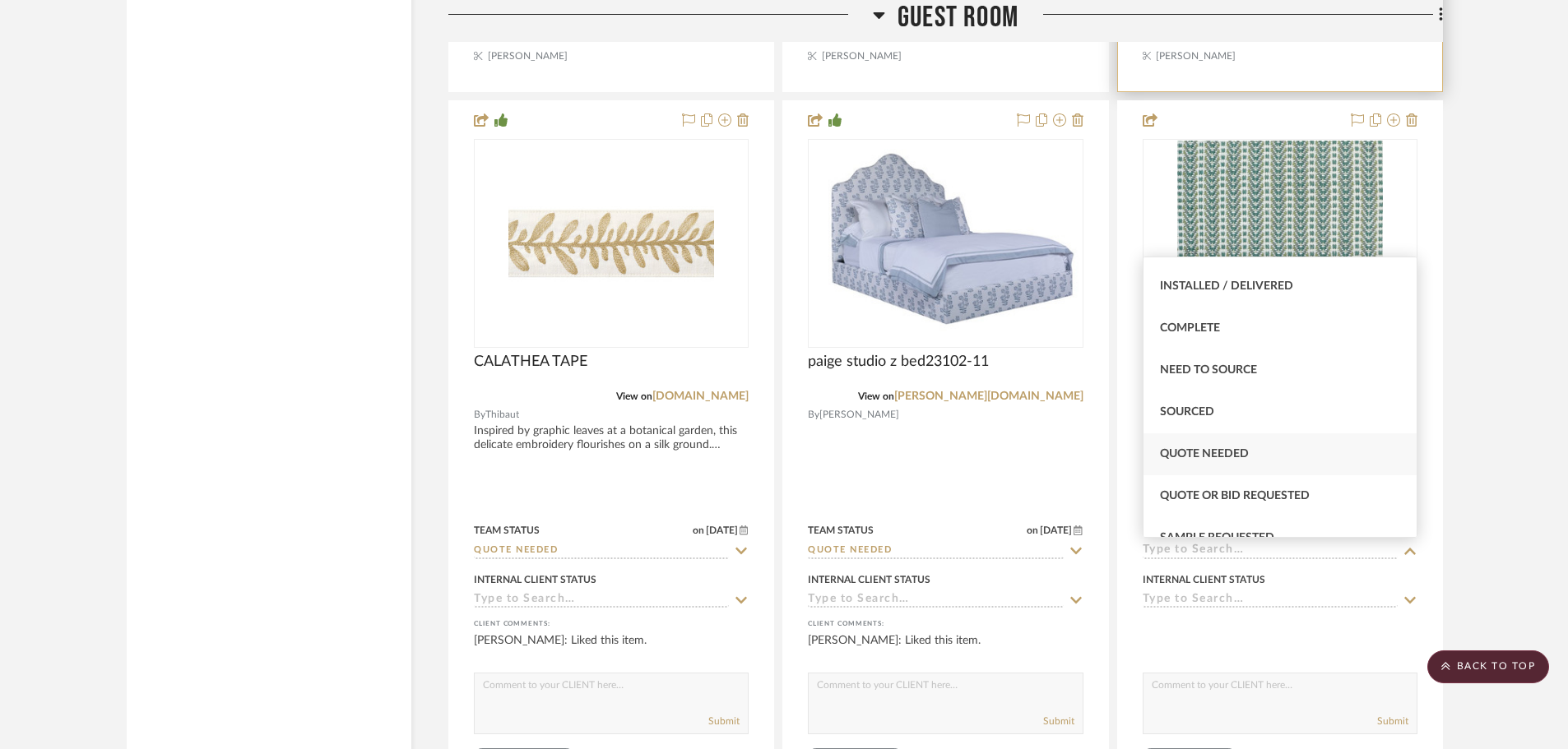
click at [1203, 449] on span "Quote Needed" at bounding box center [1205, 454] width 89 height 11
type input "[DATE]"
type input "Quote Needed"
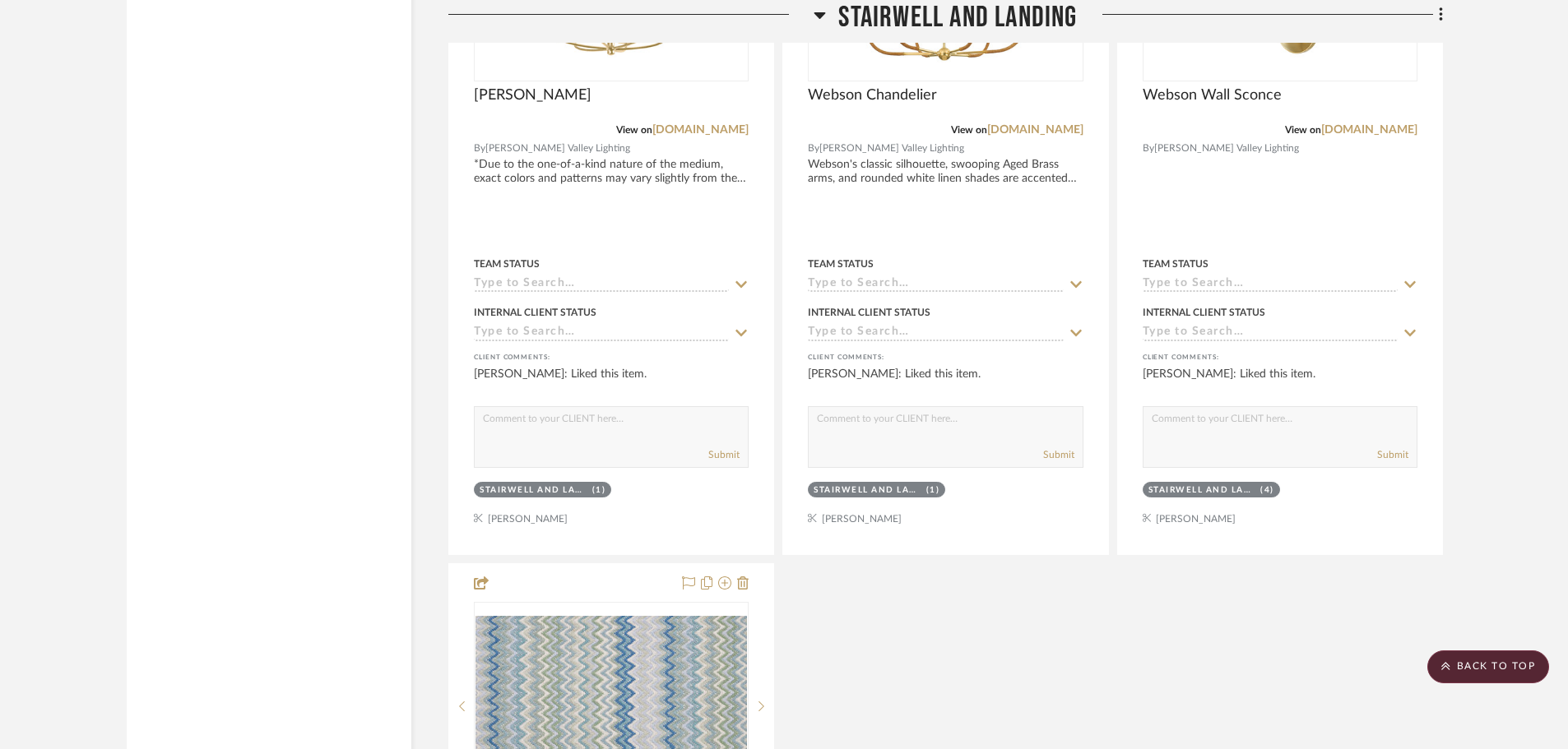
scroll to position [33799, 0]
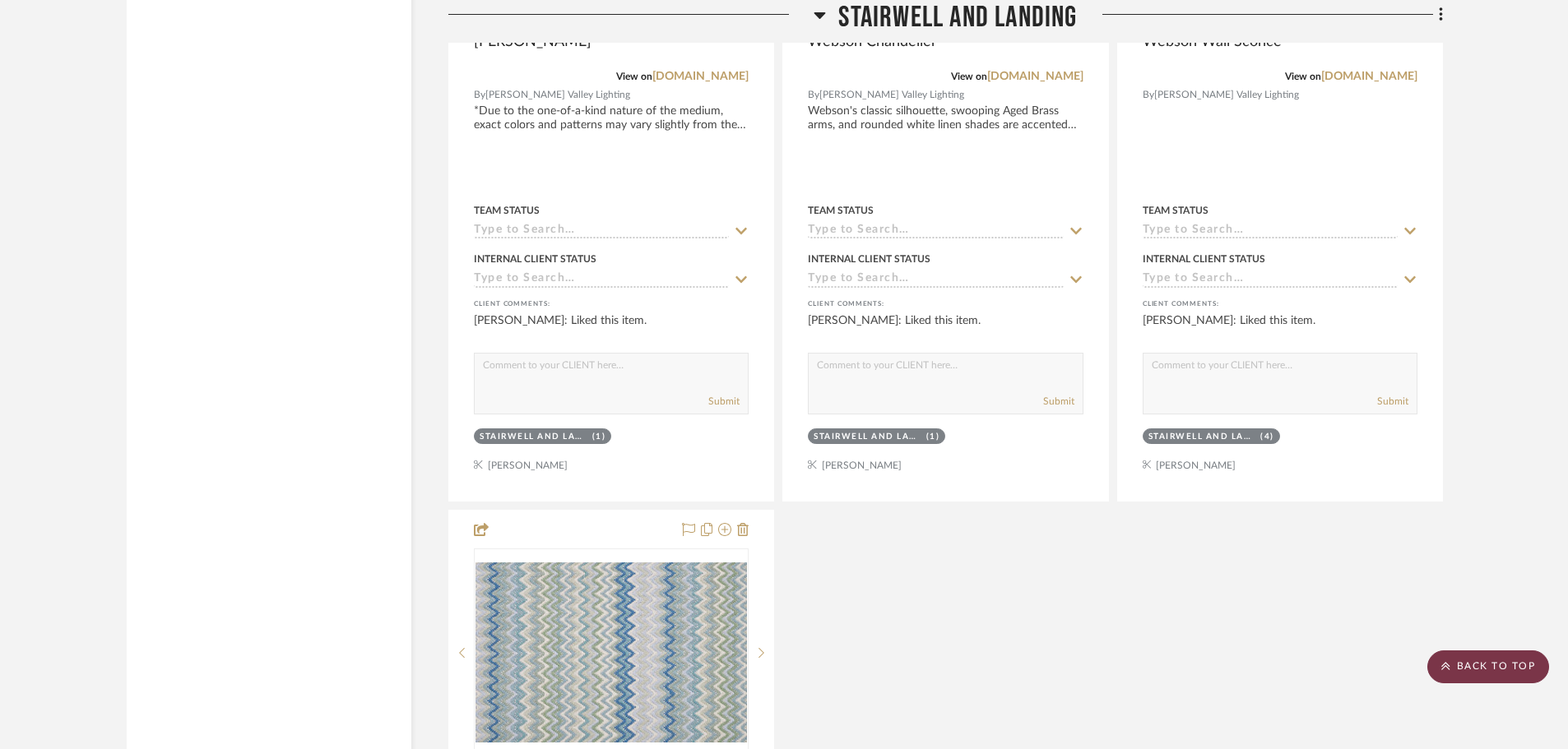
click at [1485, 667] on scroll-to-top-button "BACK TO TOP" at bounding box center [1488, 667] width 121 height 33
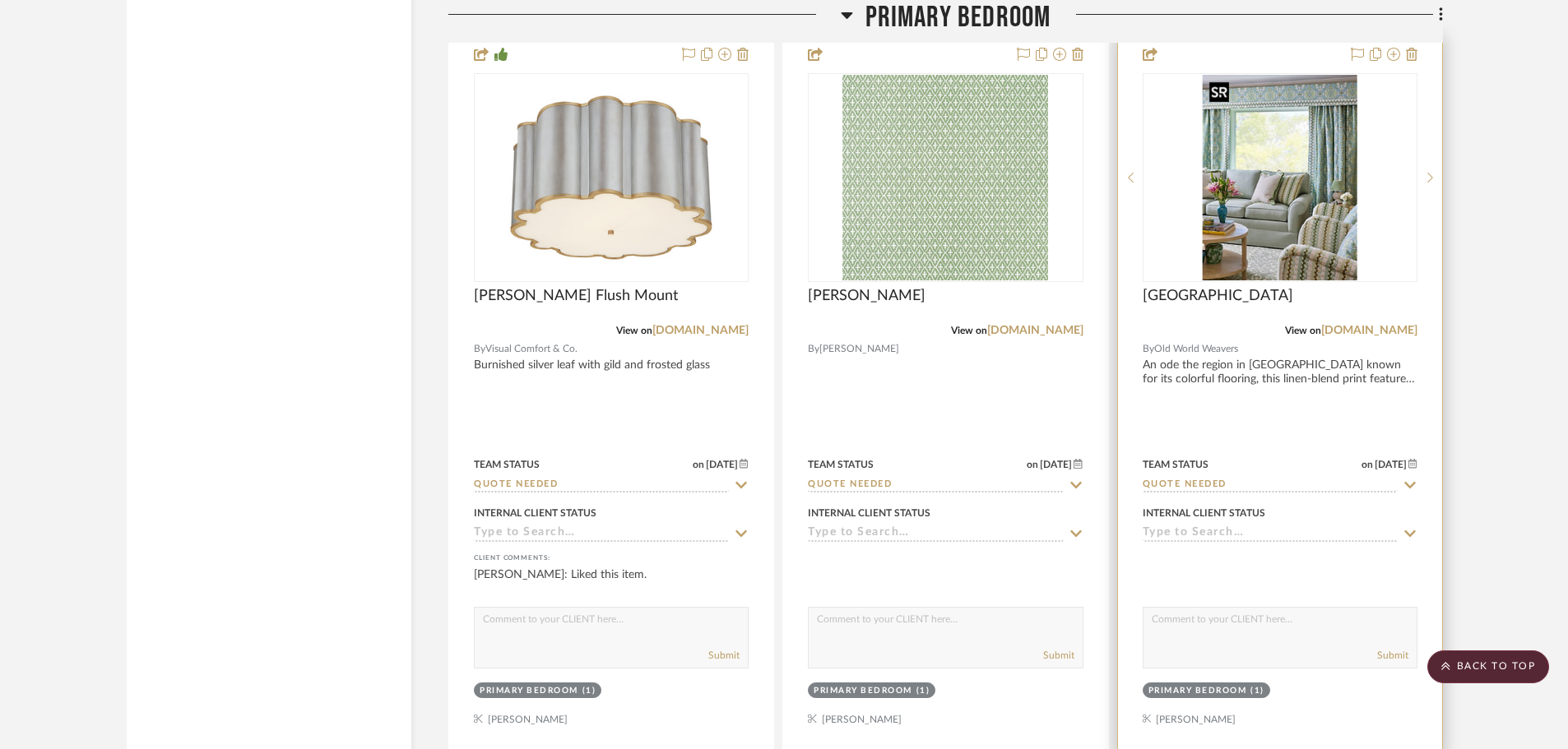
scroll to position [13487, 0]
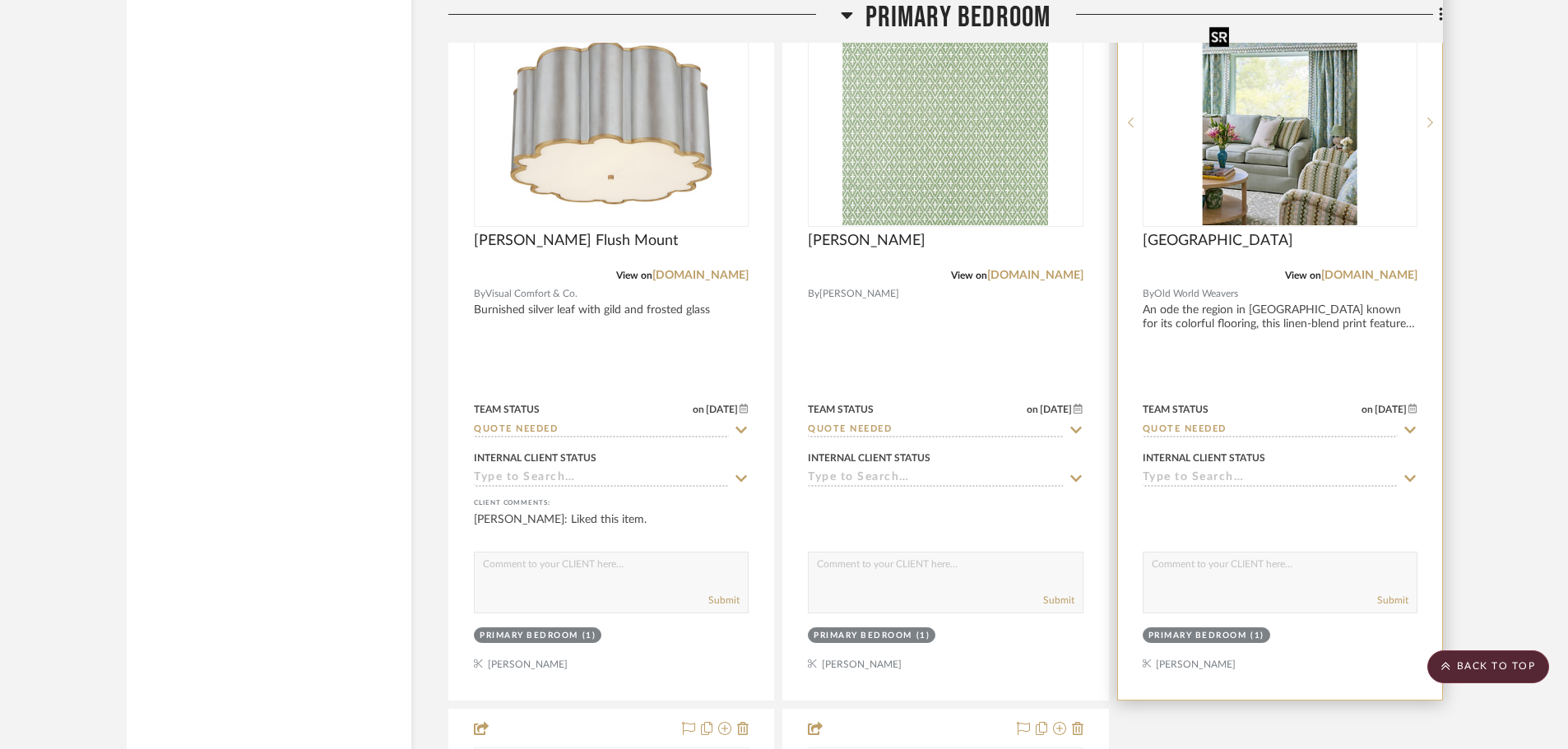
click at [1300, 173] on img "0" at bounding box center [1280, 122] width 155 height 206
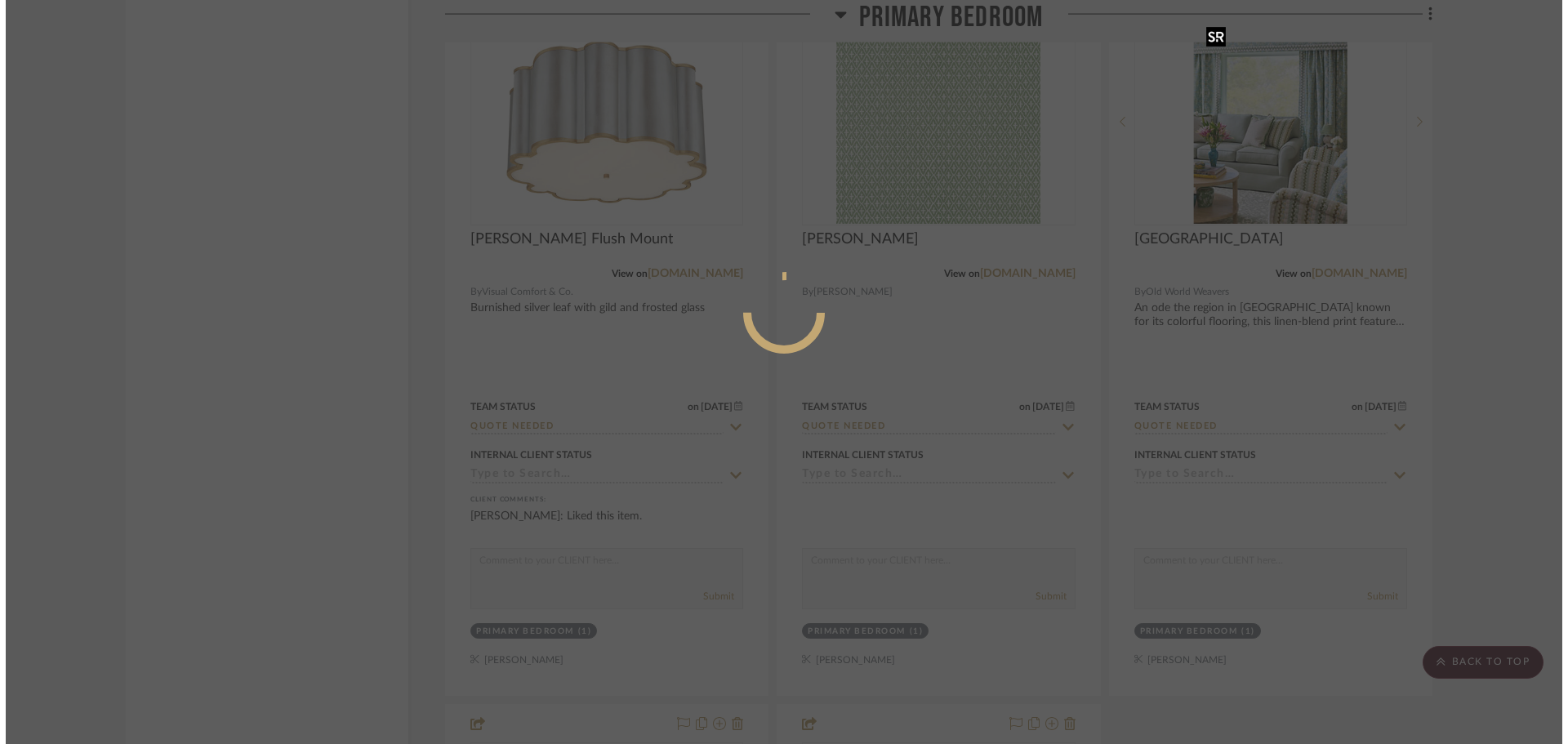
scroll to position [0, 0]
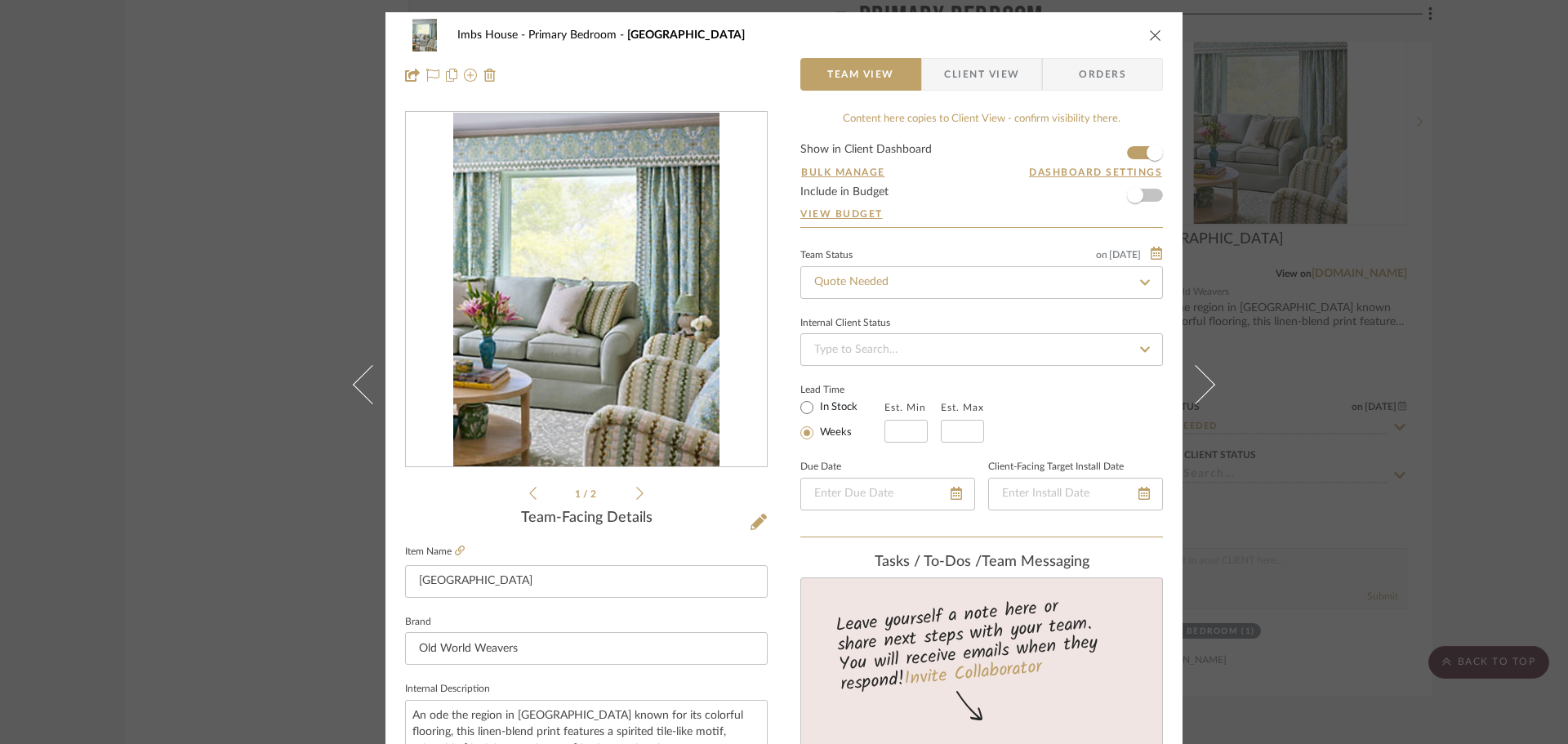
click at [637, 491] on icon at bounding box center [640, 493] width 8 height 13
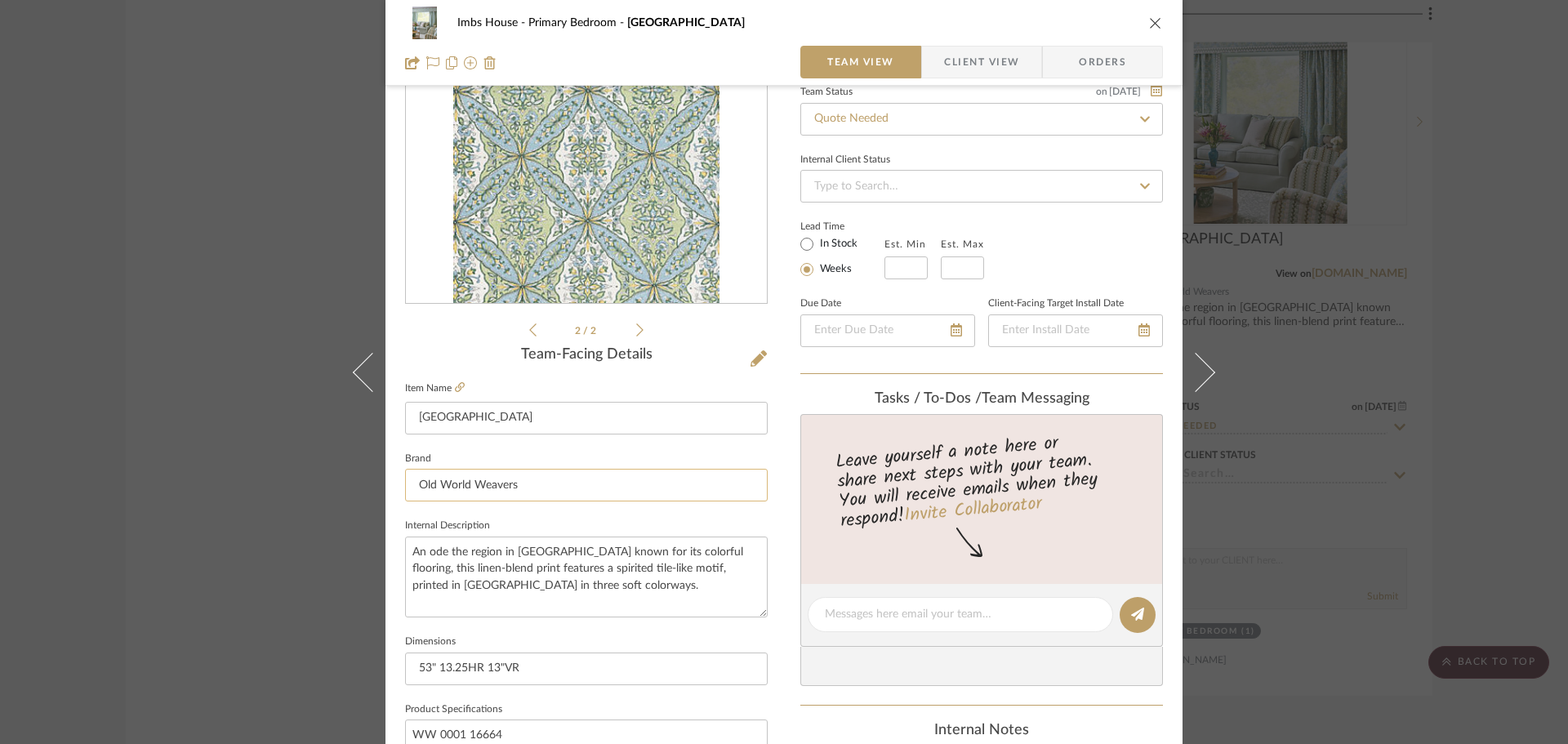
scroll to position [245, 0]
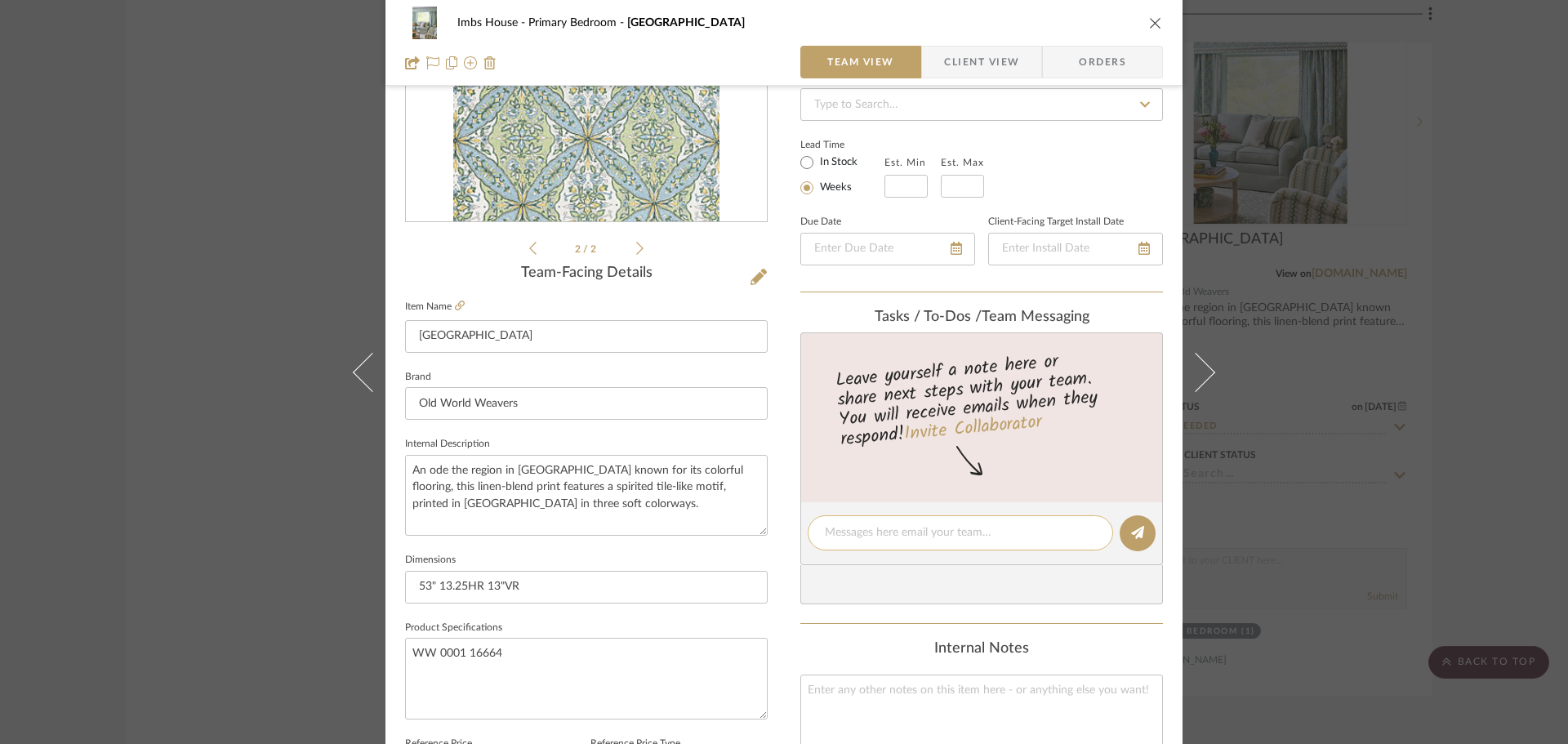
click at [836, 539] on textarea at bounding box center [961, 533] width 271 height 17
type textarea "Print on Bed, and on chaise"
click at [1139, 521] on button at bounding box center [1138, 533] width 36 height 36
